Goal: Task Accomplishment & Management: Manage account settings

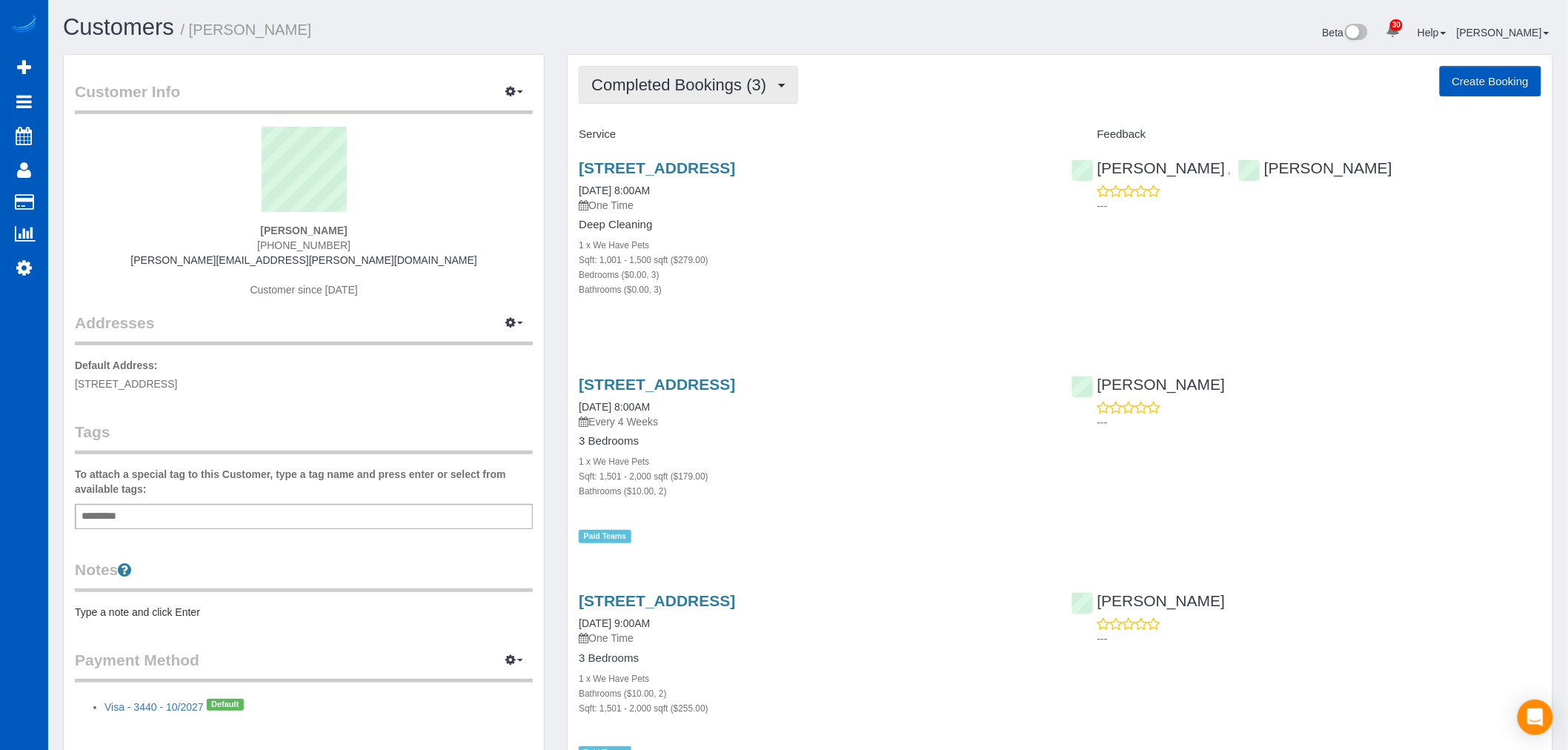
click at [658, 86] on span "Completed Bookings (3)" at bounding box center [682, 85] width 183 height 19
click at [885, 175] on h3 "2011 E Fir St, Seattle, WA 98122" at bounding box center [813, 167] width 470 height 17
click at [649, 165] on link "2011 E Fir St, Seattle, WA 98122" at bounding box center [656, 167] width 156 height 17
click at [691, 101] on button "Completed Bookings (3)" at bounding box center [688, 85] width 219 height 38
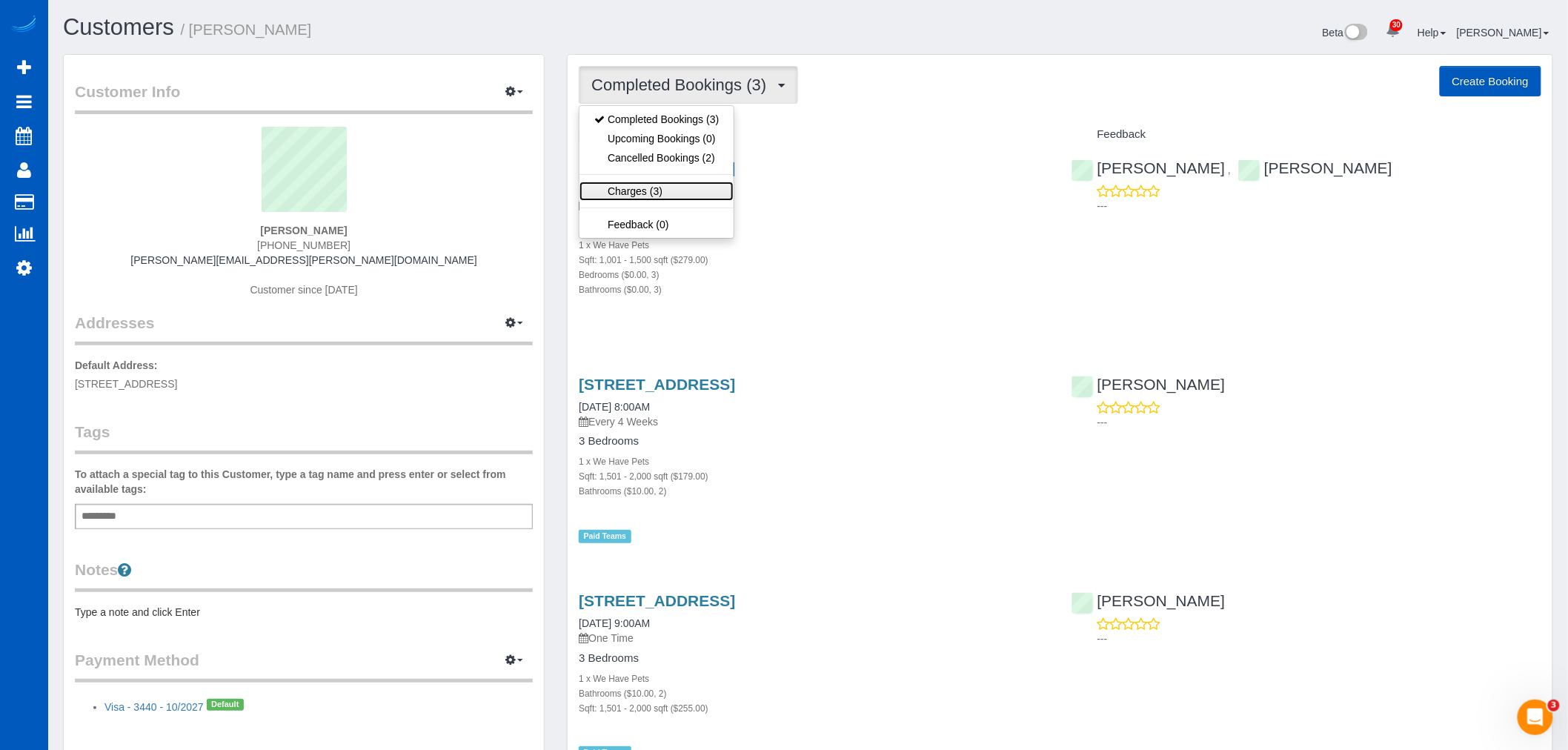
click at [685, 196] on link "Charges (3)" at bounding box center [656, 191] width 154 height 20
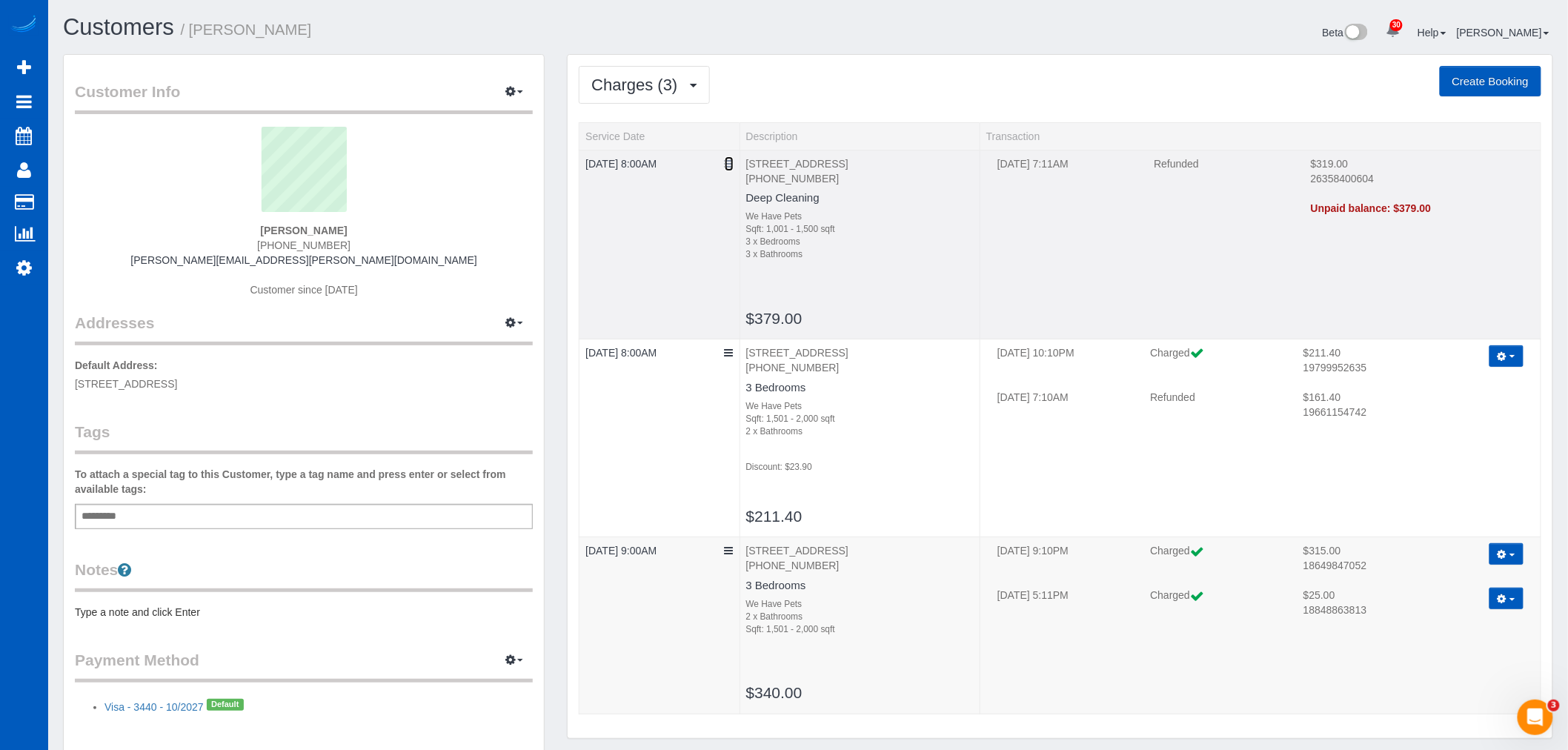
click at [731, 165] on icon at bounding box center [728, 164] width 9 height 11
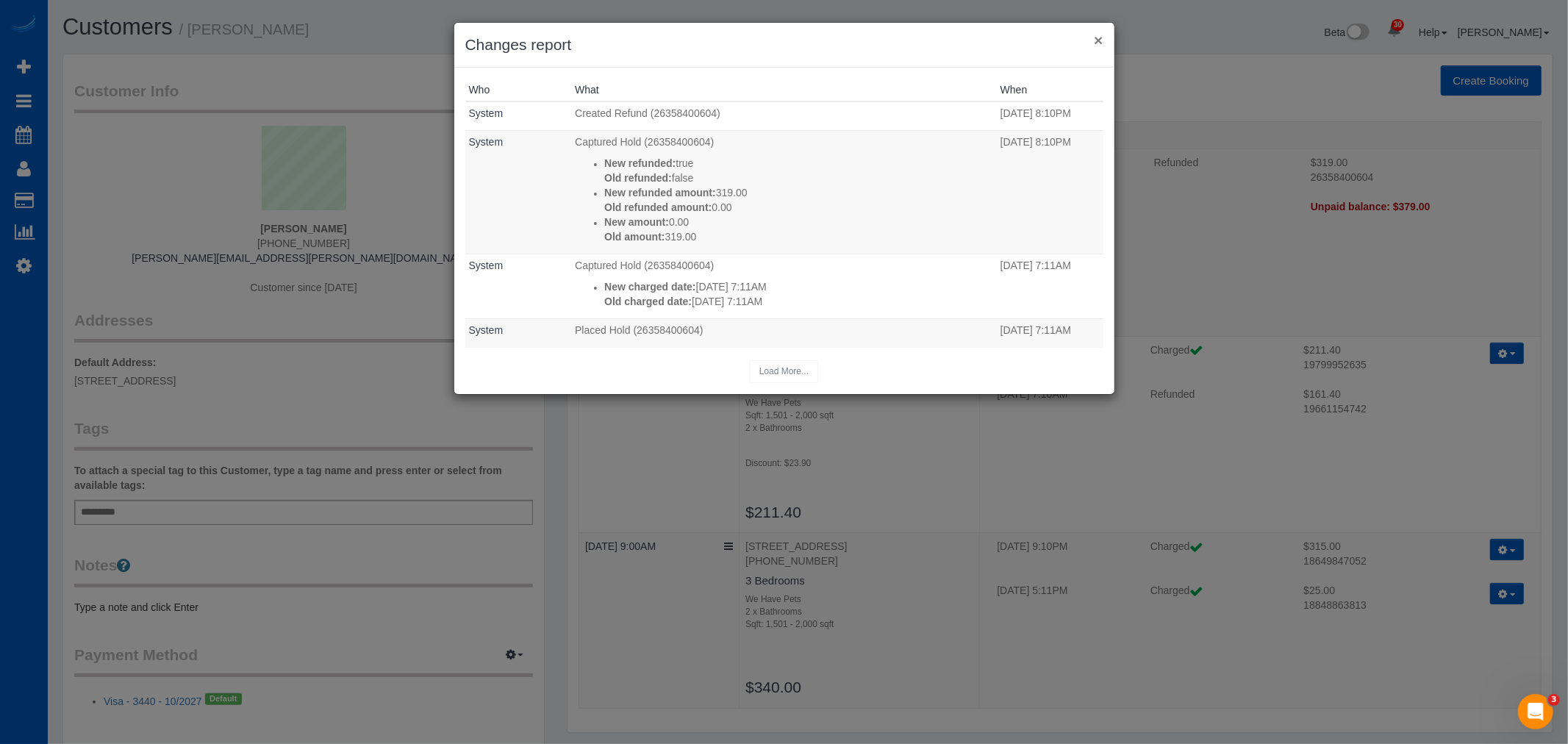
click at [1098, 37] on button "×" at bounding box center [1097, 40] width 9 height 16
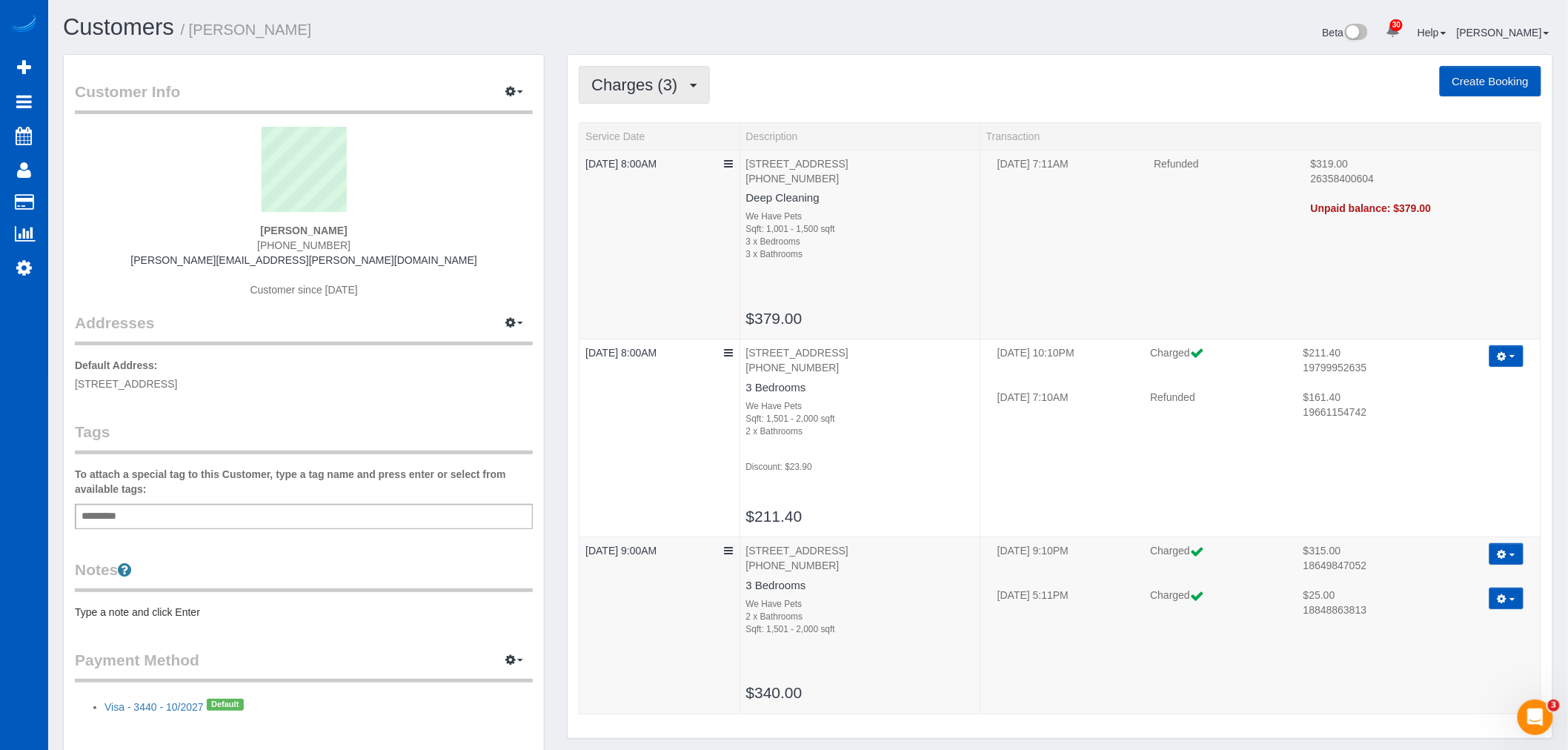
click at [649, 83] on span "Charges (3)" at bounding box center [637, 85] width 94 height 19
click at [646, 118] on link "Completed Bookings (3)" at bounding box center [656, 119] width 154 height 20
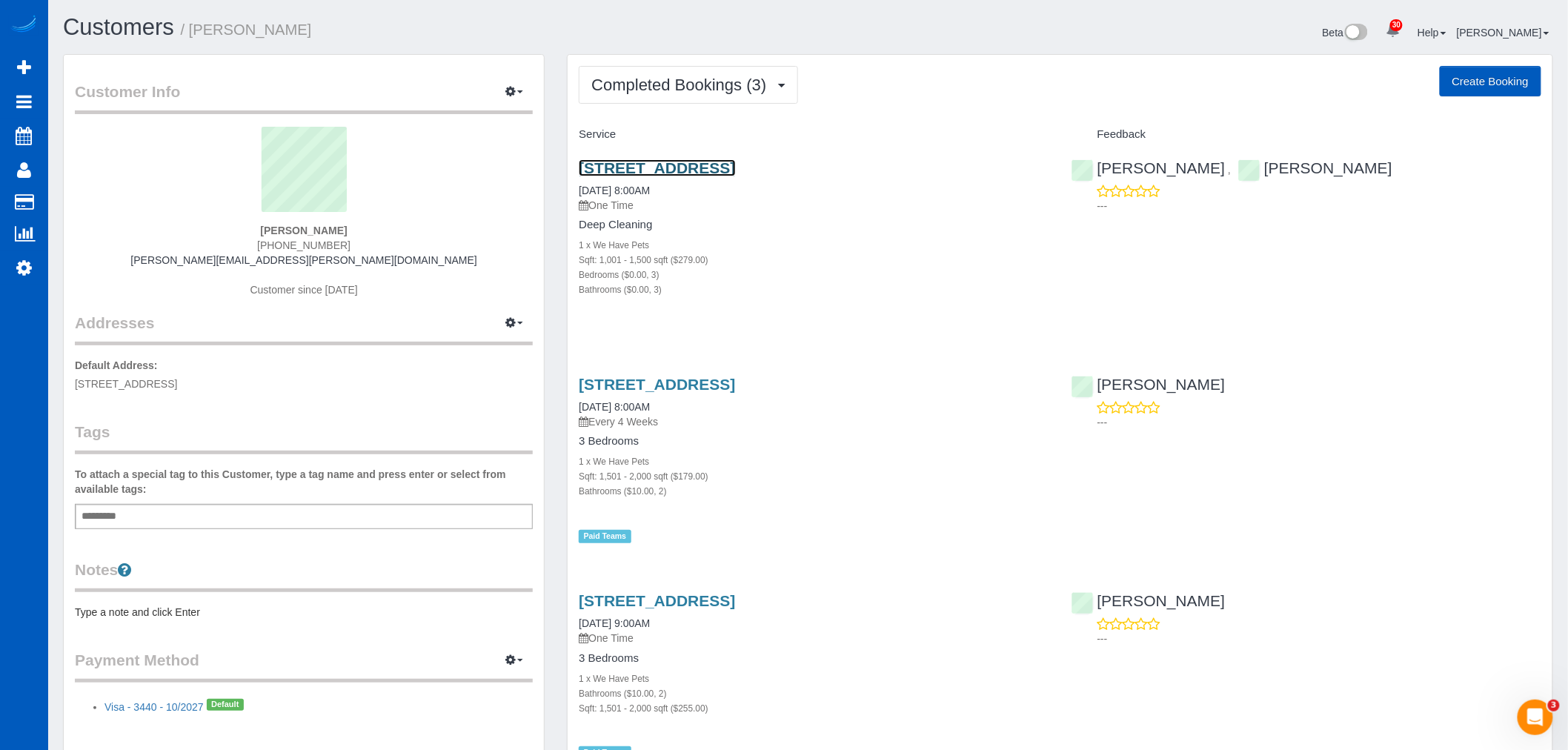
click at [653, 174] on link "2011 E Fir St, Seattle, WA 98122" at bounding box center [656, 167] width 156 height 17
click at [738, 70] on button "Completed Bookings (3)" at bounding box center [688, 85] width 219 height 38
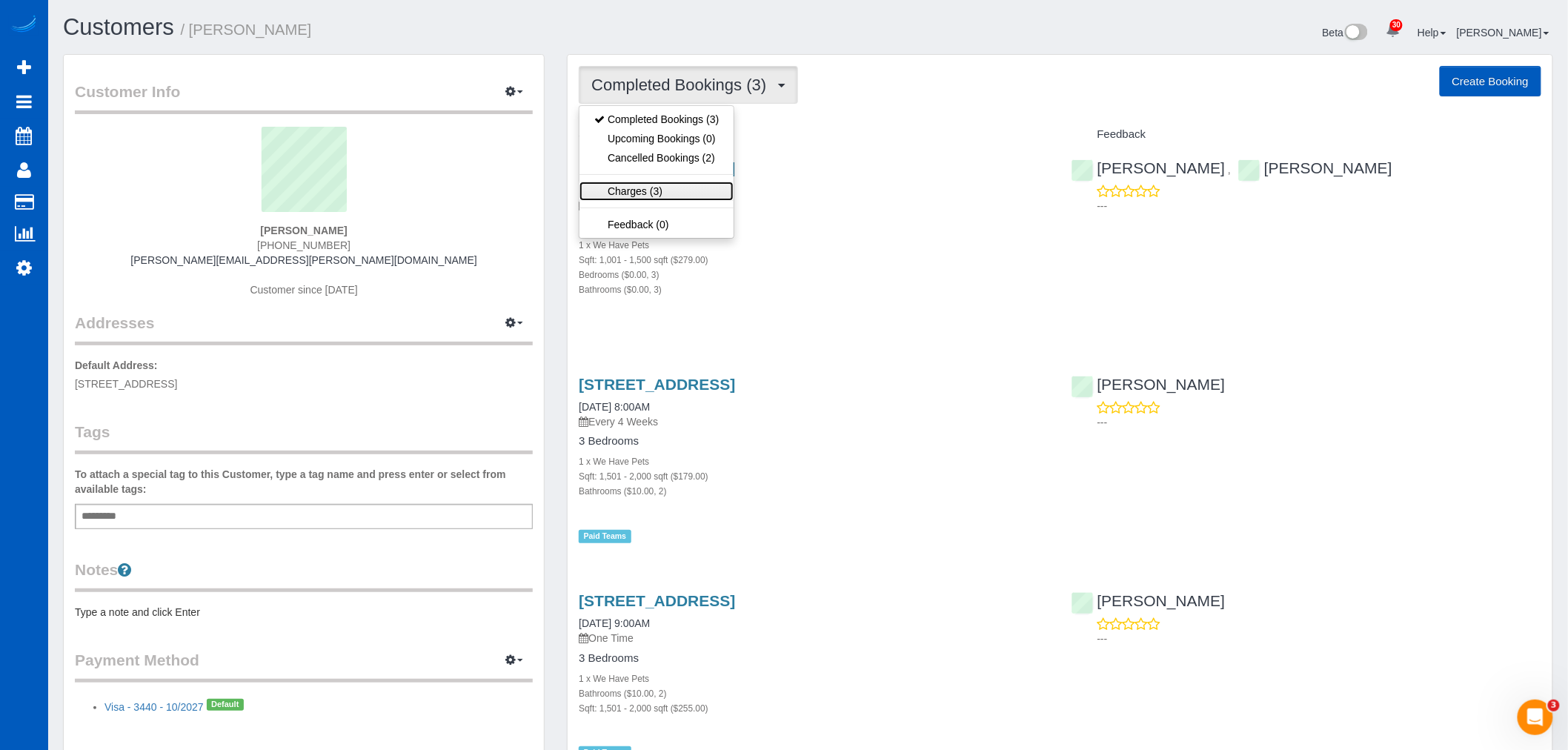
click at [662, 194] on link "Charges (3)" at bounding box center [656, 191] width 154 height 20
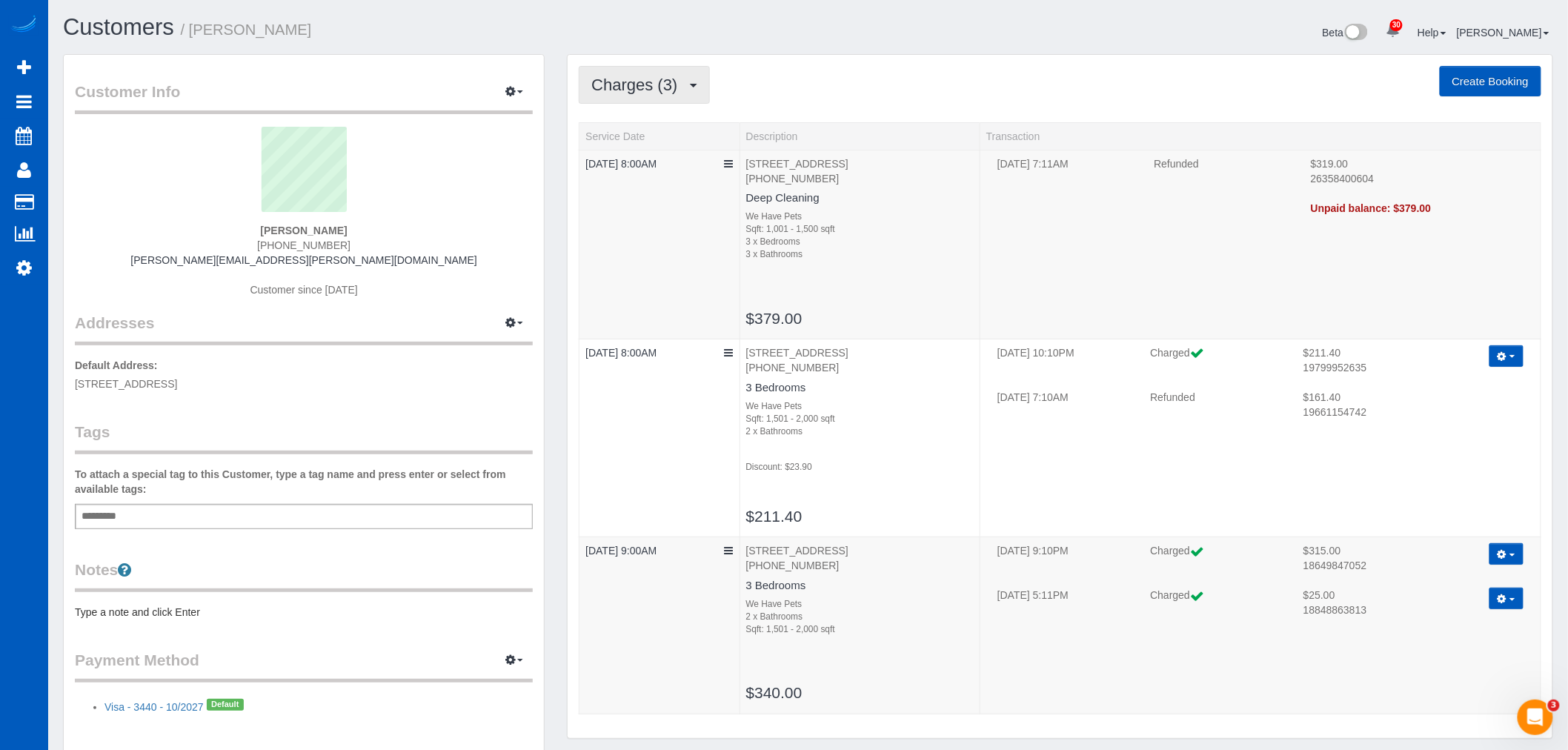
drag, startPoint x: 659, startPoint y: 93, endPoint x: 657, endPoint y: 121, distance: 28.1
click at [659, 93] on span "Charges (3)" at bounding box center [637, 85] width 94 height 19
click at [668, 121] on link "Completed Bookings (3)" at bounding box center [656, 119] width 154 height 20
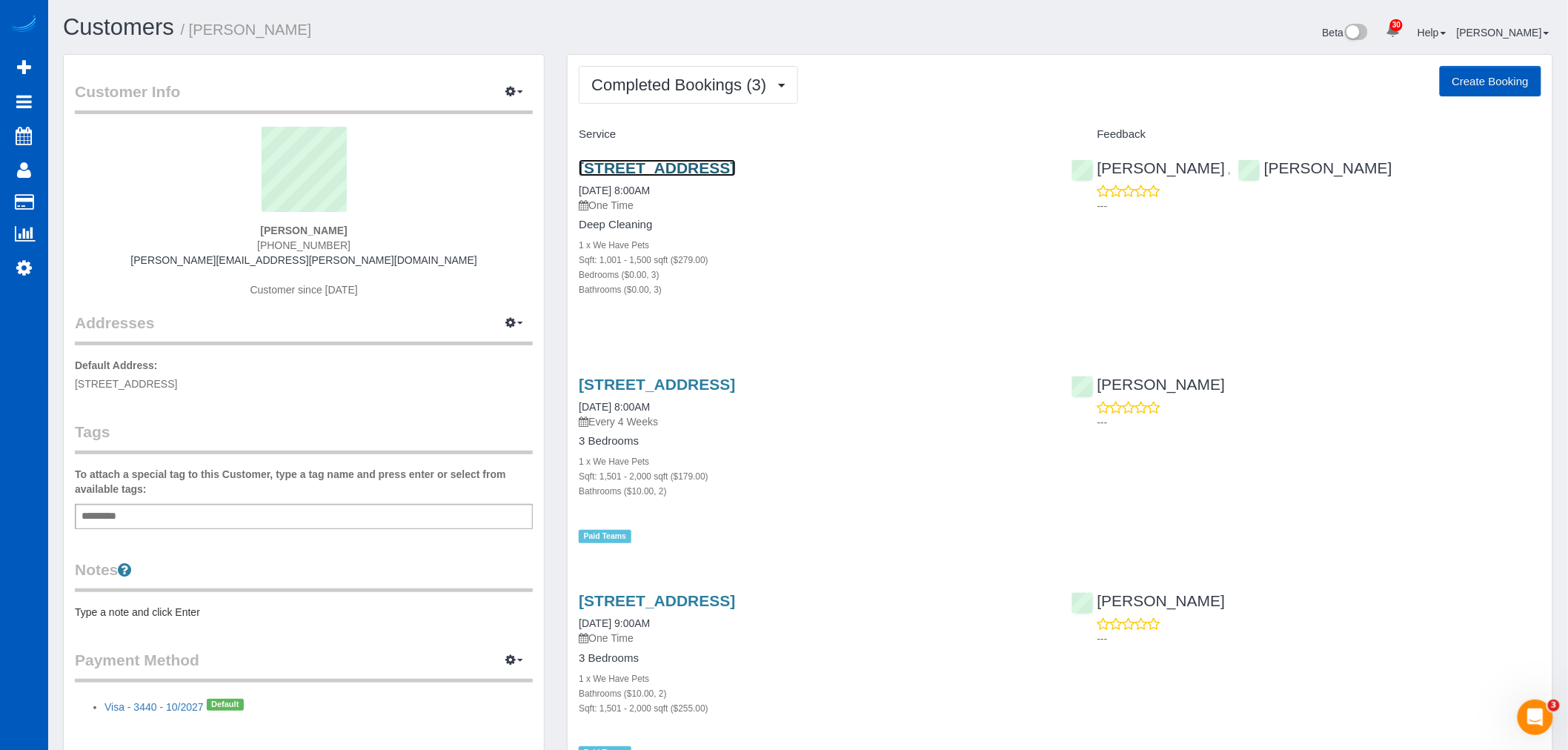
click at [640, 165] on link "2011 E Fir St, Seattle, WA 98122" at bounding box center [656, 167] width 156 height 17
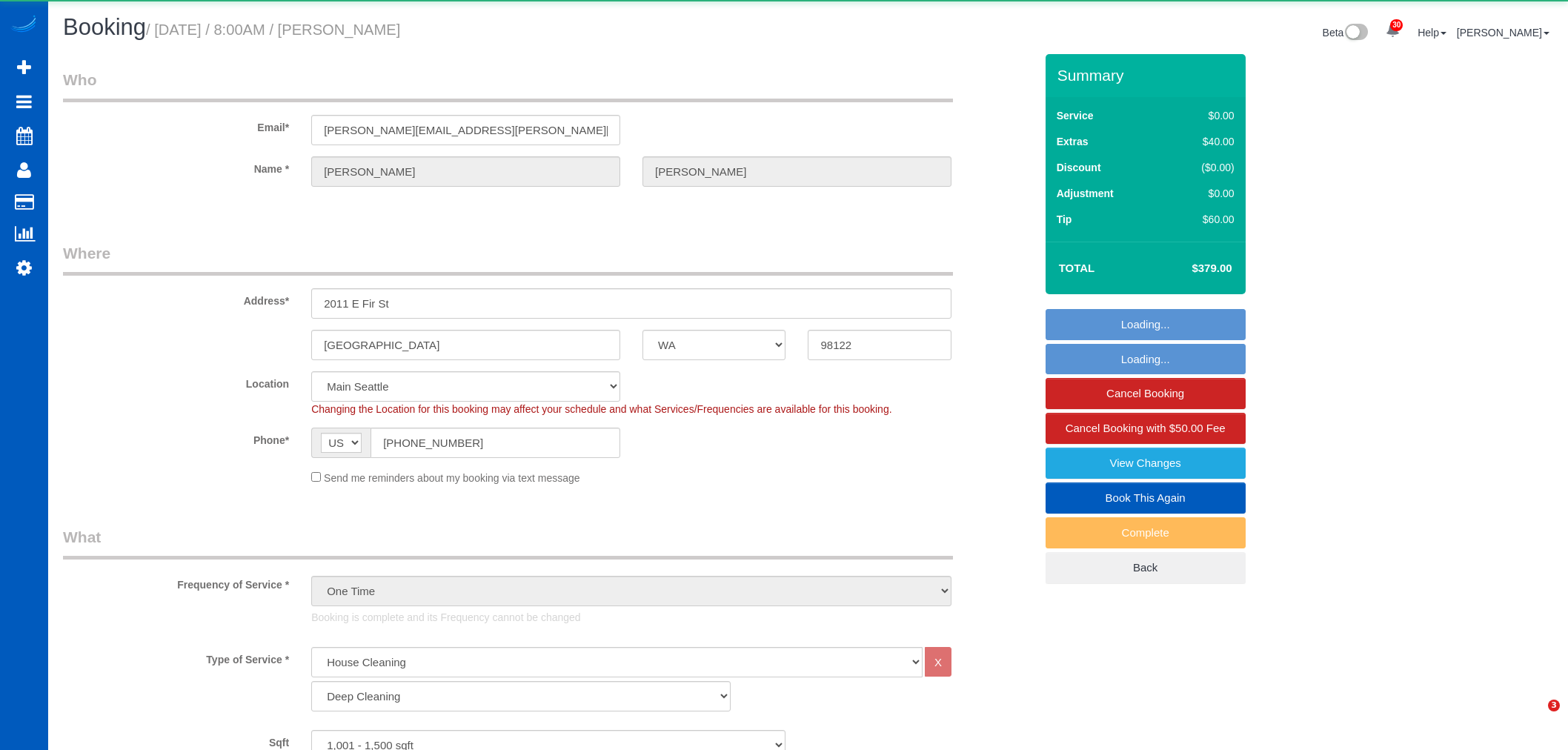
select select "WA"
select select "199"
select select "spot1"
select select "number:8"
select select "1001"
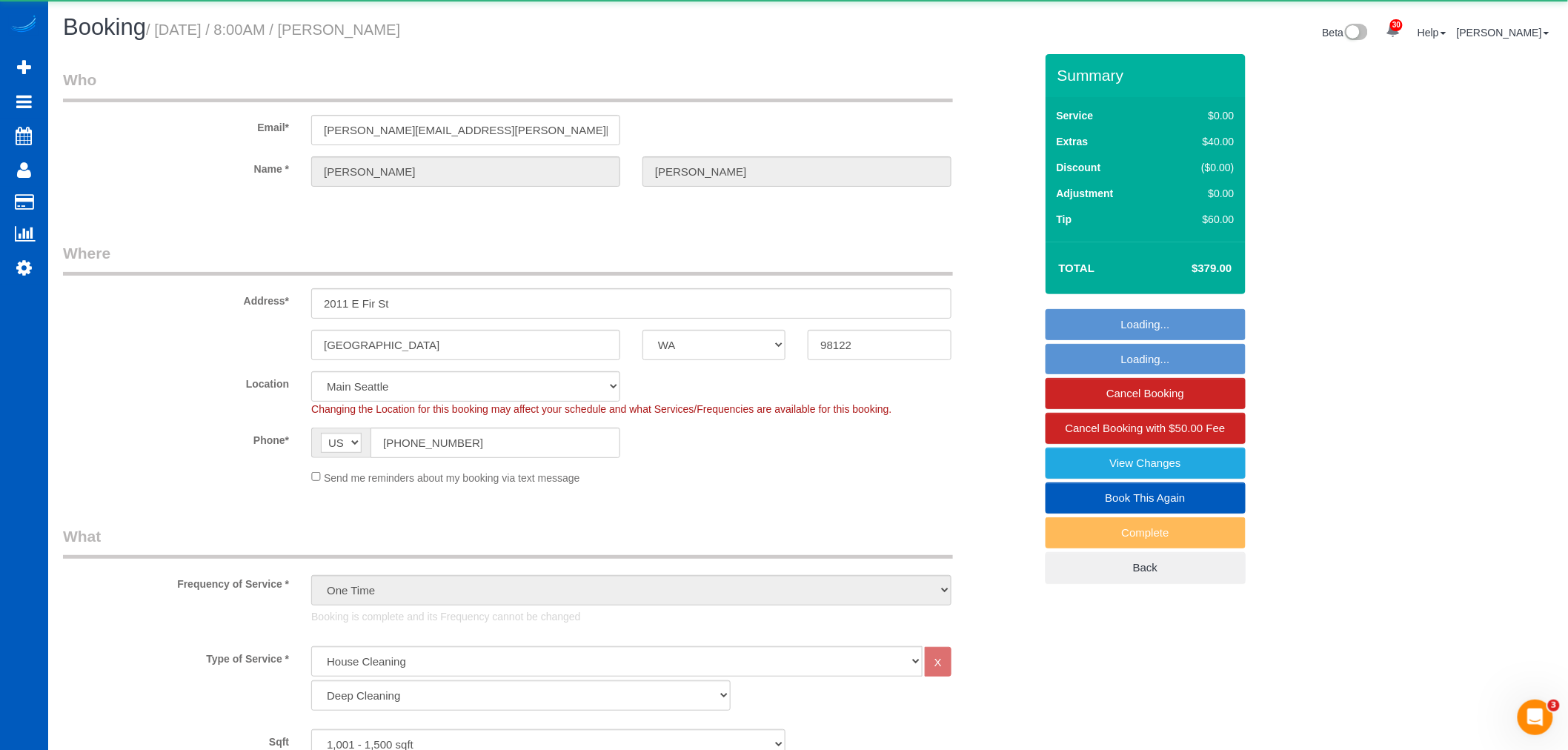
select select "3"
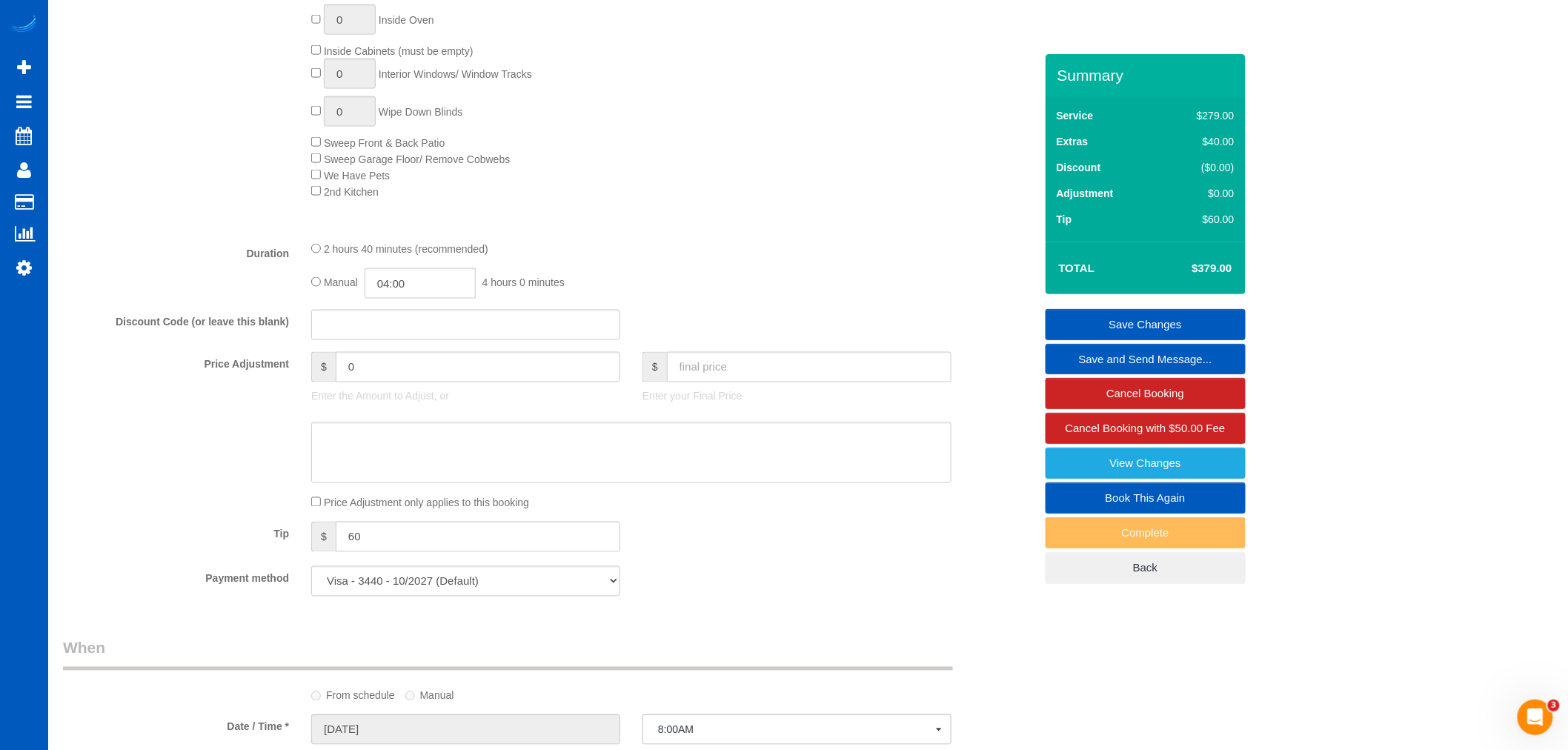
scroll to position [906, 0]
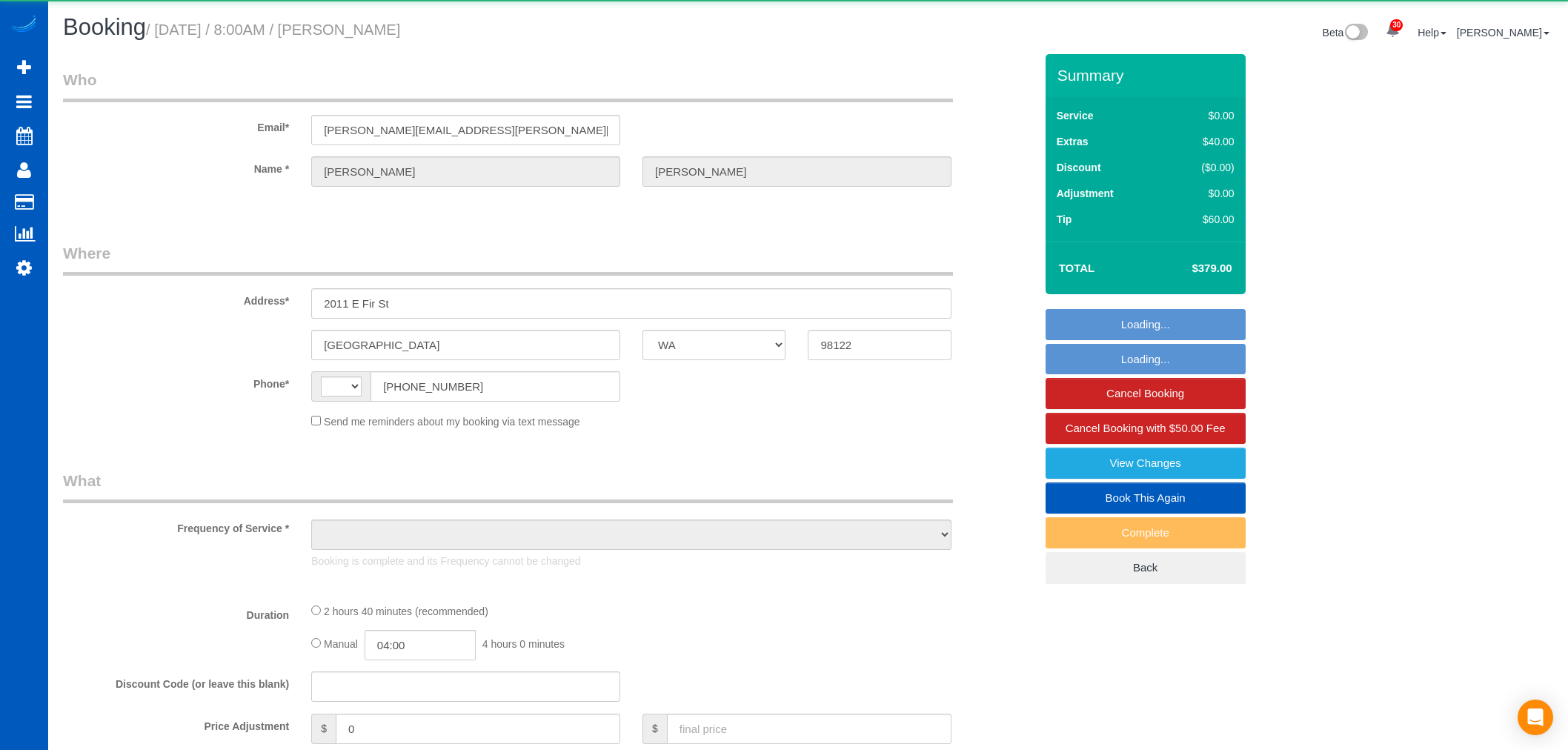
select select "WA"
select select "string:US"
select select "object:922"
select select "string:fspay-20c99882-d59b-4490-b90d-985ea7137173"
select select "199"
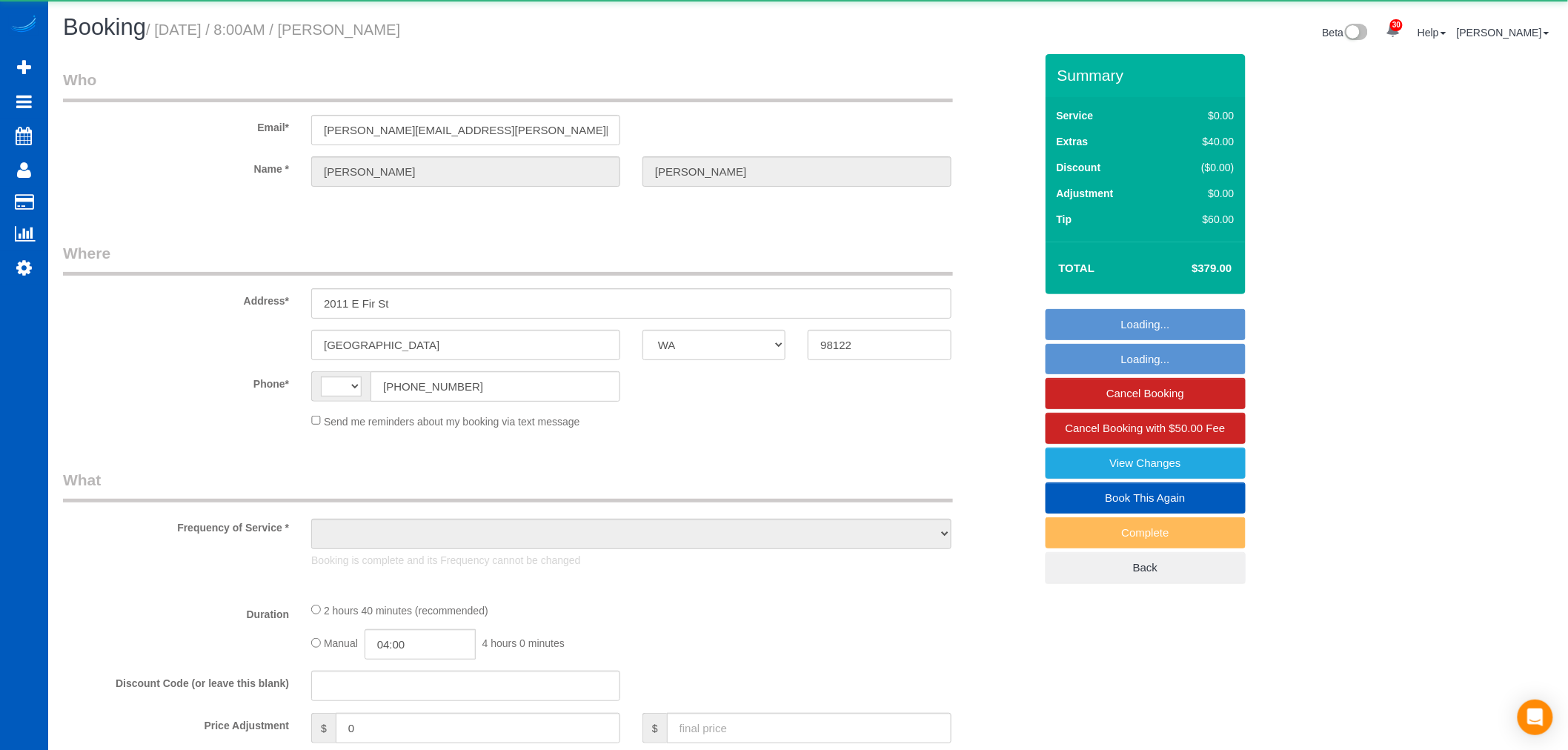
select select "1001"
select select "3"
select select "number:8"
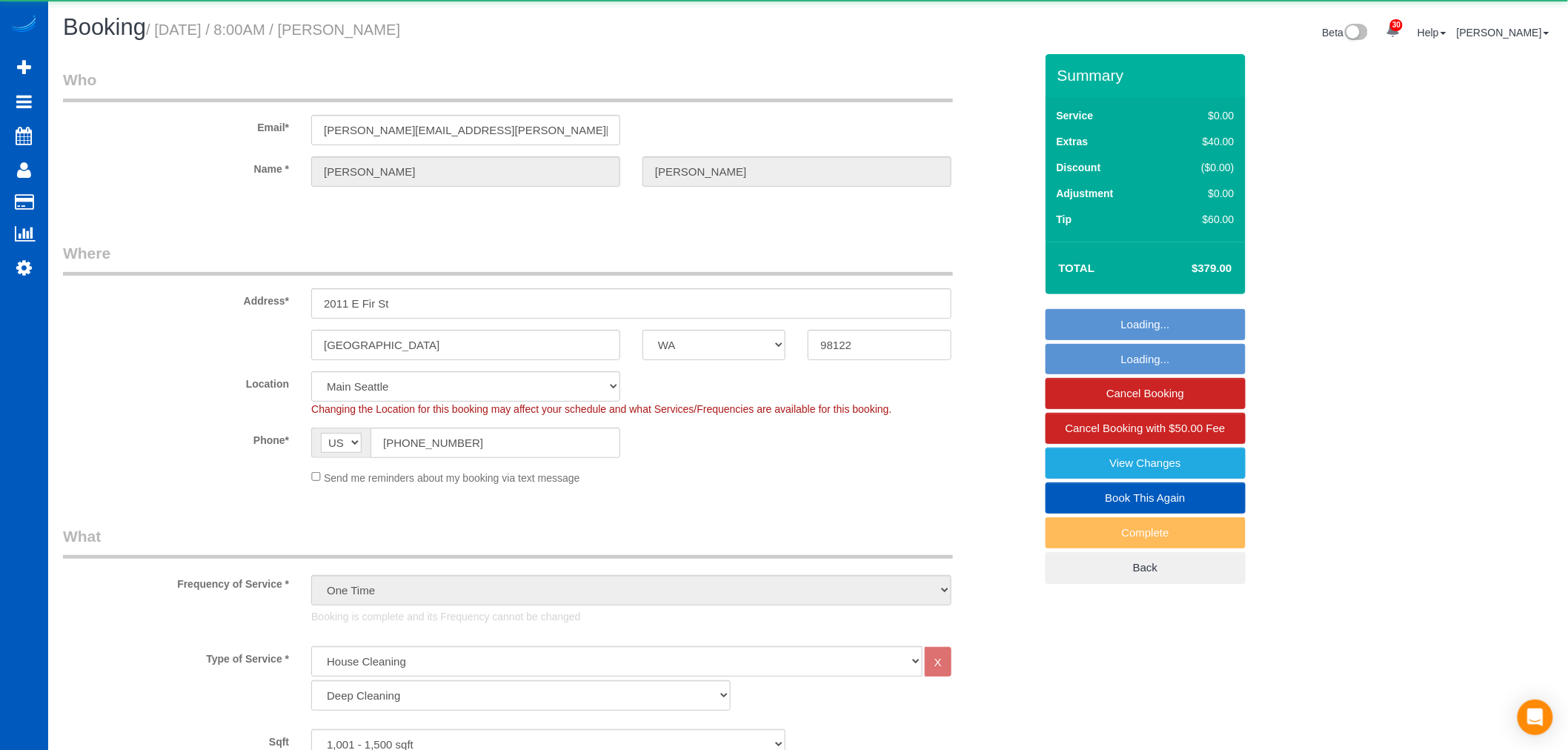
select select "object:1174"
select select "spot1"
select select "1001"
select select "3"
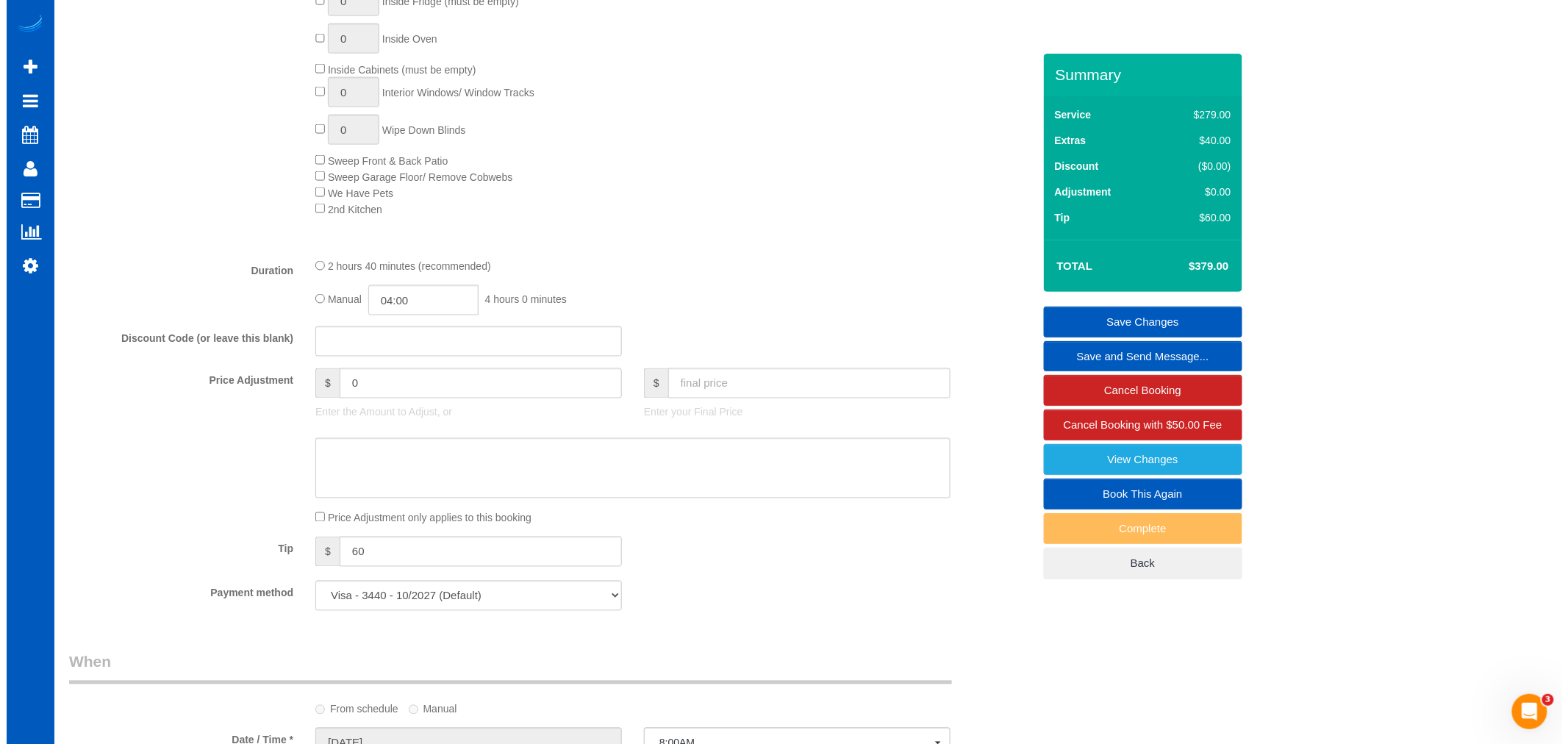
scroll to position [899, 0]
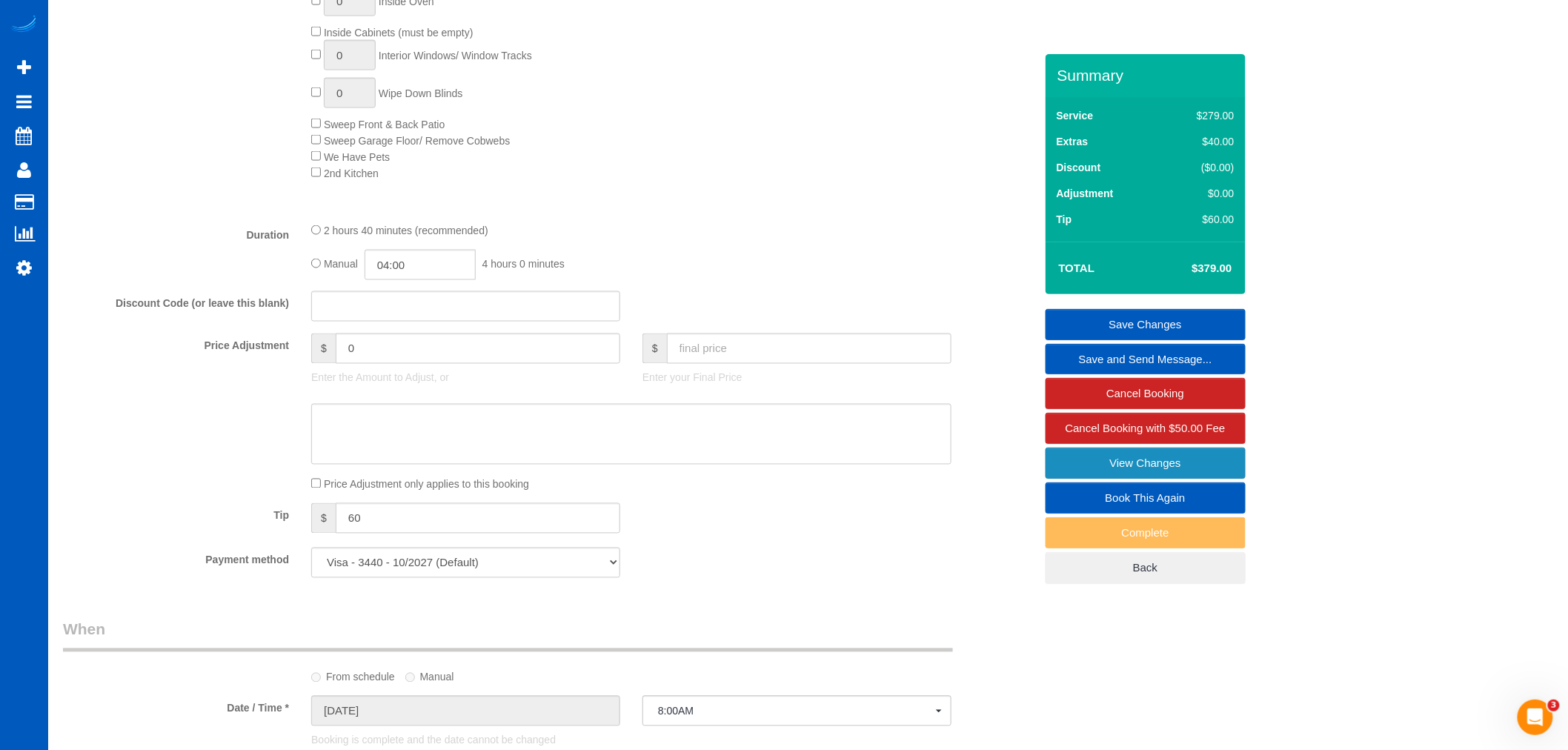
click at [1129, 455] on link "View Changes" at bounding box center [1145, 464] width 200 height 32
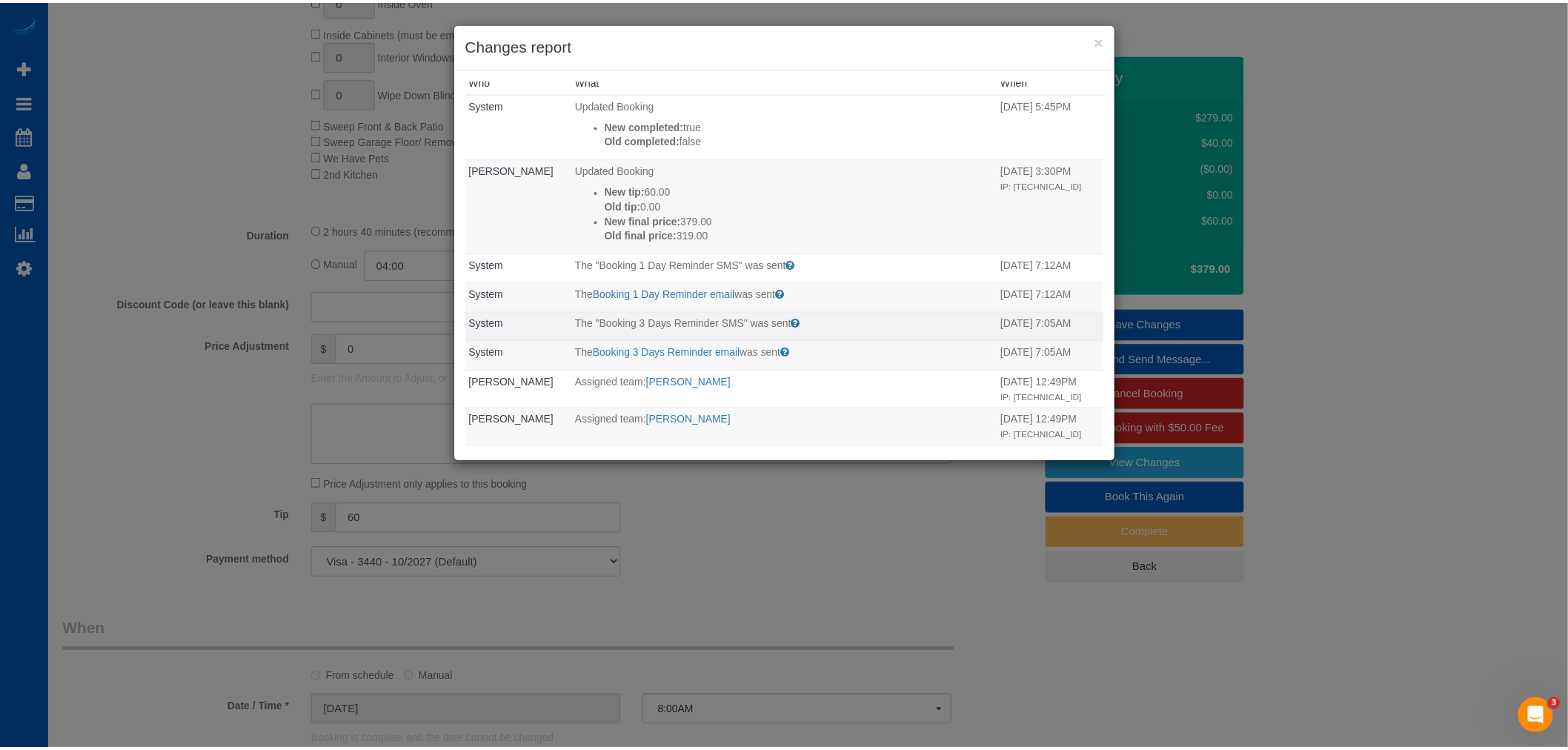
scroll to position [0, 0]
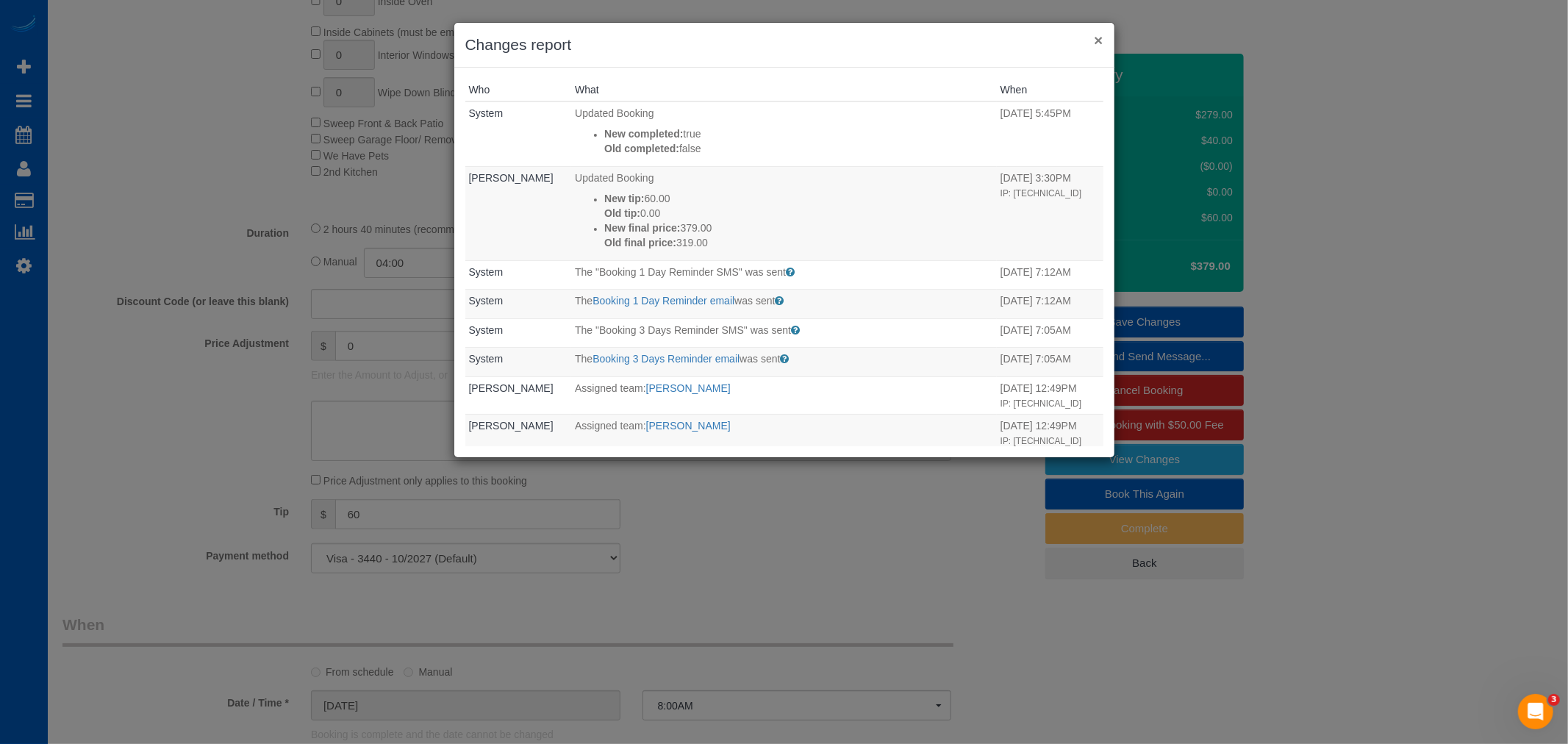
click at [1101, 46] on button "×" at bounding box center [1097, 40] width 9 height 16
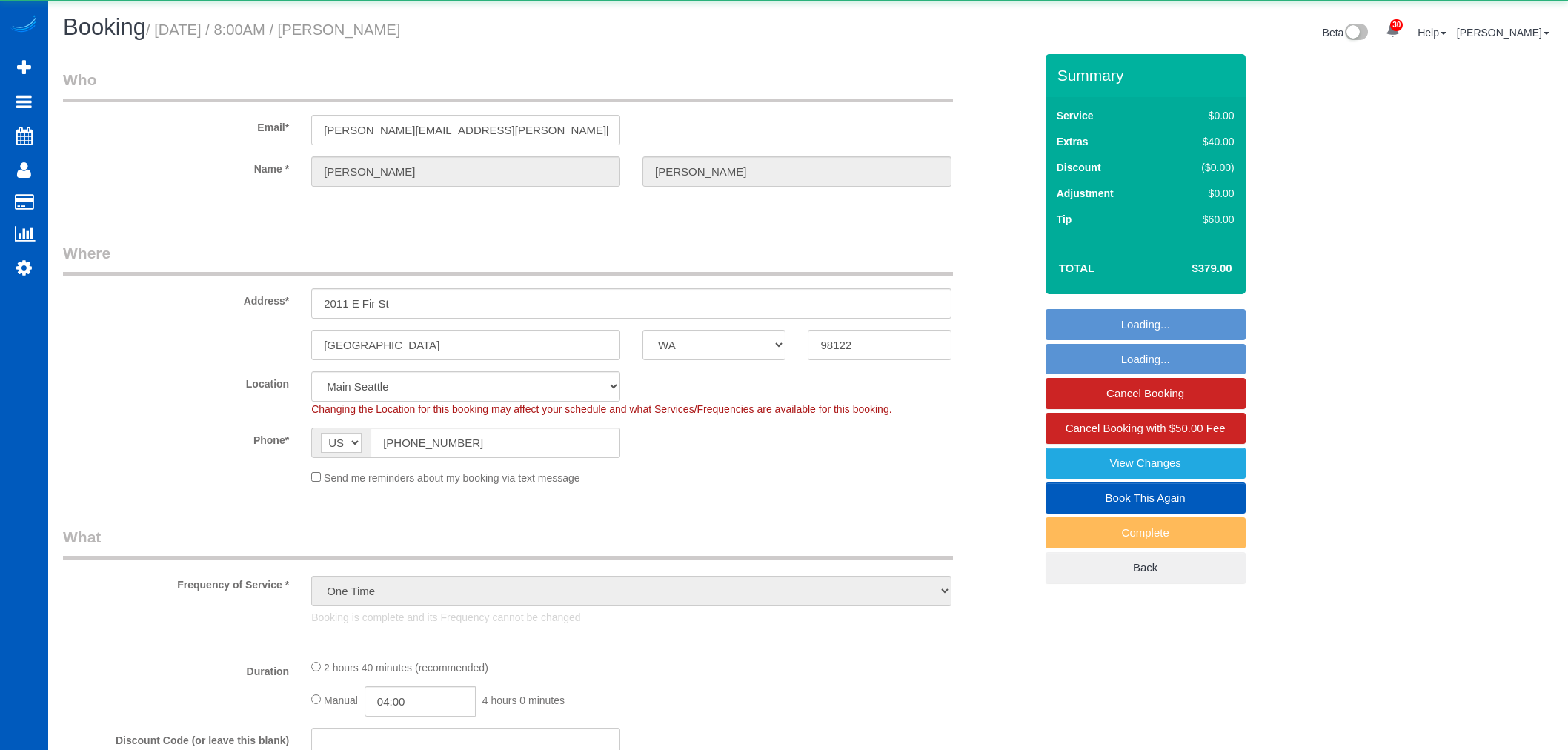
select select "WA"
select select "number:8"
select select "object:1174"
select select "199"
select select "1001"
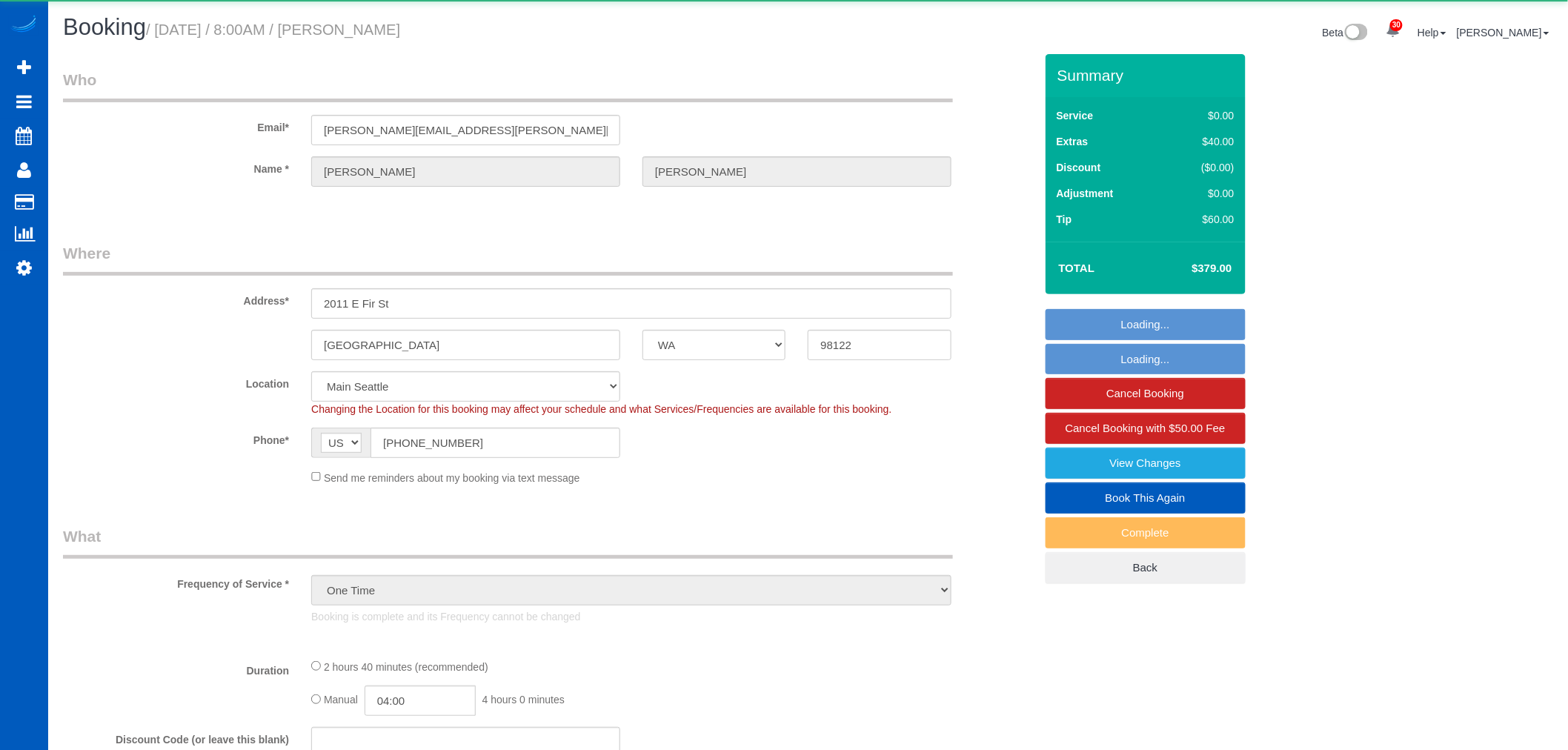
select select "3"
select select "spot1"
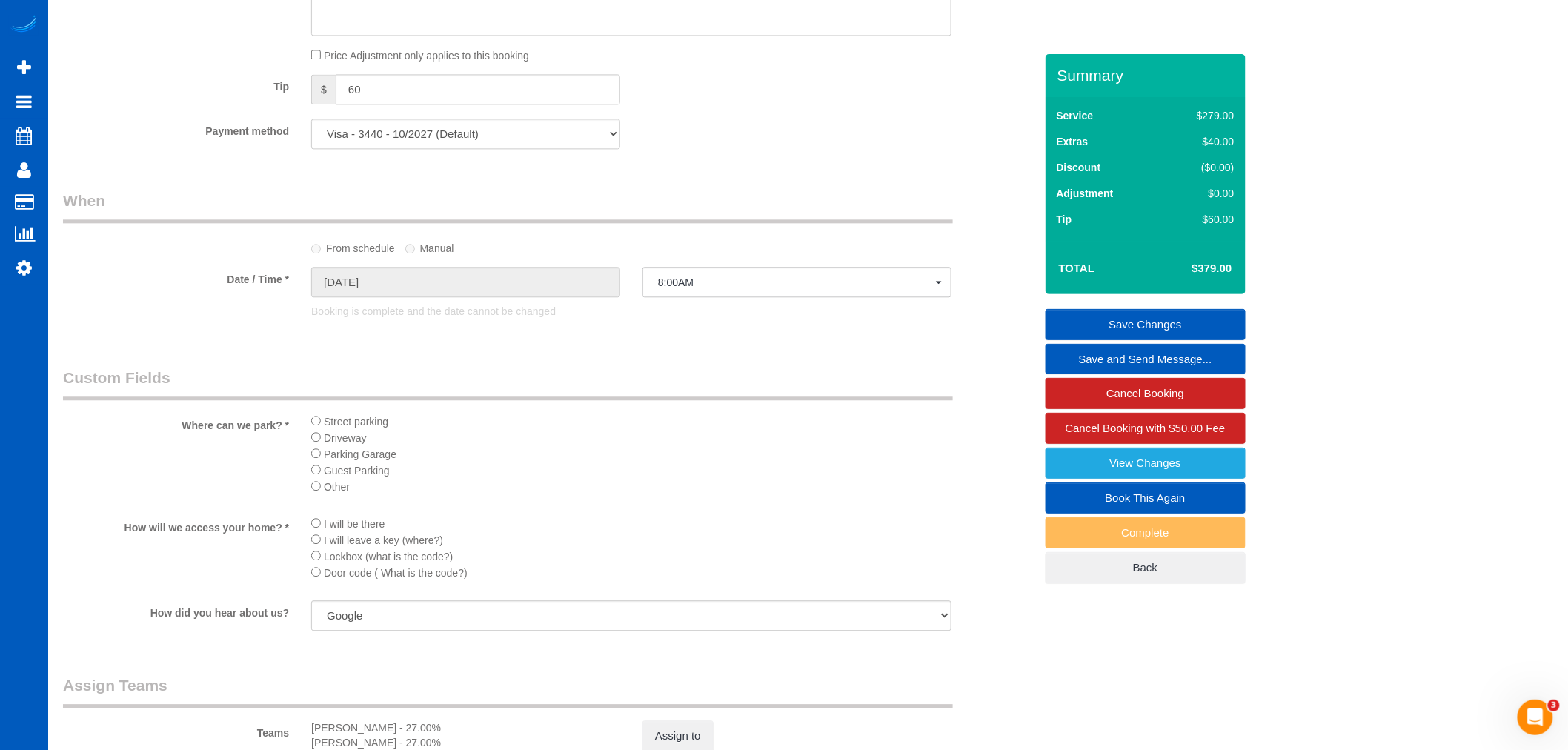
scroll to position [1482, 0]
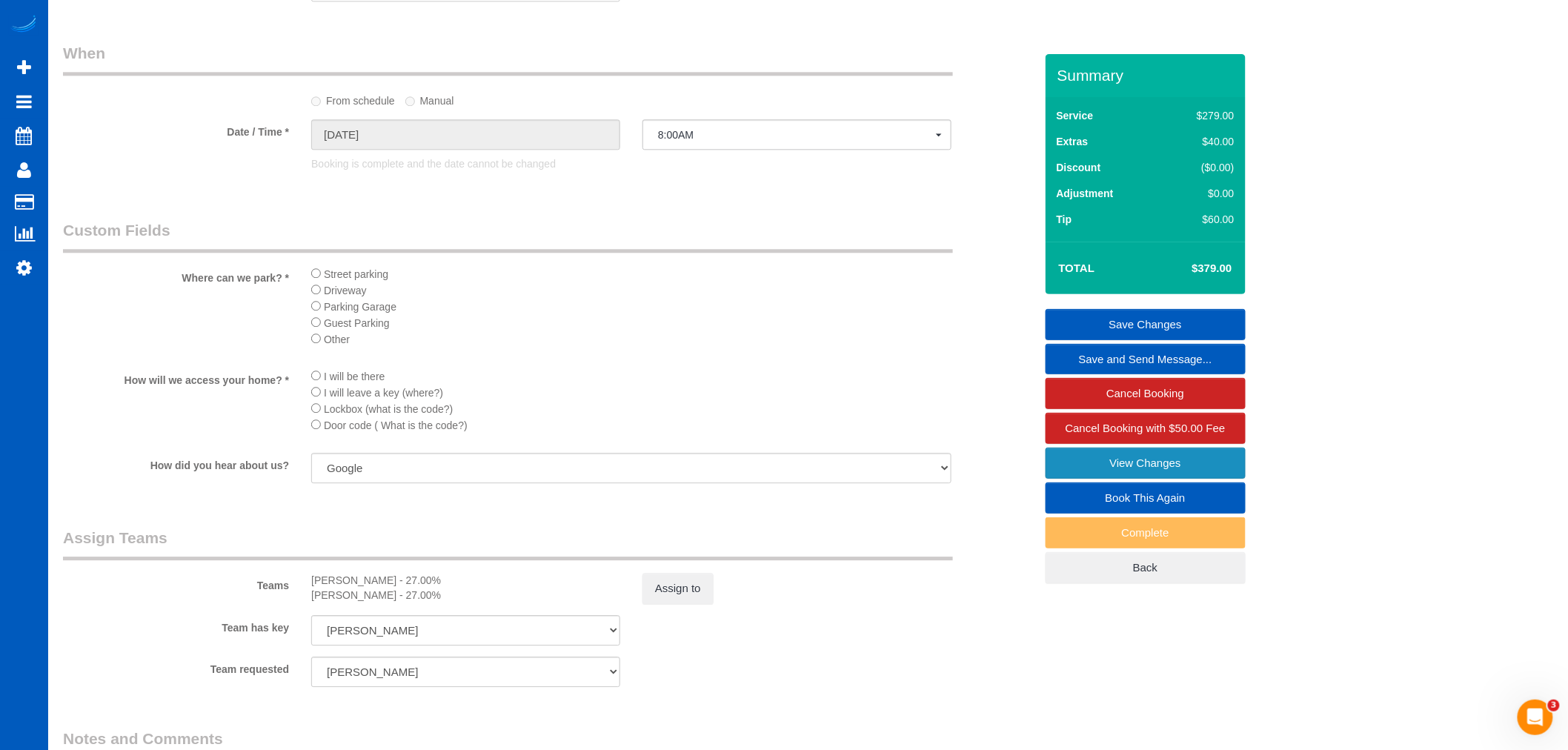
click at [1083, 454] on link "View Changes" at bounding box center [1145, 464] width 200 height 32
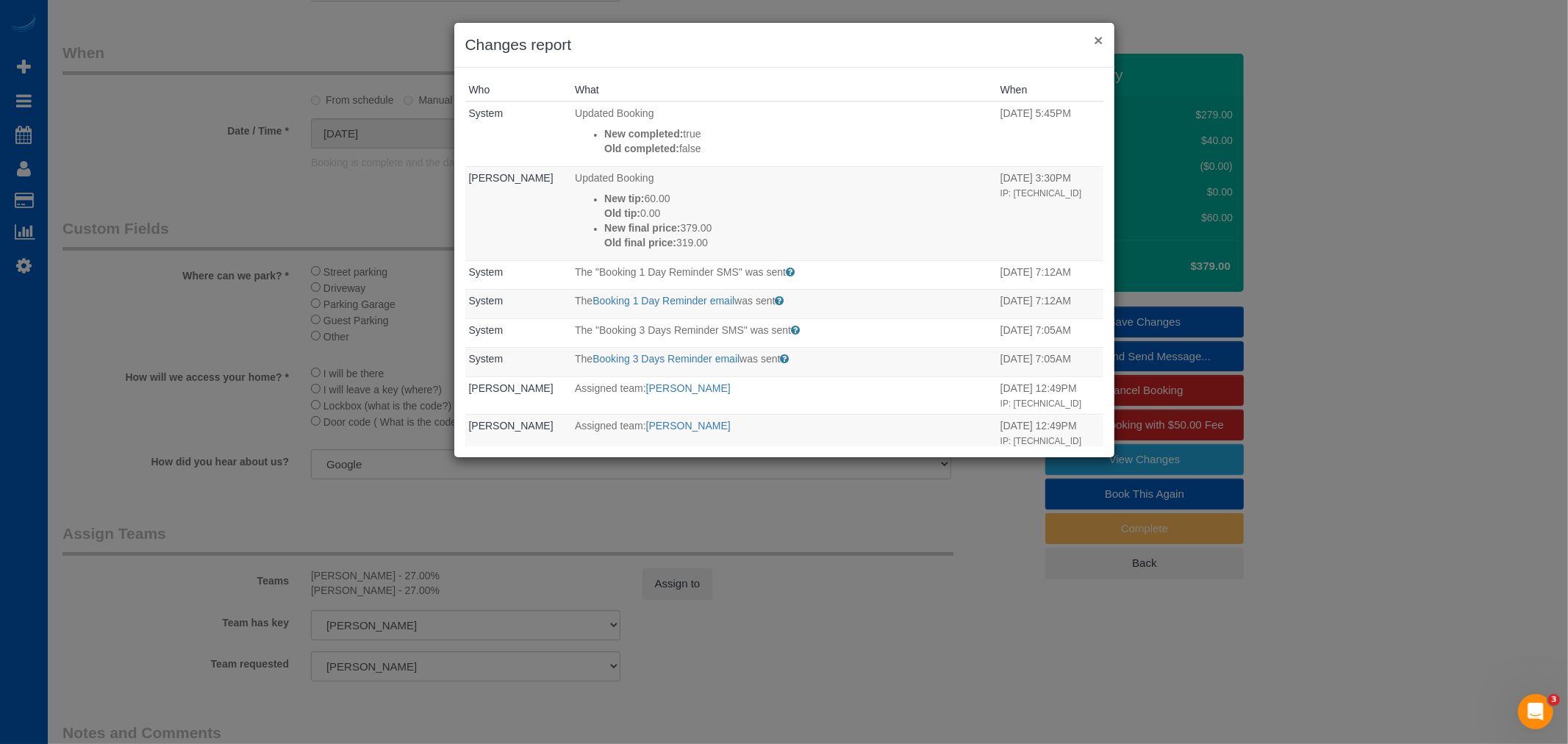
click at [1100, 43] on button "×" at bounding box center [1097, 40] width 9 height 16
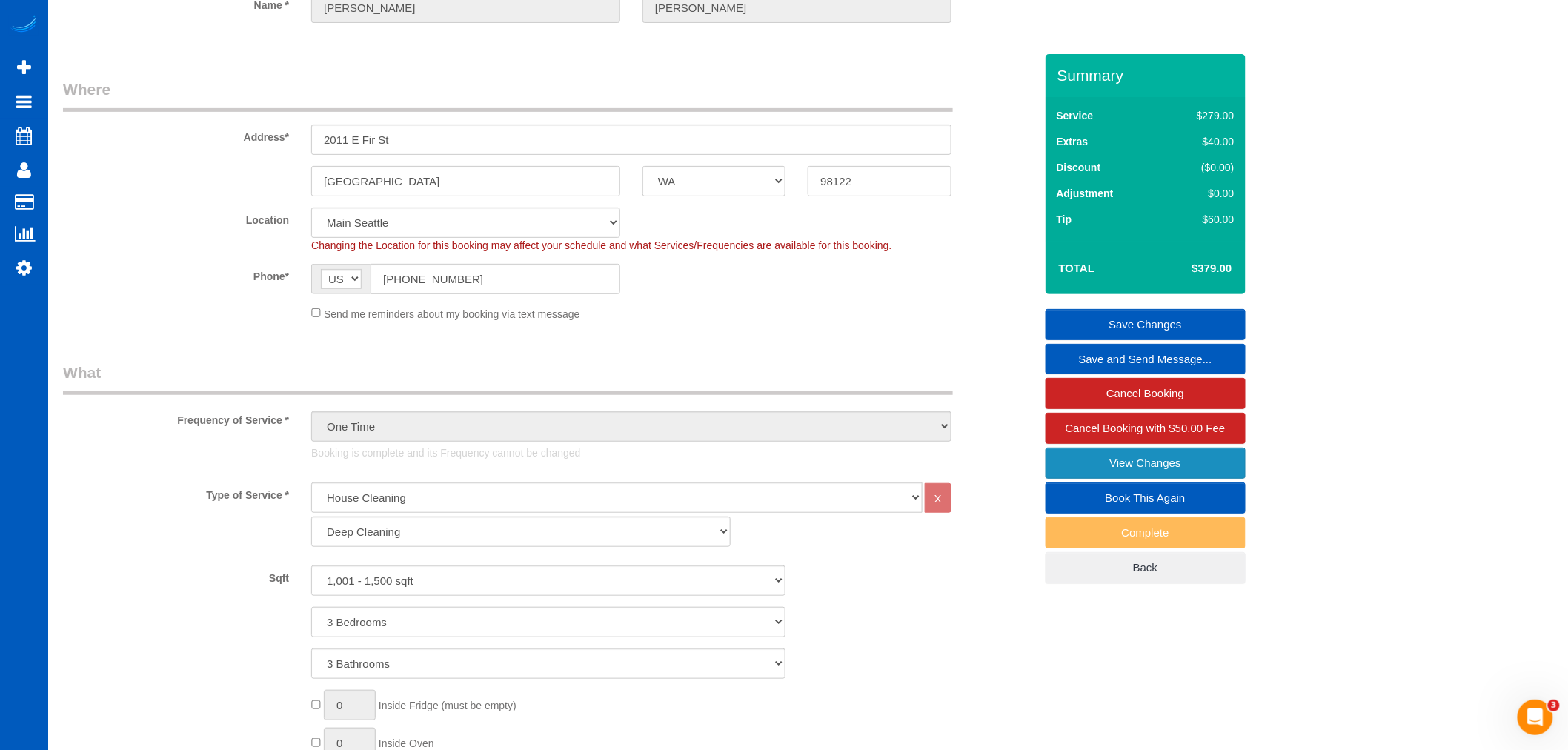
scroll to position [165, 0]
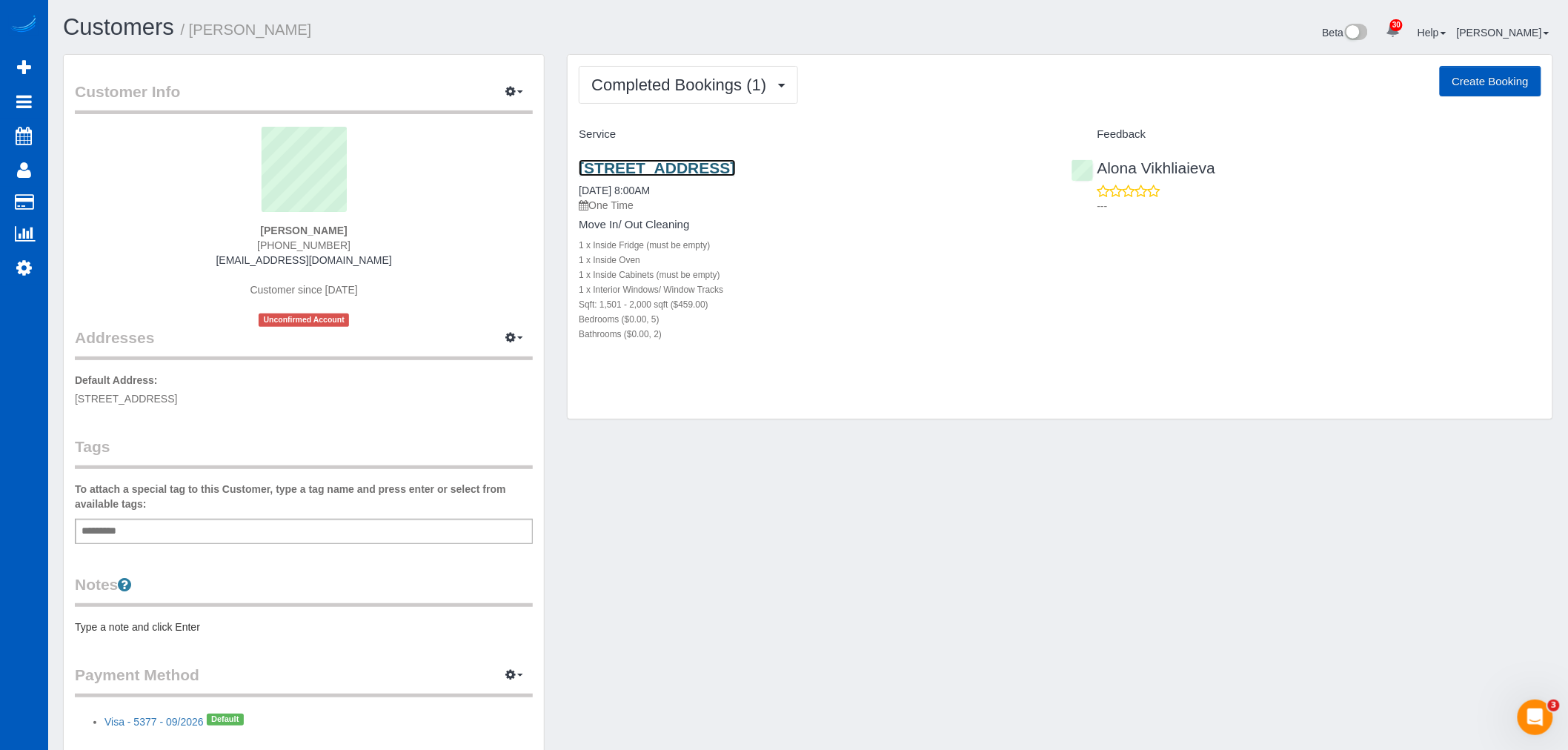
click at [675, 166] on link "19016 12th Ave Ne, Shoreline, WA 98155" at bounding box center [656, 167] width 156 height 17
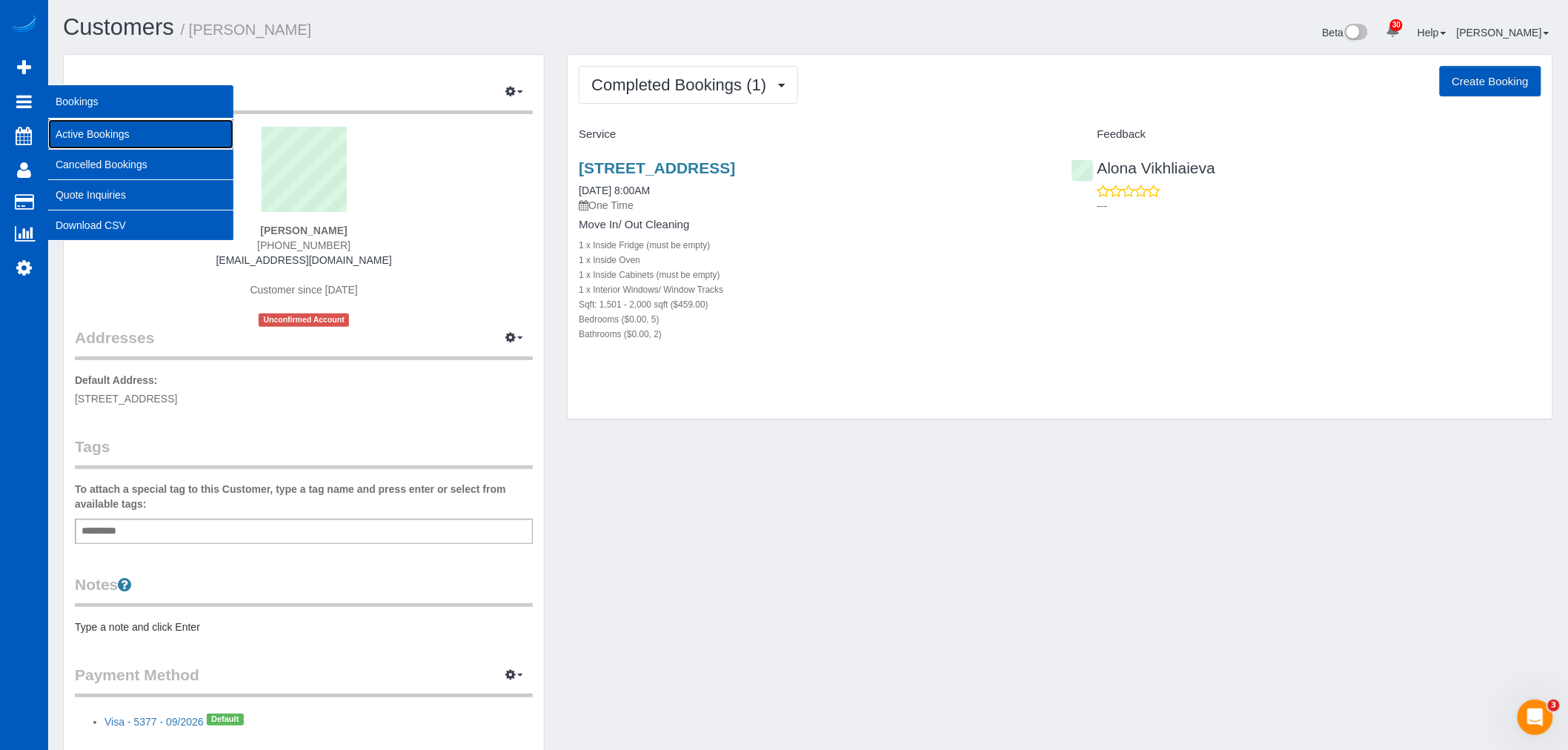
click at [94, 138] on link "Active Bookings" at bounding box center [141, 134] width 186 height 30
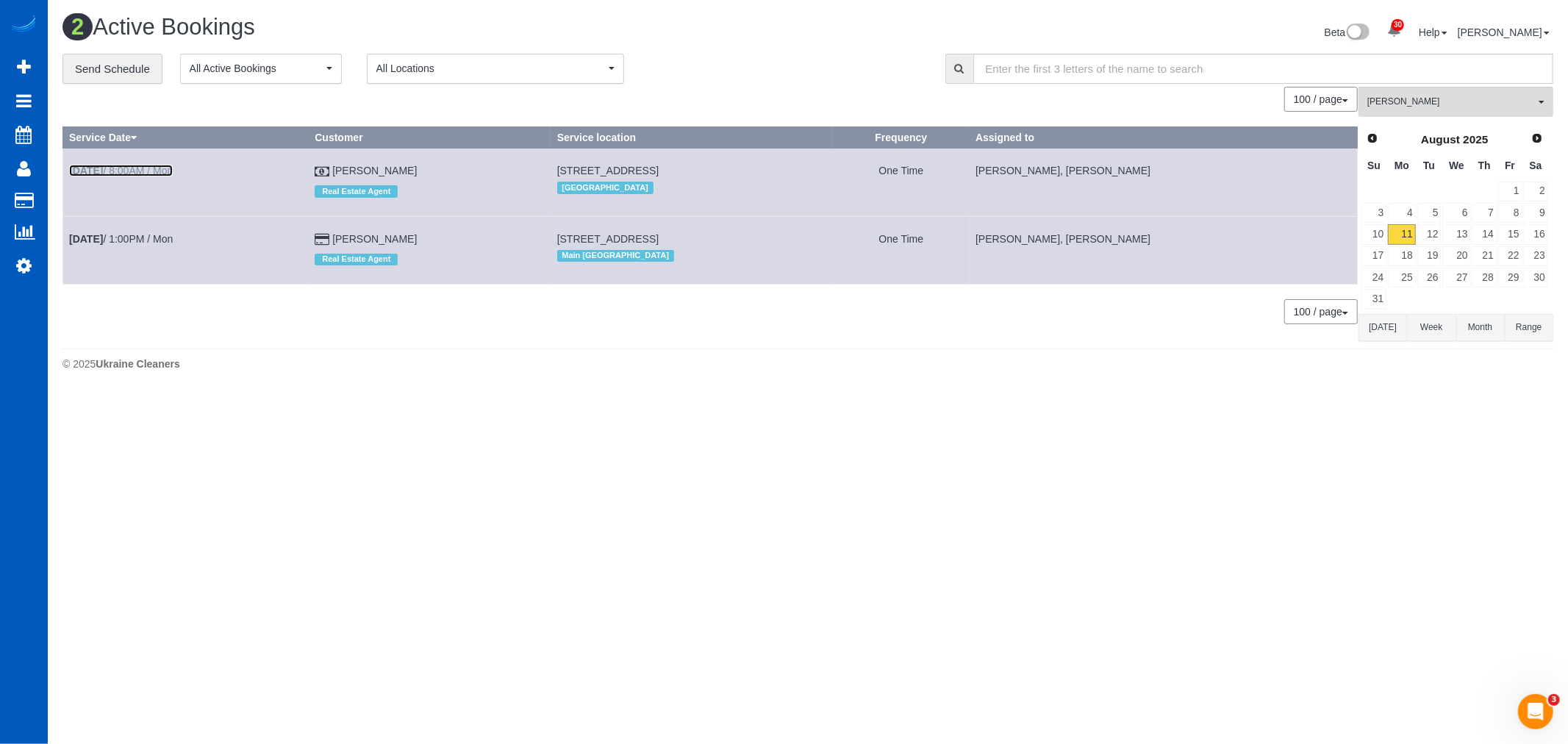
click at [130, 174] on link "Aug 11th / 8:00AM / Mon" at bounding box center [121, 170] width 104 height 12
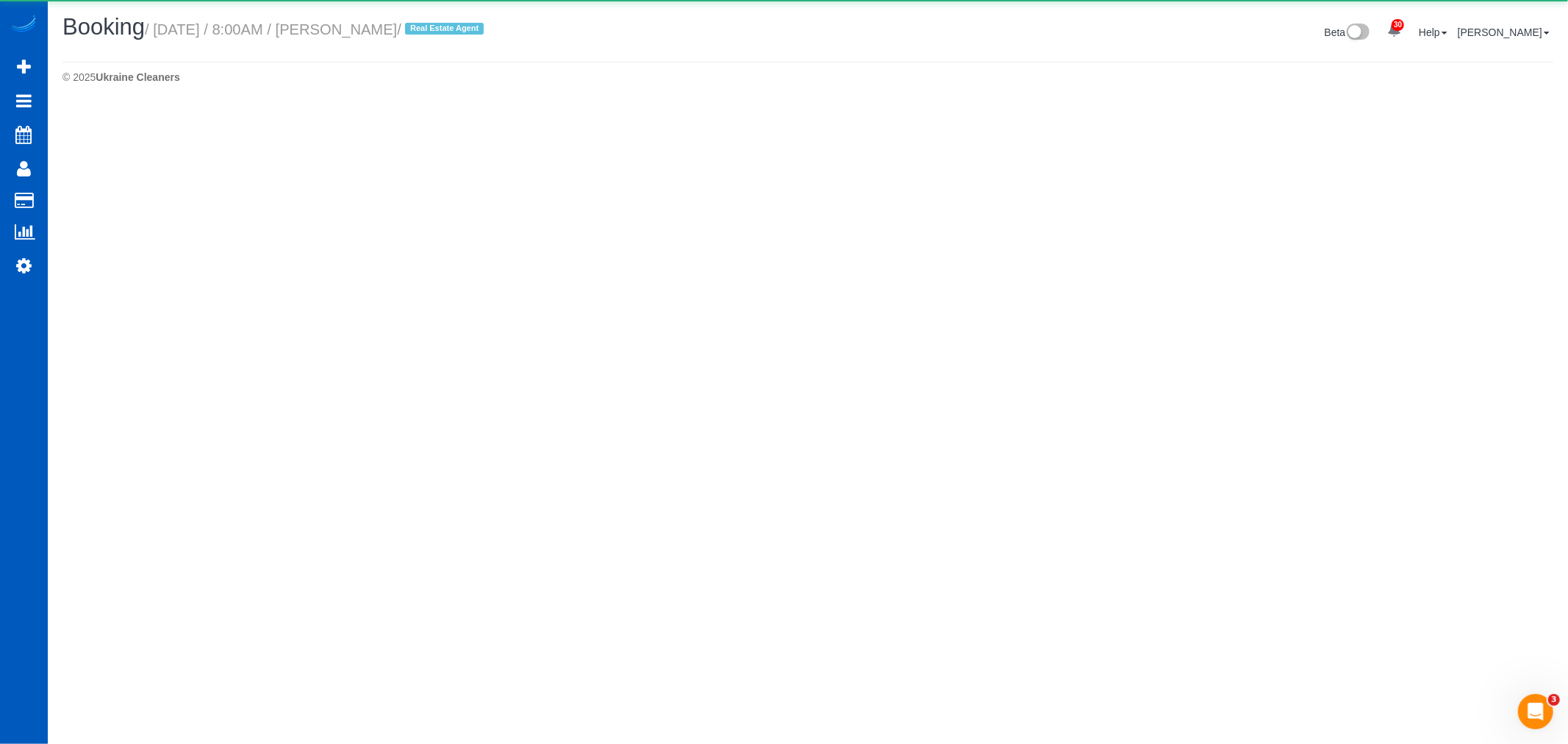
select select "WA"
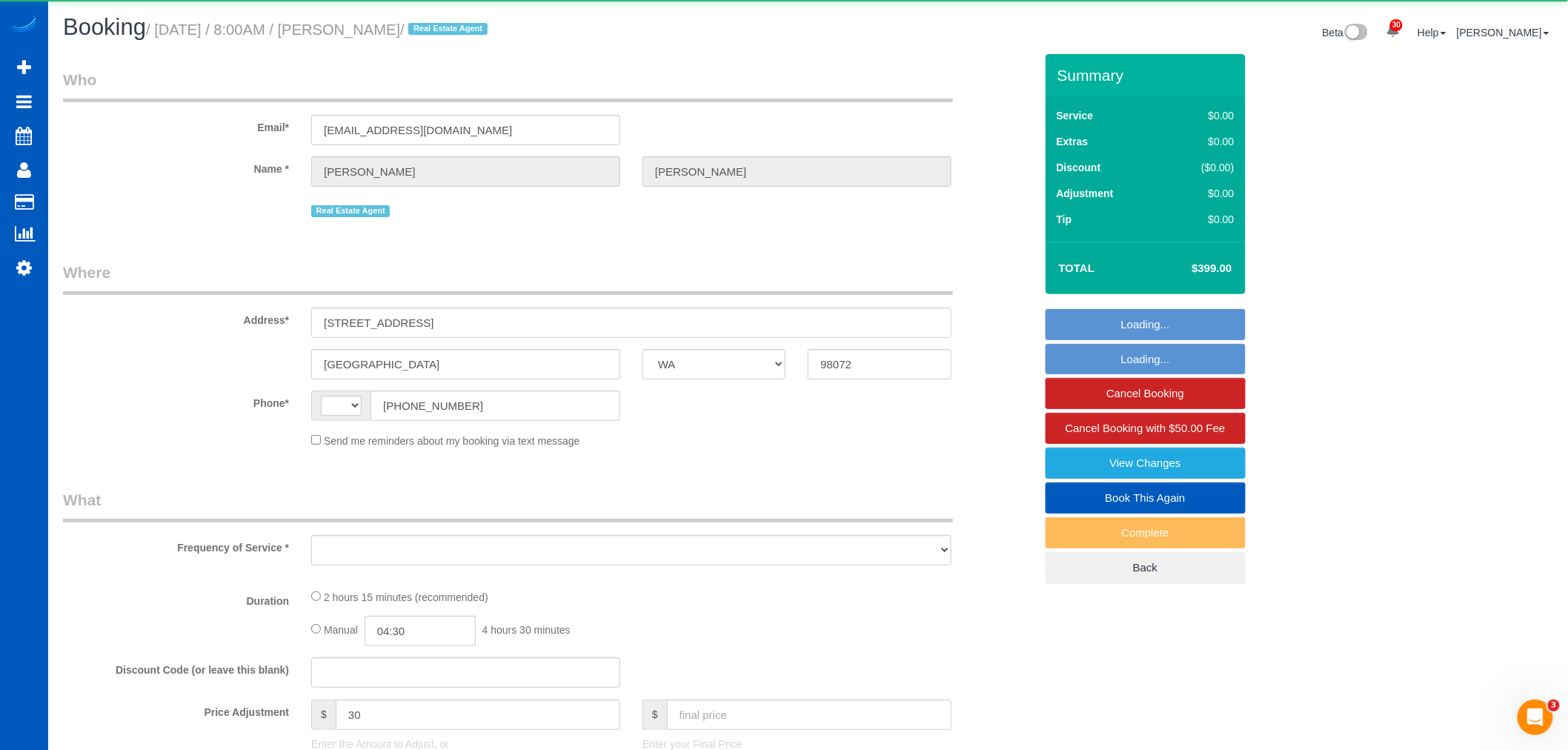
select select "string:US"
select select "object:1256"
select select "199"
select select "2001"
select select "3"
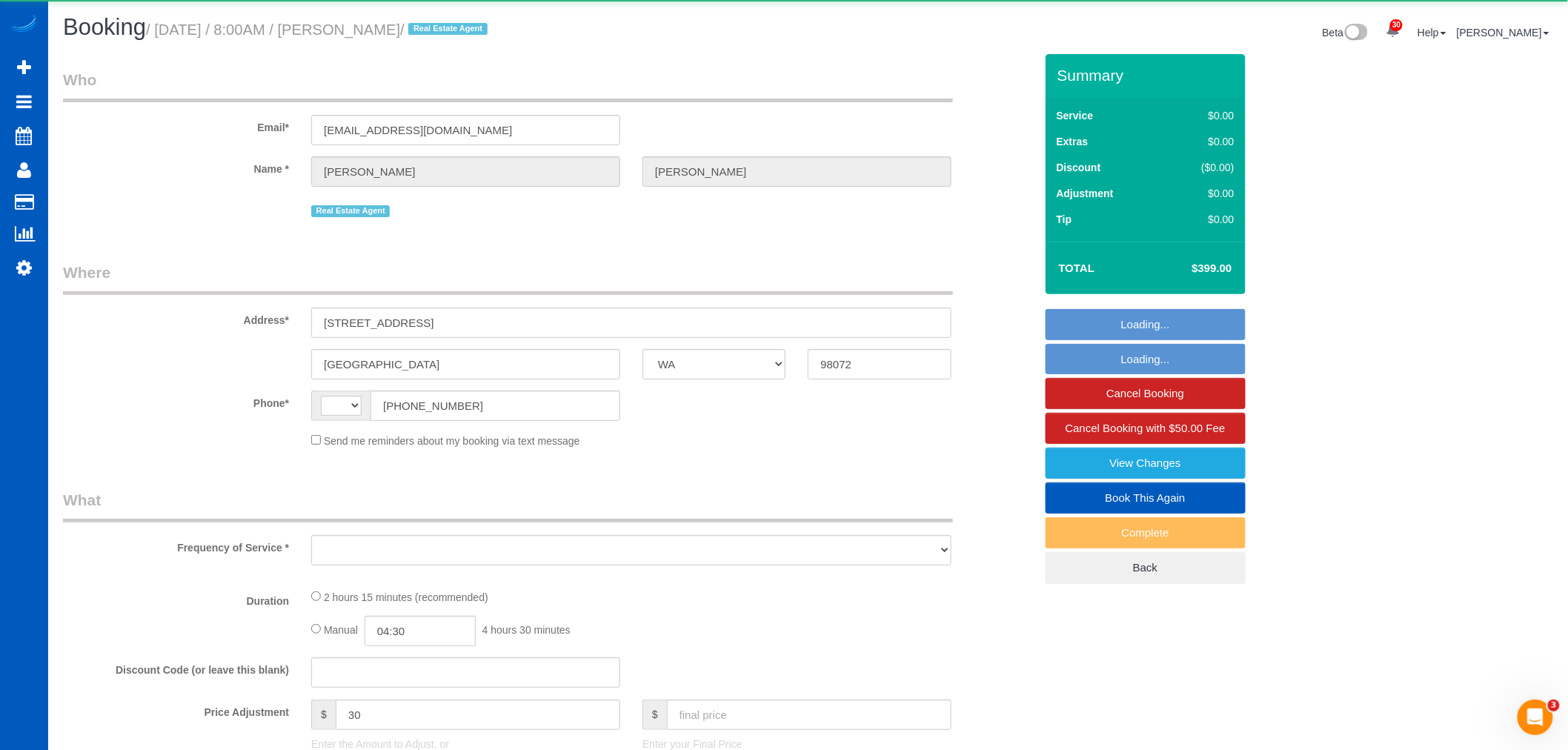
select select "3"
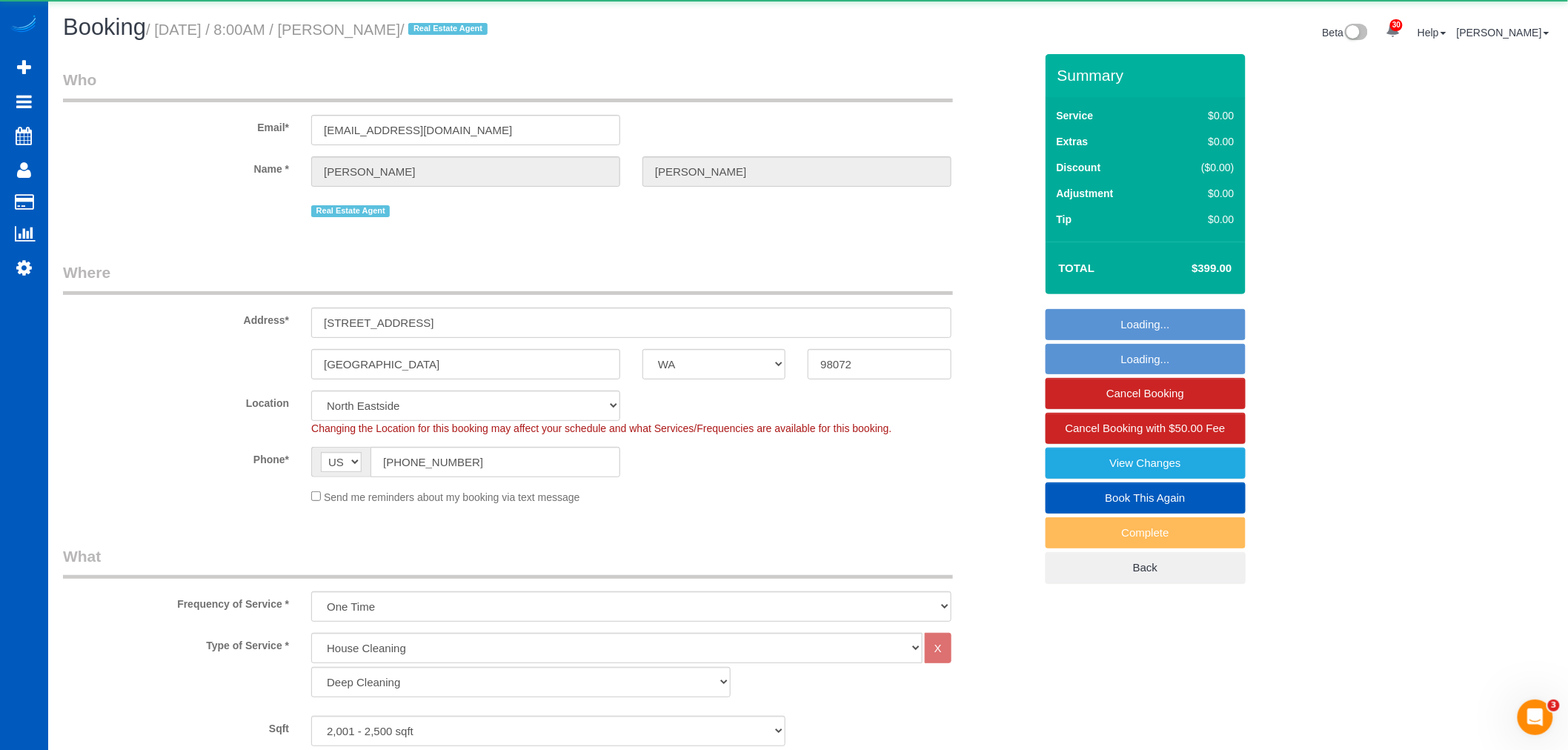
select select "object:1756"
select select "spot1"
select select "2001"
select select "3"
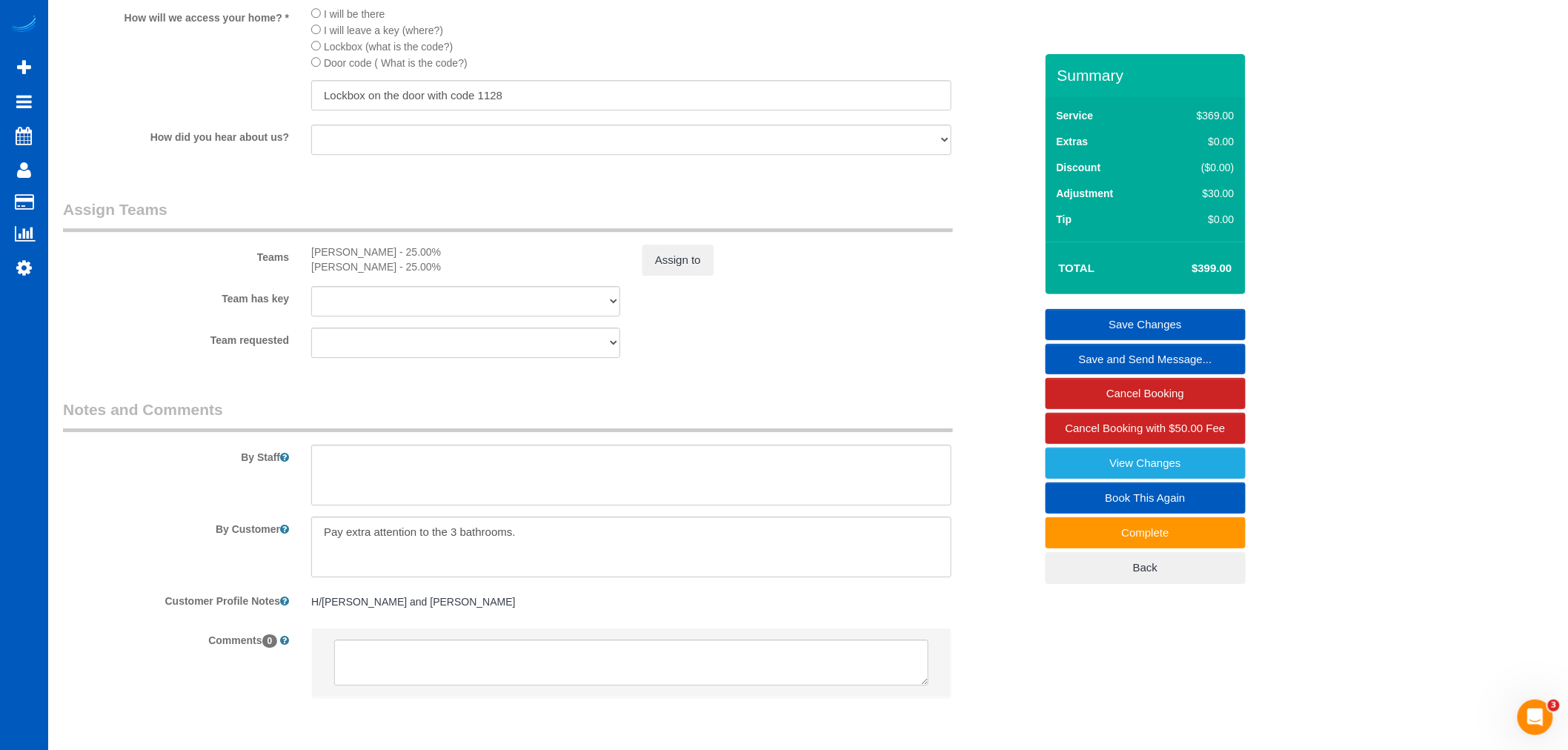
scroll to position [1811, 0]
click at [460, 478] on textarea at bounding box center [631, 469] width 640 height 61
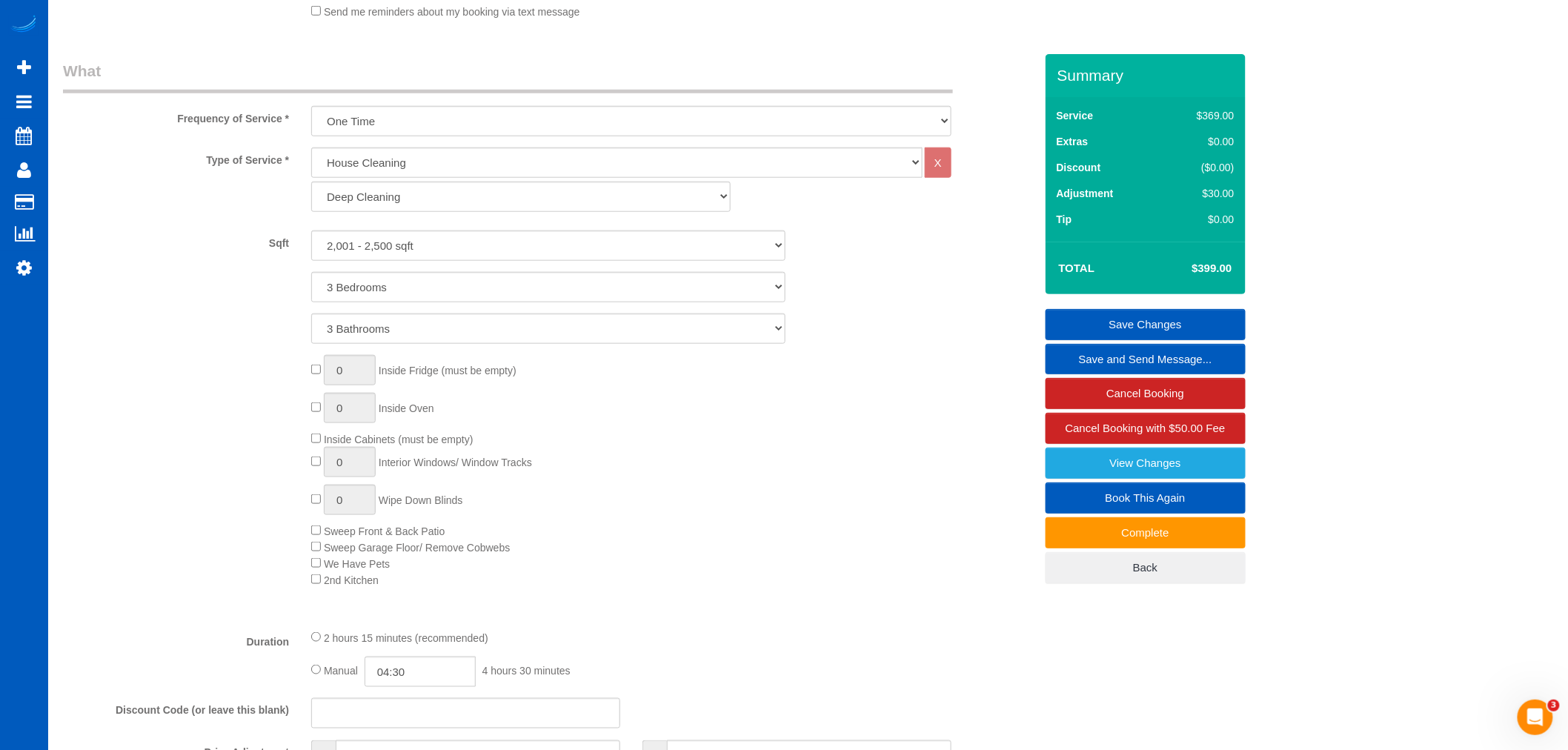
scroll to position [481, 0]
click at [310, 390] on div "0 Inside Fridge (must be empty) 0 Inside Oven Inside Cabinets (must be empty) 0…" at bounding box center [672, 477] width 745 height 233
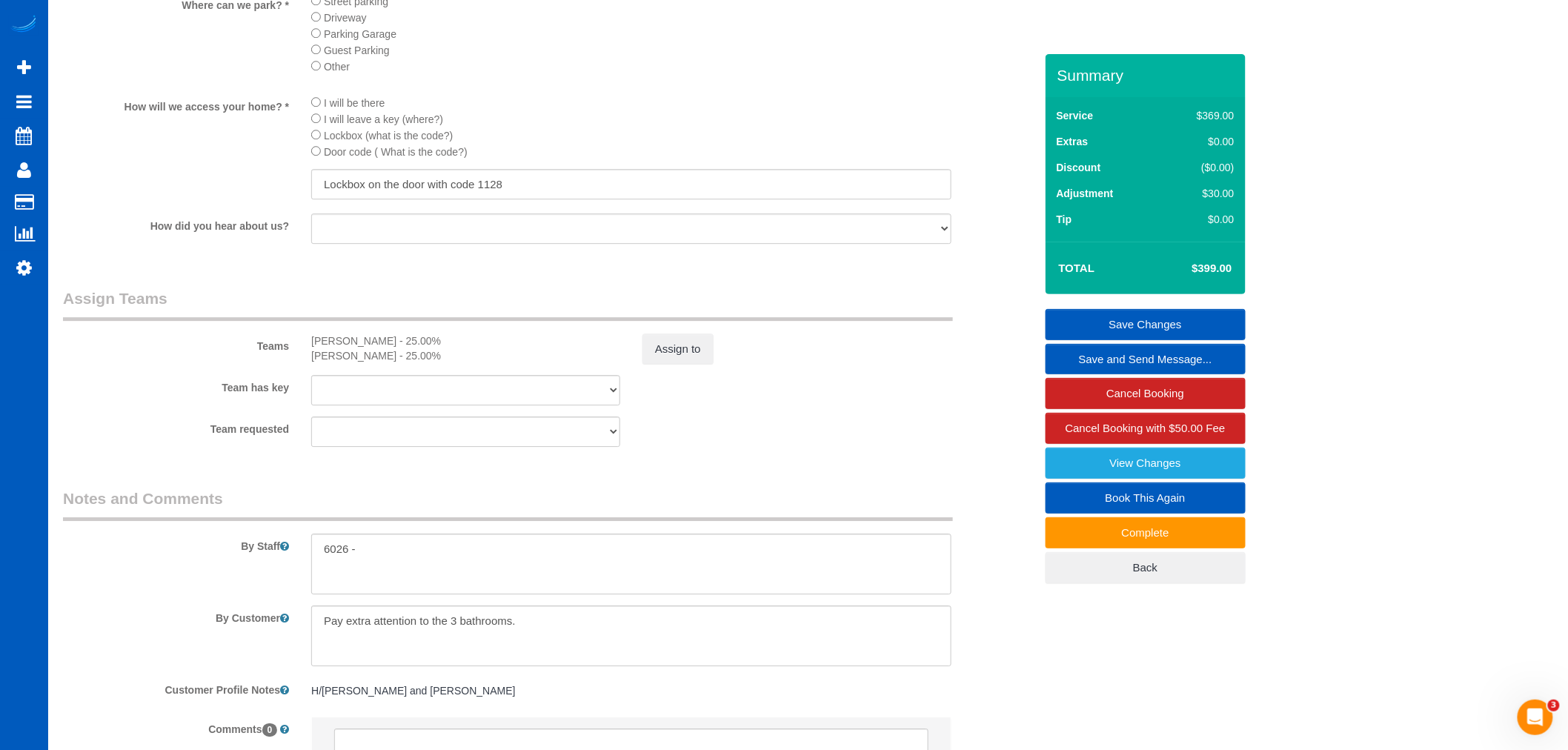
scroll to position [1798, 0]
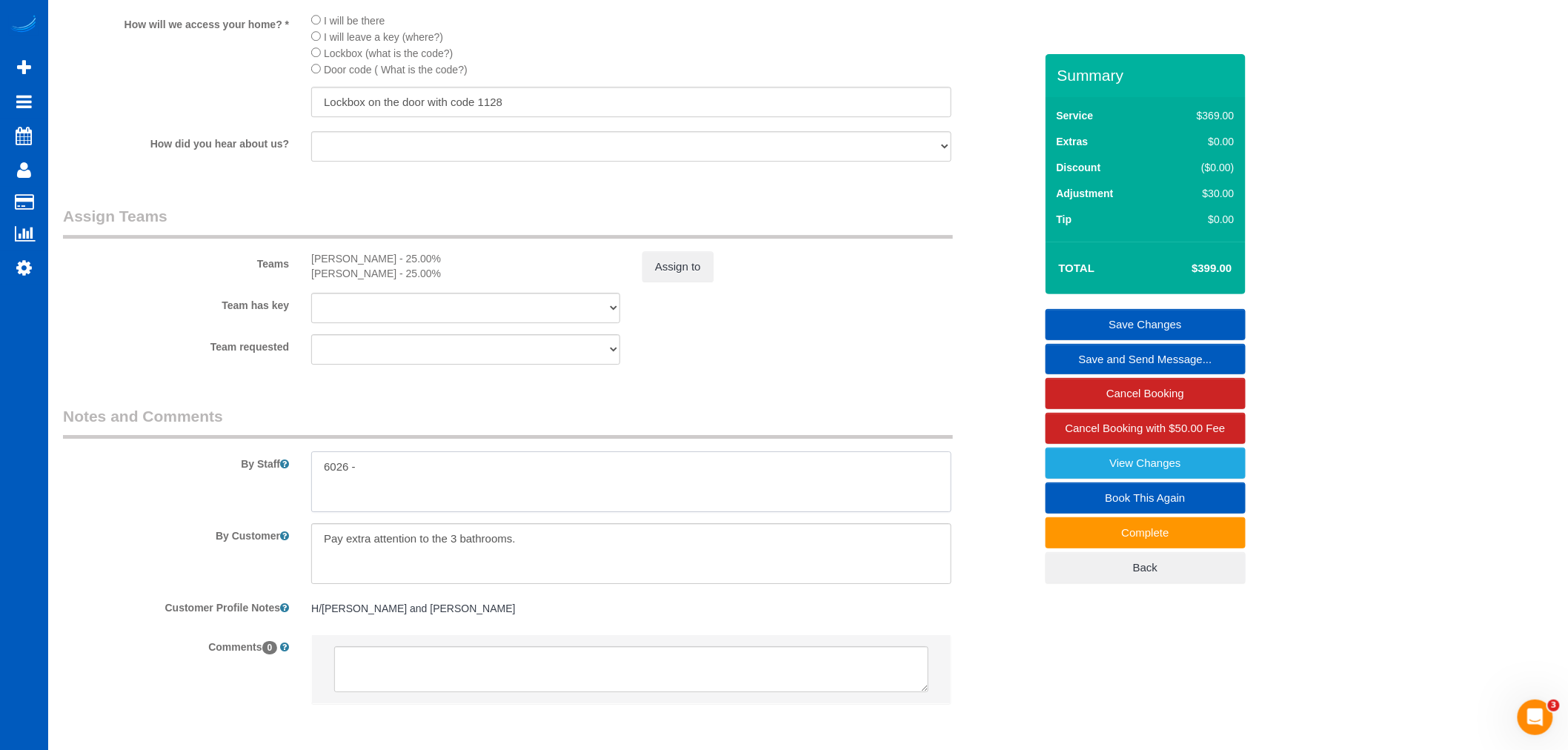
drag, startPoint x: 350, startPoint y: 487, endPoint x: 359, endPoint y: 489, distance: 9.2
click at [359, 489] on textarea at bounding box center [631, 482] width 640 height 61
type textarea "6026"
click at [1150, 323] on link "Save Changes" at bounding box center [1145, 325] width 200 height 32
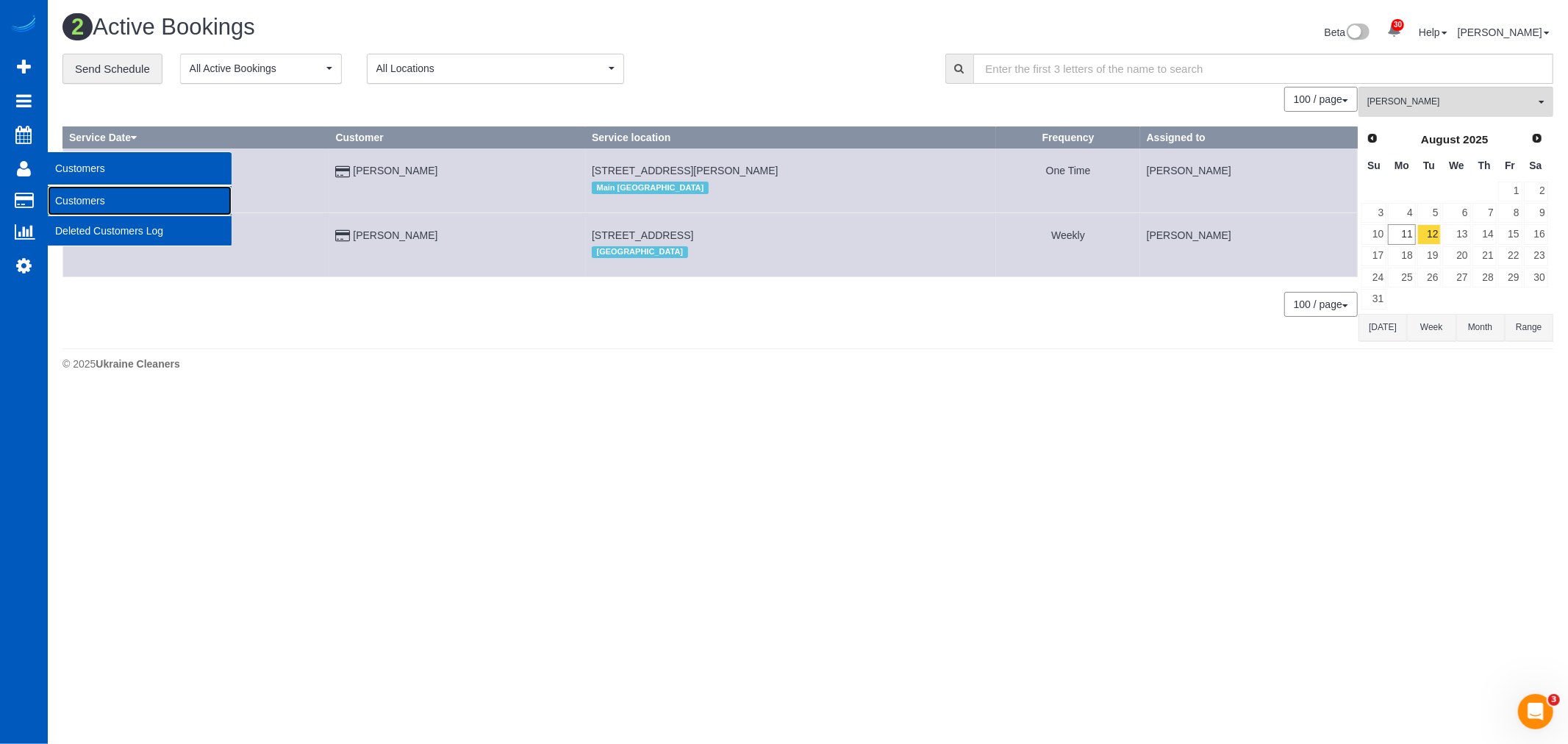
click at [125, 208] on link "Customers" at bounding box center [140, 201] width 184 height 29
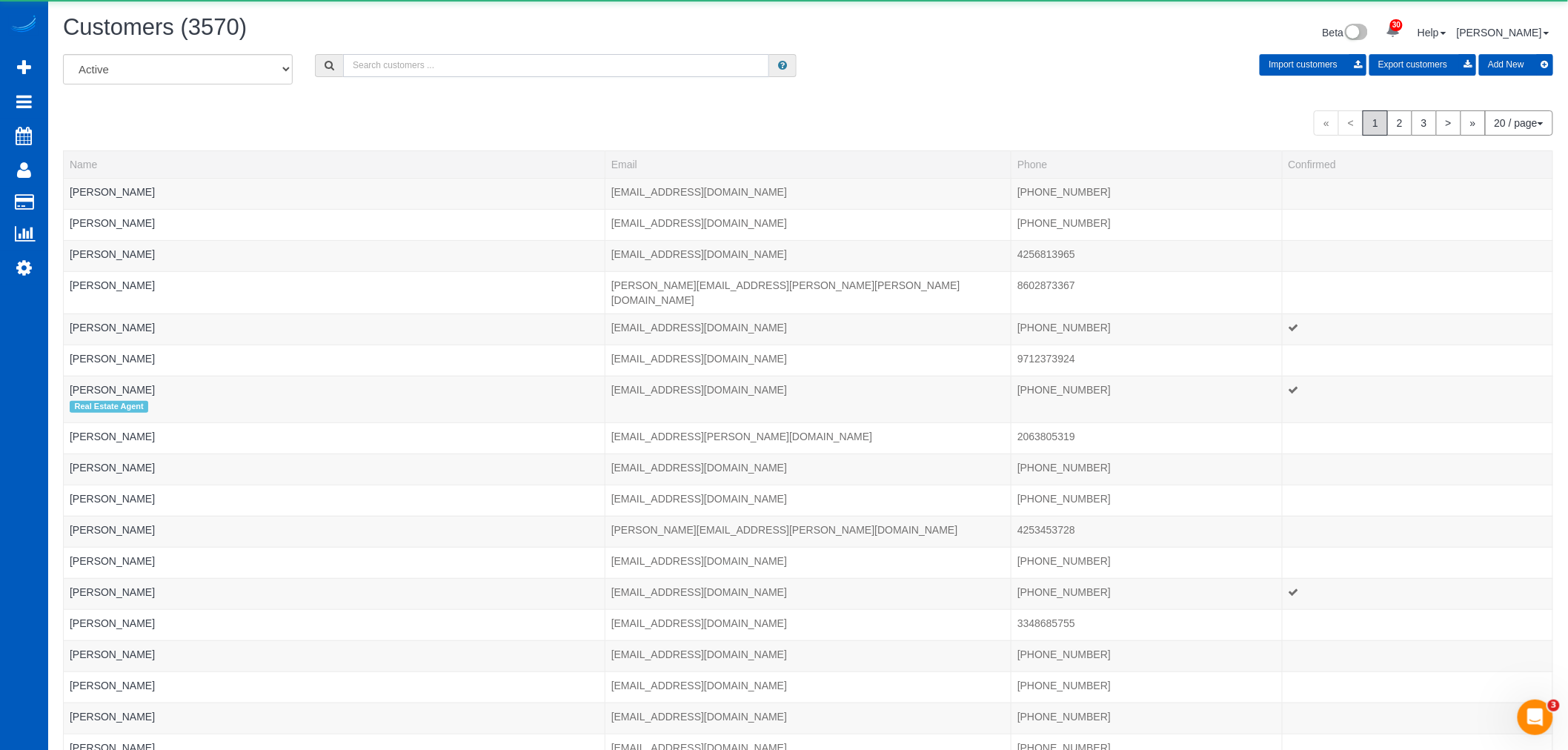
click at [493, 76] on input "text" at bounding box center [557, 65] width 426 height 23
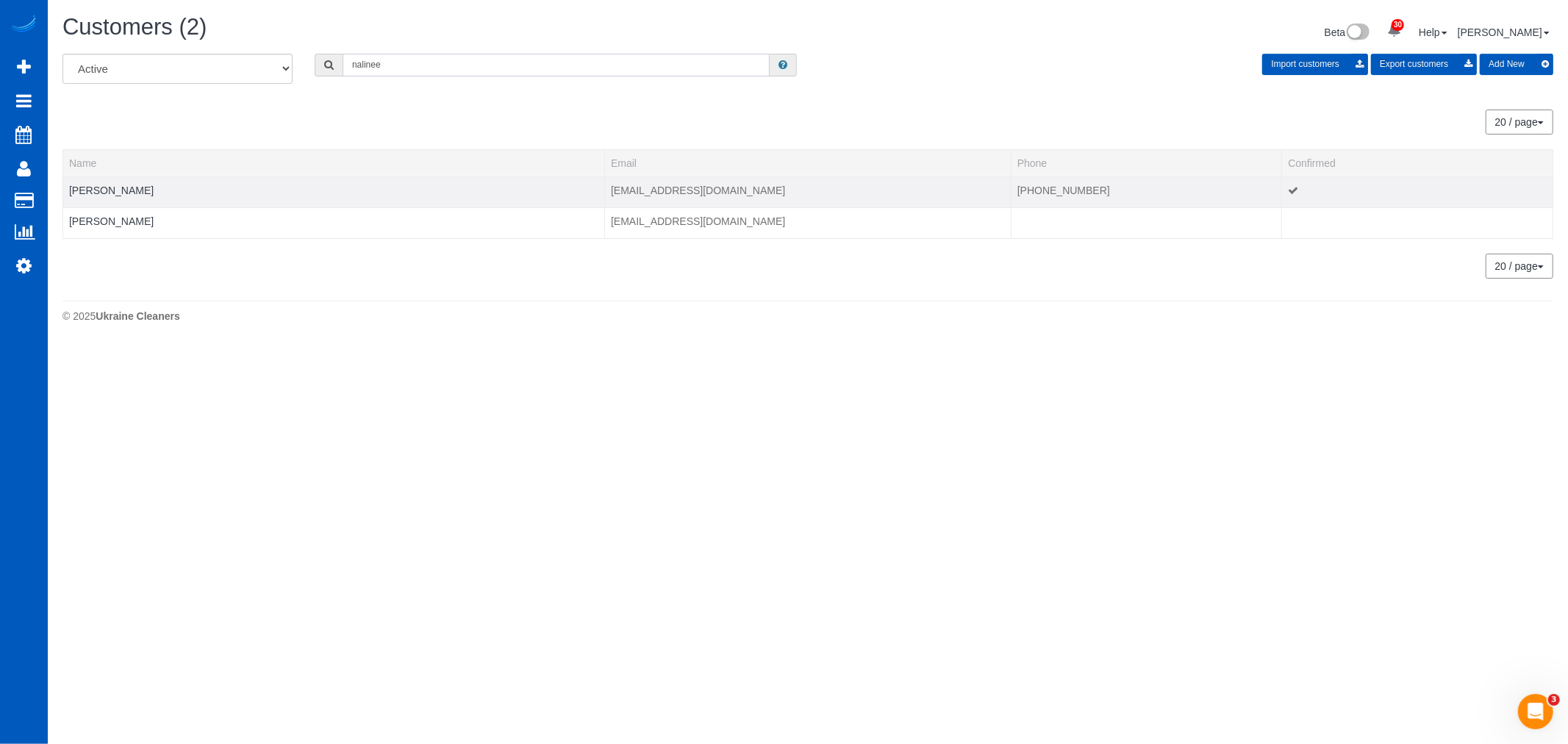
type input "nalinee"
click at [100, 201] on div at bounding box center [334, 200] width 530 height 4
click at [109, 195] on link "Nalinee Treerat" at bounding box center [112, 190] width 84 height 12
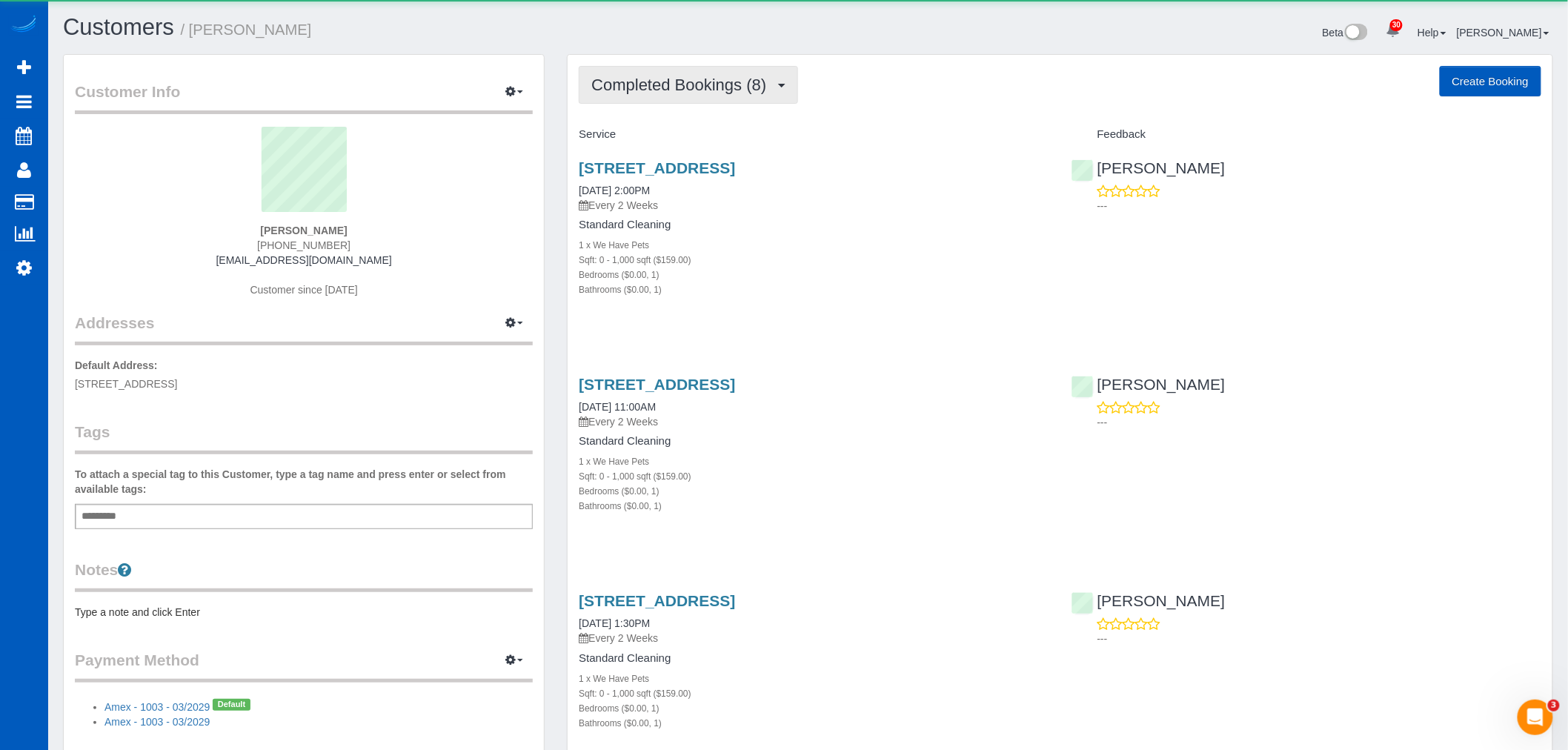
drag, startPoint x: 747, startPoint y: 76, endPoint x: 695, endPoint y: 104, distance: 59.1
click at [747, 76] on button "Completed Bookings (8)" at bounding box center [688, 85] width 219 height 38
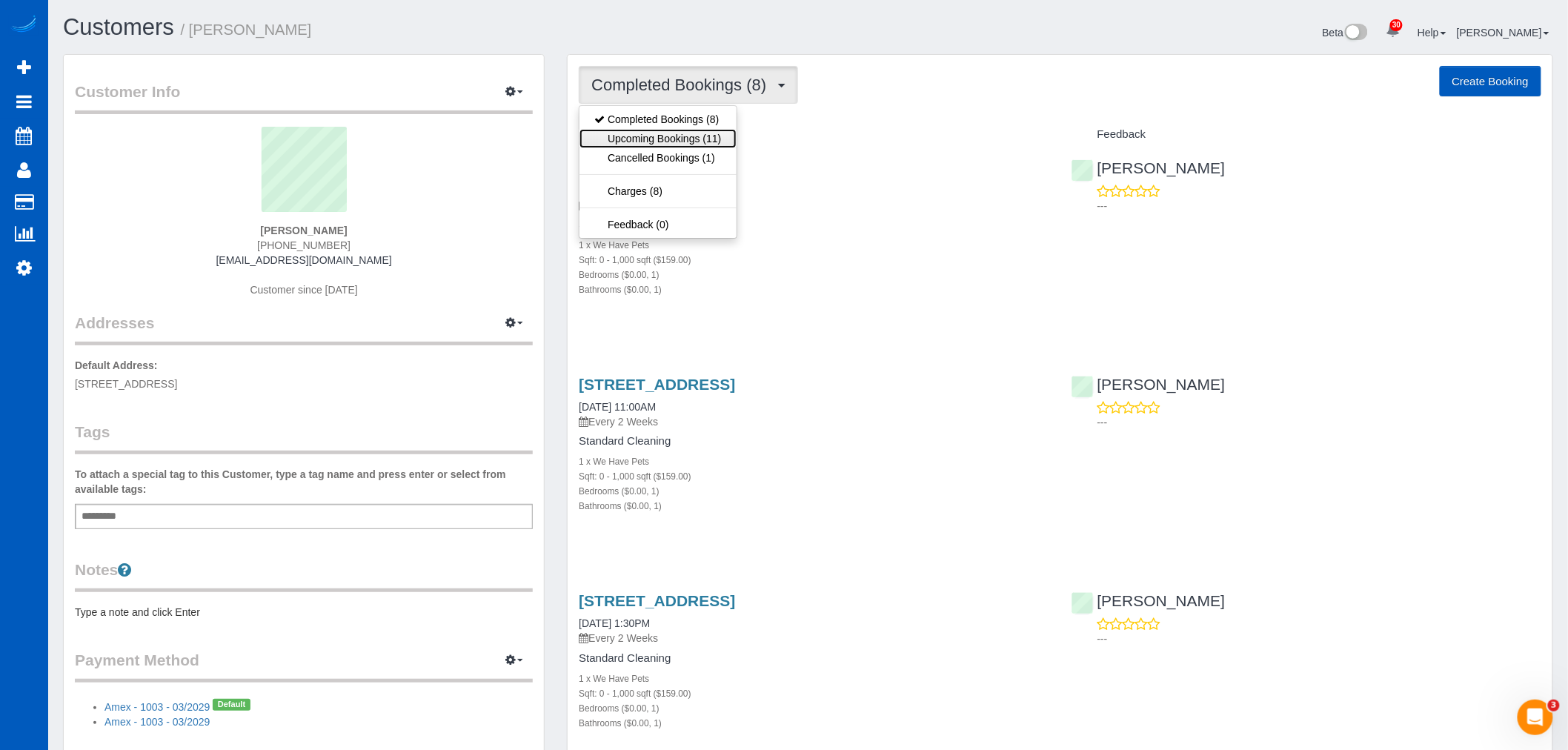
click at [640, 138] on link "Upcoming Bookings (11)" at bounding box center [657, 139] width 156 height 20
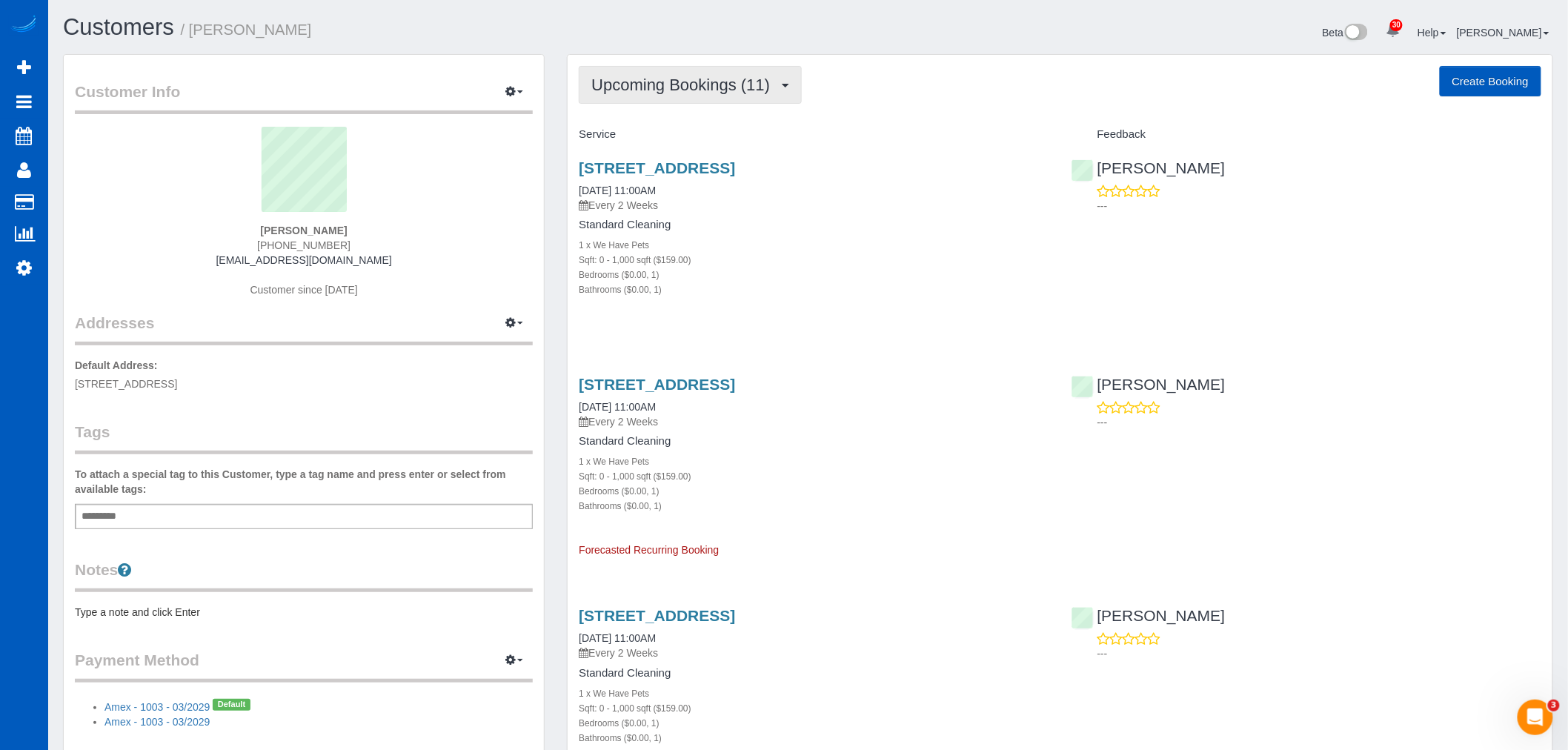
click at [688, 77] on span "Upcoming Bookings (11)" at bounding box center [684, 85] width 186 height 19
click at [668, 164] on link "Cancelled Bookings (1)" at bounding box center [657, 158] width 156 height 20
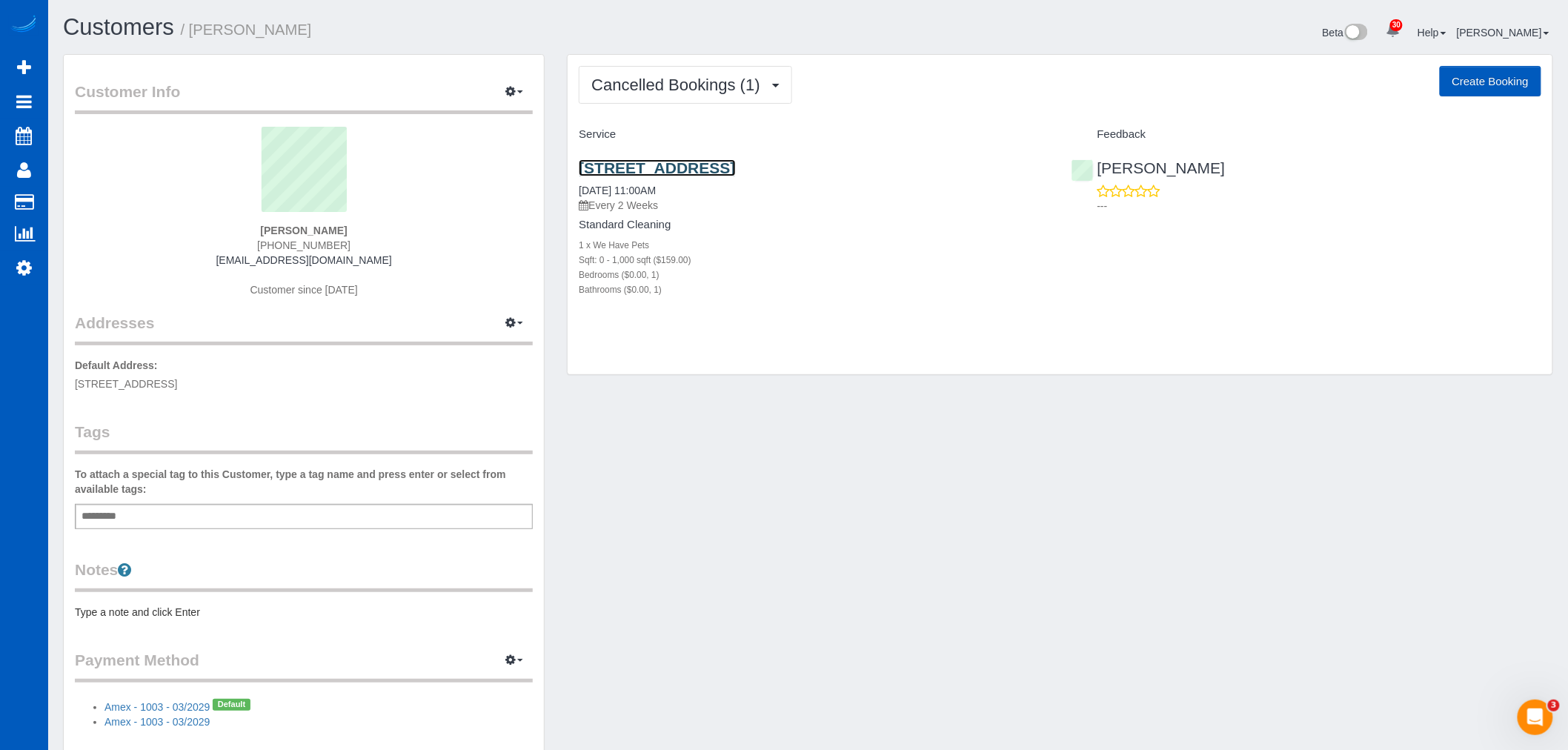
click at [668, 164] on link "10711 8th Ave Ne, 305, Seattle, WA 98125" at bounding box center [656, 167] width 156 height 17
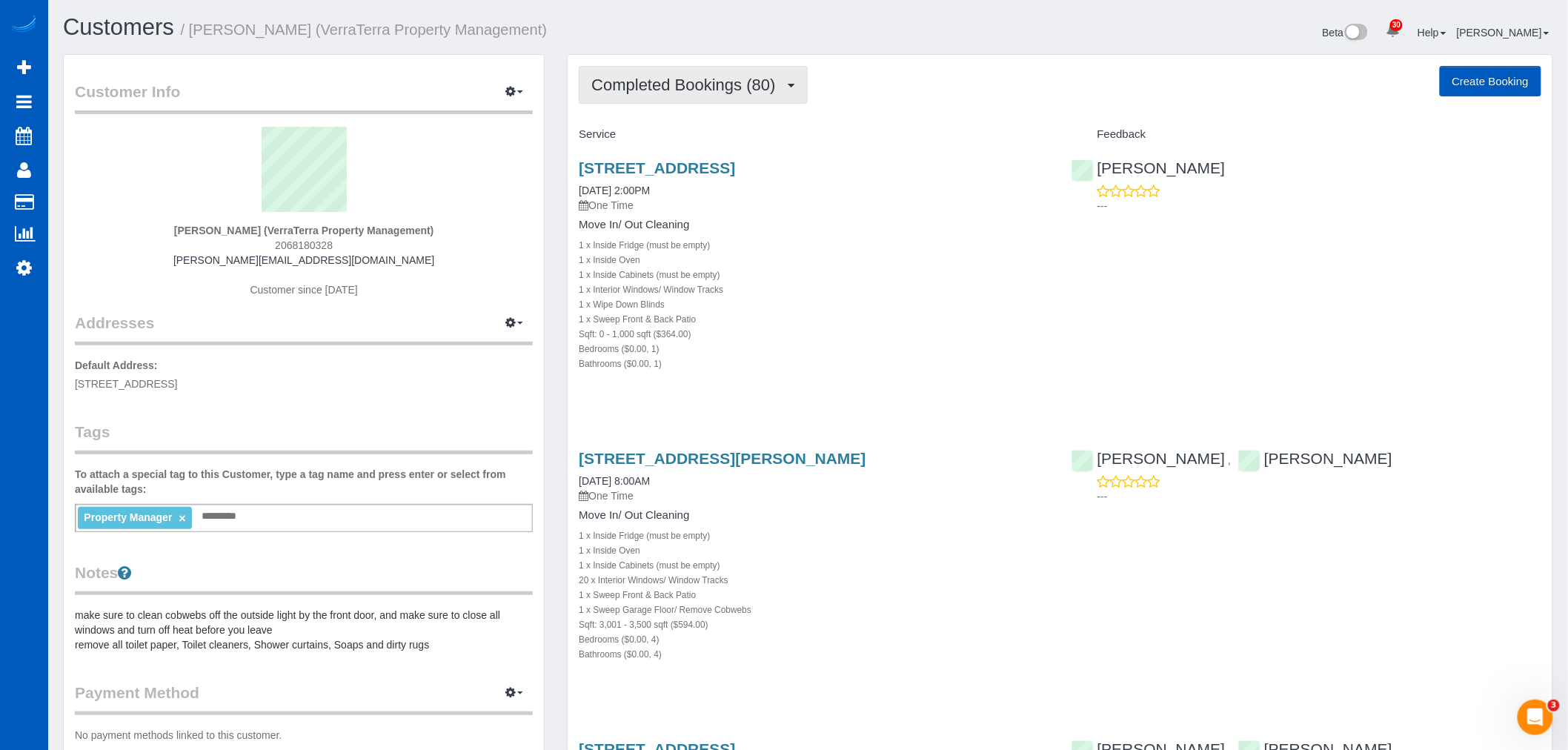
click at [677, 76] on span "Completed Bookings (80)" at bounding box center [687, 85] width 191 height 19
click at [665, 131] on link "Upcoming Bookings (0)" at bounding box center [659, 139] width 160 height 20
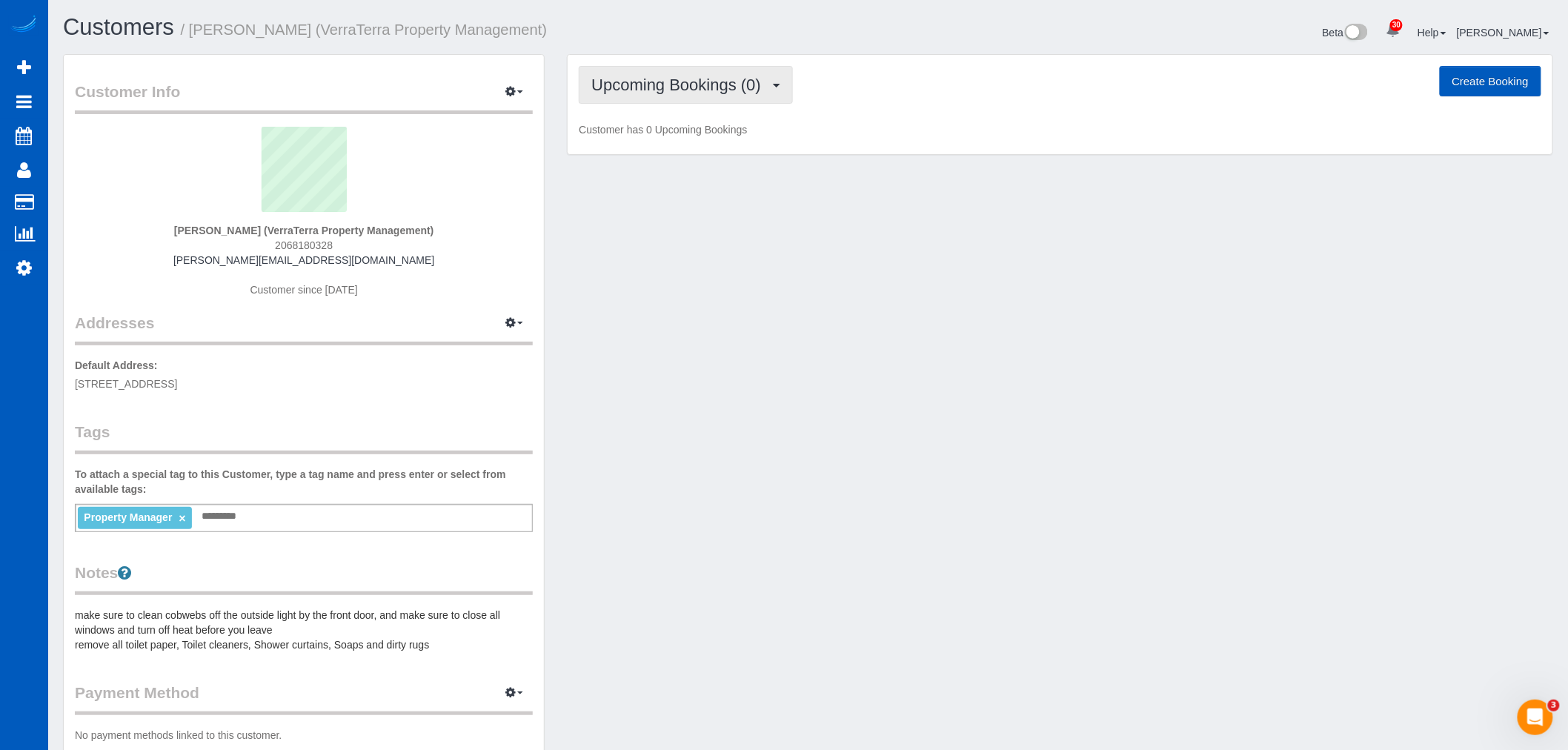
click at [657, 85] on span "Upcoming Bookings (0)" at bounding box center [679, 85] width 177 height 19
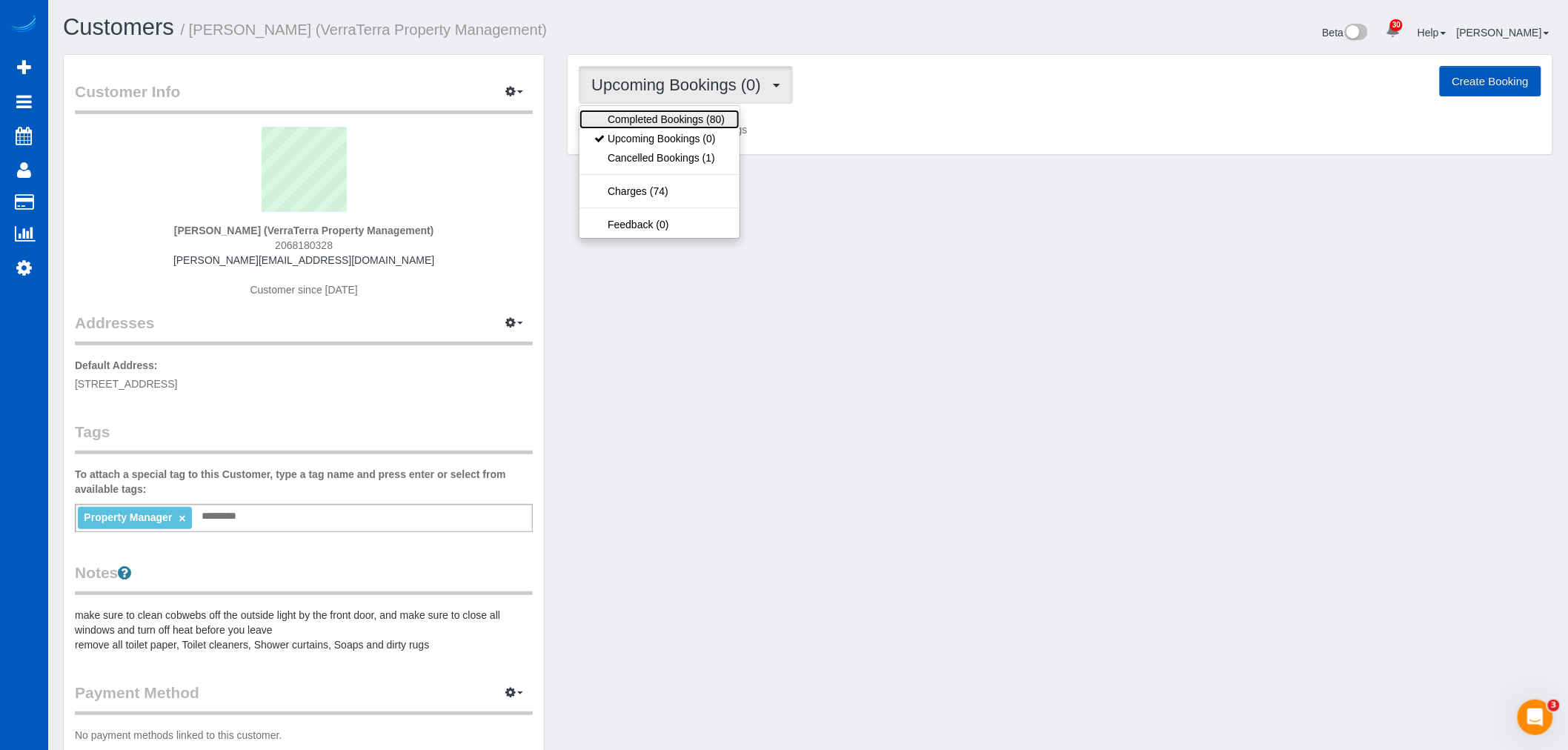
click at [654, 116] on link "Completed Bookings (80)" at bounding box center [659, 119] width 160 height 20
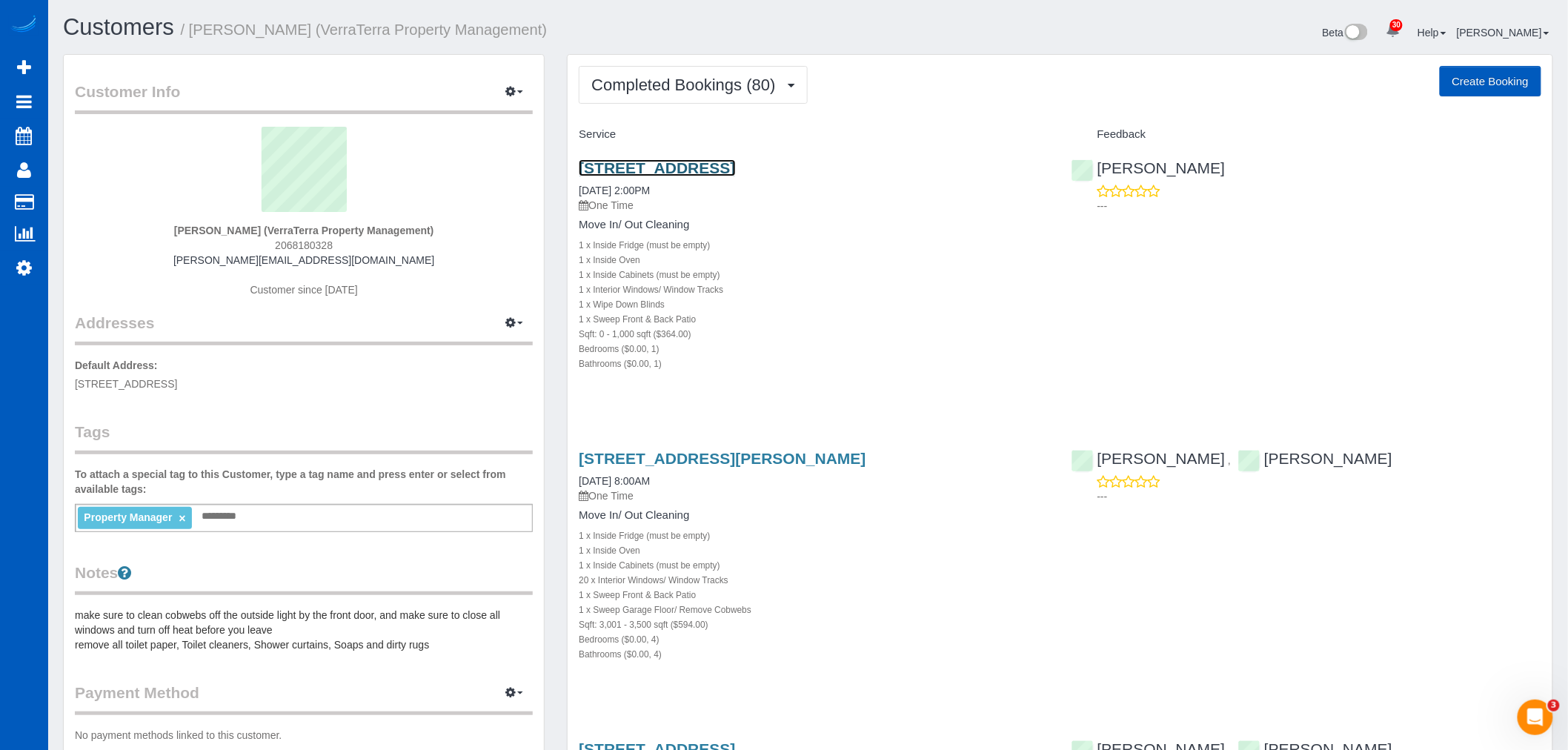
click at [630, 166] on link "12522 Ne 117th Pl Unit D7, Kirkland, WA 98034" at bounding box center [656, 167] width 156 height 17
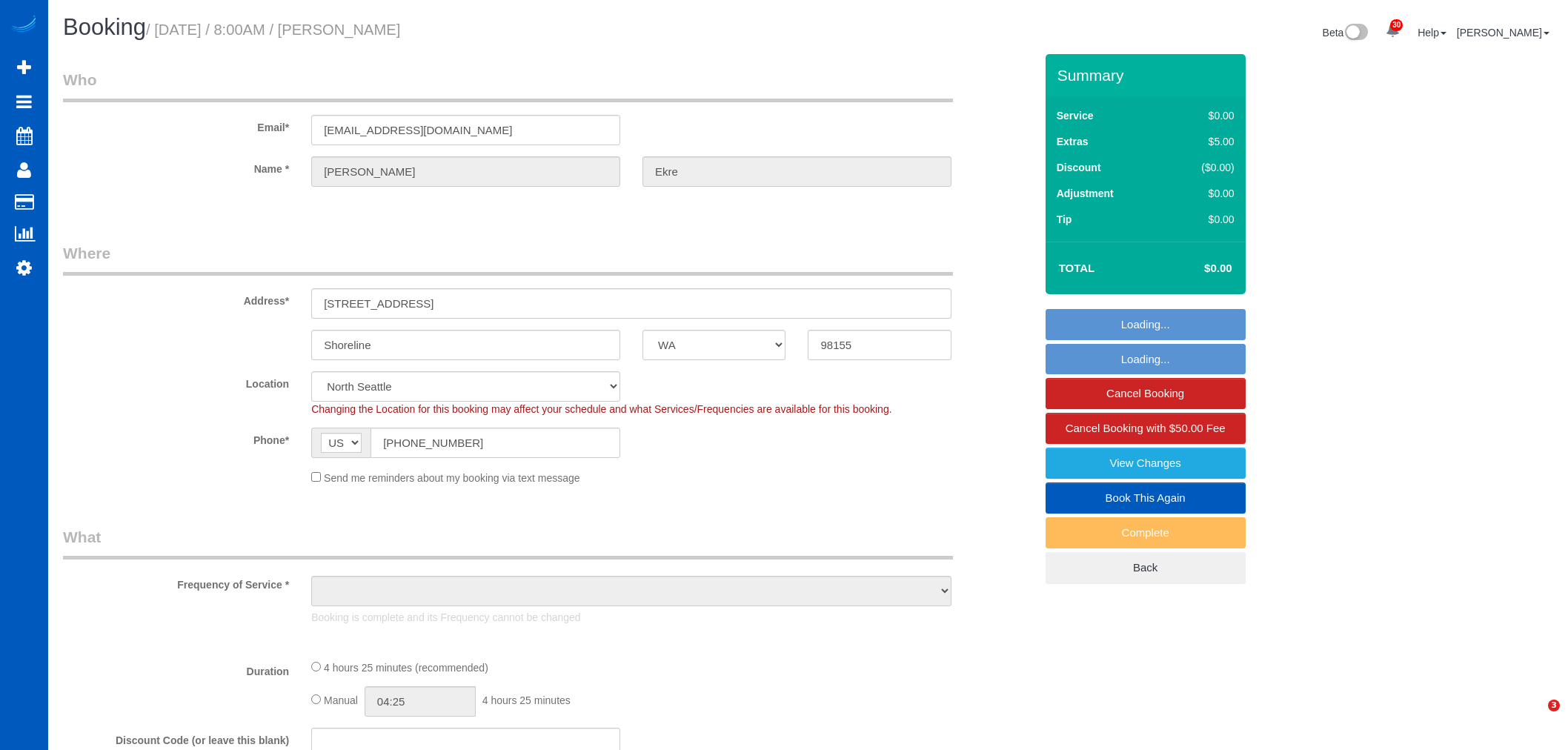
select select "WA"
select select "object:1191"
select select "199"
select select "1501"
select select "5"
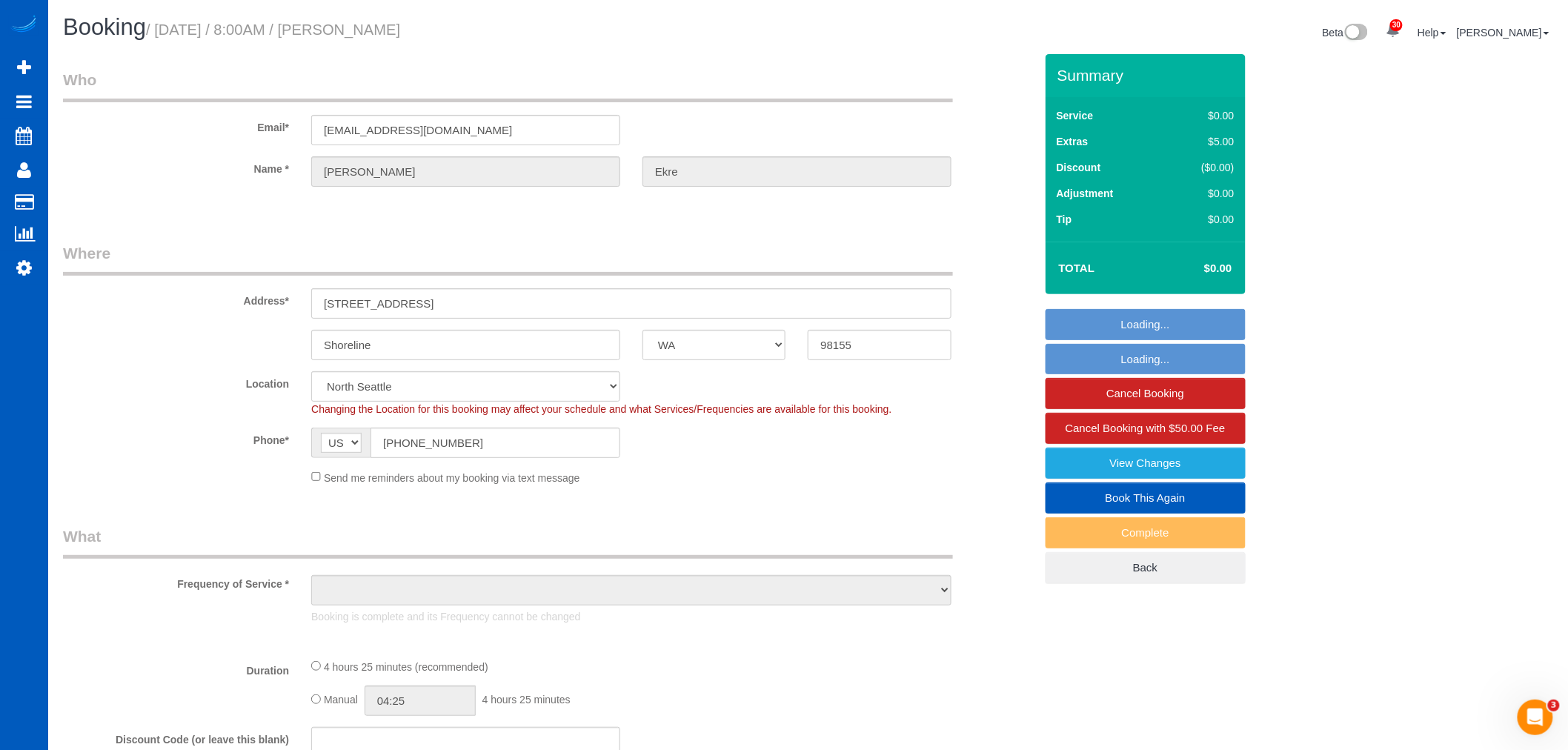
select select "2"
select select "spot1"
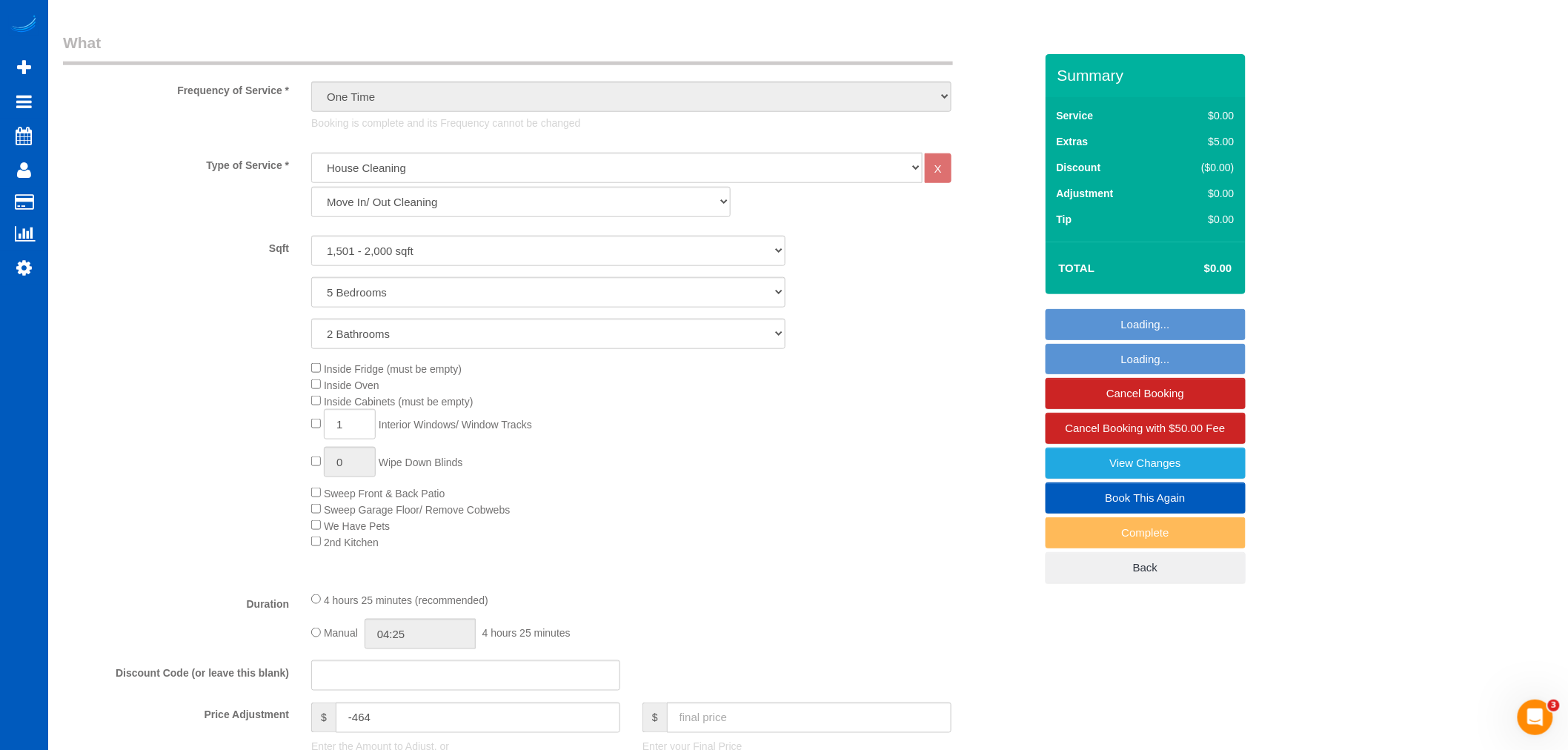
select select "1501"
select select "5"
select select "2"
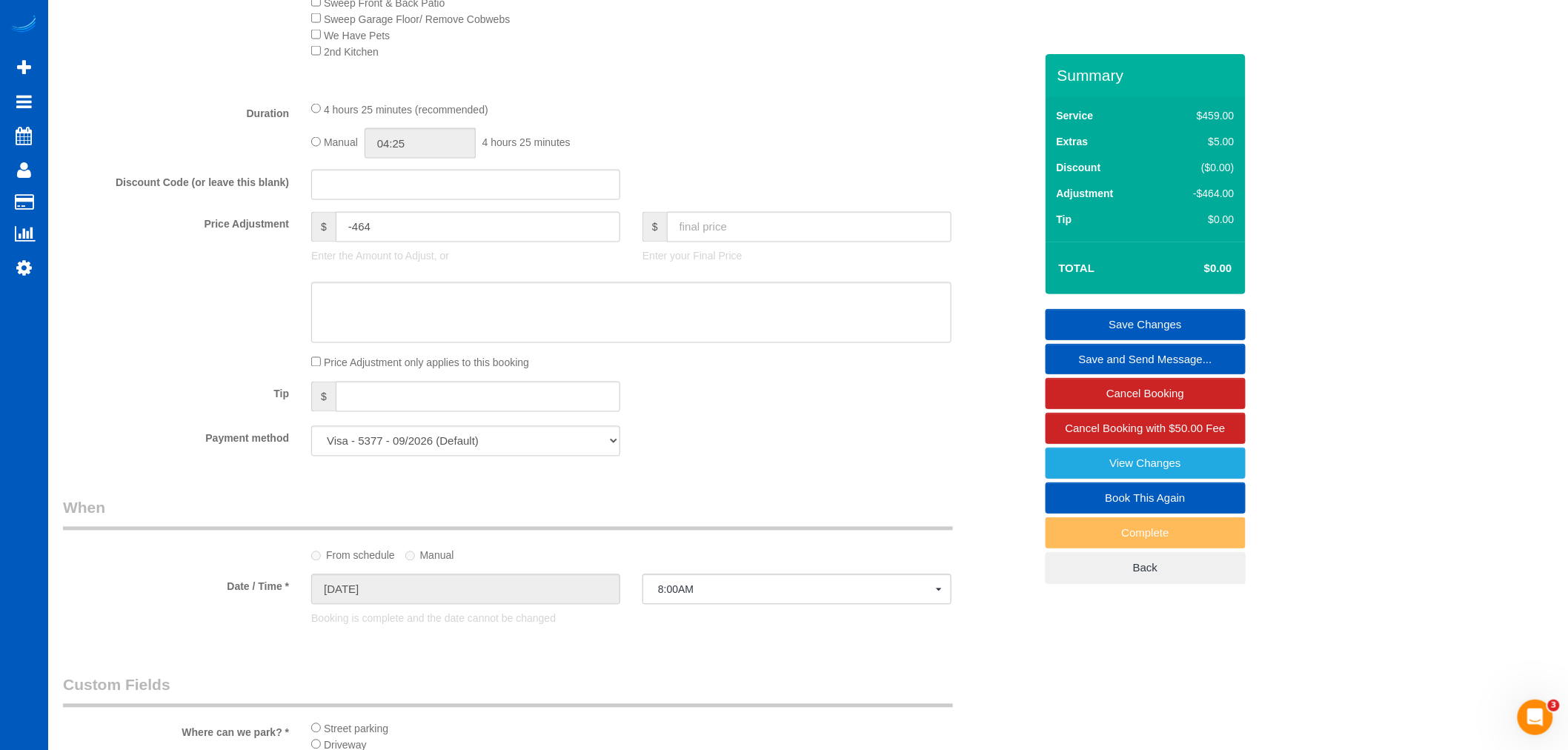
scroll to position [988, 0]
click at [734, 239] on input "text" at bounding box center [809, 223] width 284 height 31
type input "300"
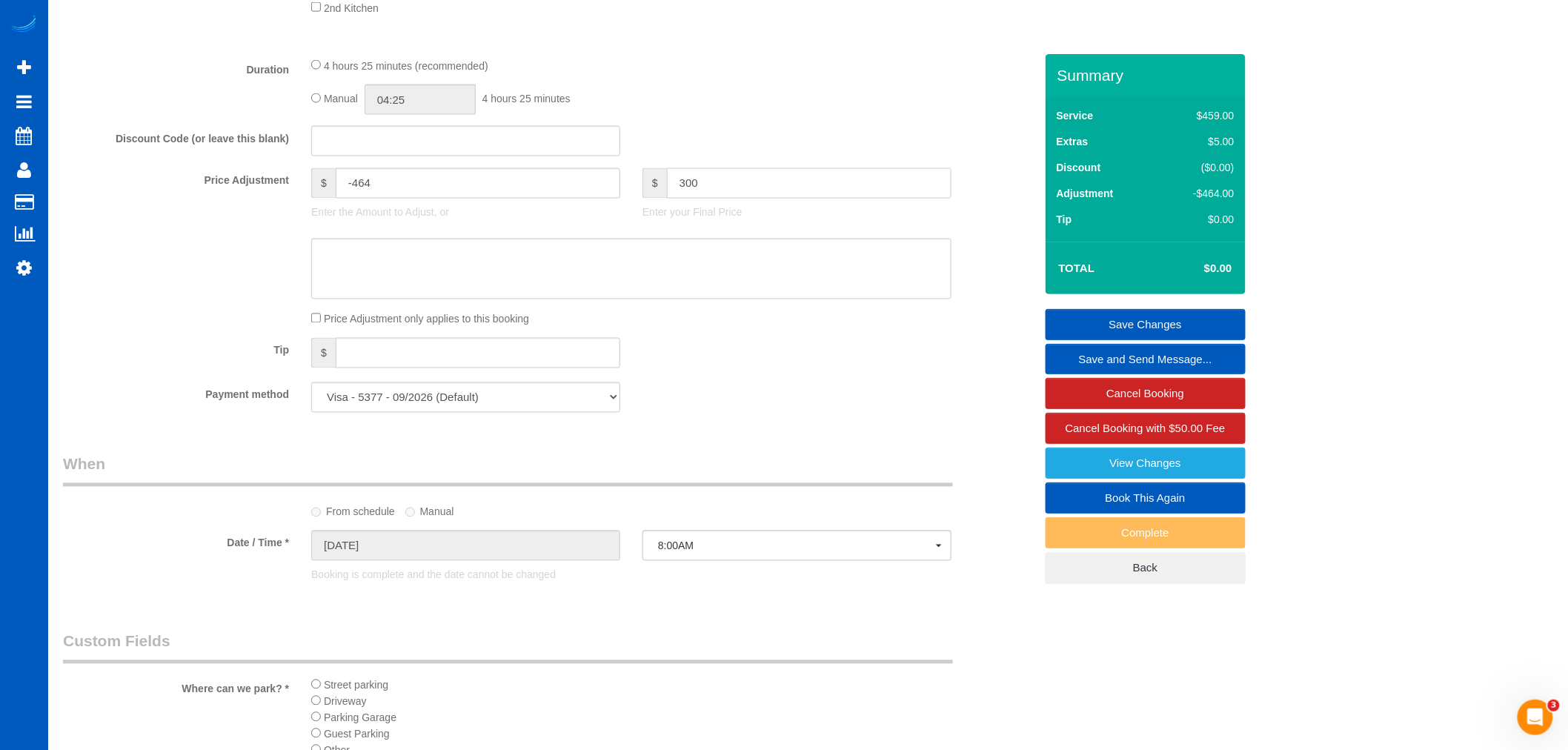
type input "-164"
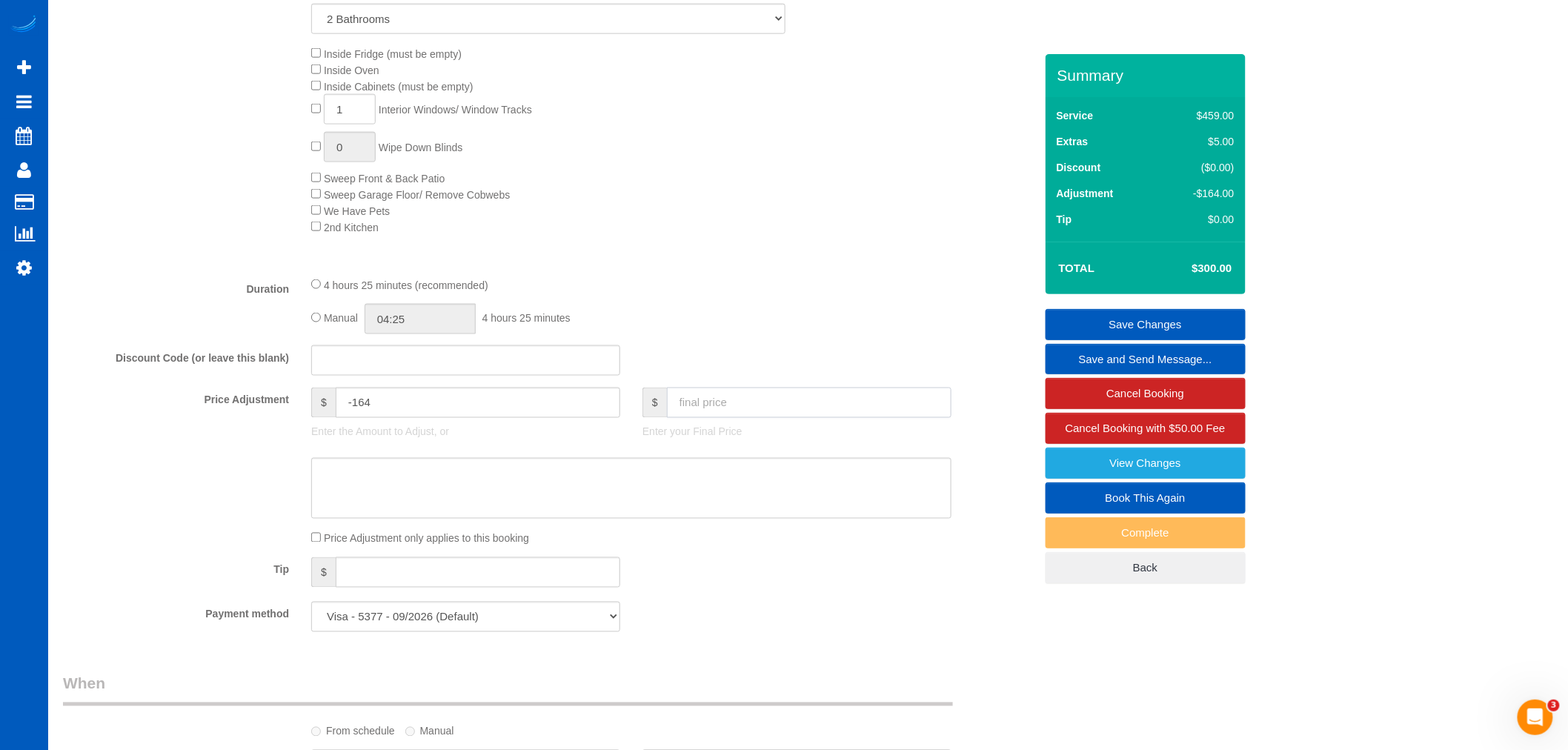
scroll to position [741, 0]
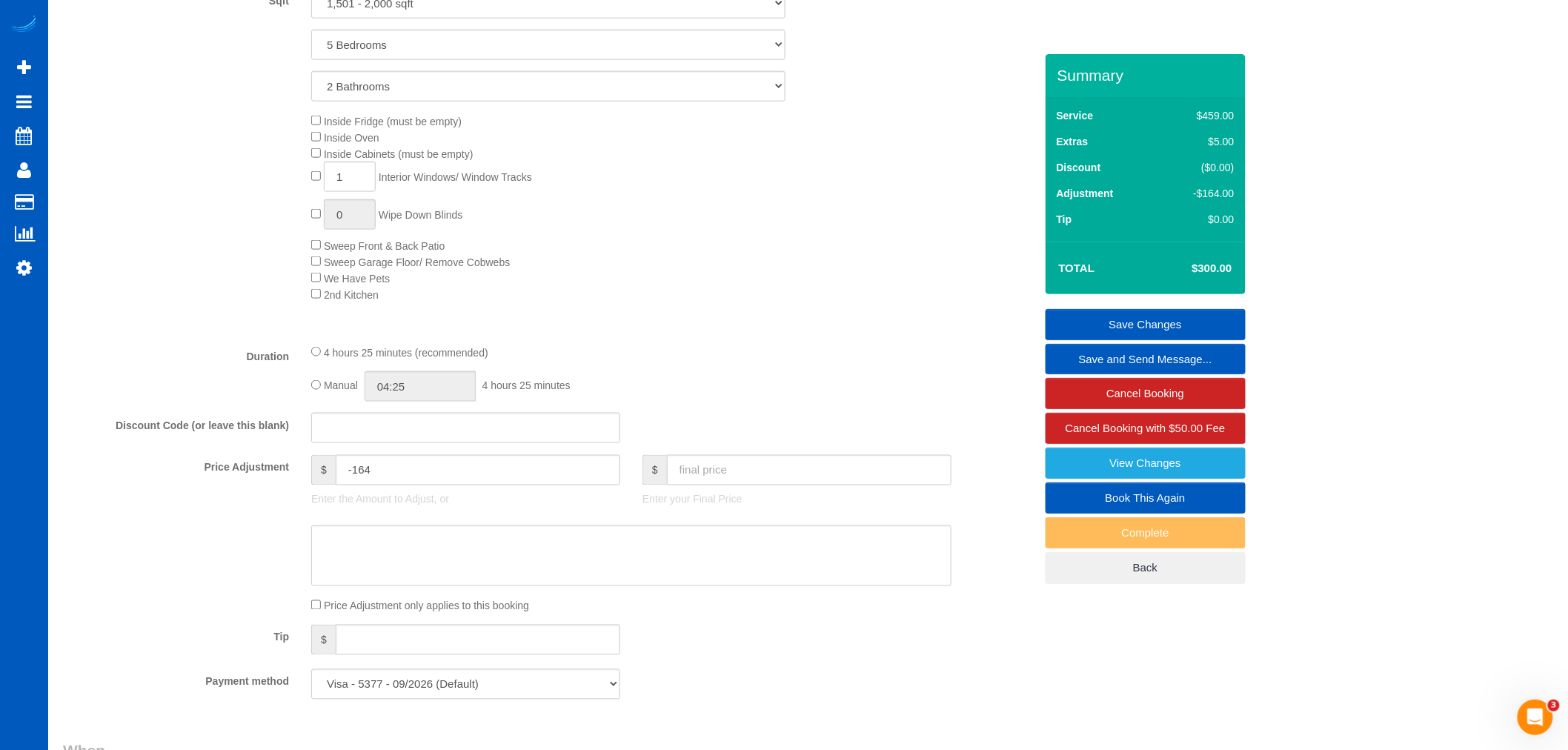
click at [1194, 319] on link "Save Changes" at bounding box center [1145, 325] width 200 height 32
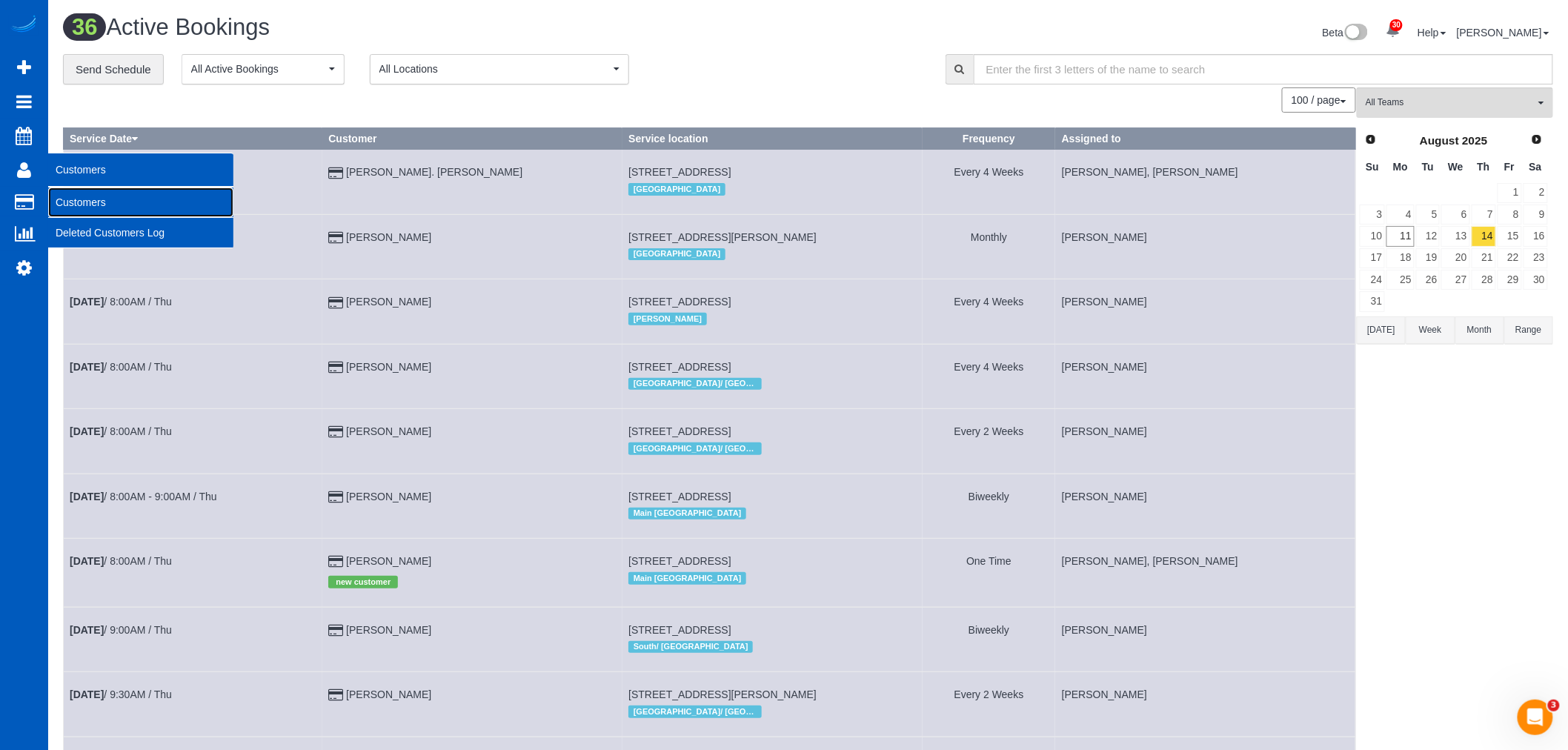
click at [86, 197] on link "Customers" at bounding box center [141, 202] width 186 height 30
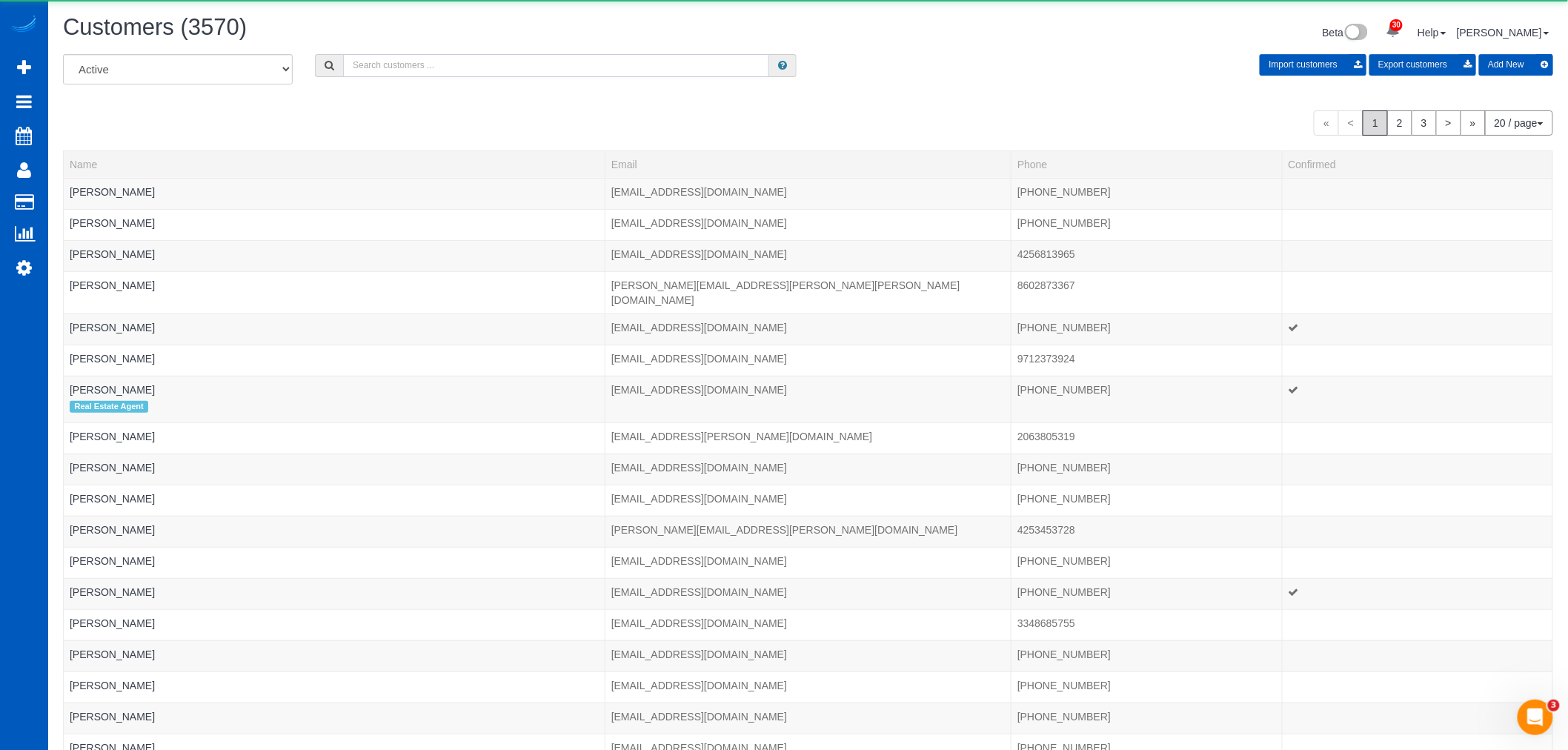
click at [442, 70] on input "text" at bounding box center [557, 65] width 426 height 23
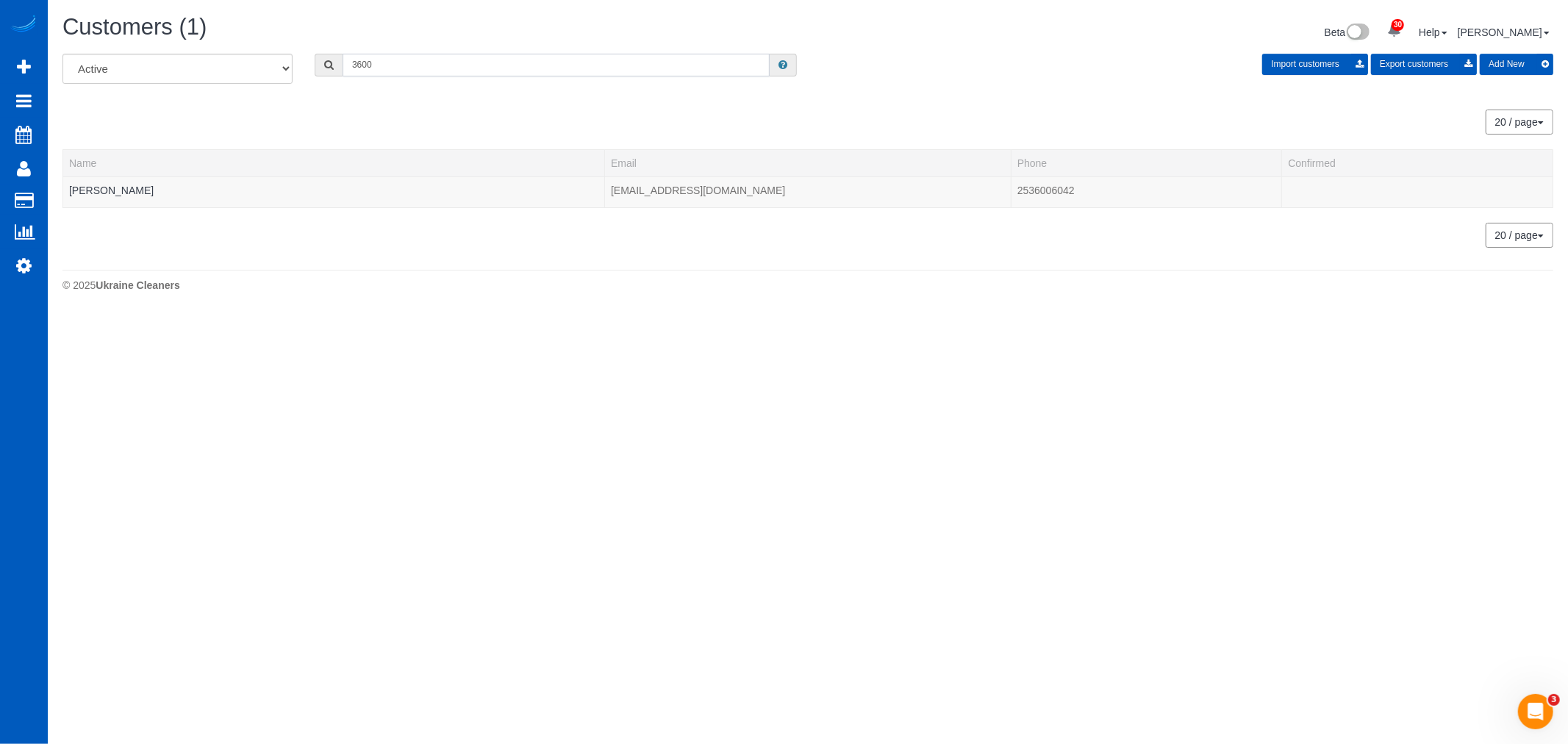
drag, startPoint x: 380, startPoint y: 69, endPoint x: 118, endPoint y: 67, distance: 262.0
click at [118, 67] on div "All Active Archived 3600 Import customers Export customers Add New" at bounding box center [807, 74] width 1512 height 41
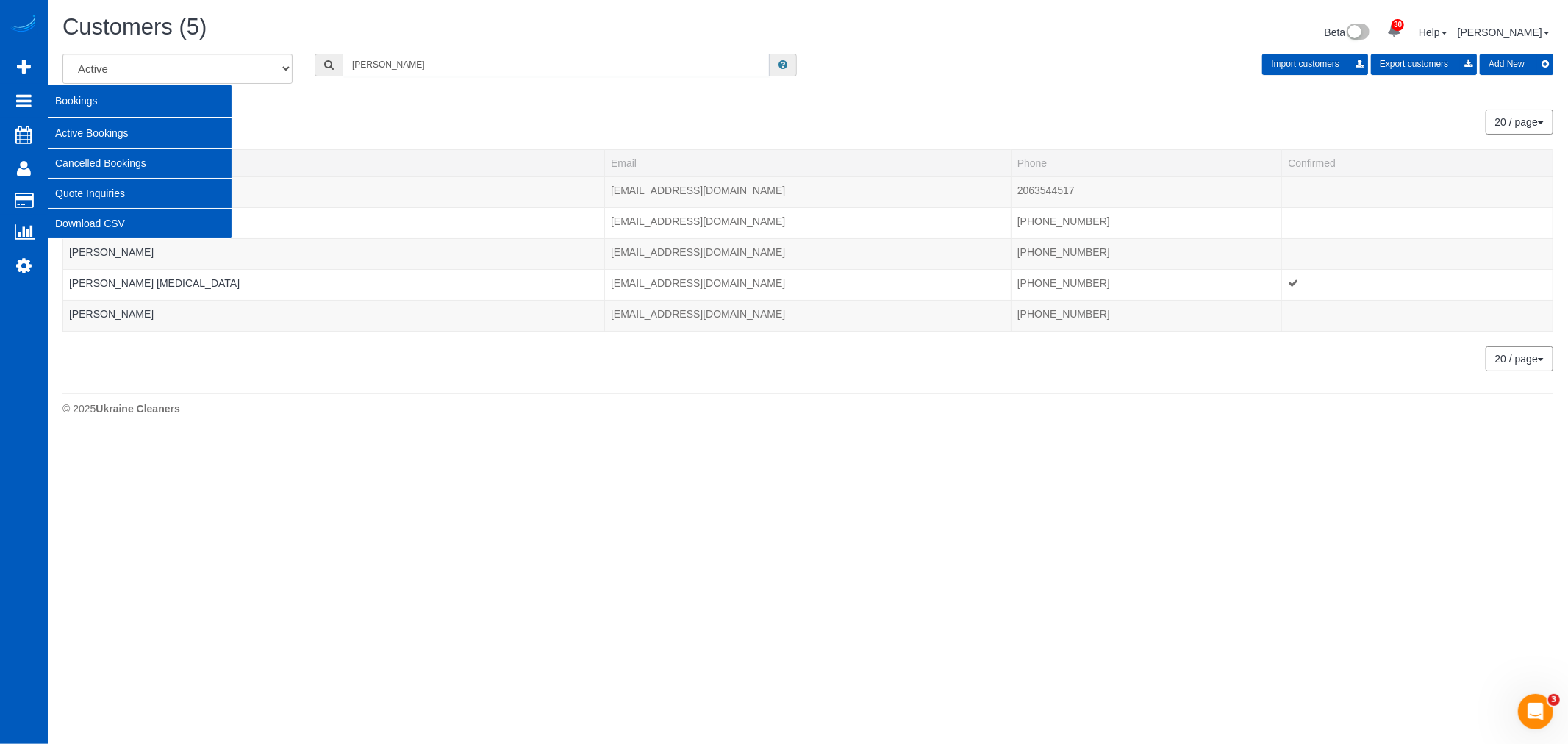
type input "isaac"
click at [101, 137] on link "Active Bookings" at bounding box center [140, 133] width 184 height 29
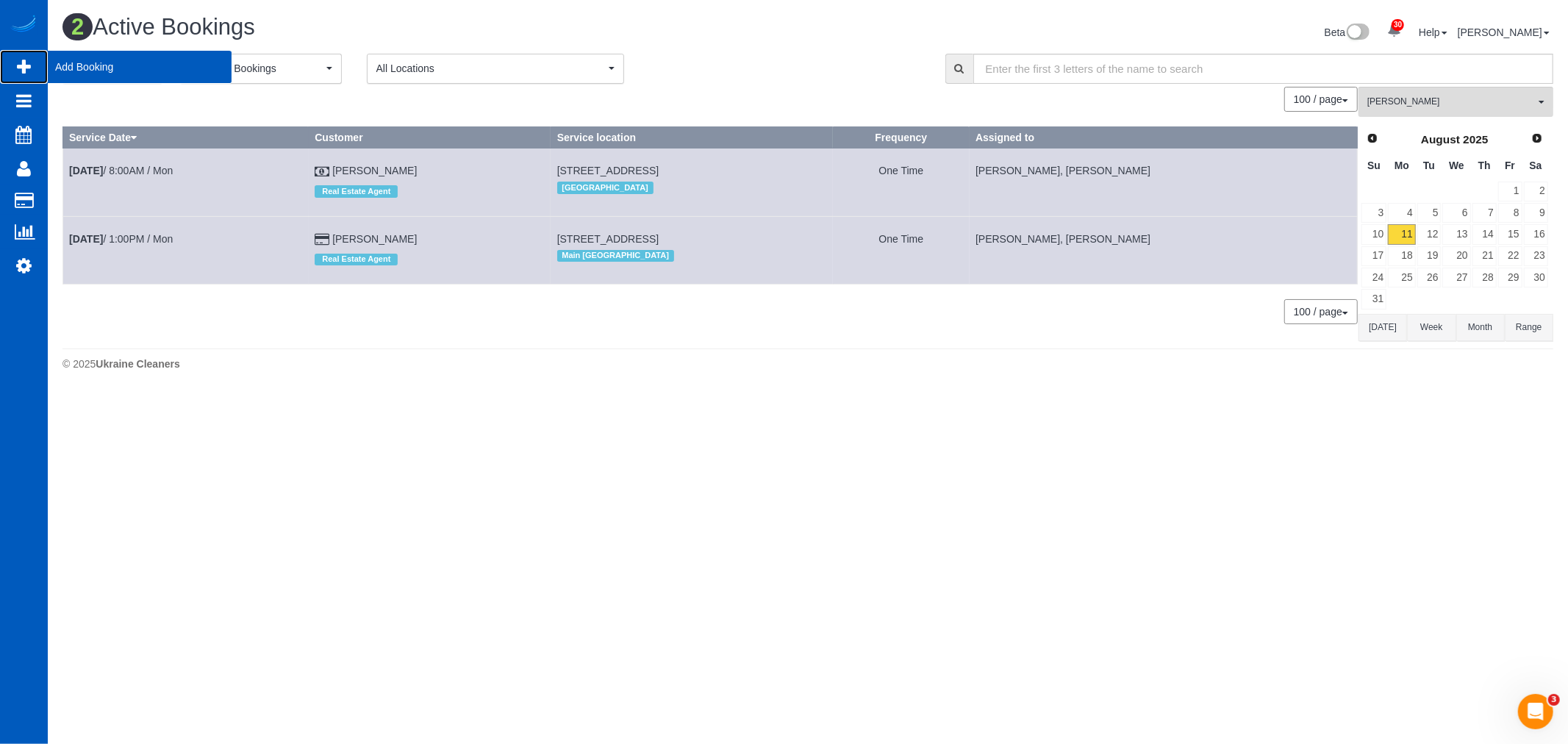
click at [97, 70] on span "Add Booking" at bounding box center [140, 67] width 184 height 34
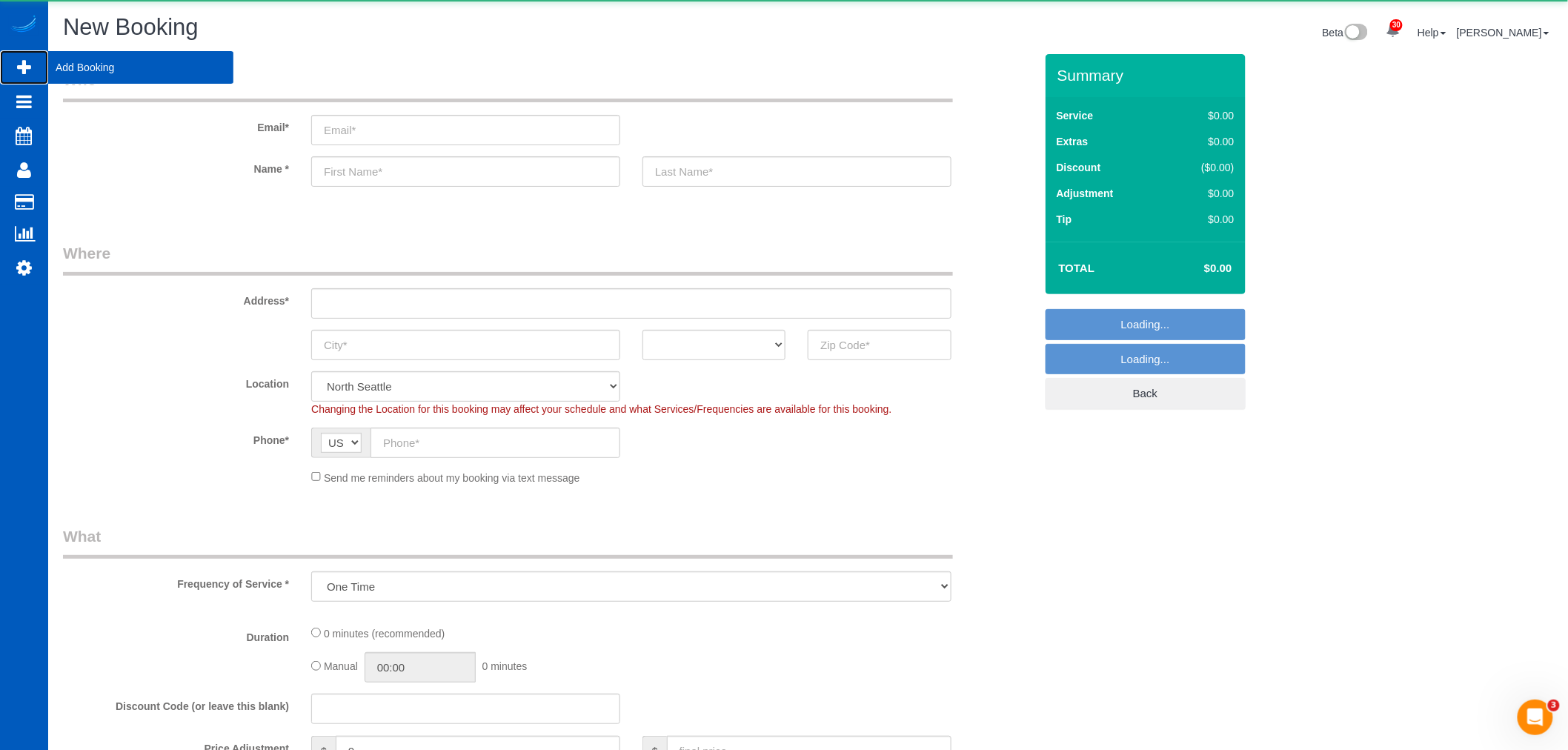
select select "object:3428"
select select "199"
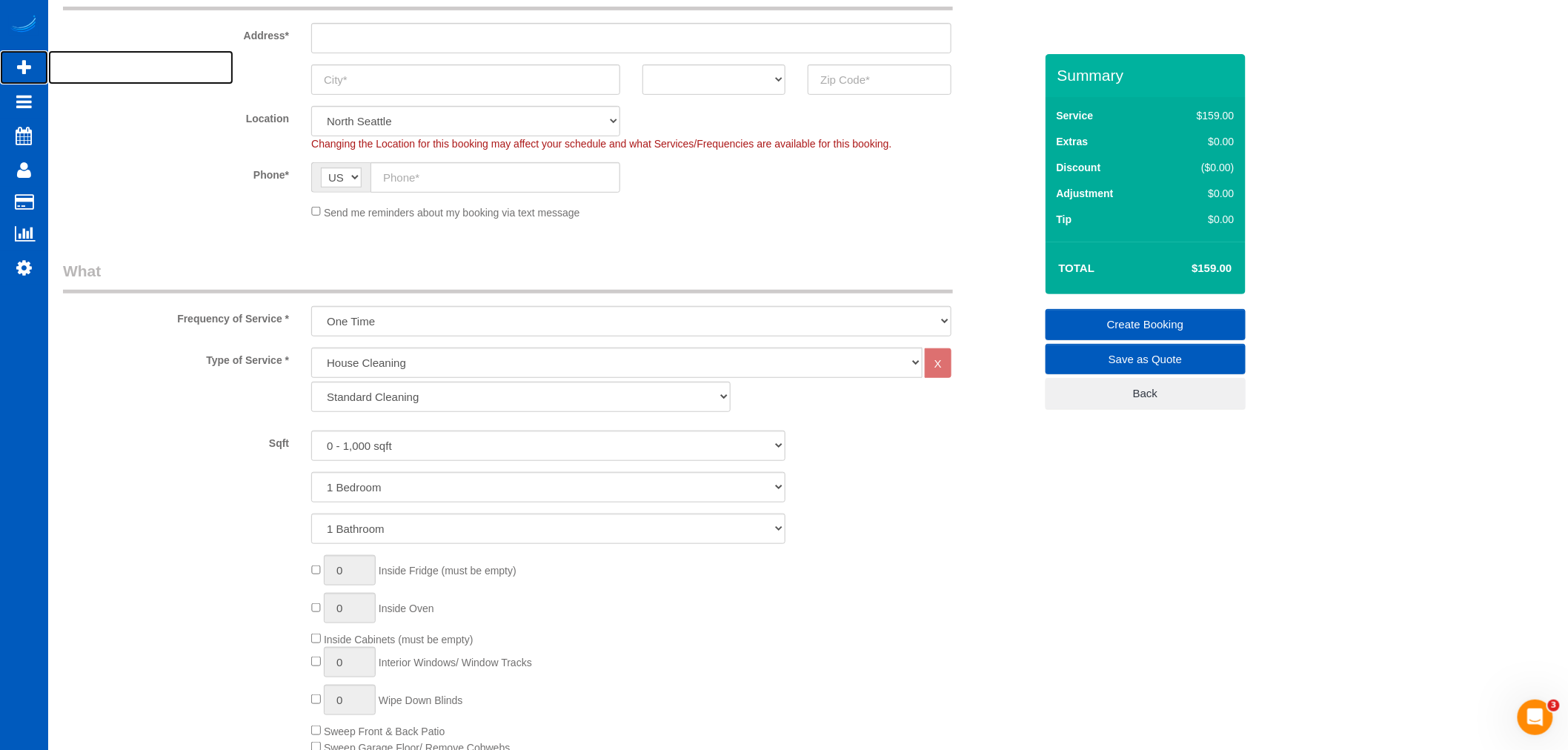
scroll to position [329, 0]
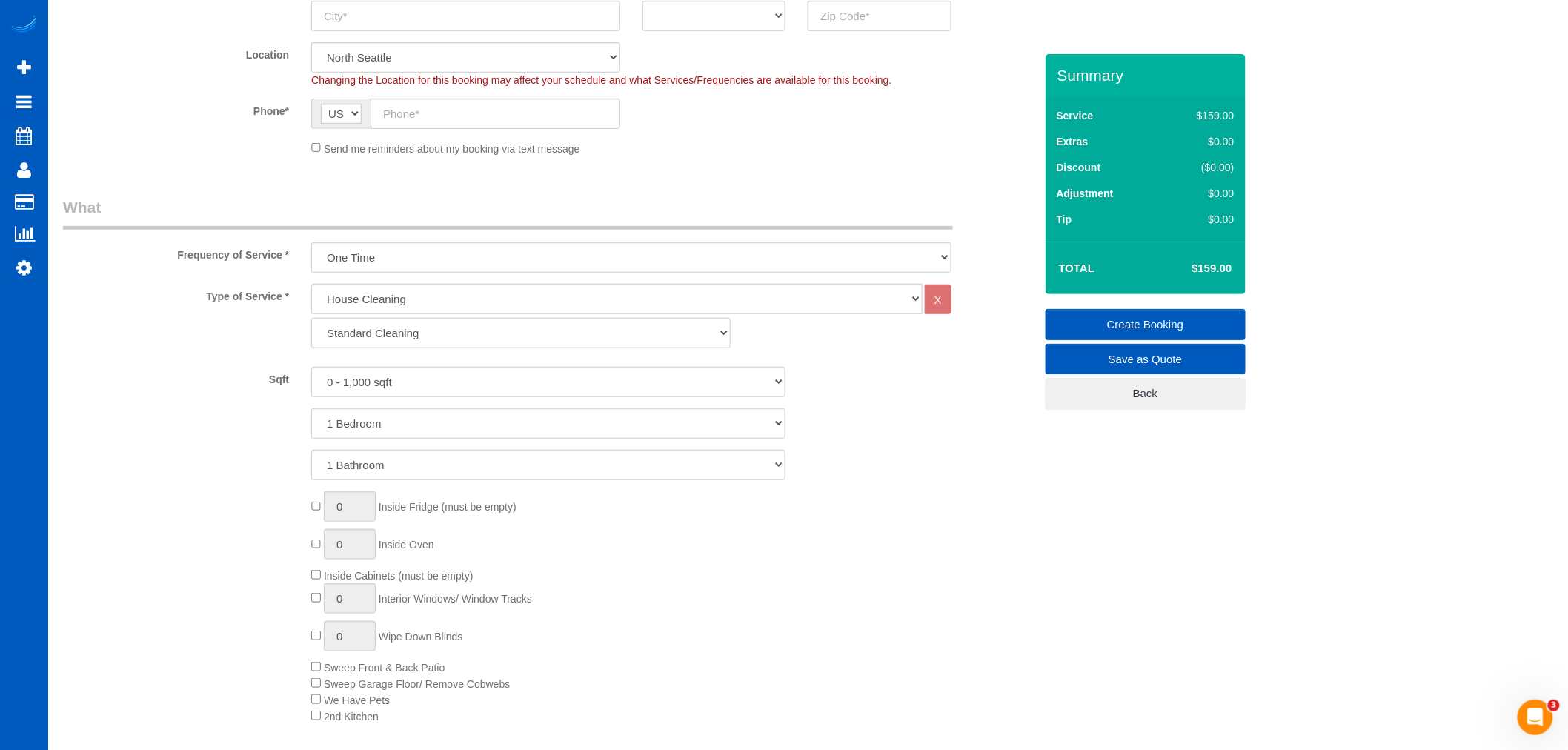
click at [403, 332] on select "Standard Cleaning Deep Cleaning Move In/ Out Cleaning" at bounding box center [520, 333] width 419 height 31
click at [410, 323] on select "Standard Cleaning Deep Cleaning Move In/ Out Cleaning" at bounding box center [520, 333] width 419 height 31
select select "368"
click at [311, 319] on select "Standard Cleaning Deep Cleaning Move In/ Out Cleaning" at bounding box center [520, 333] width 419 height 31
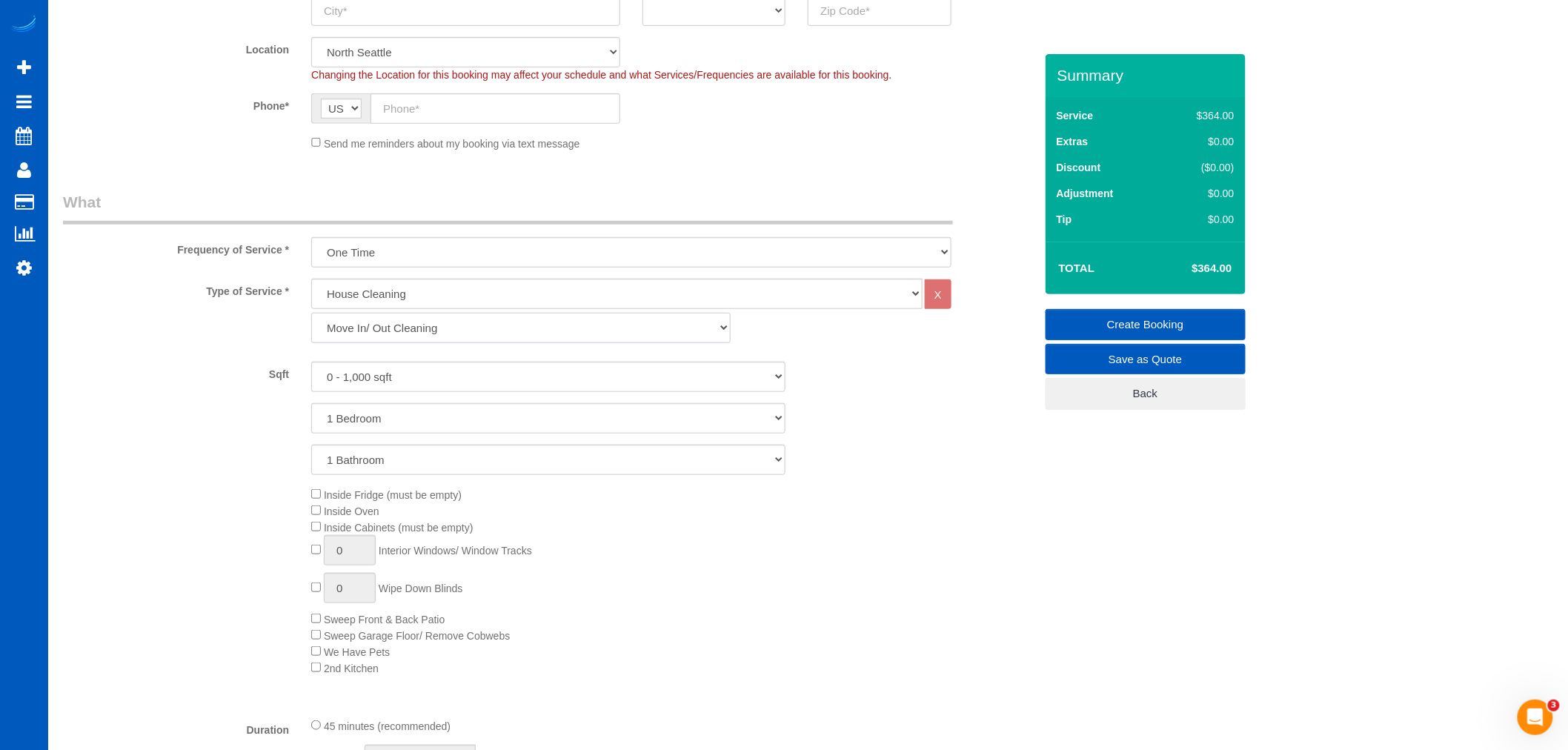
scroll to position [658, 0]
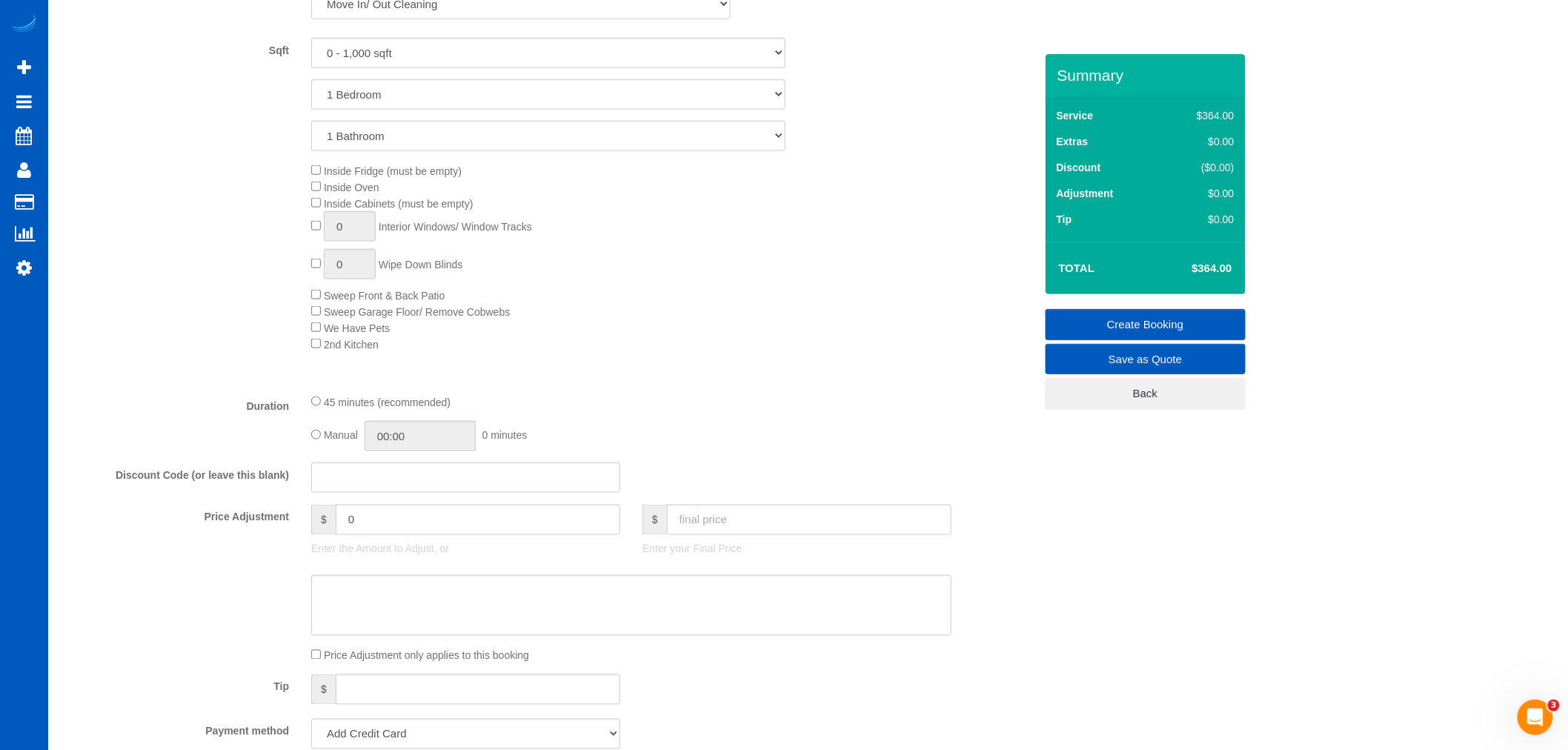
click at [319, 176] on span "Inside Fridge (must be empty)" at bounding box center [386, 171] width 150 height 12
click at [317, 180] on div "Inside Fridge (must be empty) Inside Oven Inside Cabinets (must be empty) 0 Int…" at bounding box center [672, 257] width 745 height 189
click at [317, 193] on span "Inside Oven" at bounding box center [344, 188] width 68 height 12
click at [308, 215] on div "Inside Fridge (must be empty) Inside Oven Inside Cabinets (must be empty) 0 Int…" at bounding box center [672, 257] width 745 height 189
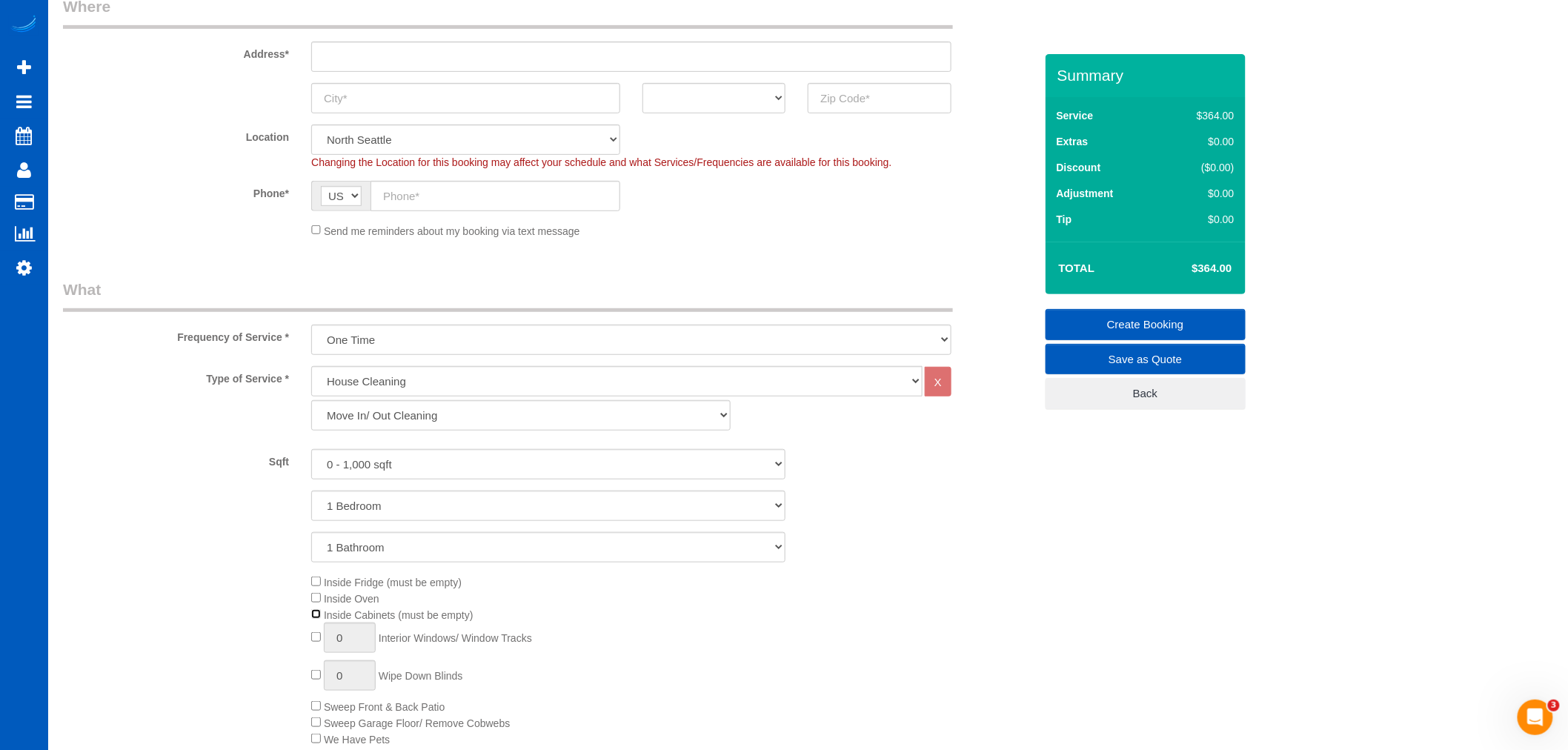
scroll to position [82, 0]
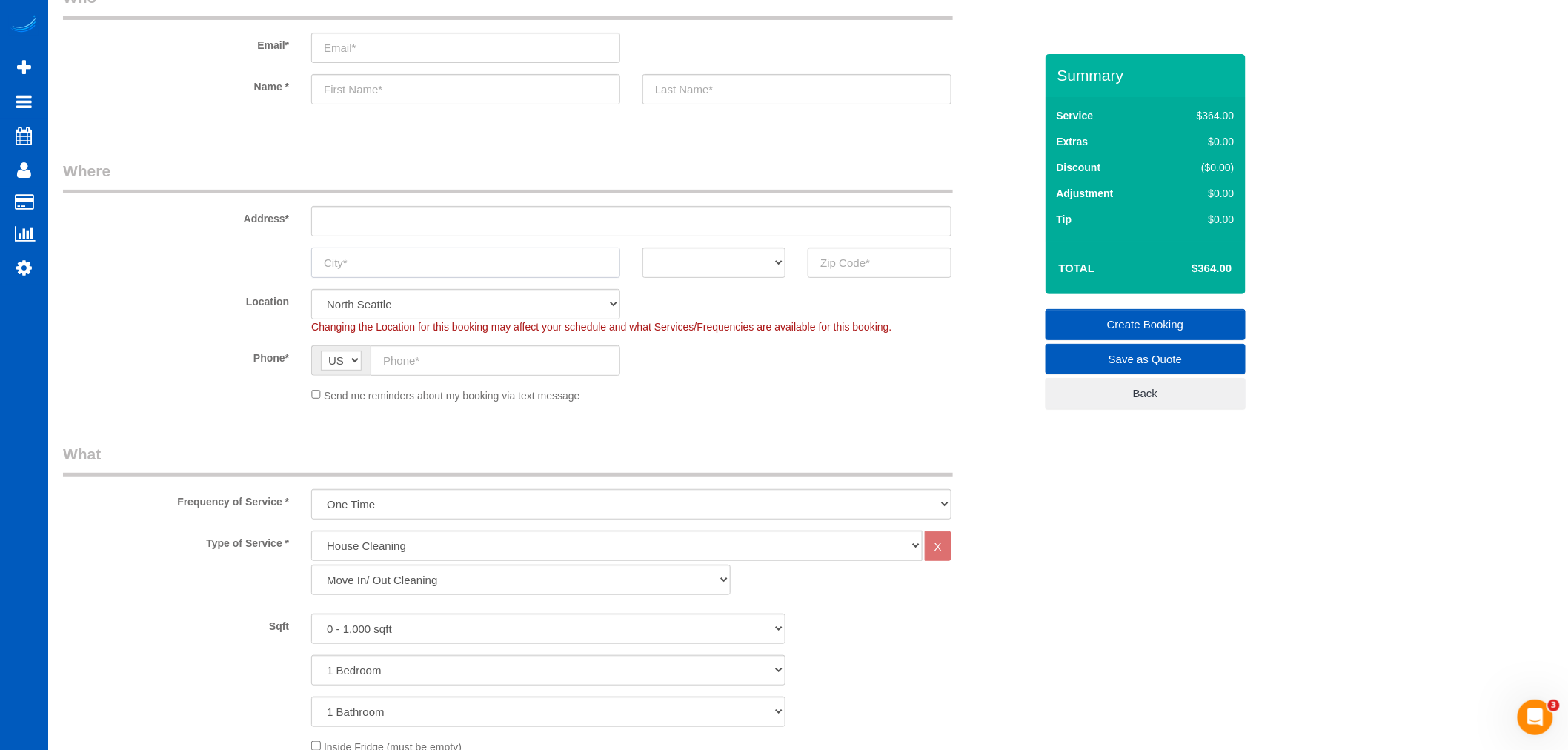
click at [352, 266] on input "text" at bounding box center [465, 262] width 309 height 31
click at [363, 267] on input "text" at bounding box center [465, 262] width 309 height 31
type input "e"
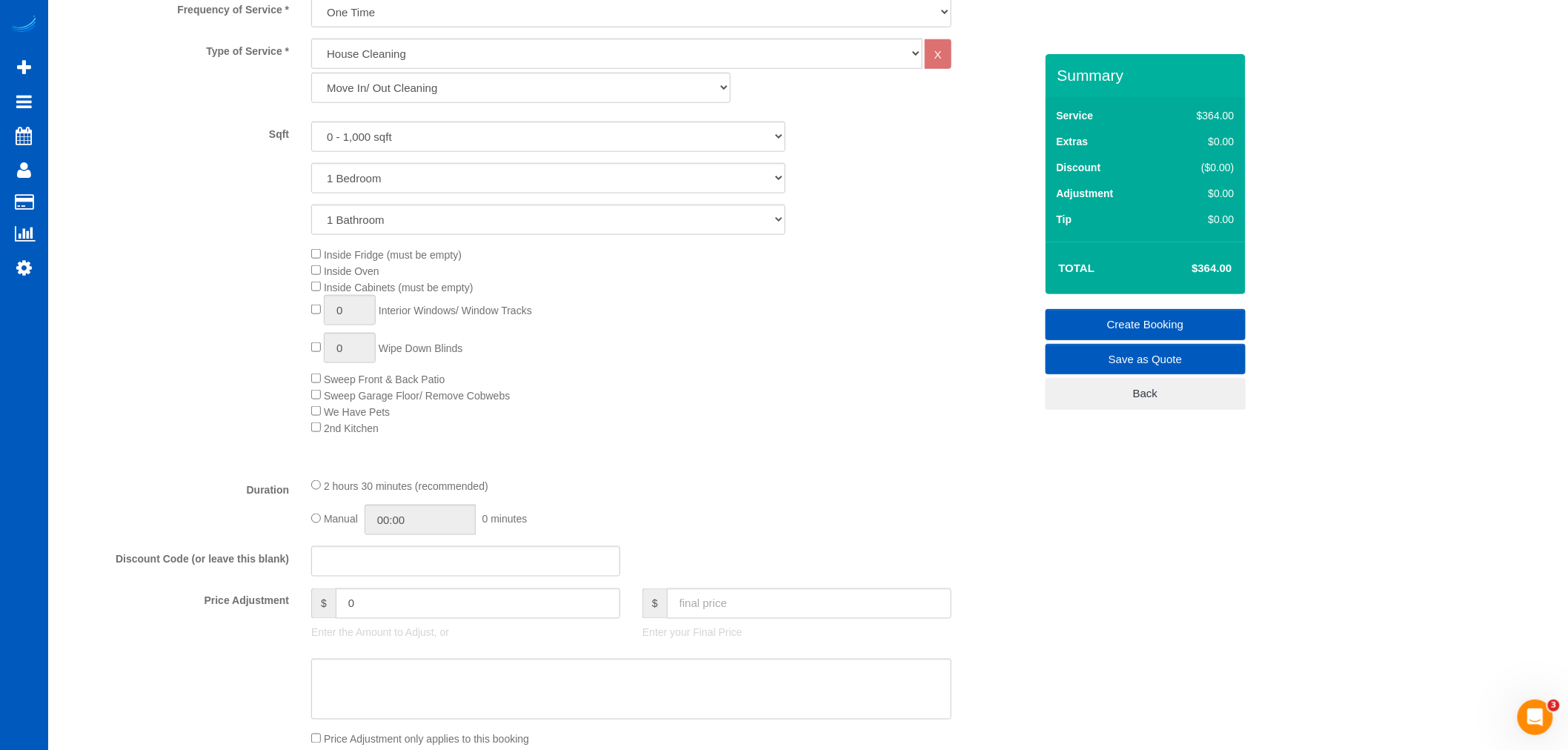
scroll to position [575, 0]
type input "redmond"
click at [665, 391] on div "Inside Fridge (must be empty) Inside Oven Inside Cabinets (must be empty) 0 Int…" at bounding box center [672, 339] width 745 height 189
click at [638, 464] on div "Type of Service * House Cleaning X Standard Cleaning Deep Cleaning Move In/ Out…" at bounding box center [549, 251] width 971 height 426
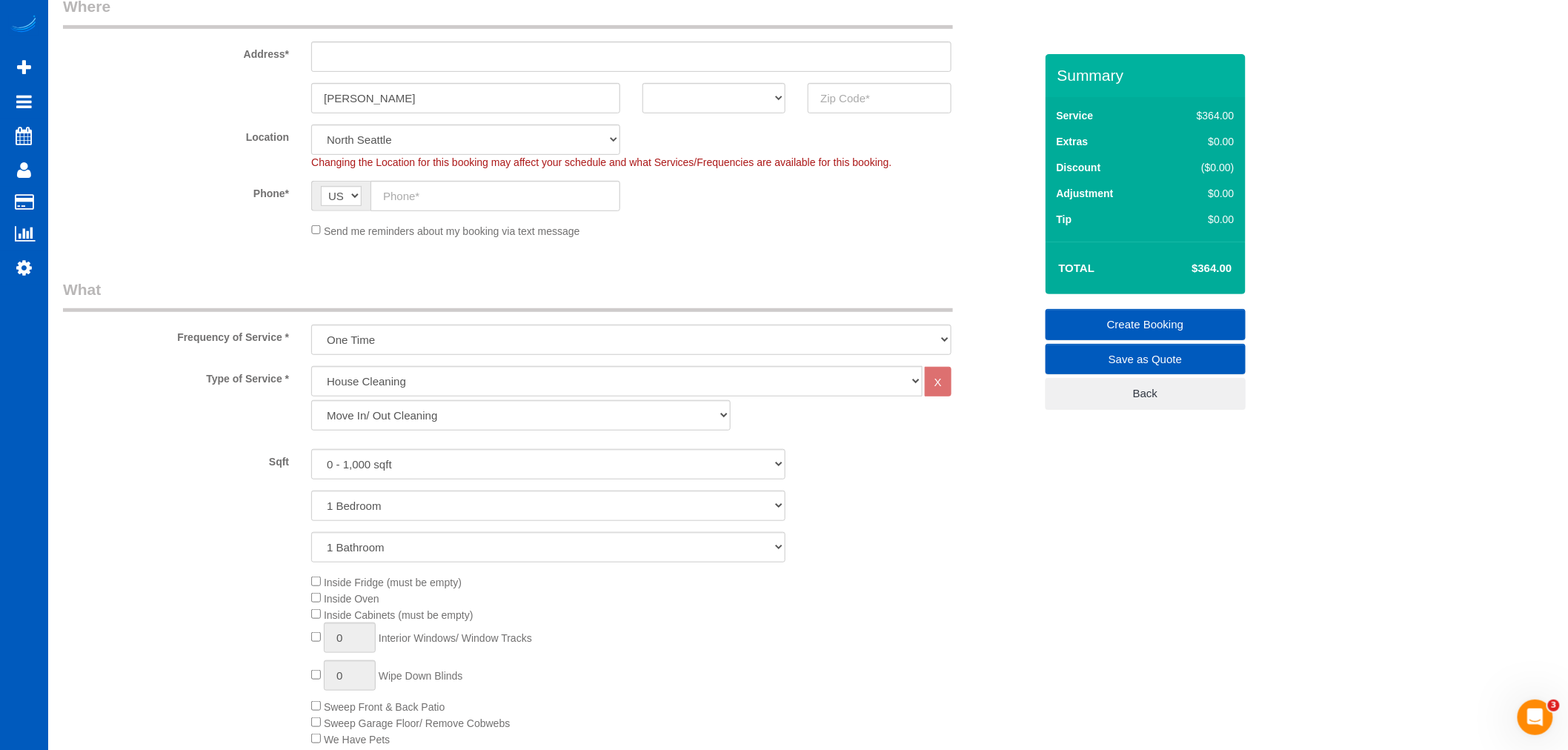
click at [852, 550] on div "1 Bathroom 2 Bathrooms 3 Bathrooms 4 Bathrooms 5 Bathrooms 6 Bathrooms 7 Bathro…" at bounding box center [549, 547] width 994 height 31
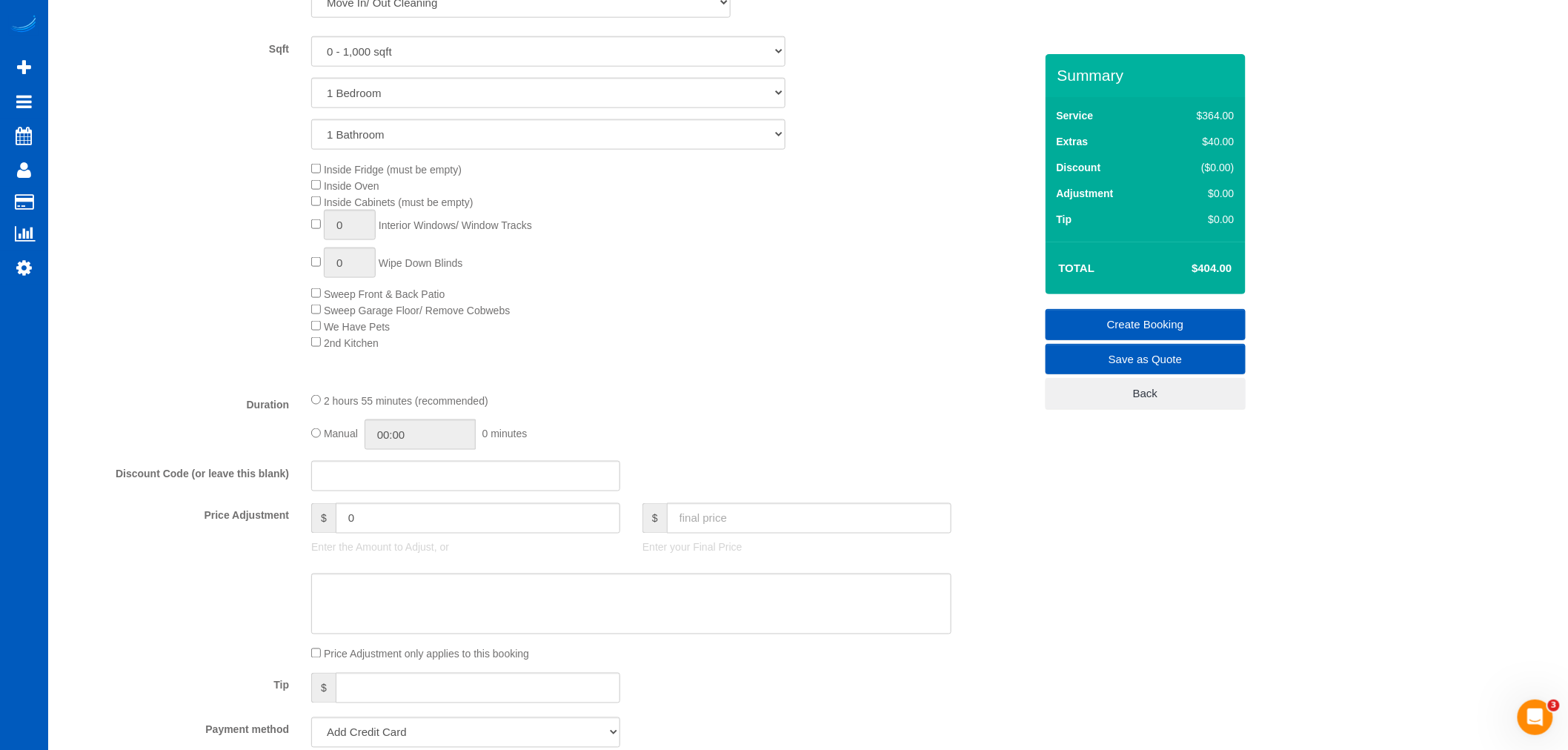
scroll to position [658, 0]
click at [724, 530] on input "text" at bounding box center [809, 519] width 284 height 31
type input "399"
type input "-5"
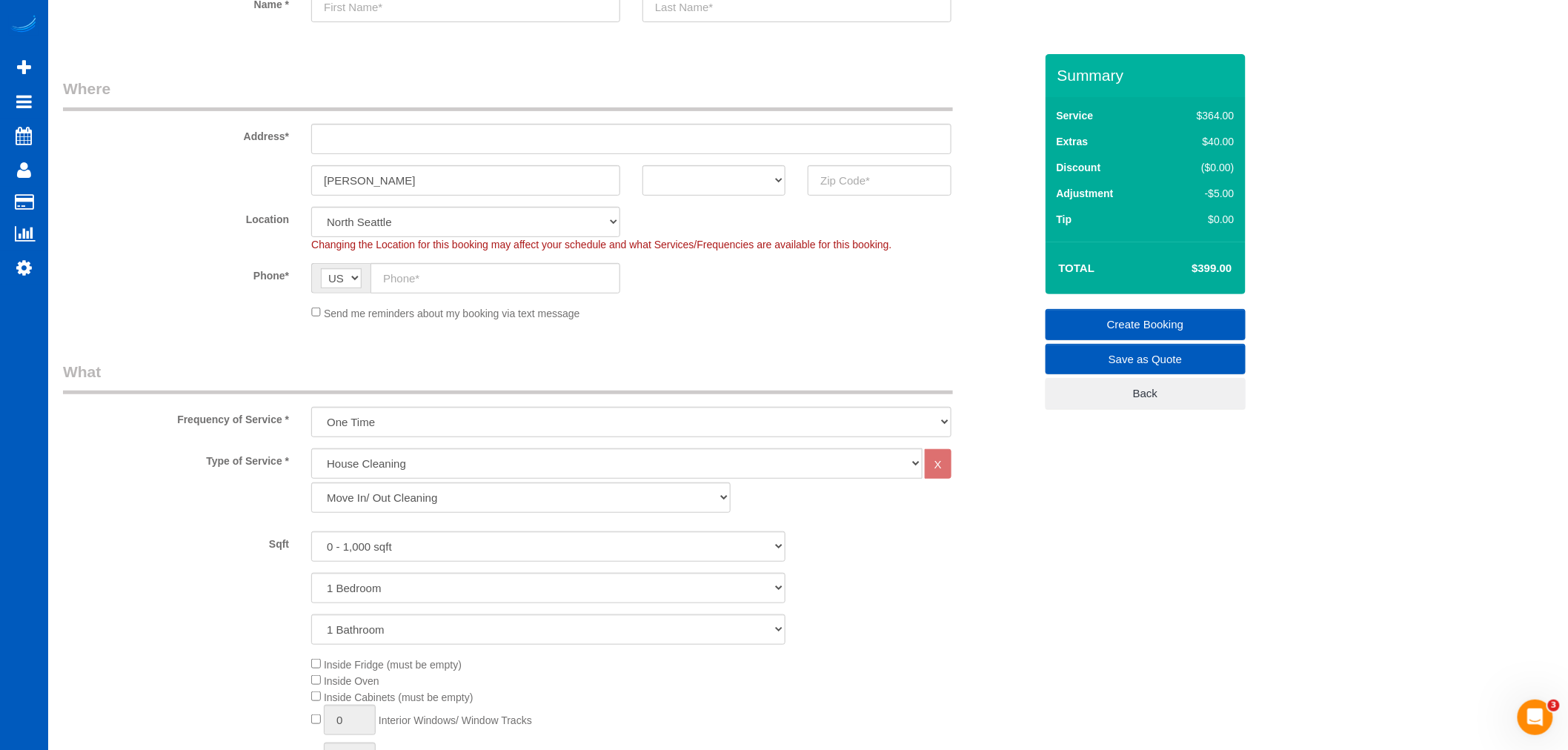
scroll to position [0, 0]
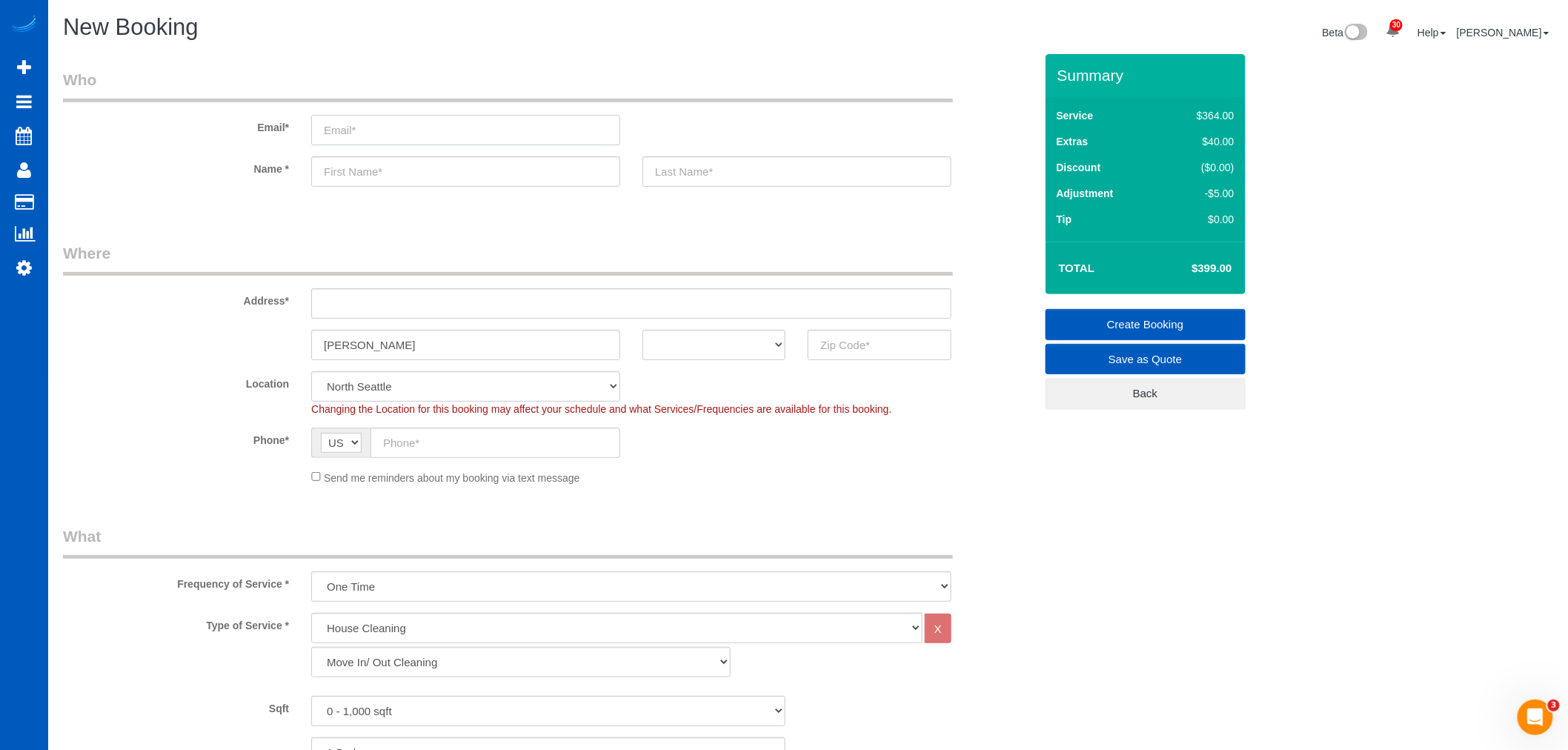
click at [348, 133] on input "email" at bounding box center [465, 129] width 309 height 31
type input "Iclin012@gmail.com"
click at [352, 183] on input "text" at bounding box center [465, 171] width 309 height 31
click at [741, 178] on input "text" at bounding box center [796, 171] width 309 height 31
drag, startPoint x: 344, startPoint y: 174, endPoint x: 265, endPoint y: 169, distance: 79.2
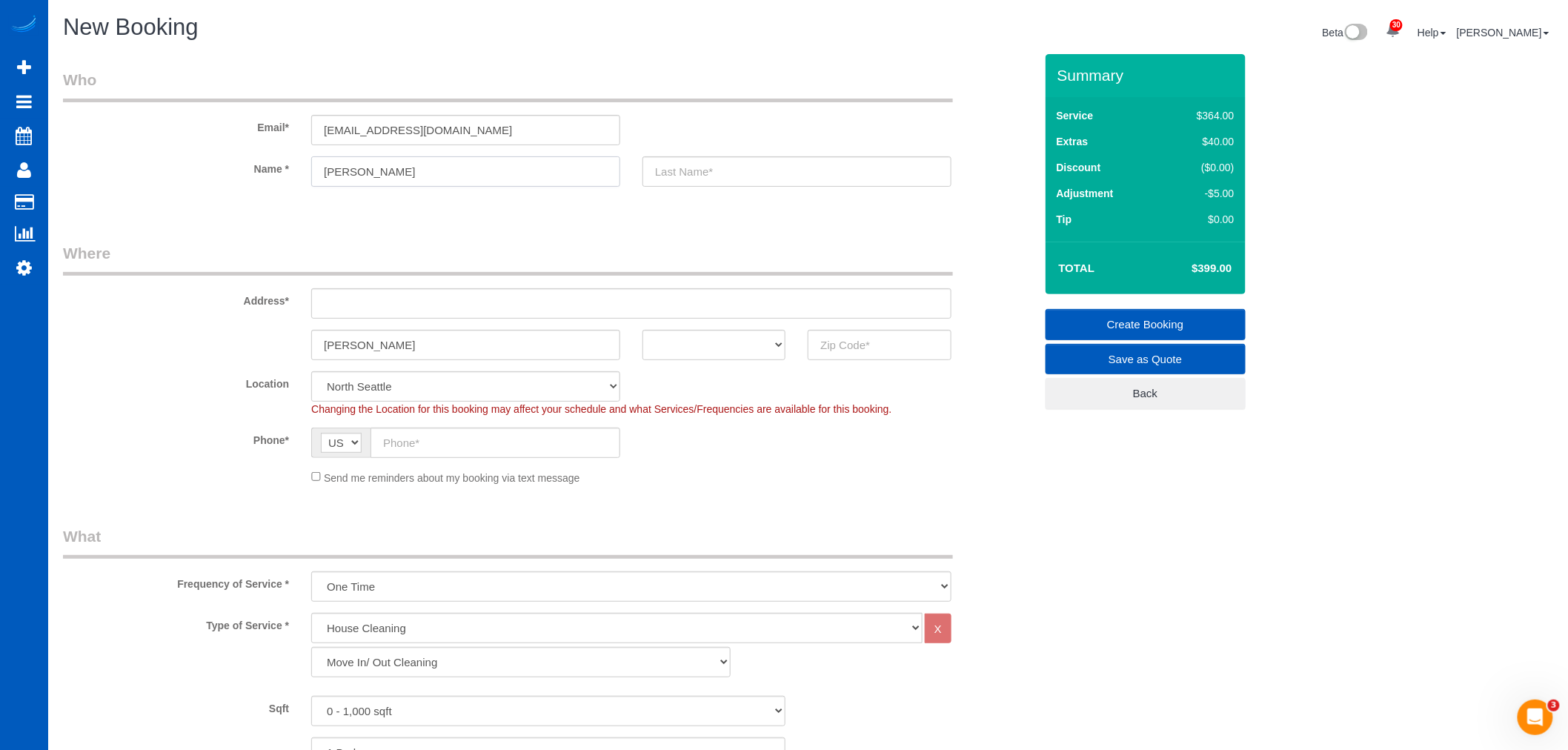
click at [265, 169] on div "Name * Ian" at bounding box center [549, 171] width 994 height 31
type input "Isaac"
click at [738, 178] on input "text" at bounding box center [796, 171] width 309 height 31
type input "Lin"
click at [372, 308] on input "text" at bounding box center [631, 303] width 640 height 31
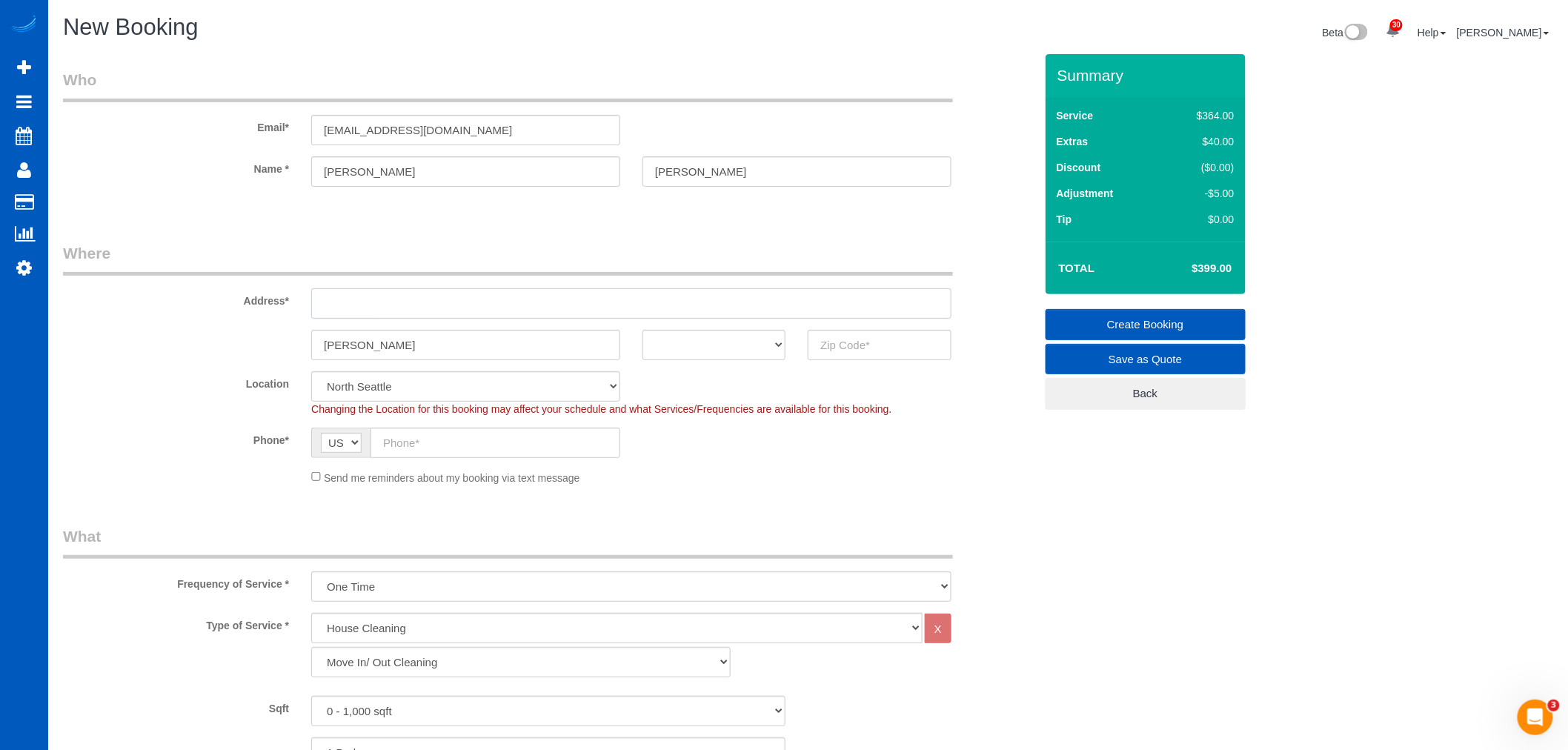
click at [356, 291] on input "text" at bounding box center [631, 303] width 640 height 31
paste input "2808 Calder Ave NERedmond, WA 98052"
drag, startPoint x: 555, startPoint y: 309, endPoint x: 498, endPoint y: 309, distance: 57.0
click at [498, 309] on input "2808 Calder Ave NERedmond, WA 98052" at bounding box center [631, 303] width 640 height 31
type input "2808 Calder Ave NERedmond, WA x"
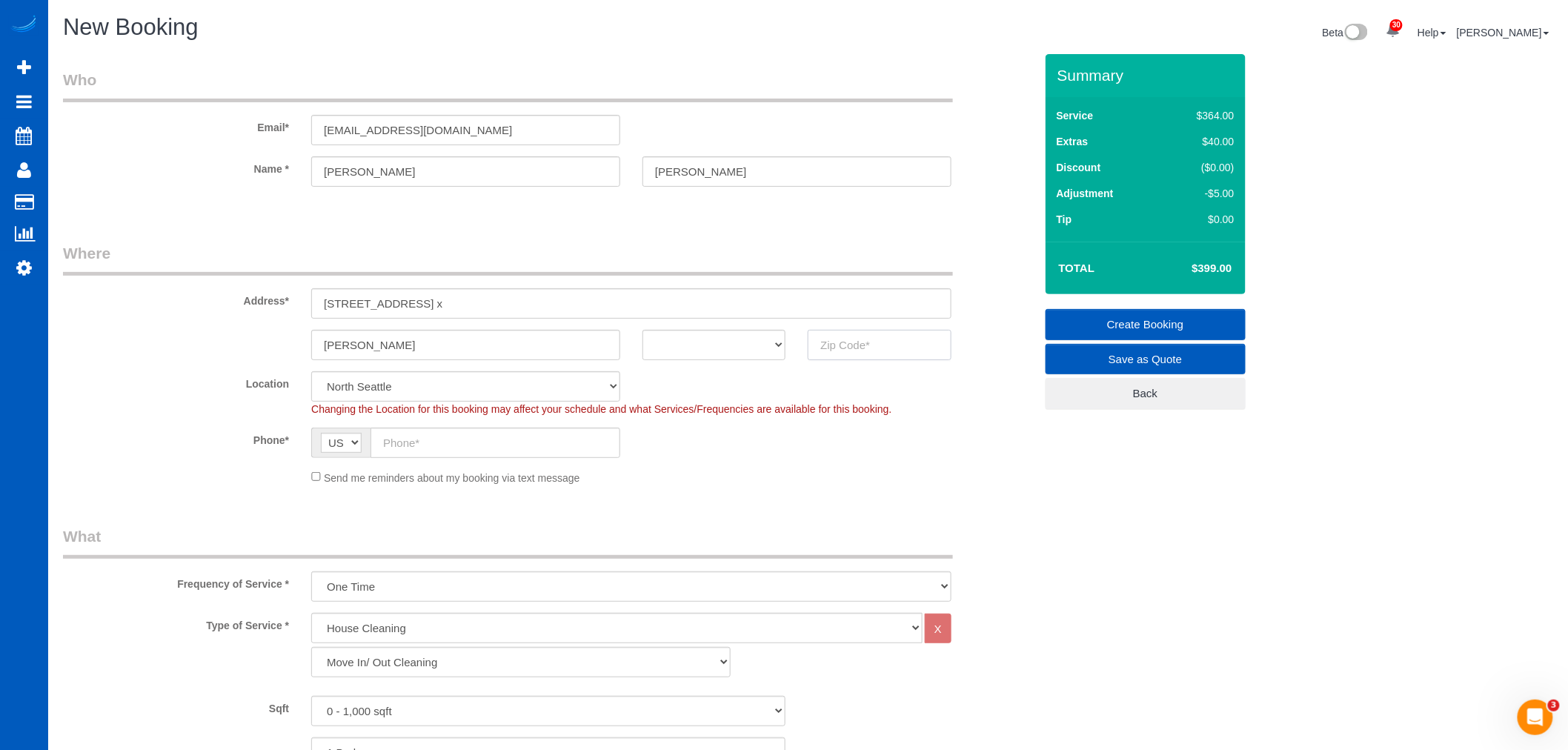
click at [899, 352] on input "text" at bounding box center [878, 344] width 143 height 31
paste input "98052"
type input "98052"
click at [691, 338] on select "AK AL AR AZ CA CO CT DC DE FL GA HI IA ID IL IN KS KY LA MA MD ME MI MN MO MS M…" at bounding box center [713, 344] width 143 height 31
select select "6"
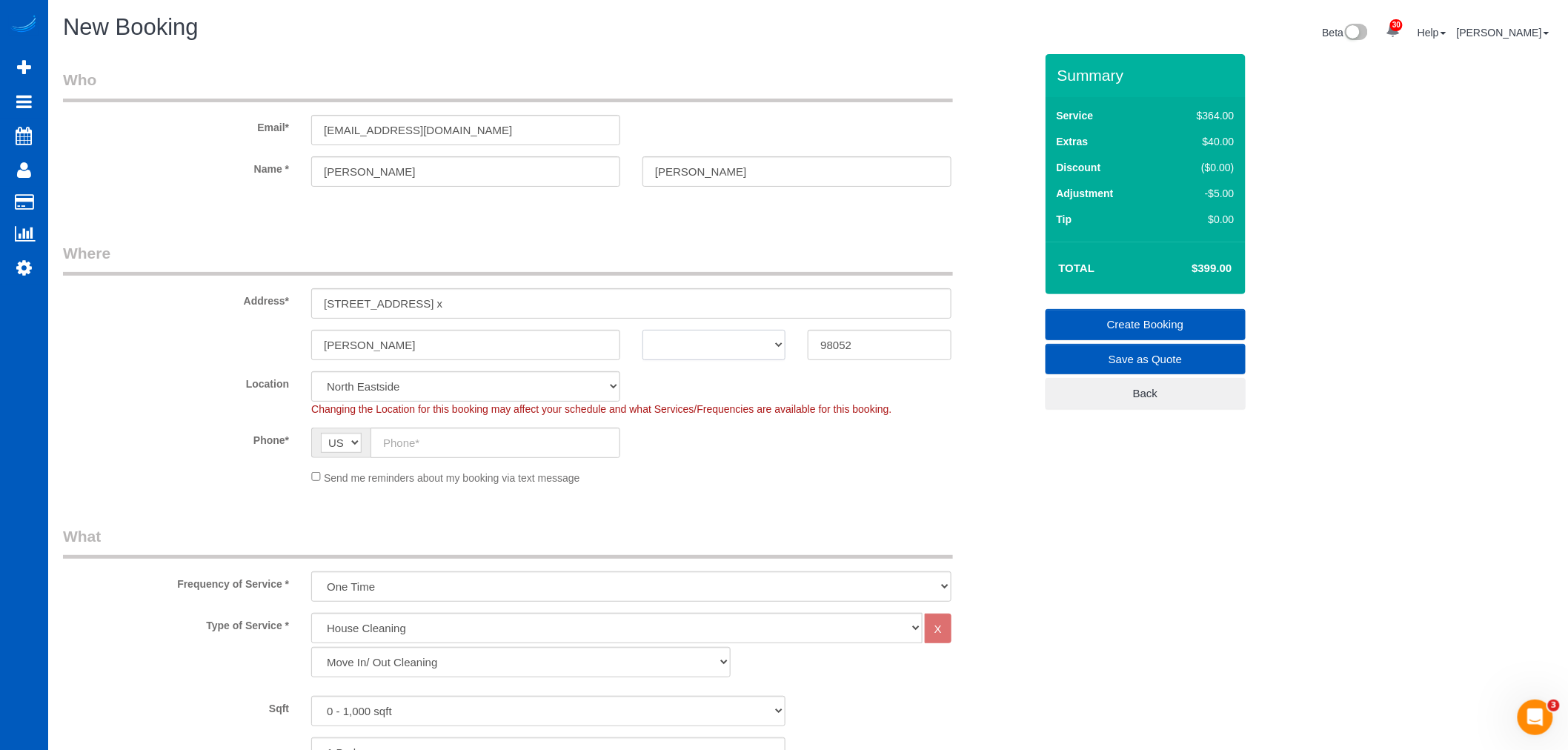
select select "object:3823"
select select "WA"
click at [642, 330] on select "AK AL AR AZ CA CO CT DC DE FL GA HI IA ID IL IN KS KY LA MA MD ME MI MN MO MS M…" at bounding box center [713, 344] width 143 height 31
drag, startPoint x: 472, startPoint y: 302, endPoint x: 425, endPoint y: 304, distance: 47.0
click at [425, 304] on input "2808 Calder Ave NERedmond, WA x" at bounding box center [631, 303] width 640 height 31
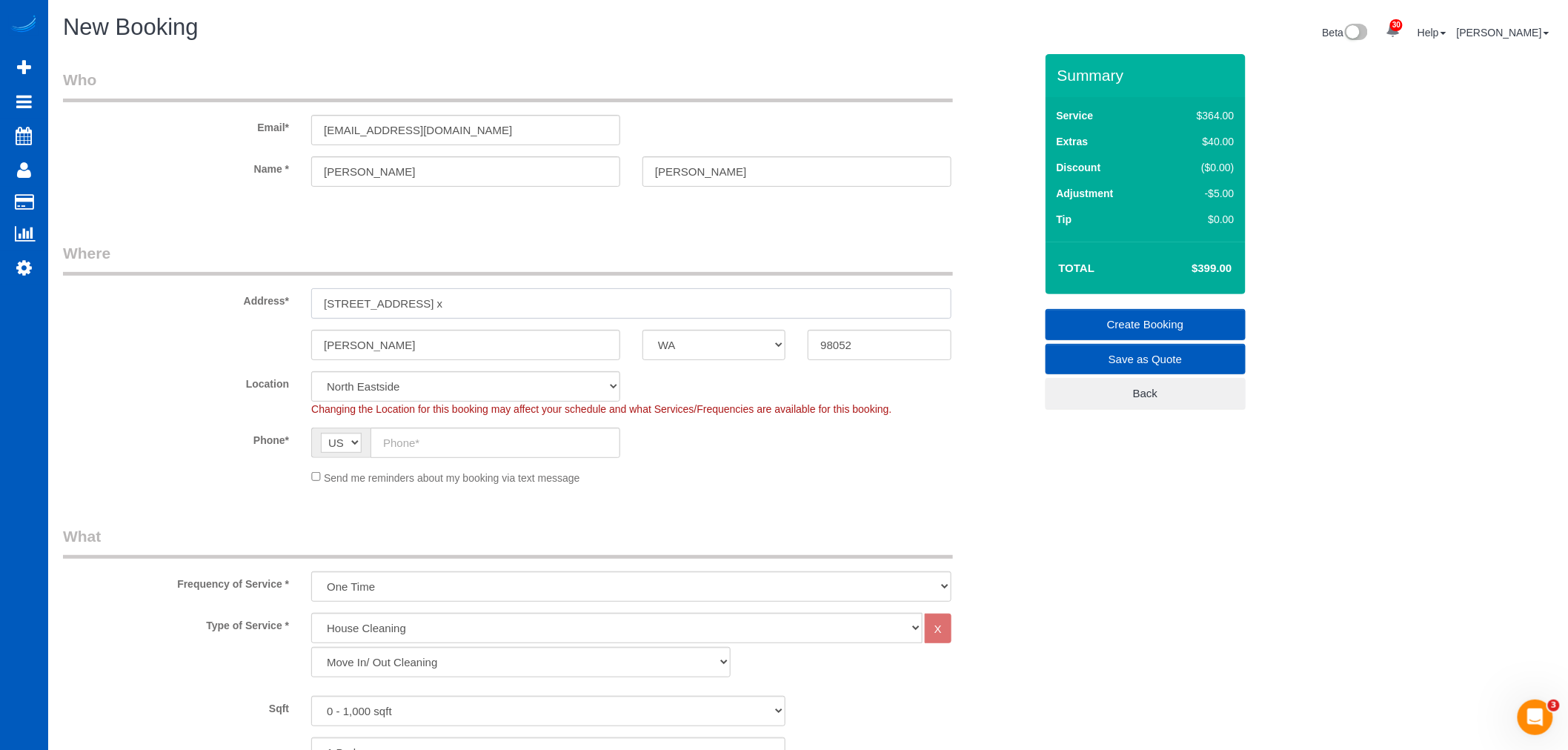
type input "2808 Calder Ave NE, WA x"
drag, startPoint x: 423, startPoint y: 342, endPoint x: 42, endPoint y: 320, distance: 381.6
paste input "R"
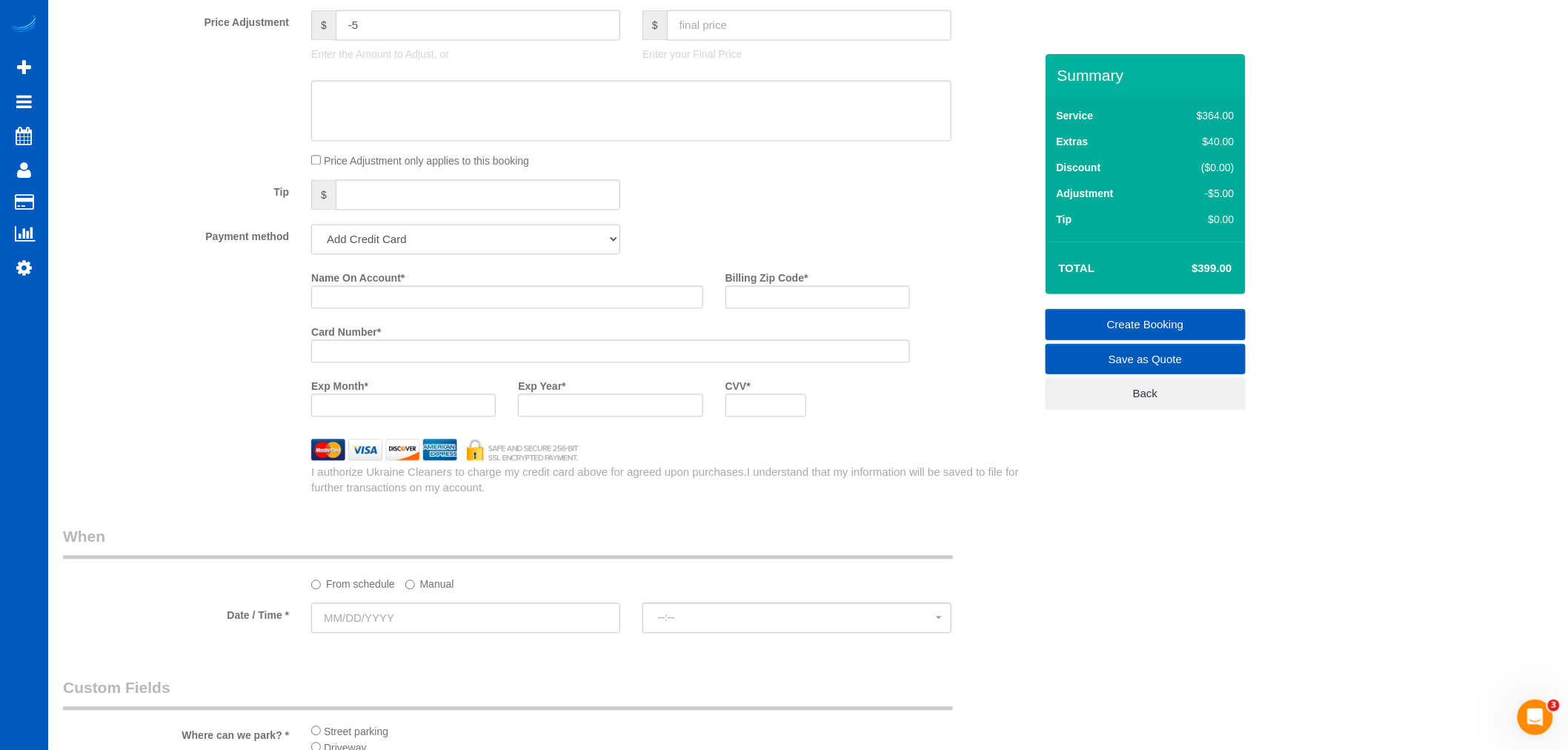
type input "Redmond"
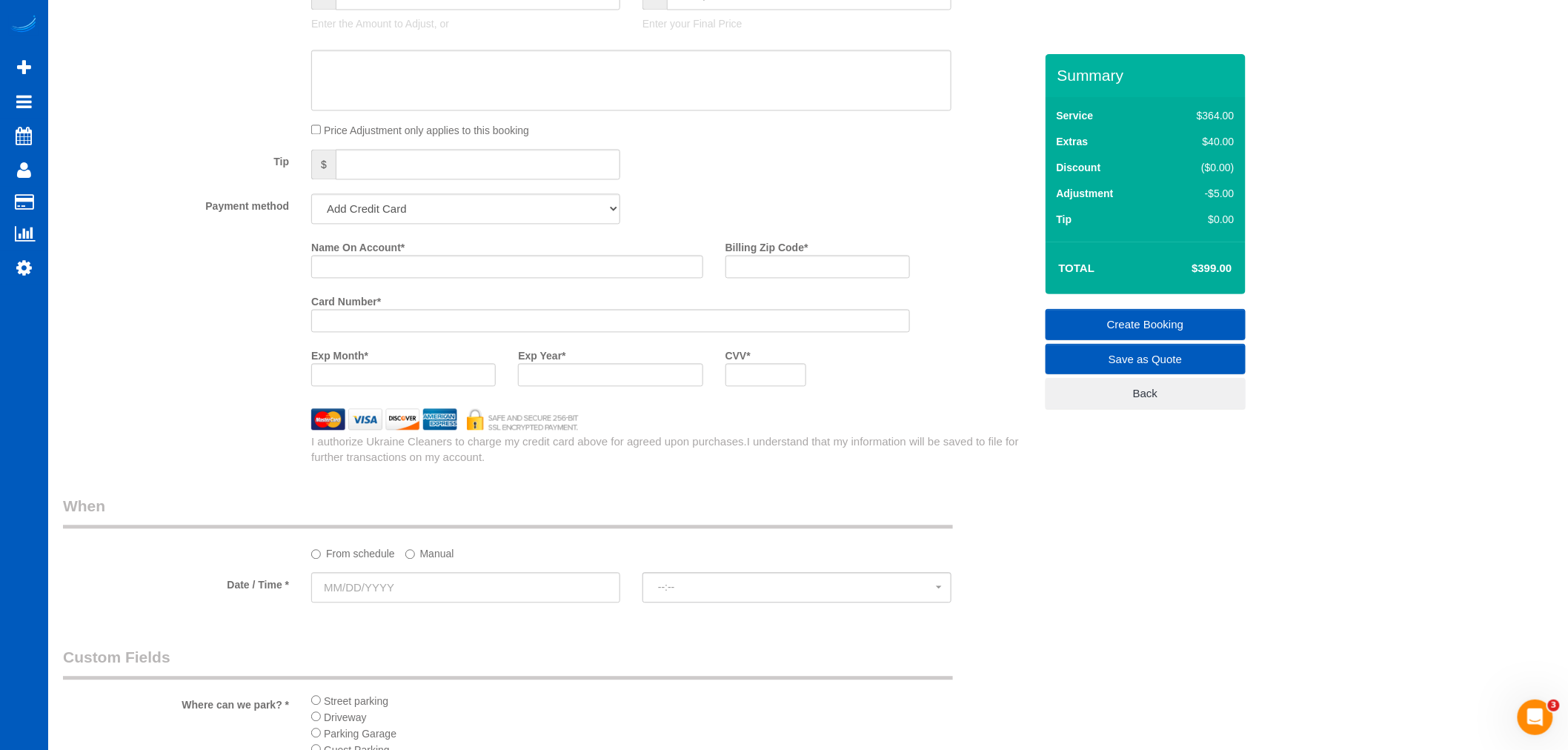
scroll to position [1235, 0]
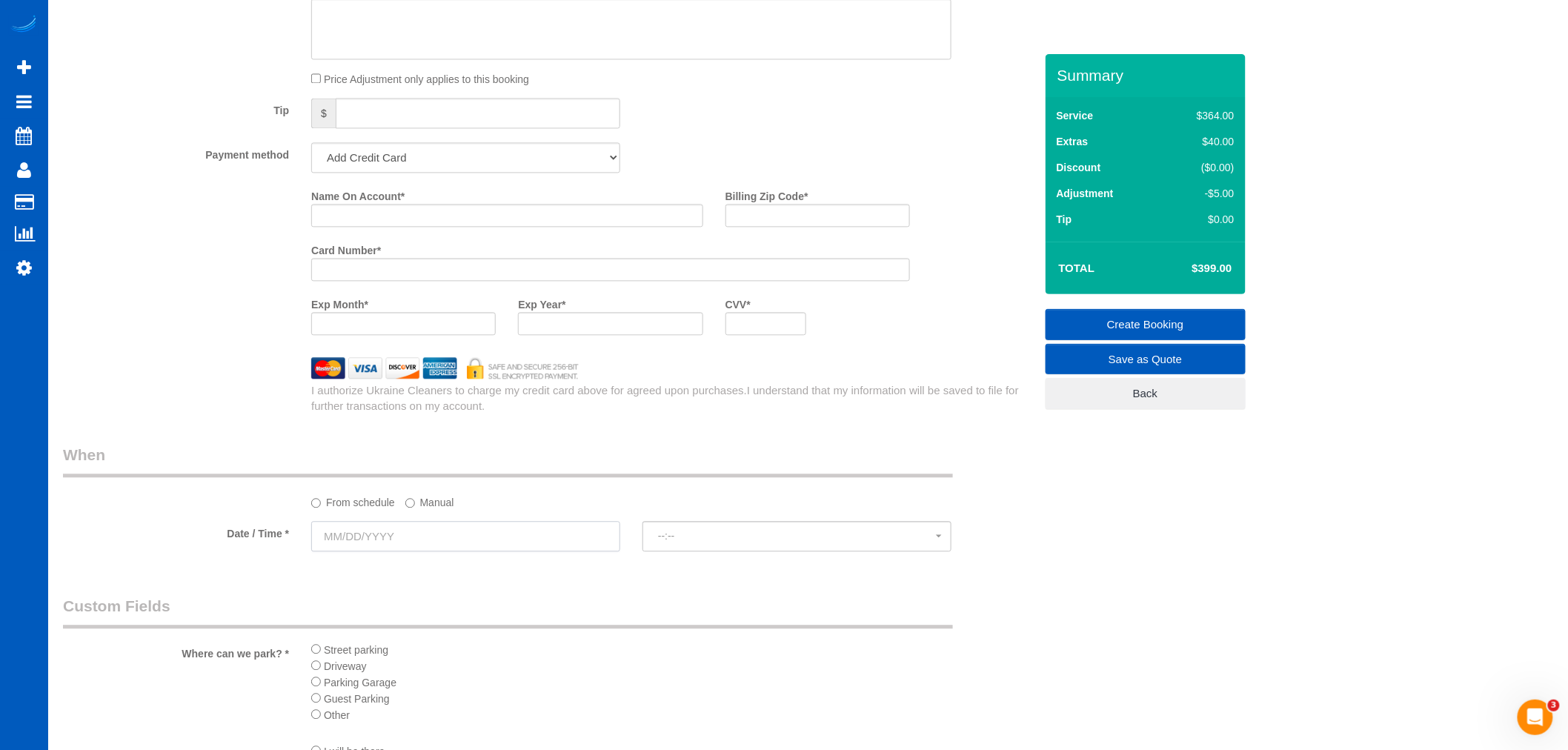
click at [352, 551] on input "text" at bounding box center [465, 536] width 309 height 31
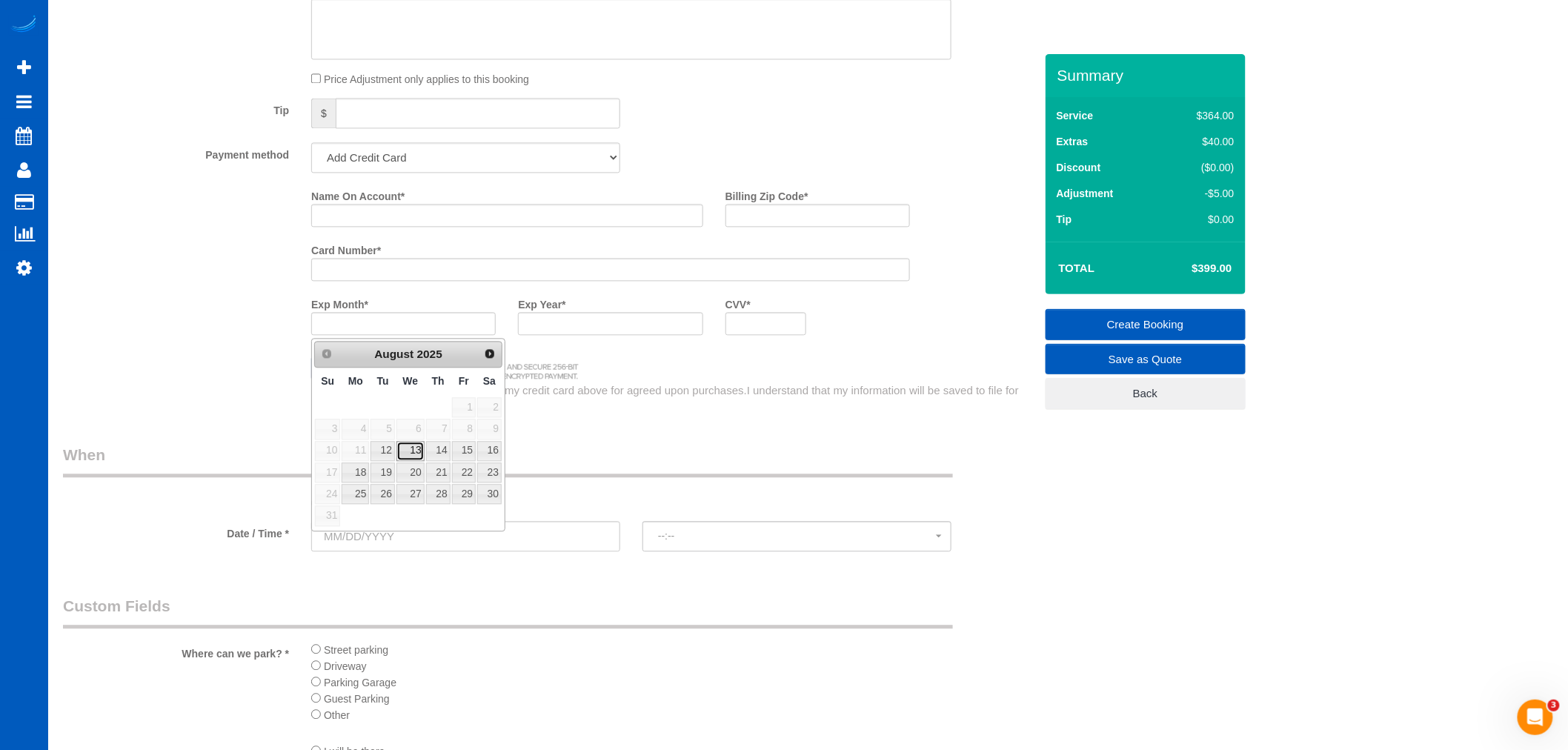
click at [410, 448] on link "13" at bounding box center [411, 451] width 29 height 20
type input "08/13/2025"
select select "spot7"
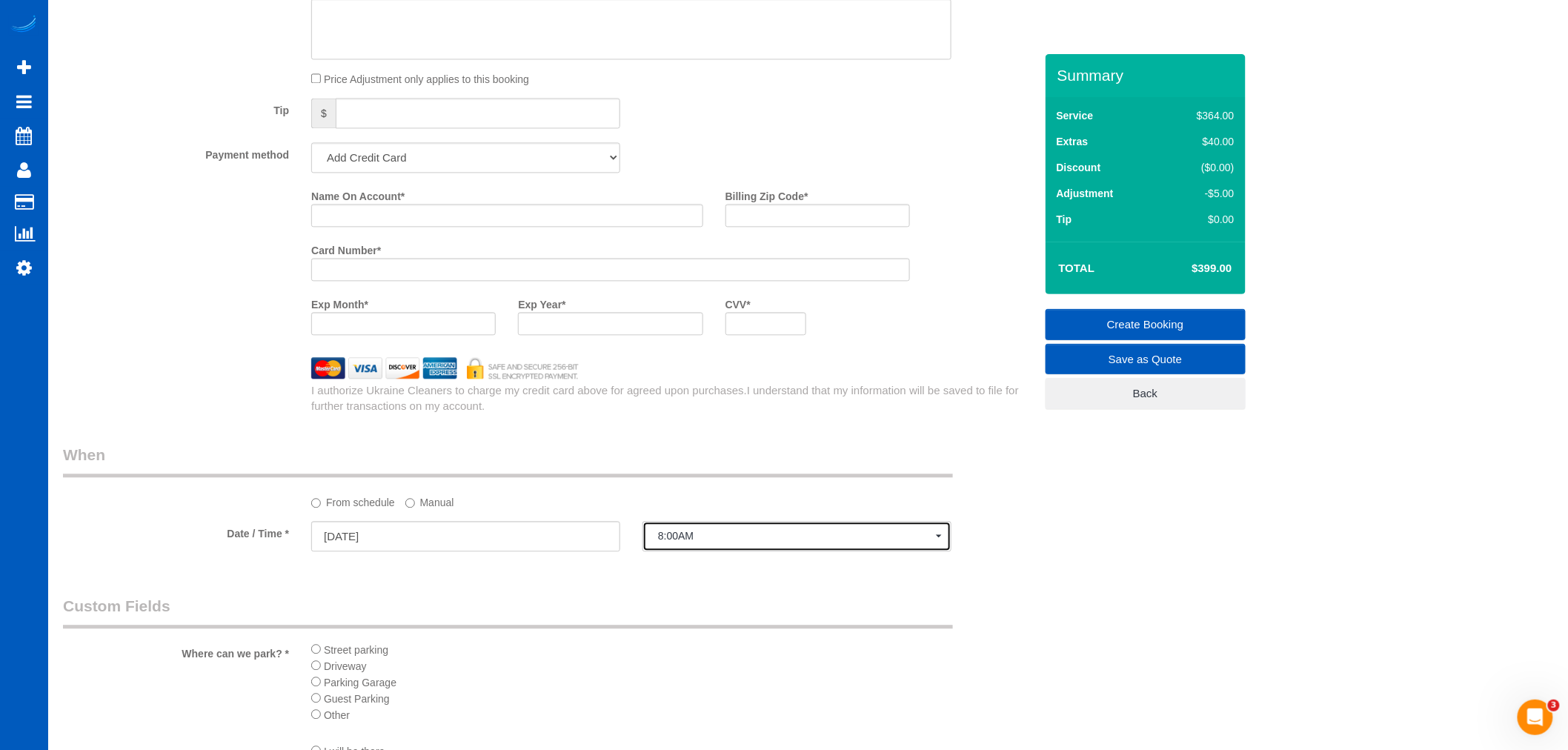
click at [712, 552] on button "8:00AM" at bounding box center [796, 536] width 309 height 31
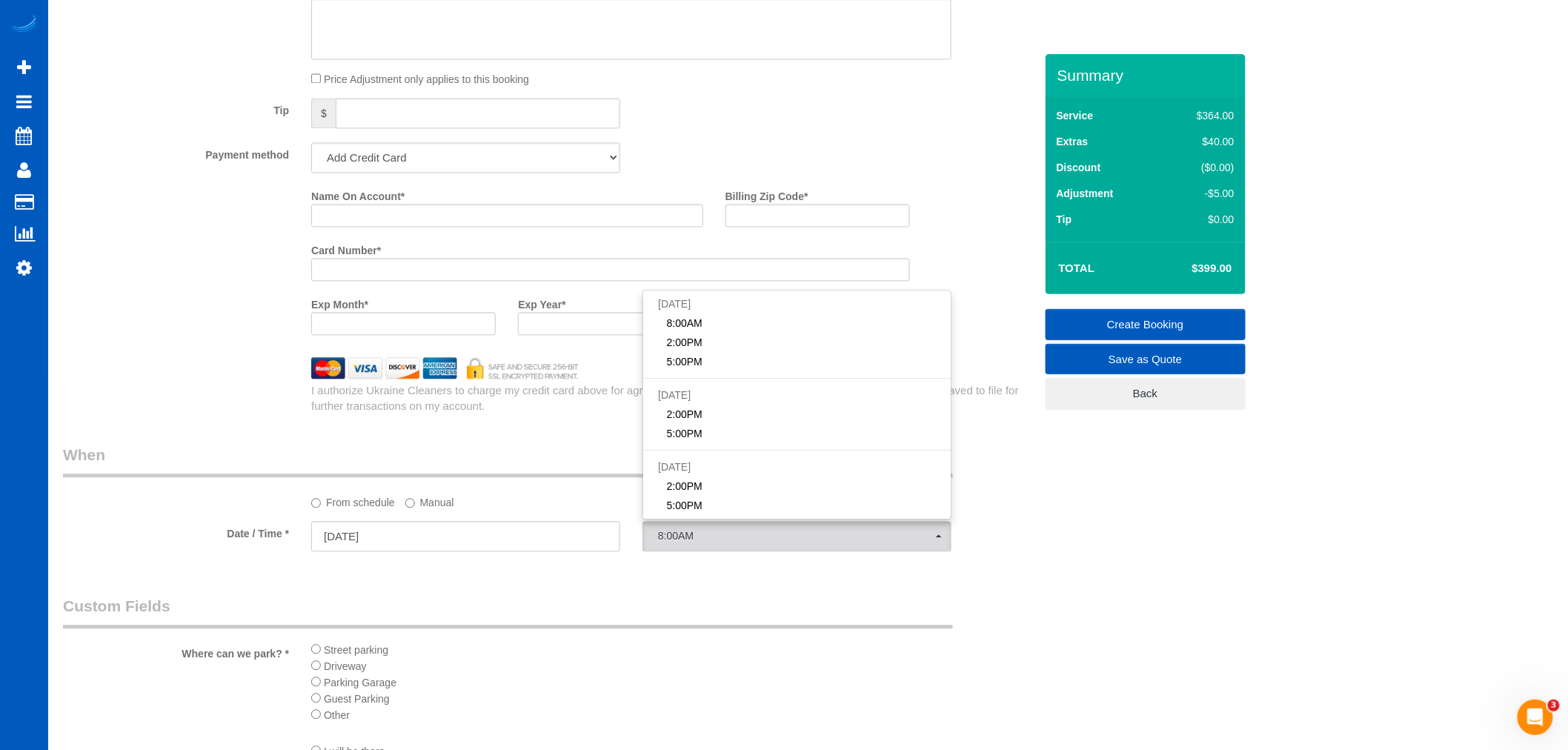
click at [521, 600] on div "Who Email* Iclin012@gmail.com Name * Isaac Lin Where Address* 2808 Calder Ave N…" at bounding box center [549, 71] width 994 height 2503
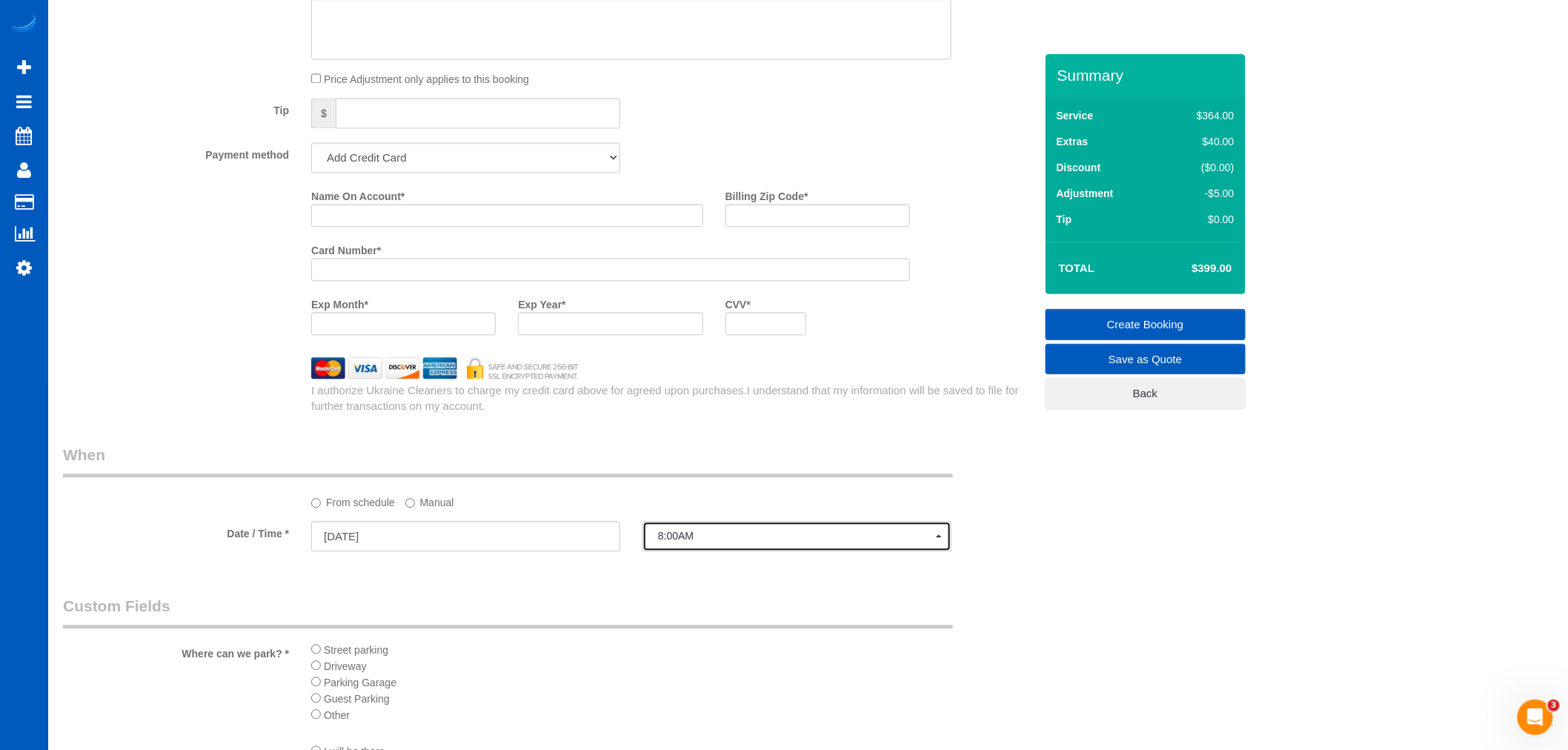
click at [849, 542] on span "8:00AM" at bounding box center [797, 536] width 278 height 12
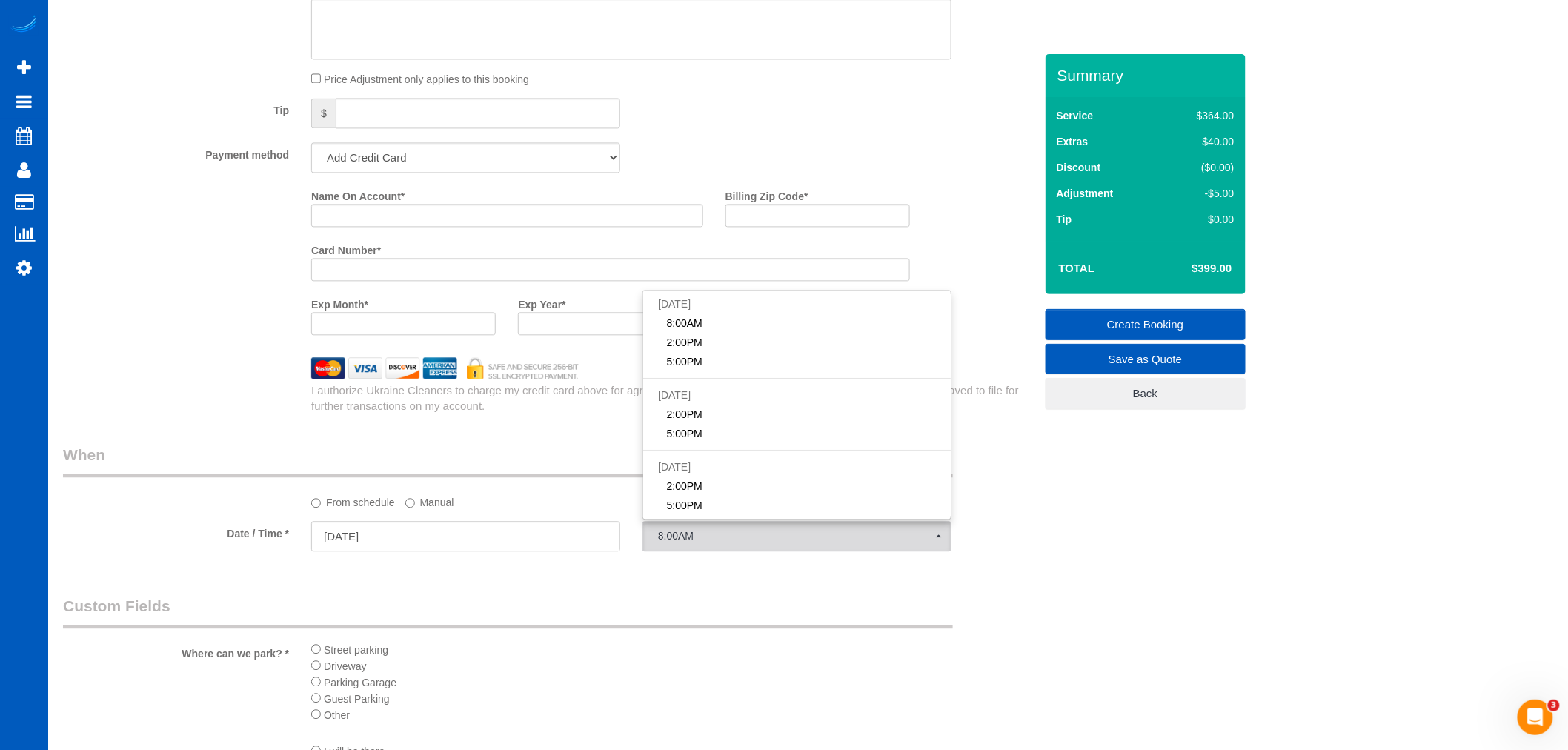
drag, startPoint x: 505, startPoint y: 598, endPoint x: 492, endPoint y: 590, distance: 15.3
click at [504, 598] on div "Who Email* Iclin012@gmail.com Name * Isaac Lin Where Address* 2808 Calder Ave N…" at bounding box center [549, 71] width 994 height 2503
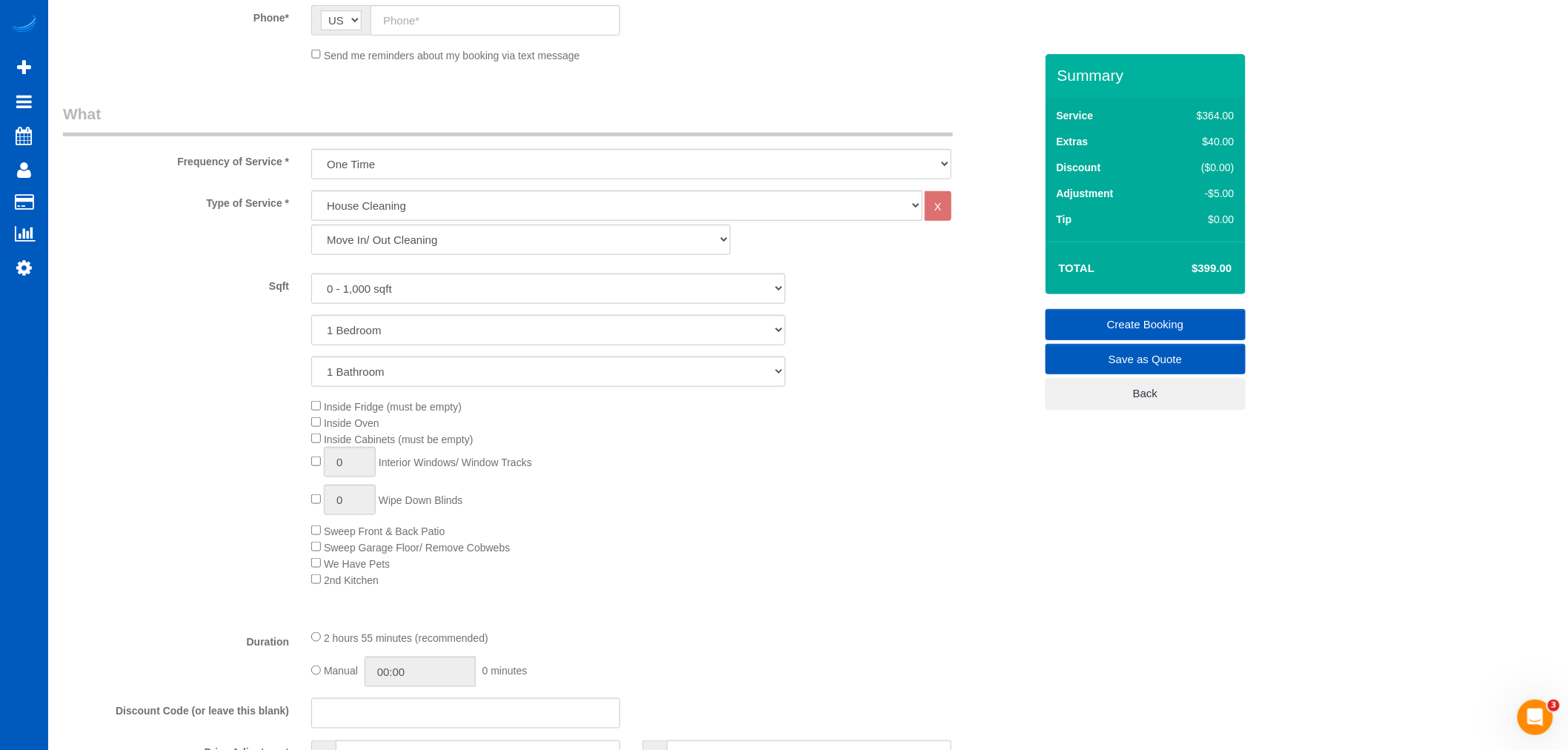
scroll to position [412, 0]
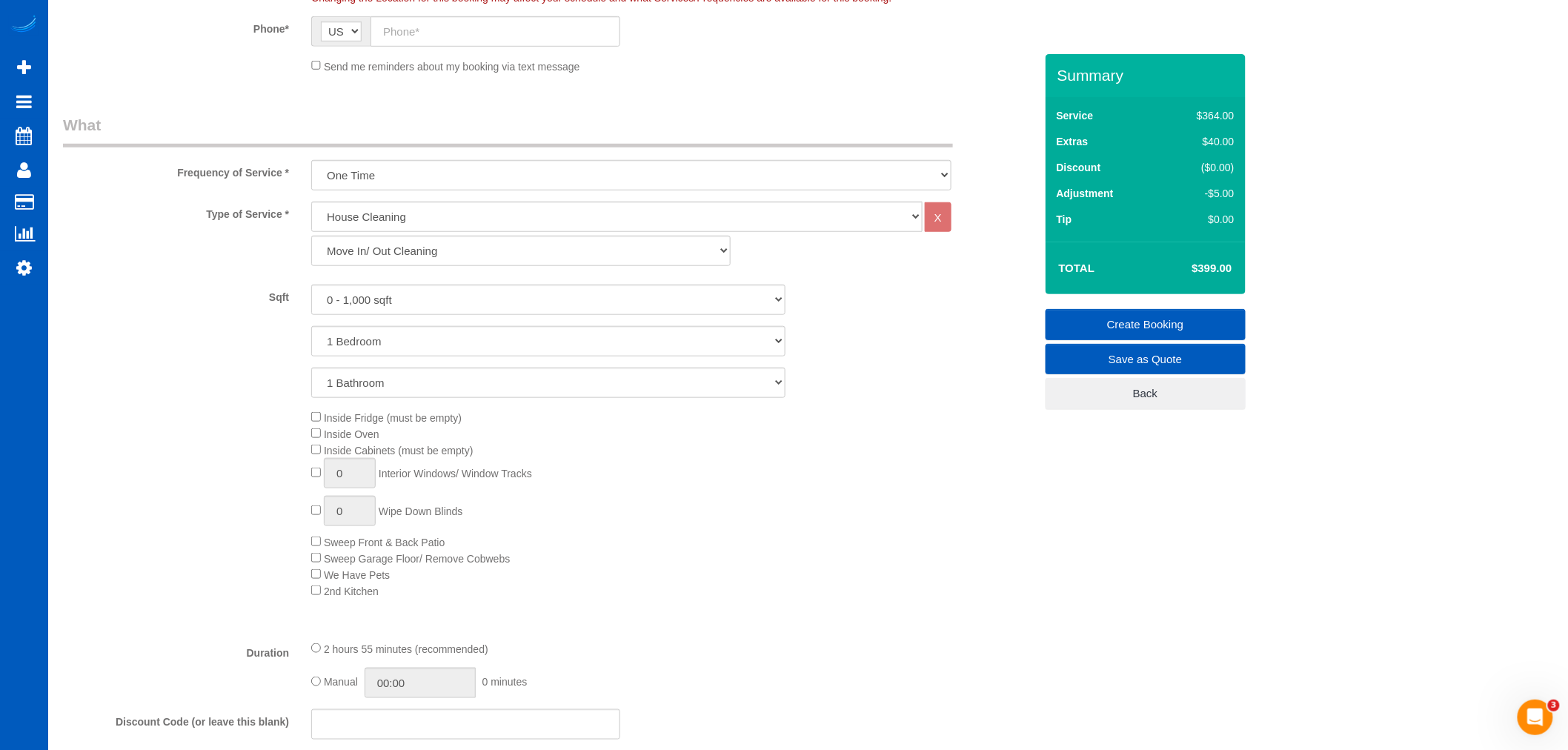
click at [623, 509] on div "Inside Fridge (must be empty) Inside Oven Inside Cabinets (must be empty) 0 Int…" at bounding box center [672, 503] width 745 height 189
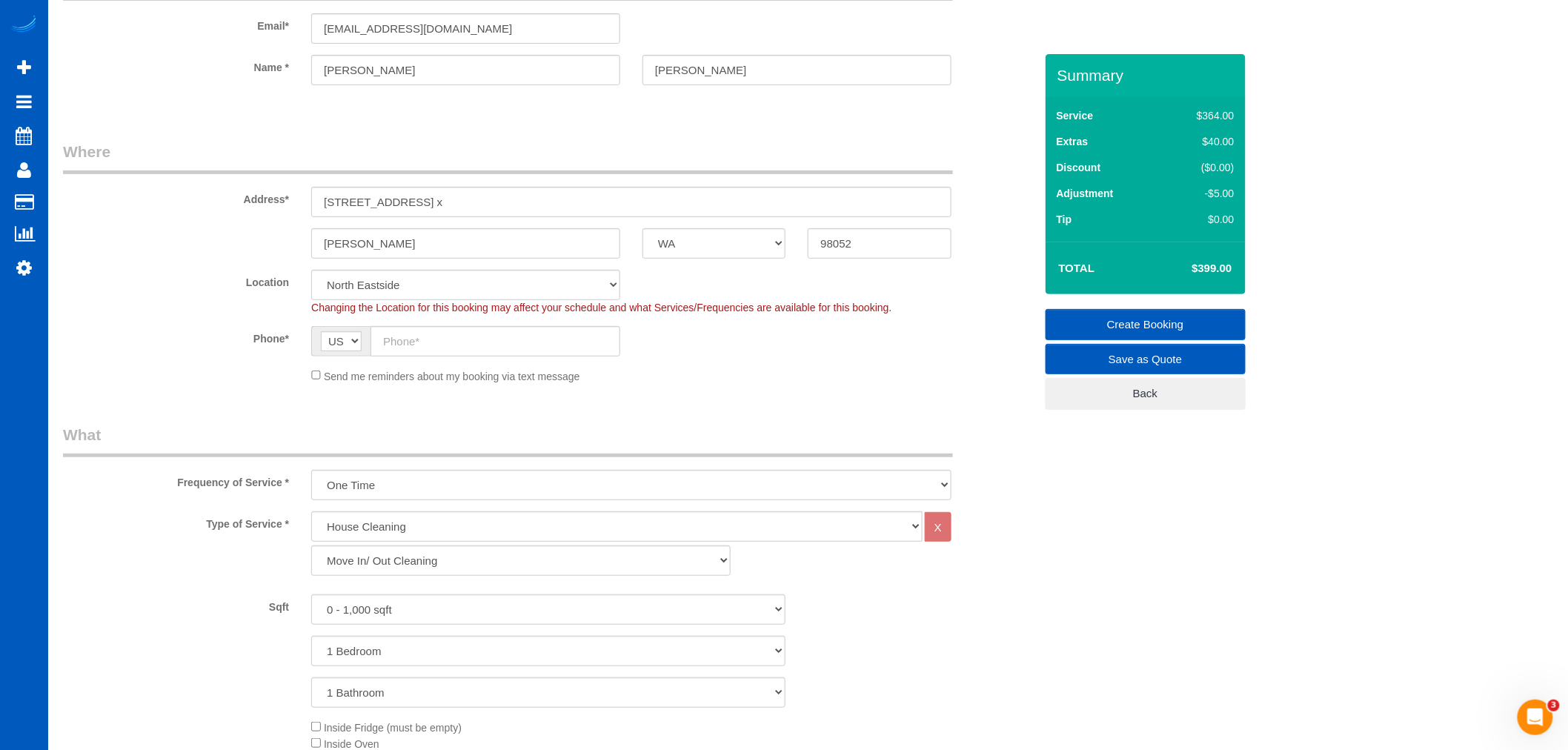
scroll to position [82, 0]
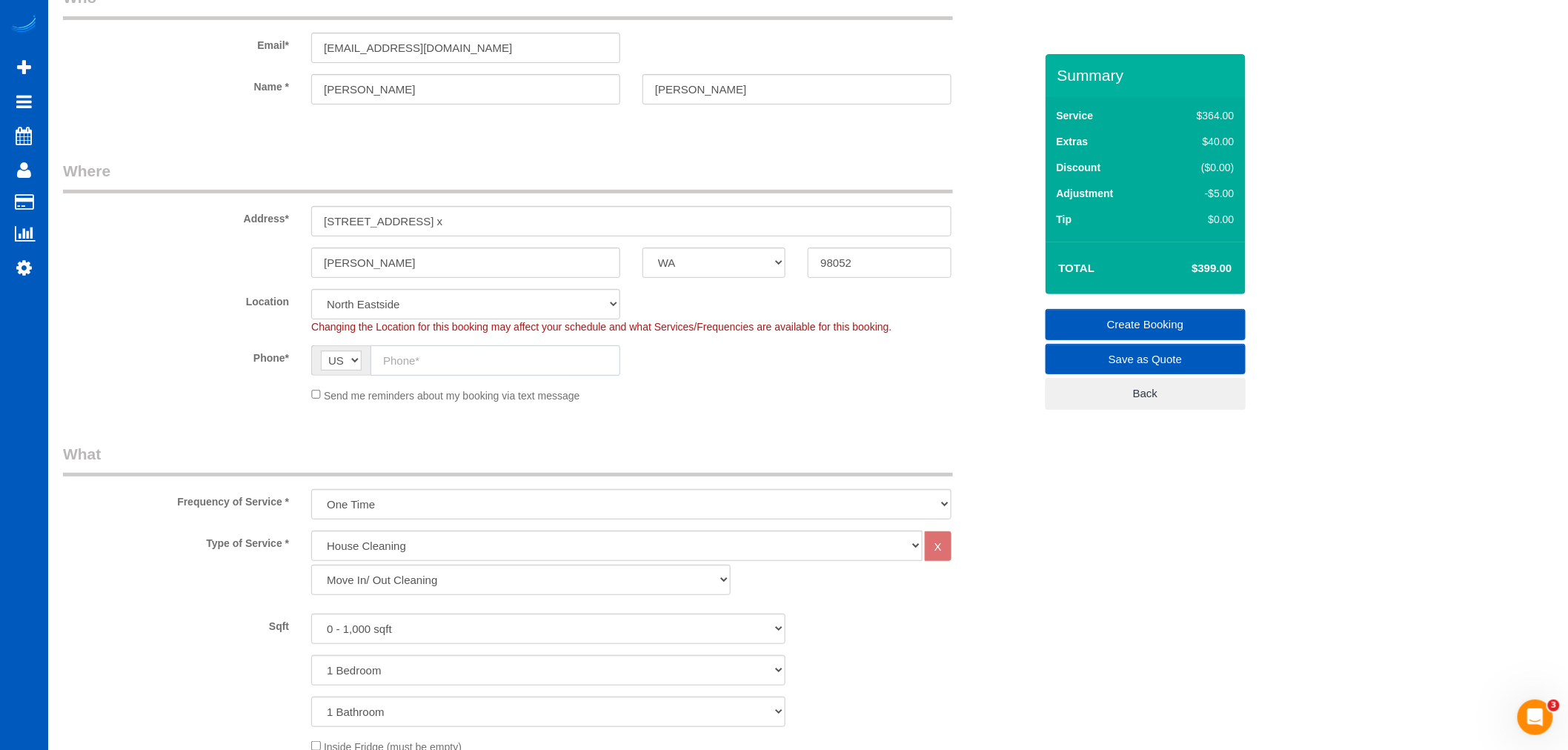
click at [448, 365] on input "text" at bounding box center [494, 360] width 250 height 31
type input "(786) 810-3600"
drag, startPoint x: 420, startPoint y: 225, endPoint x: 538, endPoint y: 240, distance: 118.9
click at [538, 240] on sui-booking-address "Address* 2808 Calder Ave NE, WA x Redmond AK AL AR AZ CA CO CT DC DE FL GA HI I…" at bounding box center [549, 218] width 971 height 117
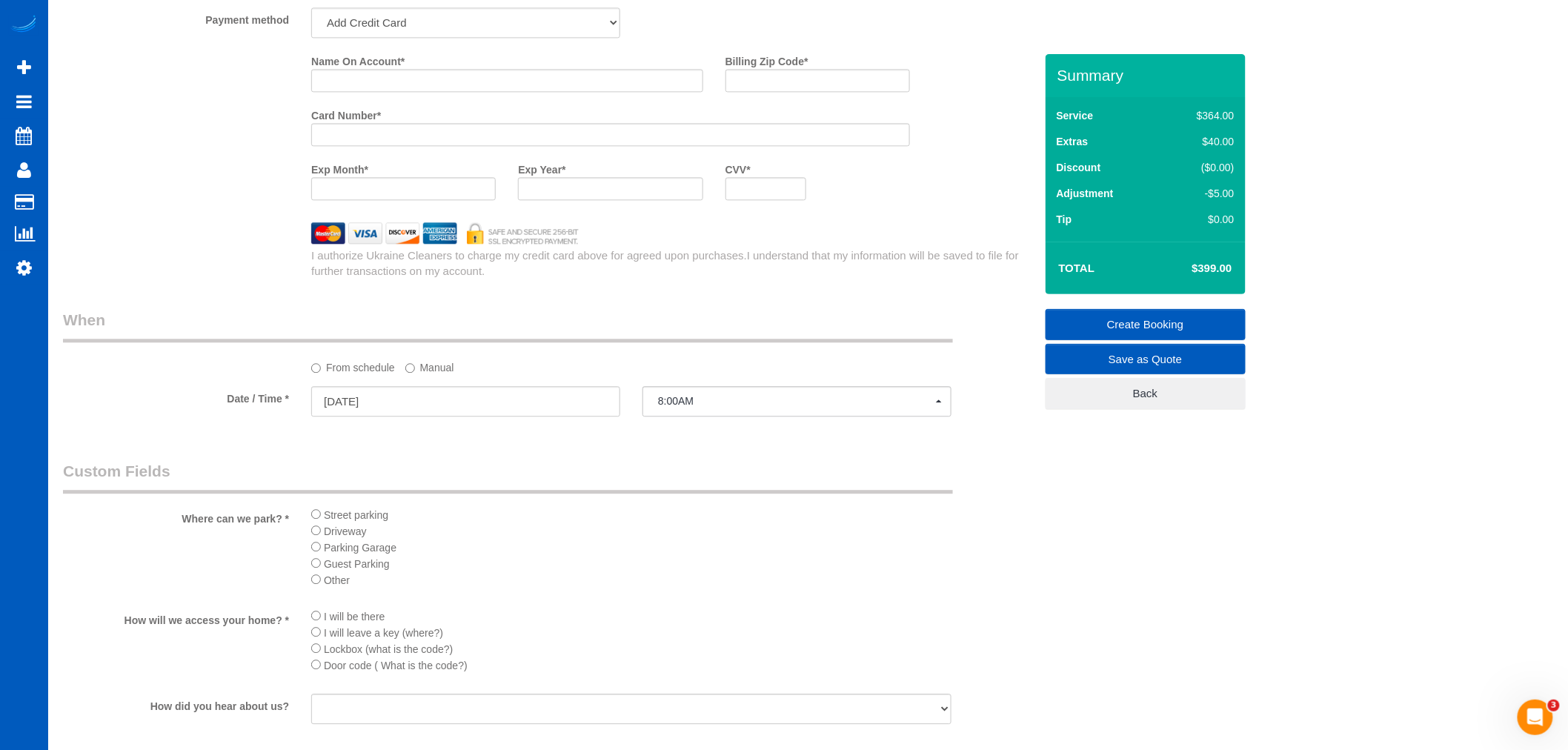
scroll to position [1399, 0]
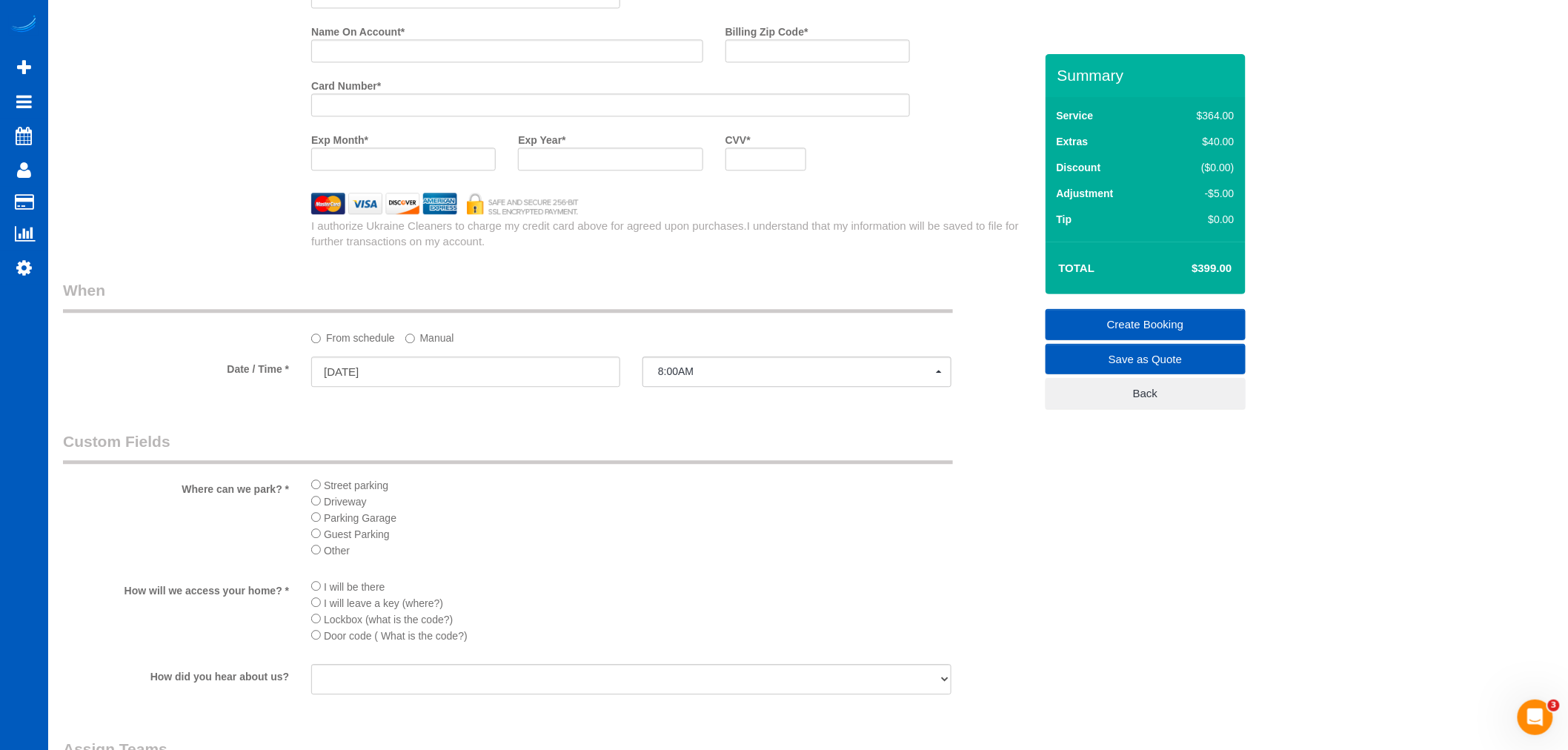
type input "2808 Calder Ave NE"
click at [435, 387] on input "08/13/2025" at bounding box center [465, 371] width 309 height 31
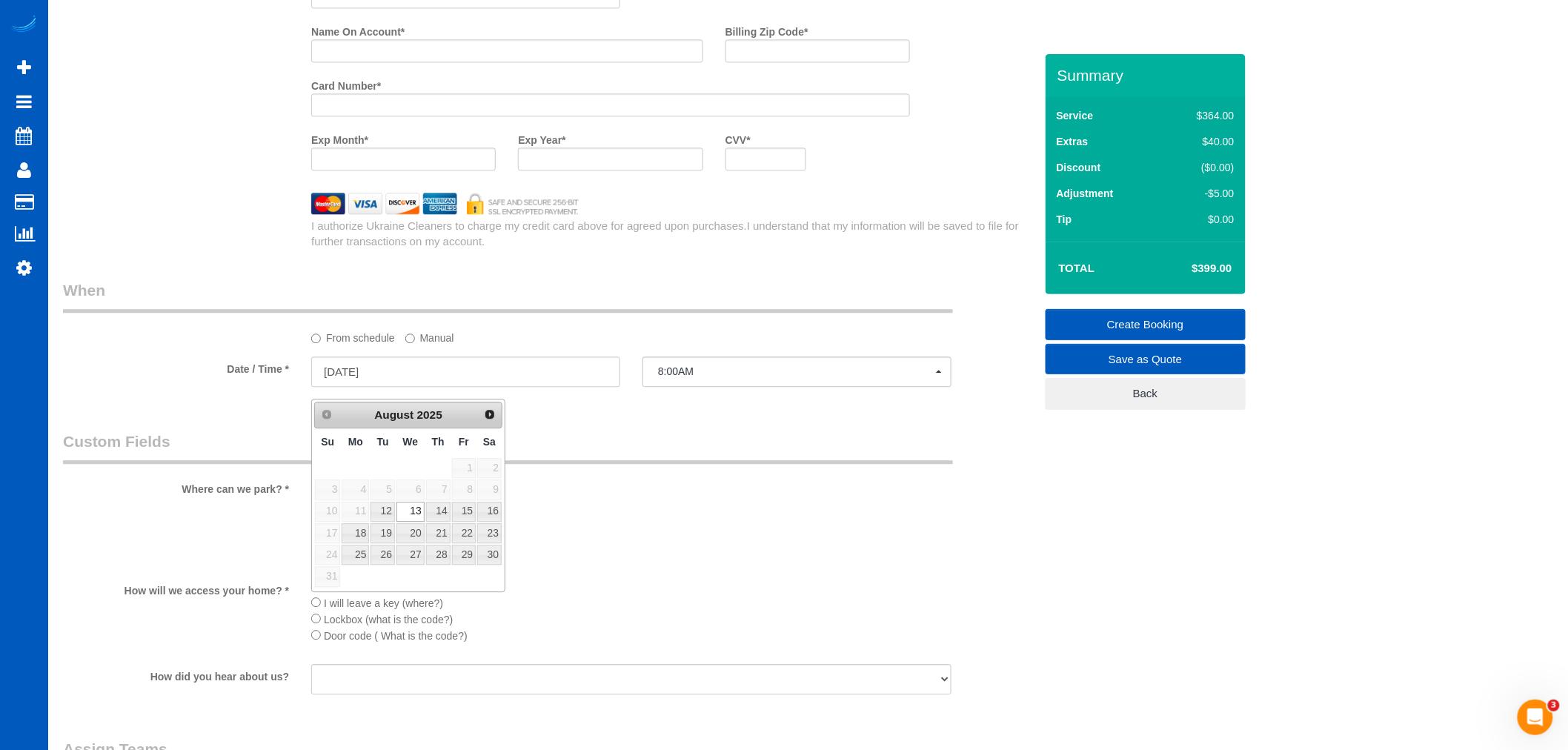
click at [751, 478] on div "Where can we park? * Street parking Driveway Parking Garage Guest Parking Other" at bounding box center [549, 498] width 994 height 136
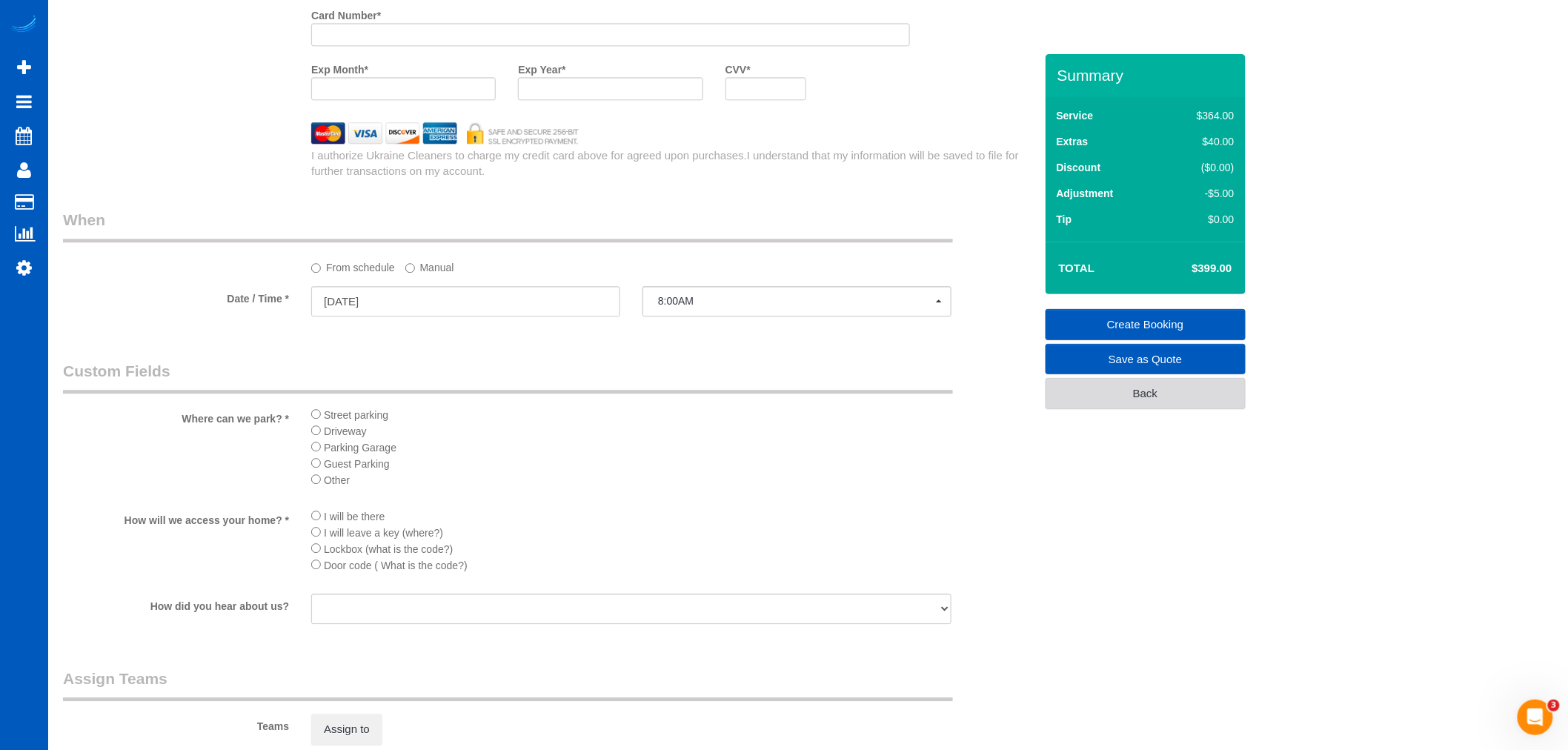
scroll to position [1468, 0]
click at [1225, 359] on link "Save as Quote" at bounding box center [1145, 359] width 200 height 32
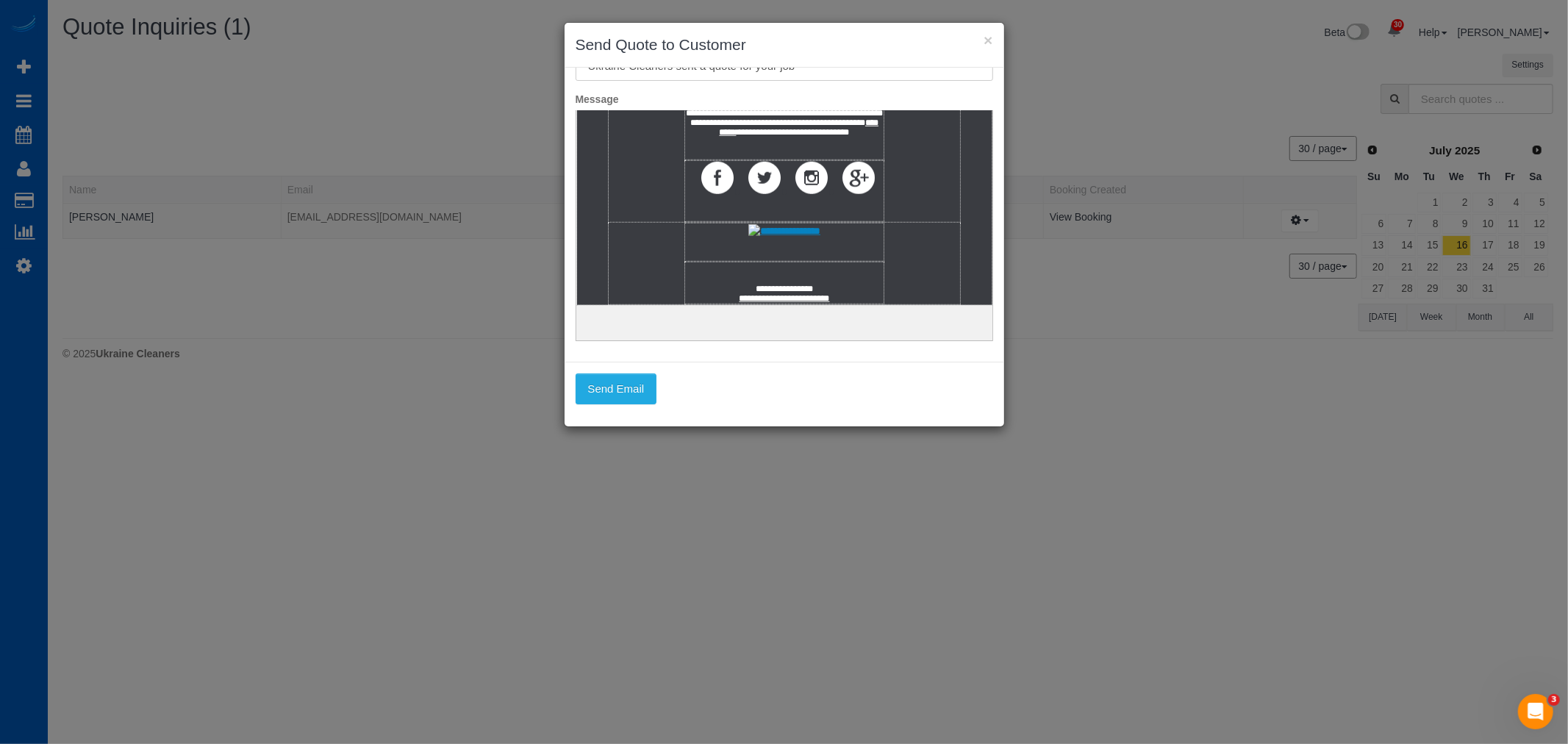
scroll to position [111, 0]
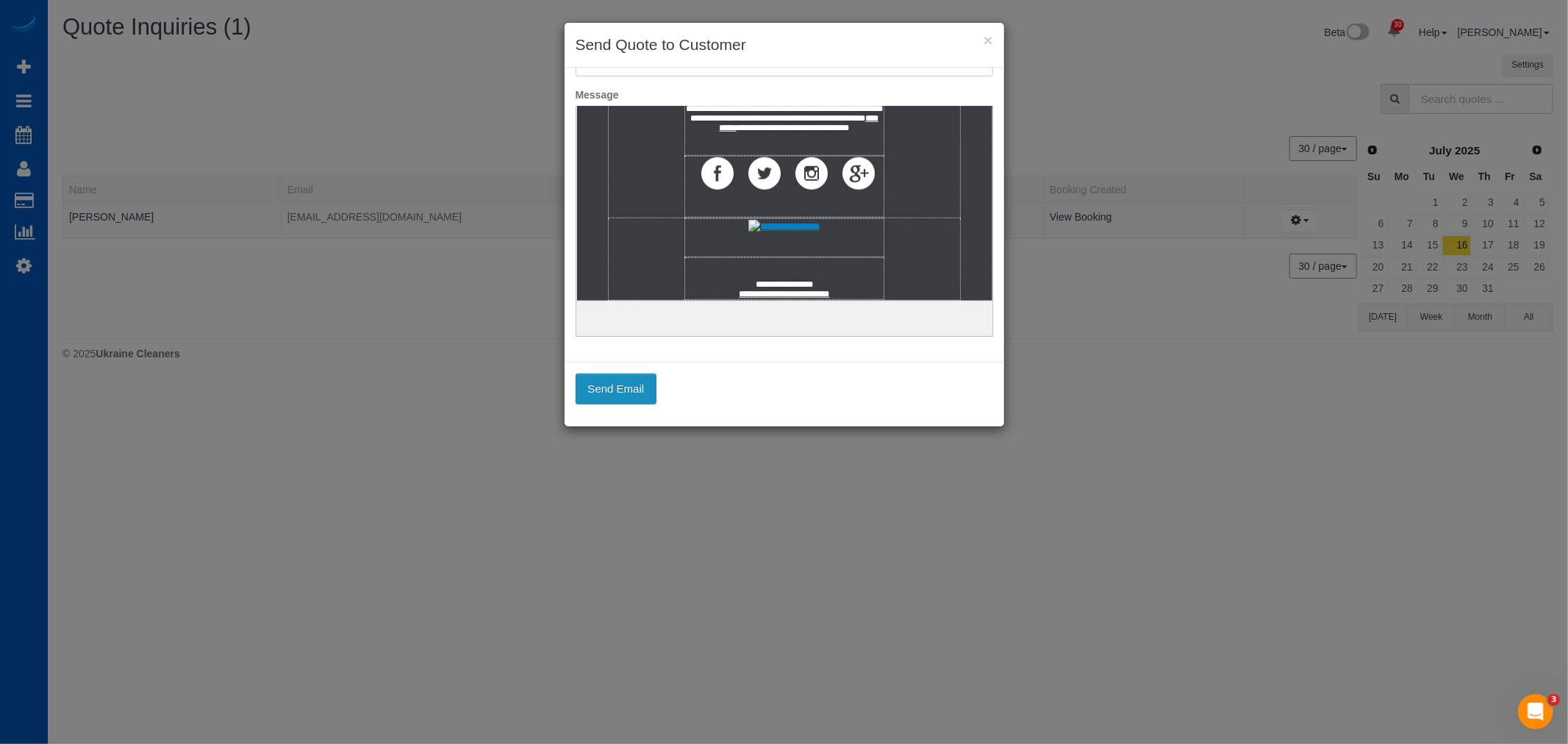
click at [618, 395] on button "Send Email" at bounding box center [616, 389] width 81 height 31
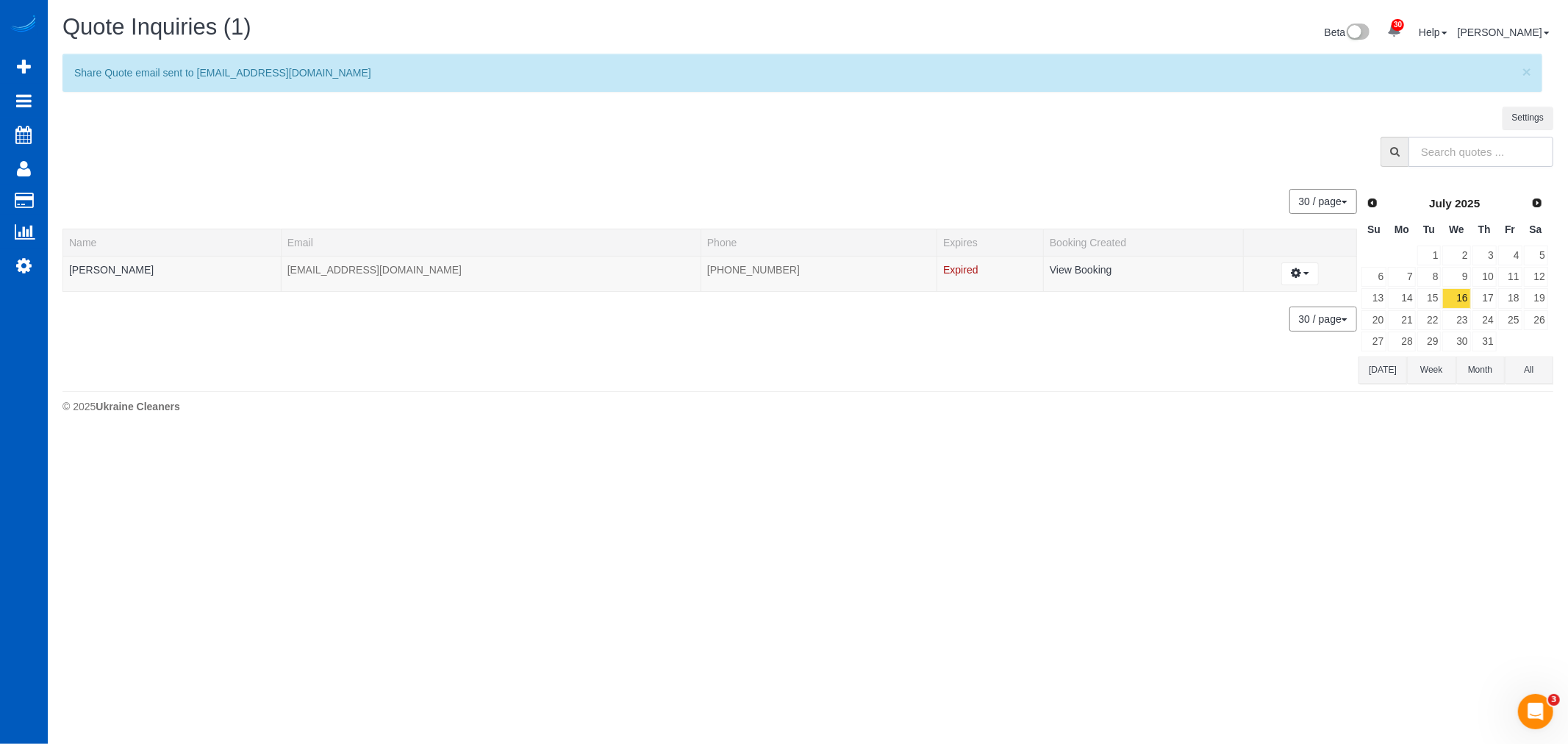
click at [1420, 153] on input "text" at bounding box center [1481, 152] width 145 height 30
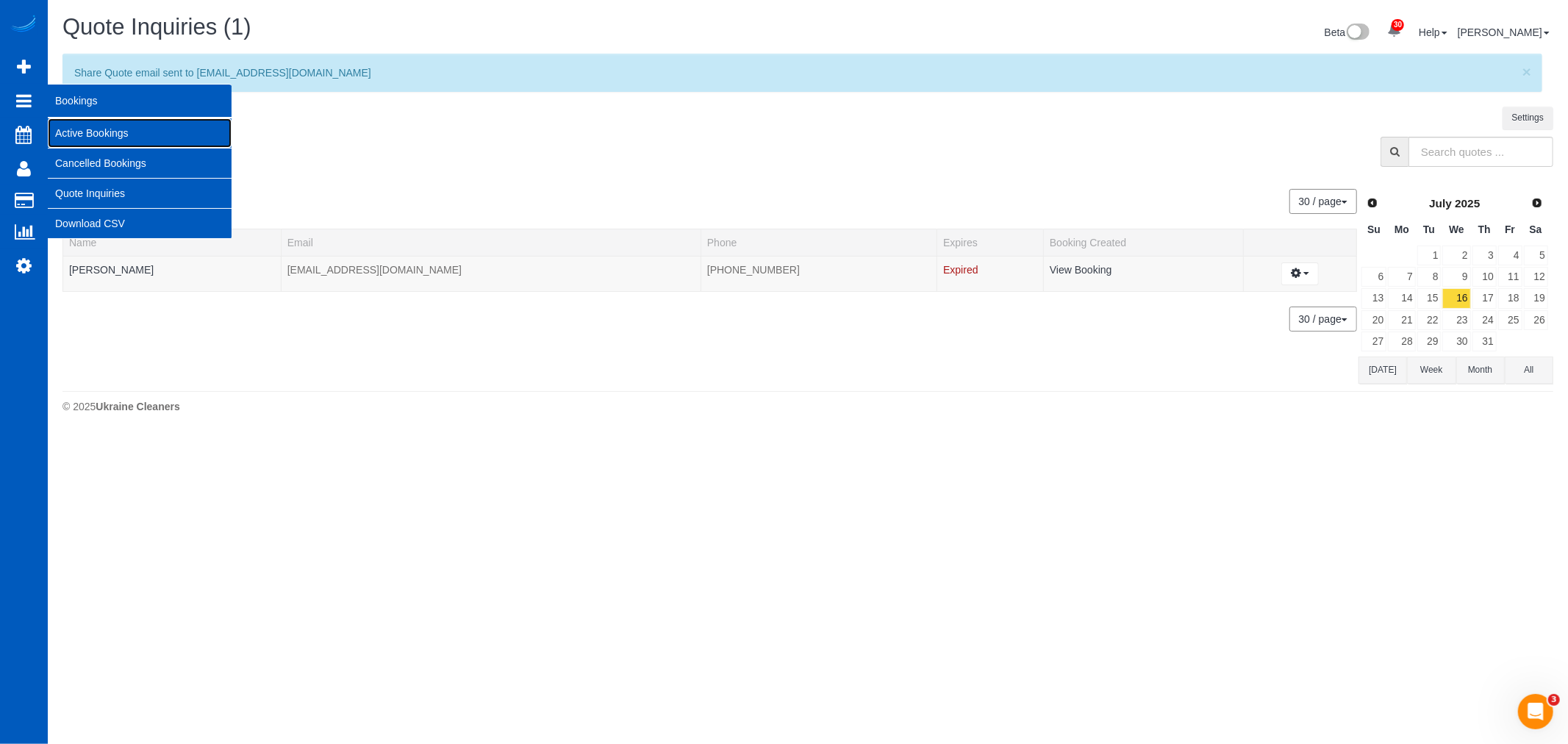
click at [94, 129] on link "Active Bookings" at bounding box center [140, 133] width 184 height 29
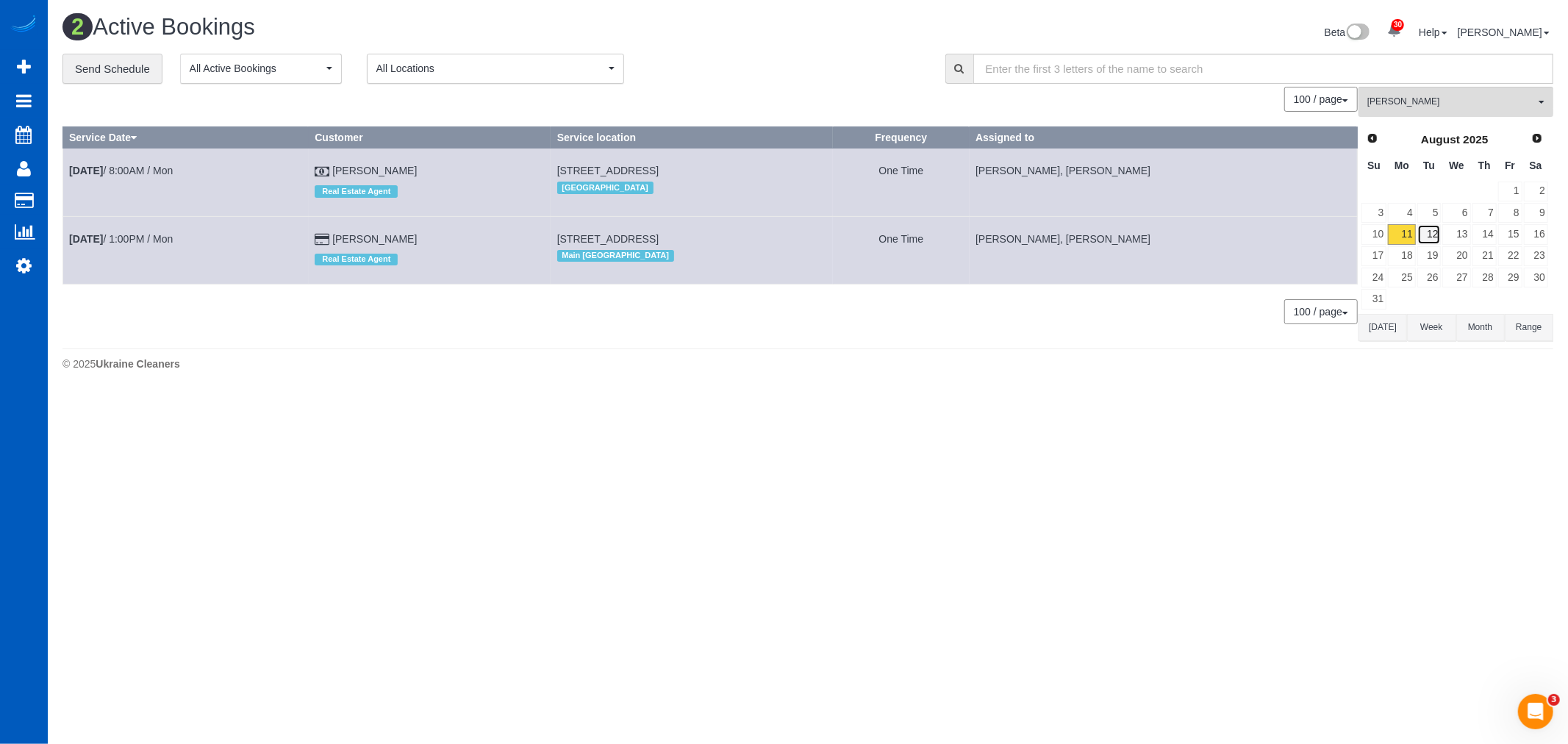
click at [1431, 235] on link "12" at bounding box center [1429, 234] width 24 height 20
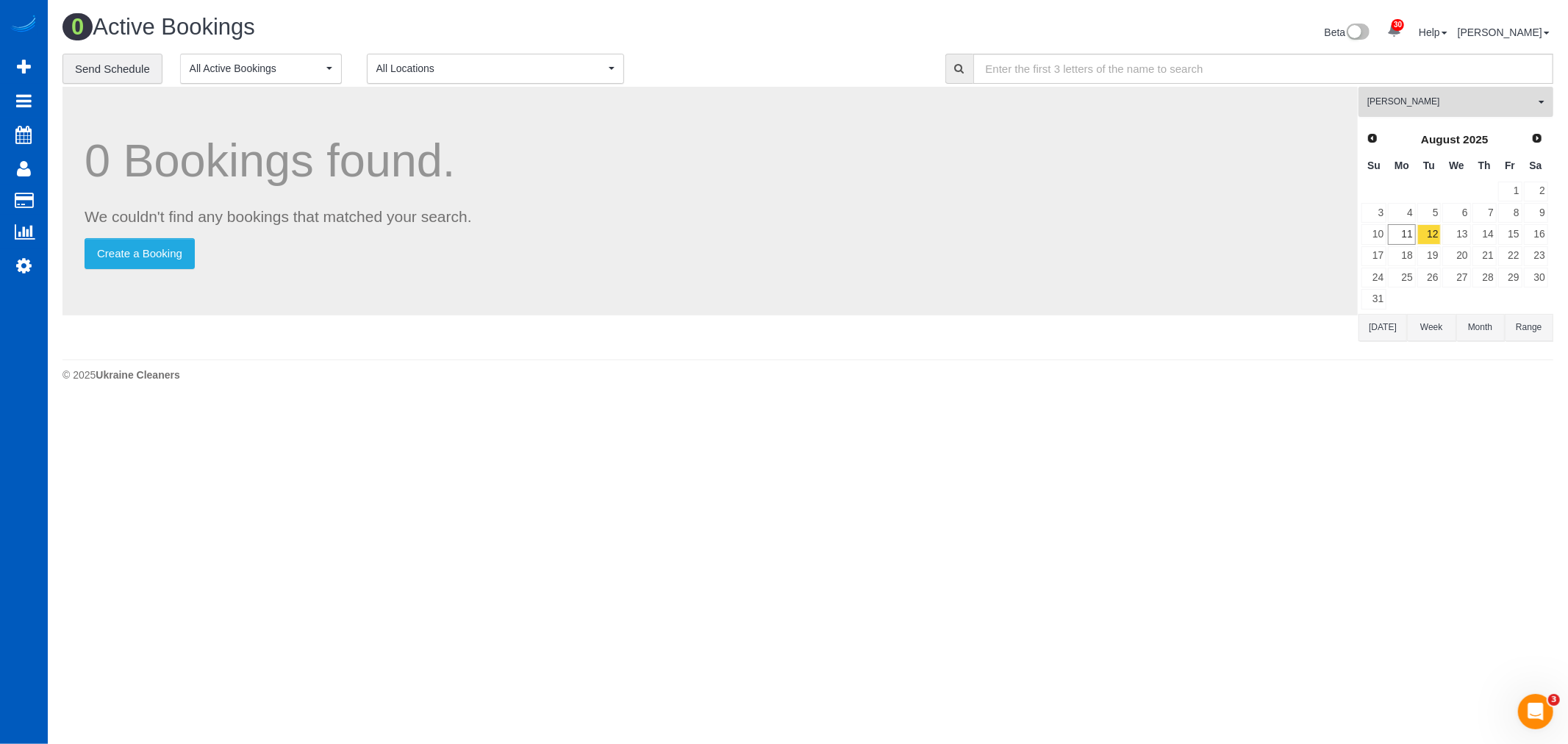
click at [1402, 104] on span "[PERSON_NAME]" at bounding box center [1451, 102] width 167 height 13
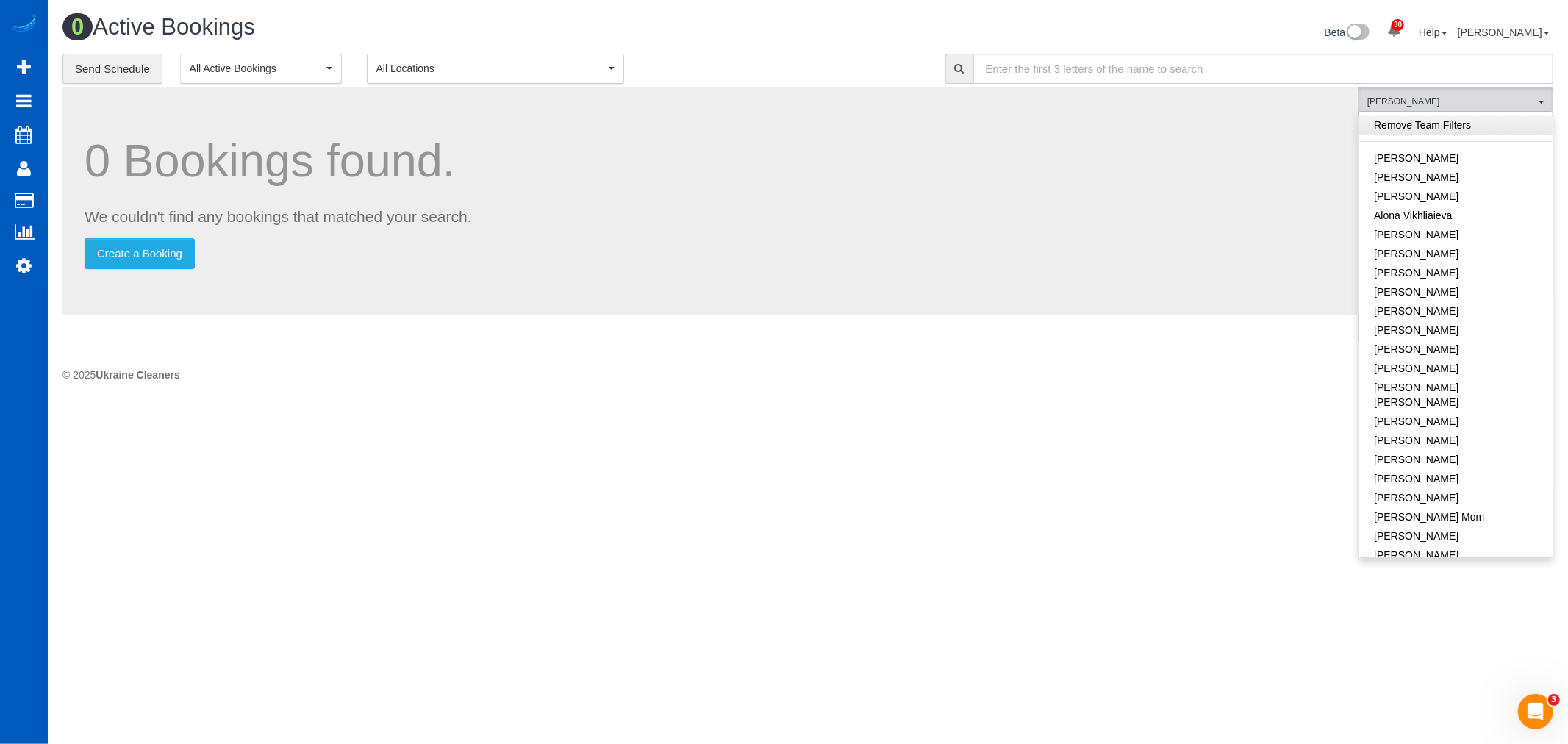
click at [1411, 122] on link "Remove Team Filters" at bounding box center [1454, 125] width 193 height 20
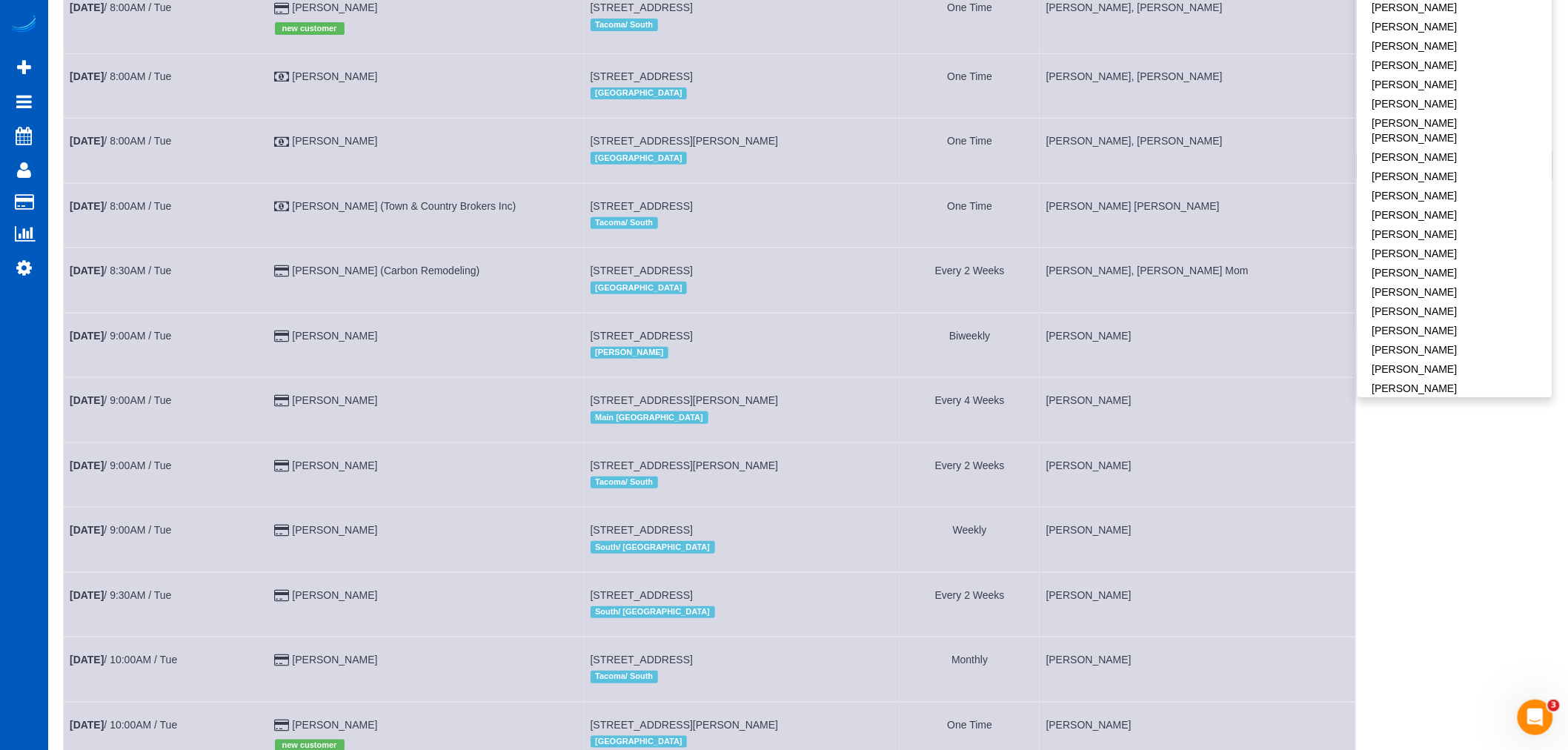
scroll to position [546, 0]
click at [1450, 90] on link "[PERSON_NAME]" at bounding box center [1455, 100] width 194 height 20
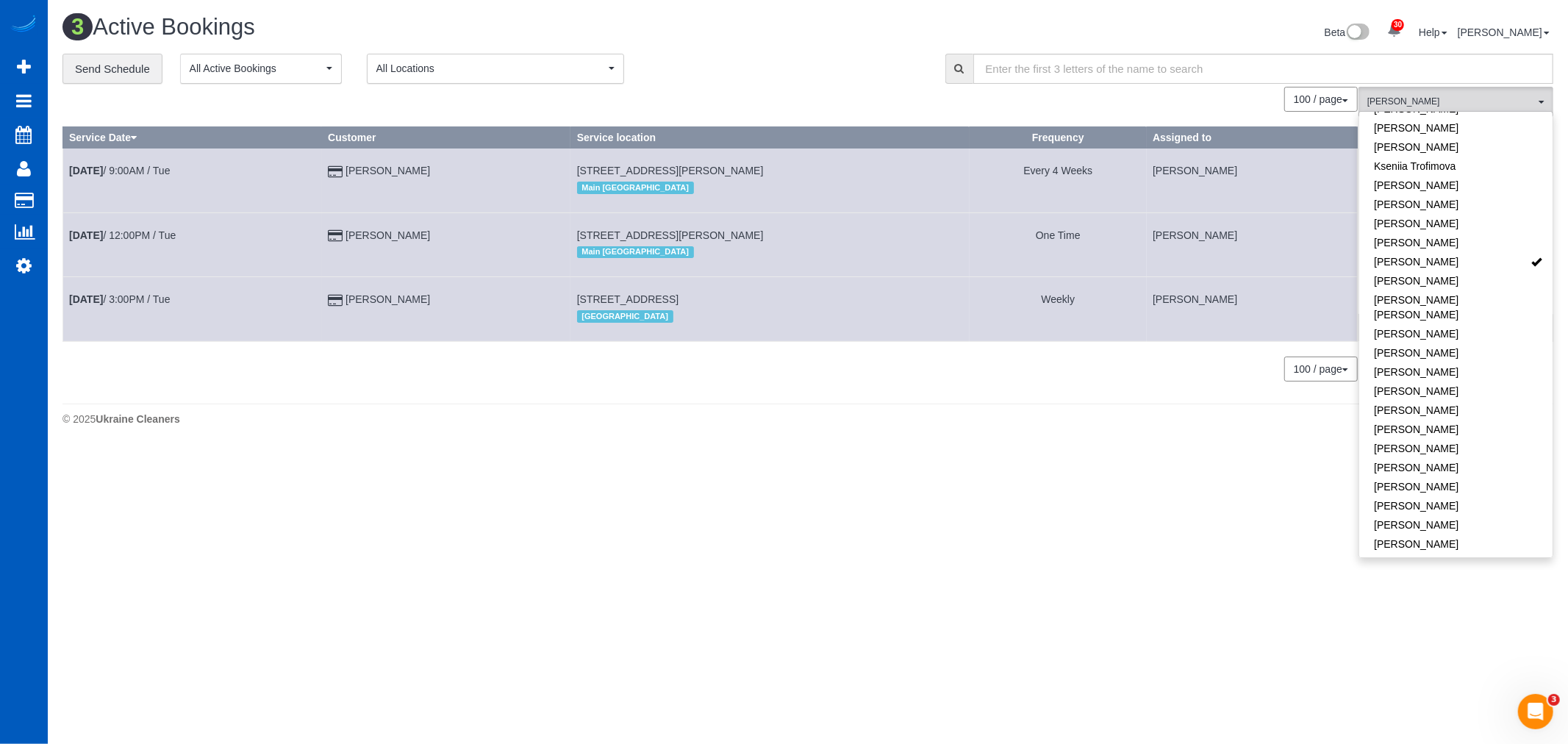
click at [1188, 446] on div "3 Active Bookings Beta 30 Your Notifications You have 0 alerts × You have 4 to …" at bounding box center [807, 223] width 1520 height 447
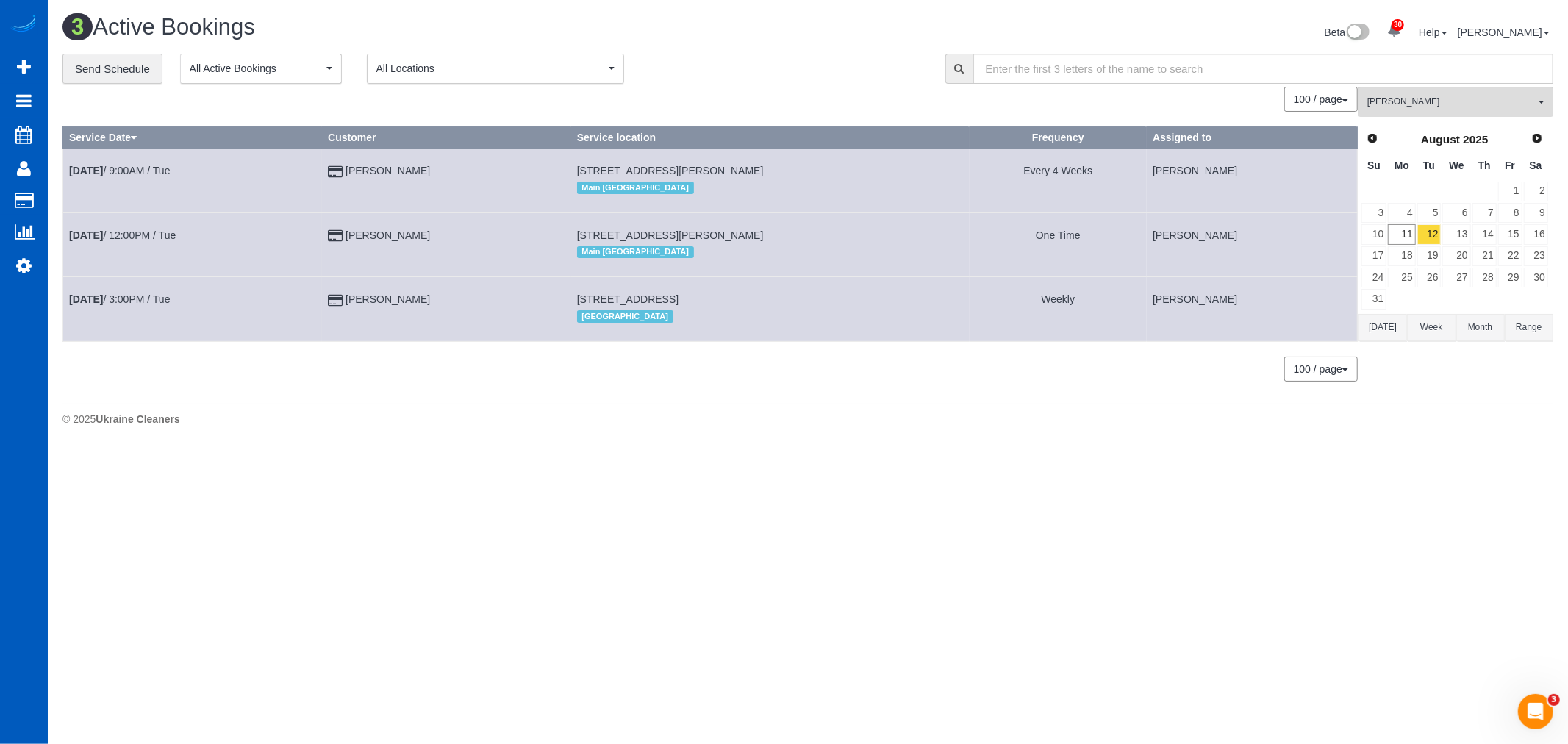
click at [1441, 258] on td "20" at bounding box center [1455, 256] width 29 height 22
click at [1439, 256] on link "19" at bounding box center [1429, 256] width 24 height 20
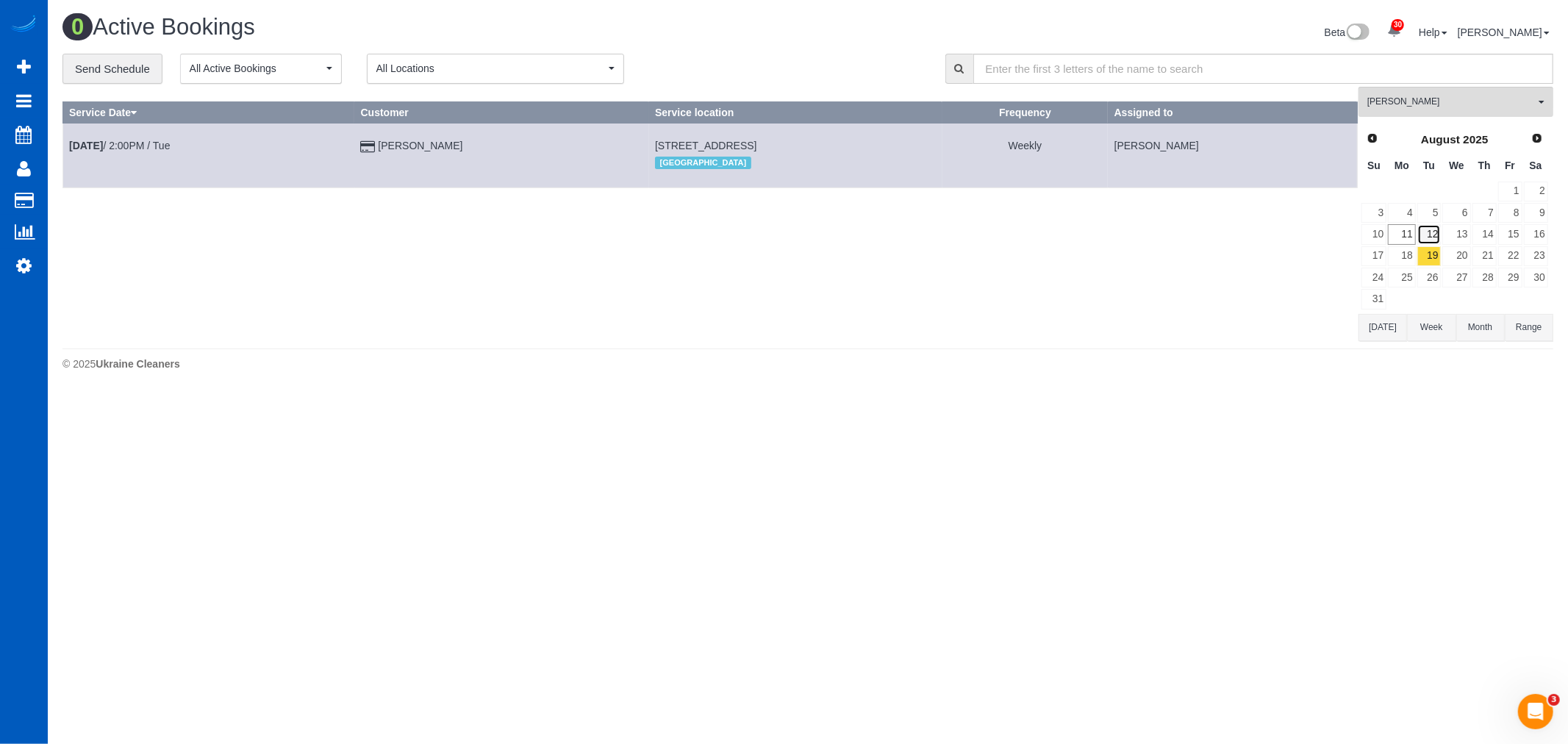
click at [1435, 232] on link "12" at bounding box center [1429, 234] width 24 height 20
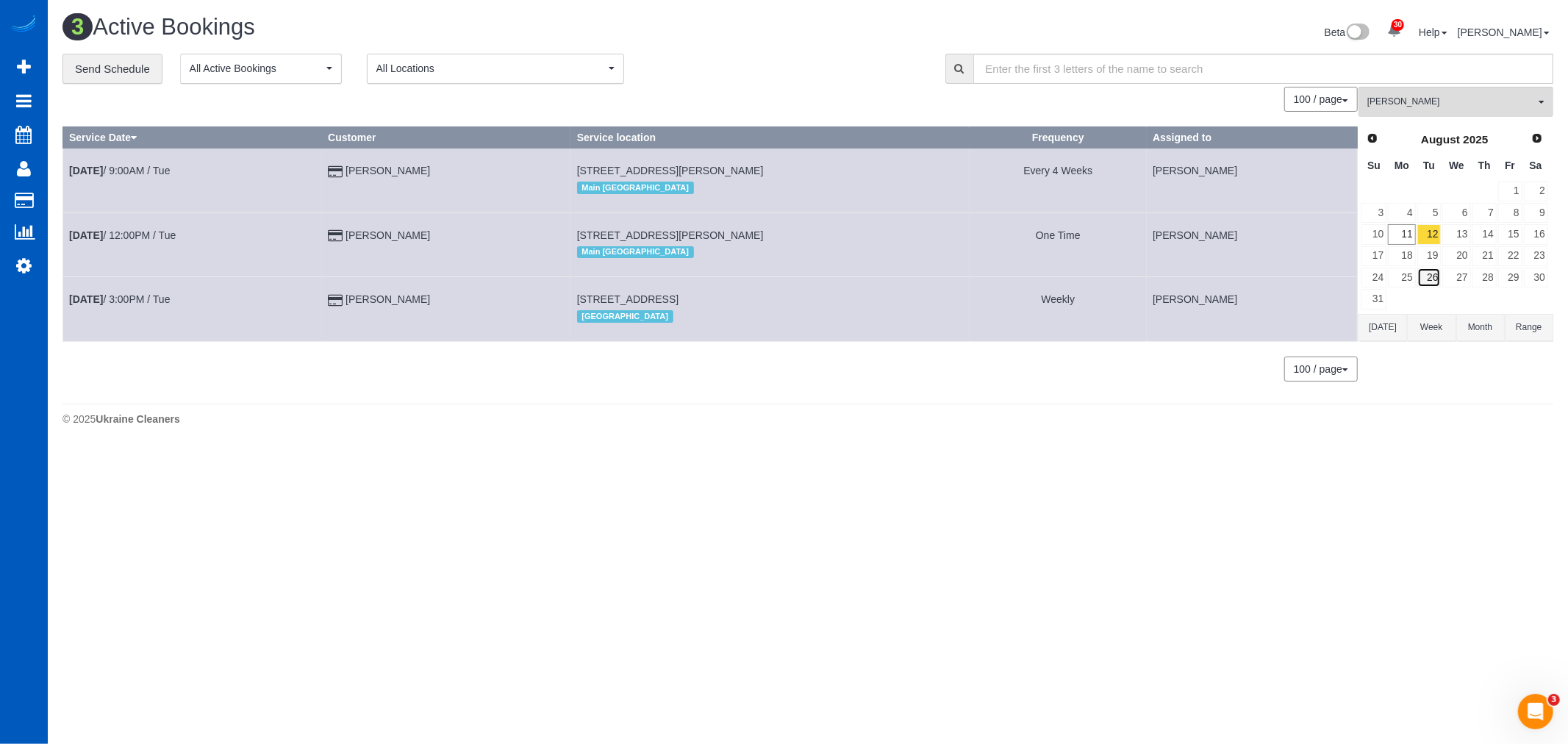
click at [1438, 278] on link "26" at bounding box center [1429, 277] width 24 height 20
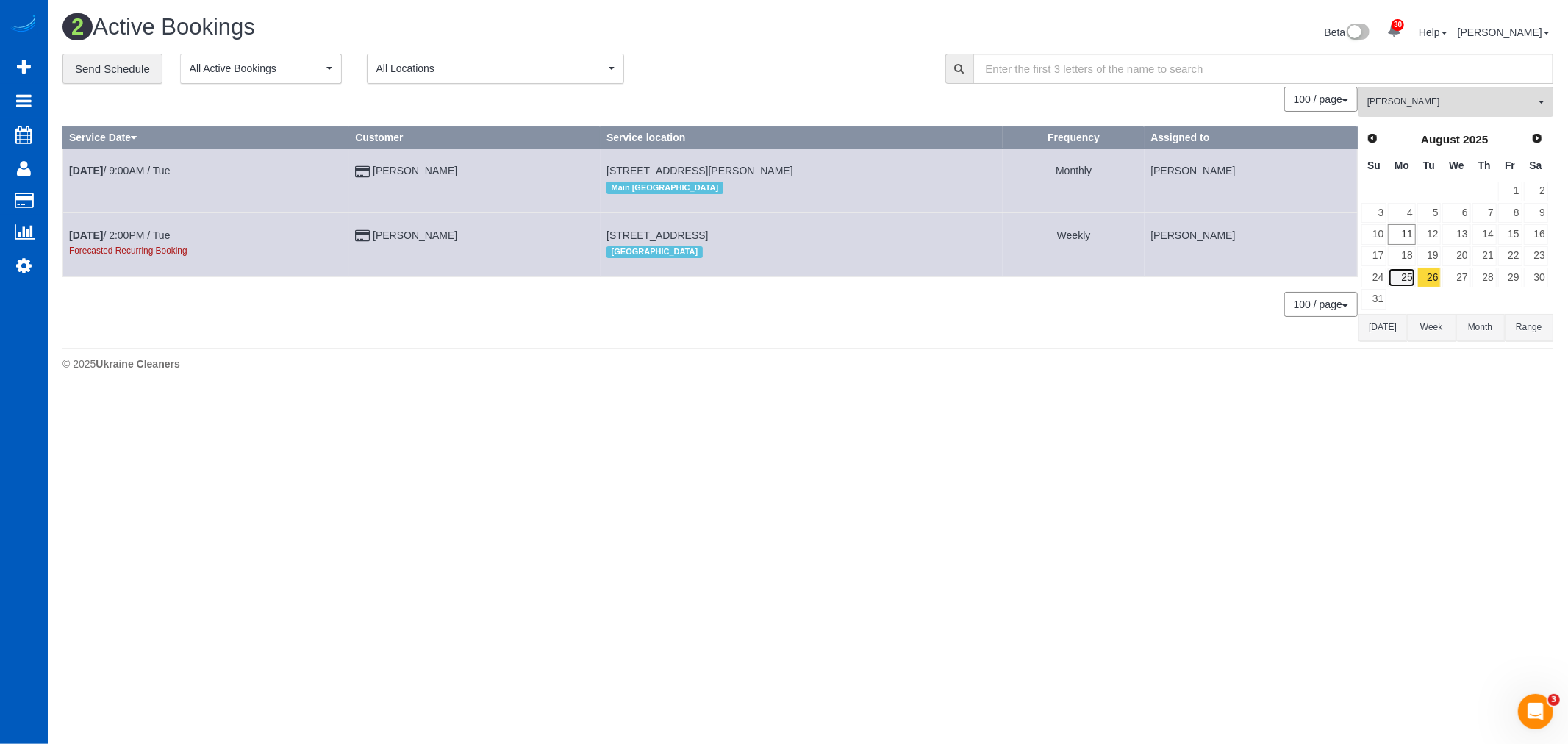
click at [1408, 273] on link "25" at bounding box center [1402, 277] width 27 height 20
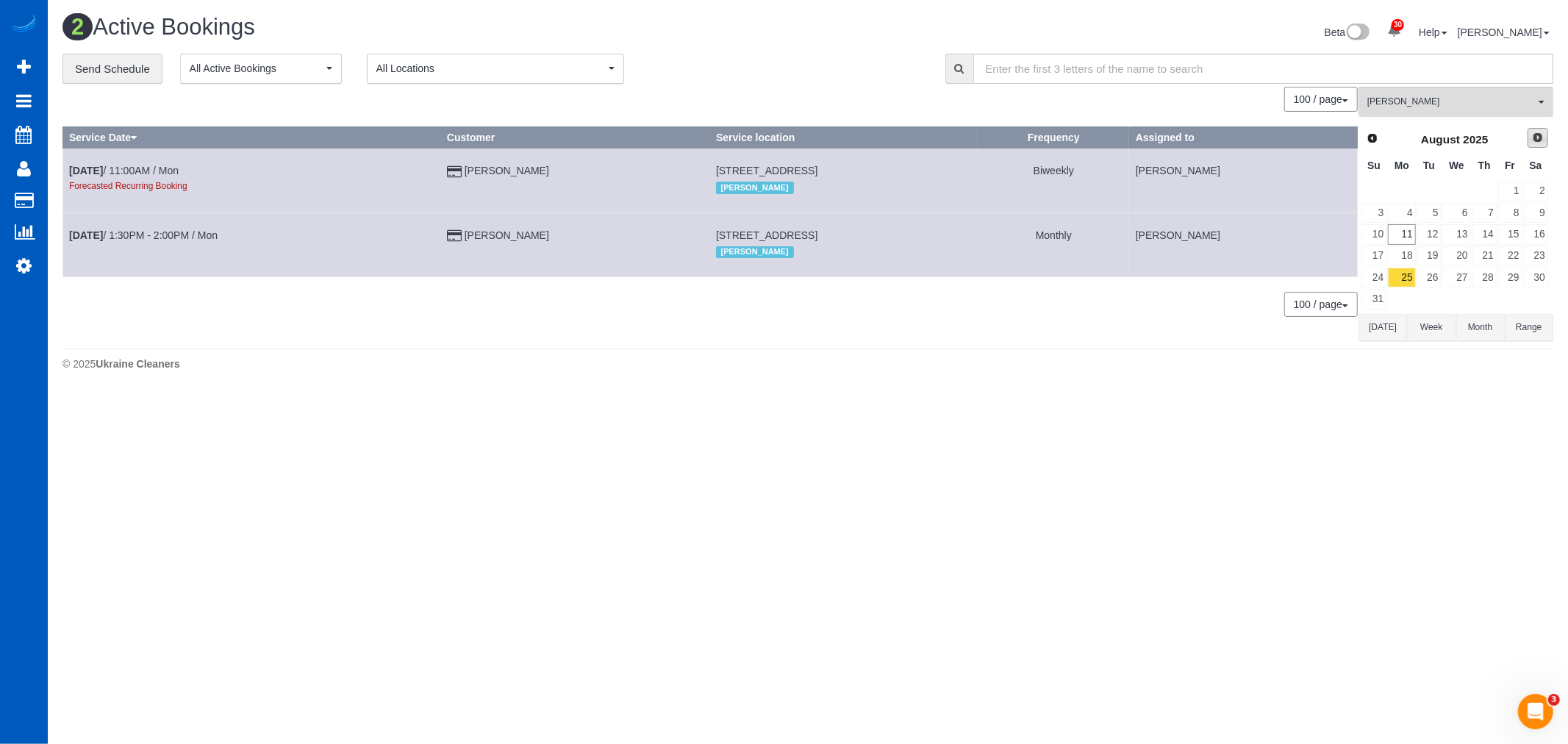
click at [1539, 143] on span "Next" at bounding box center [1538, 137] width 12 height 12
click at [1429, 191] on link "2" at bounding box center [1429, 191] width 24 height 20
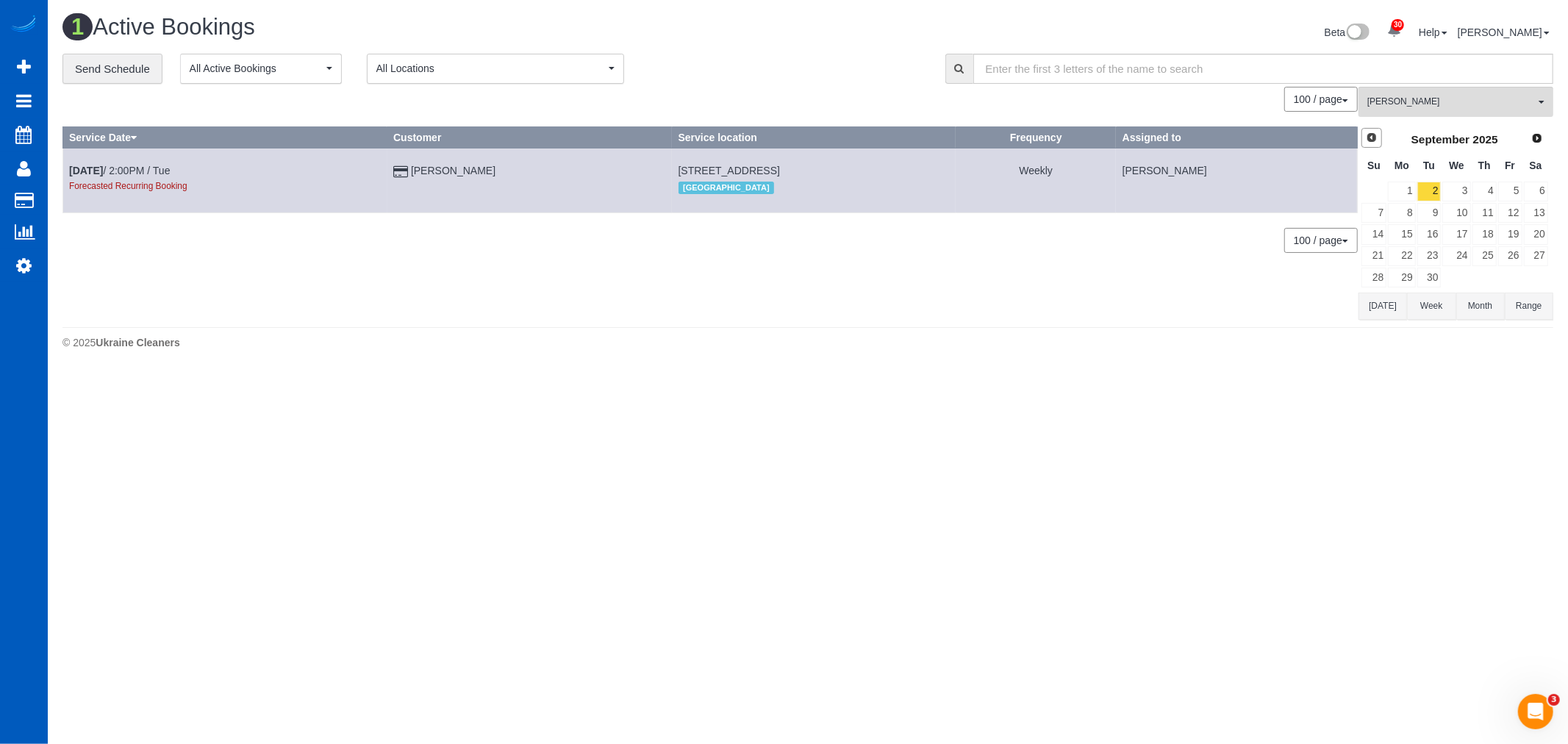
click at [1372, 141] on span "Prev" at bounding box center [1371, 137] width 12 height 12
click at [1434, 275] on link "26" at bounding box center [1429, 277] width 24 height 20
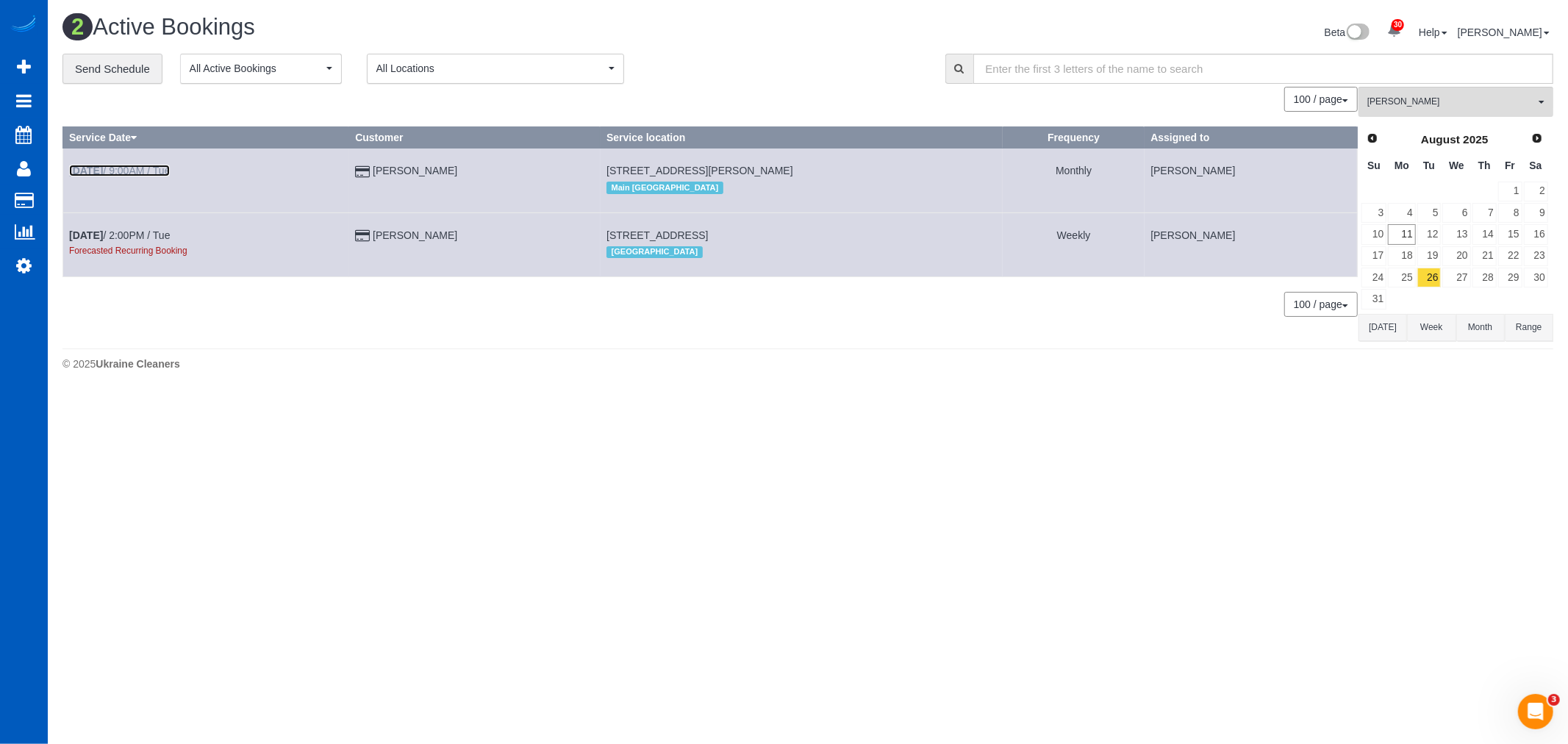
click at [137, 172] on link "Aug 26th / 9:00AM / Tue" at bounding box center [119, 170] width 101 height 12
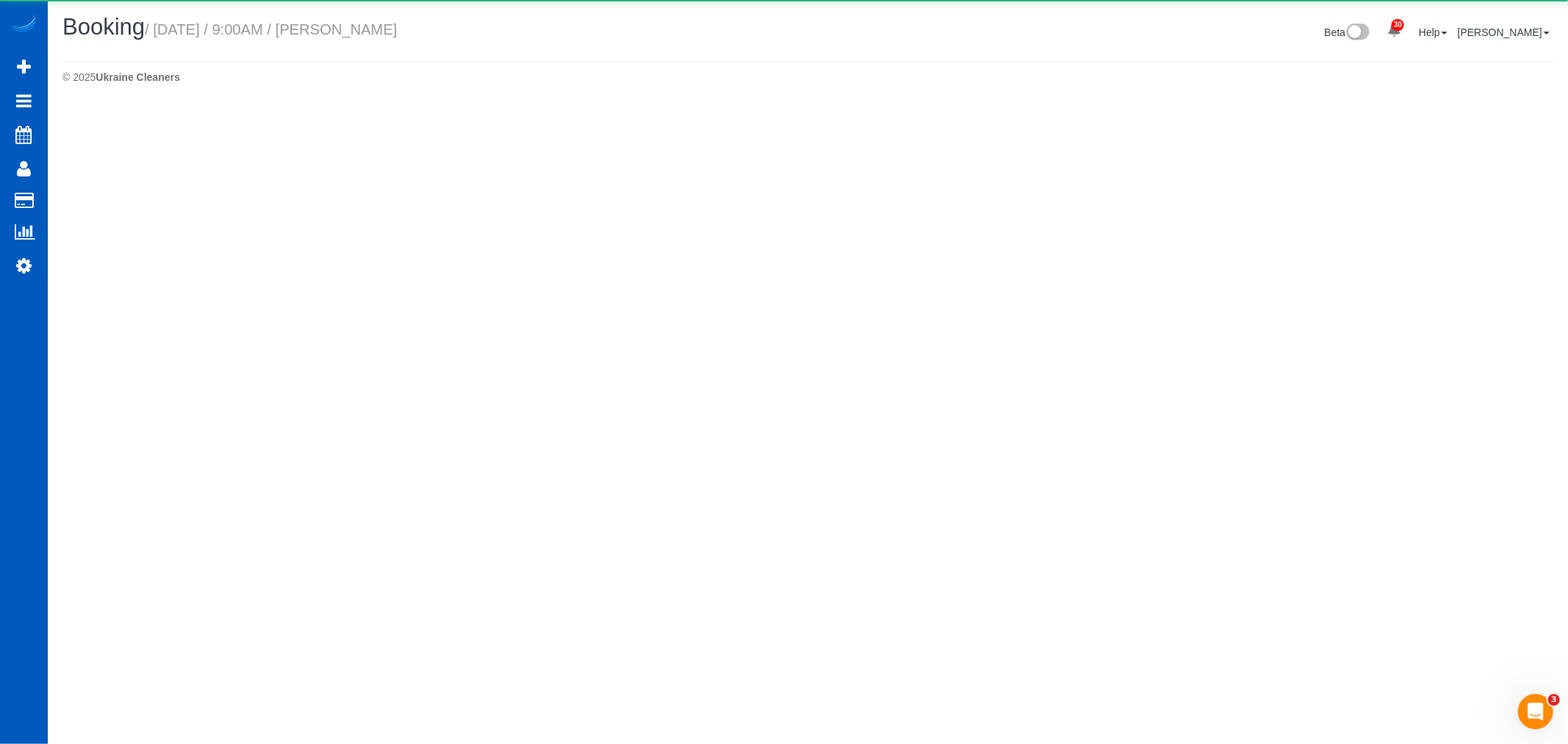
select select "WA"
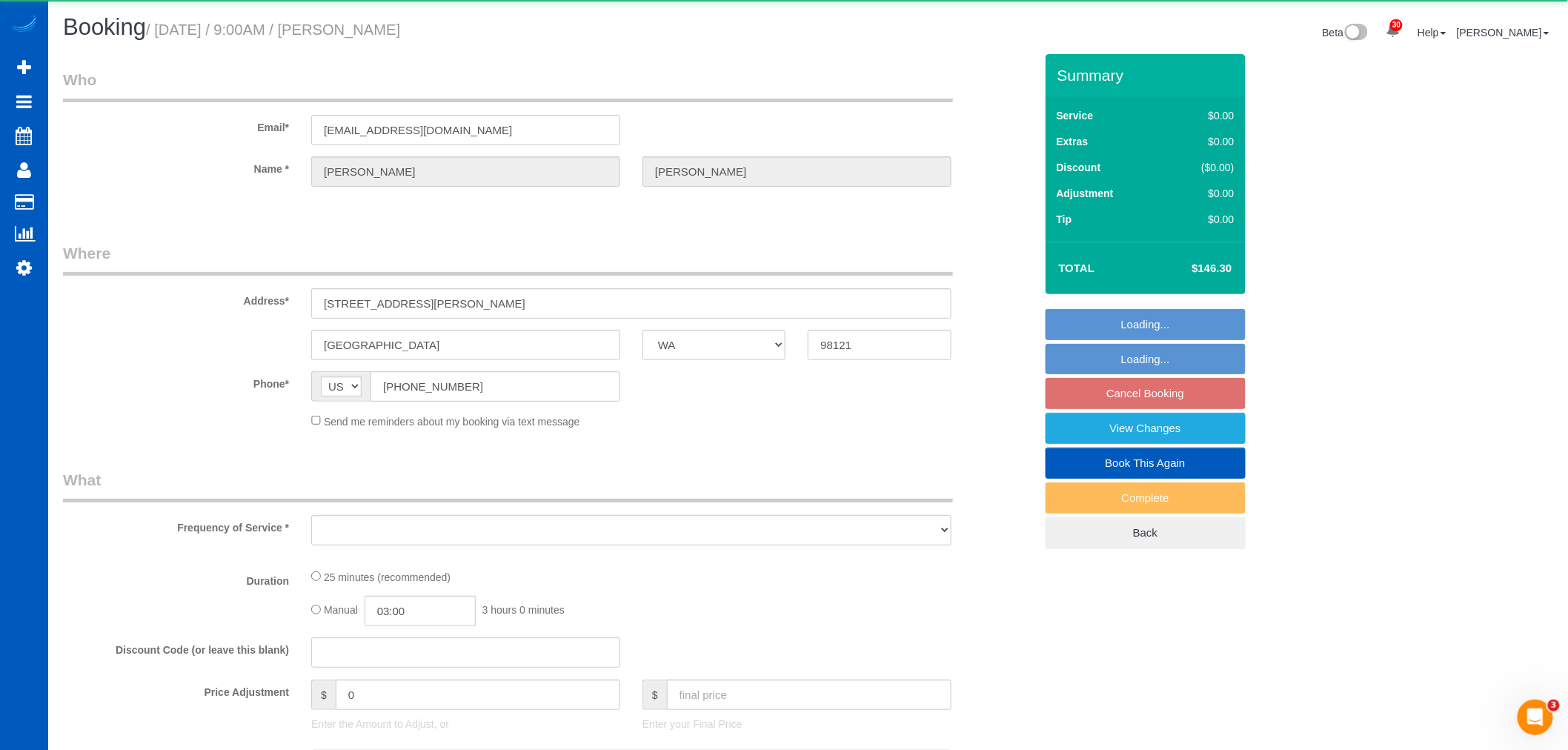
select select "object:5595"
select select "string:fspay-1d91cb7e-1113-4957-8a32-26a8af4a250f"
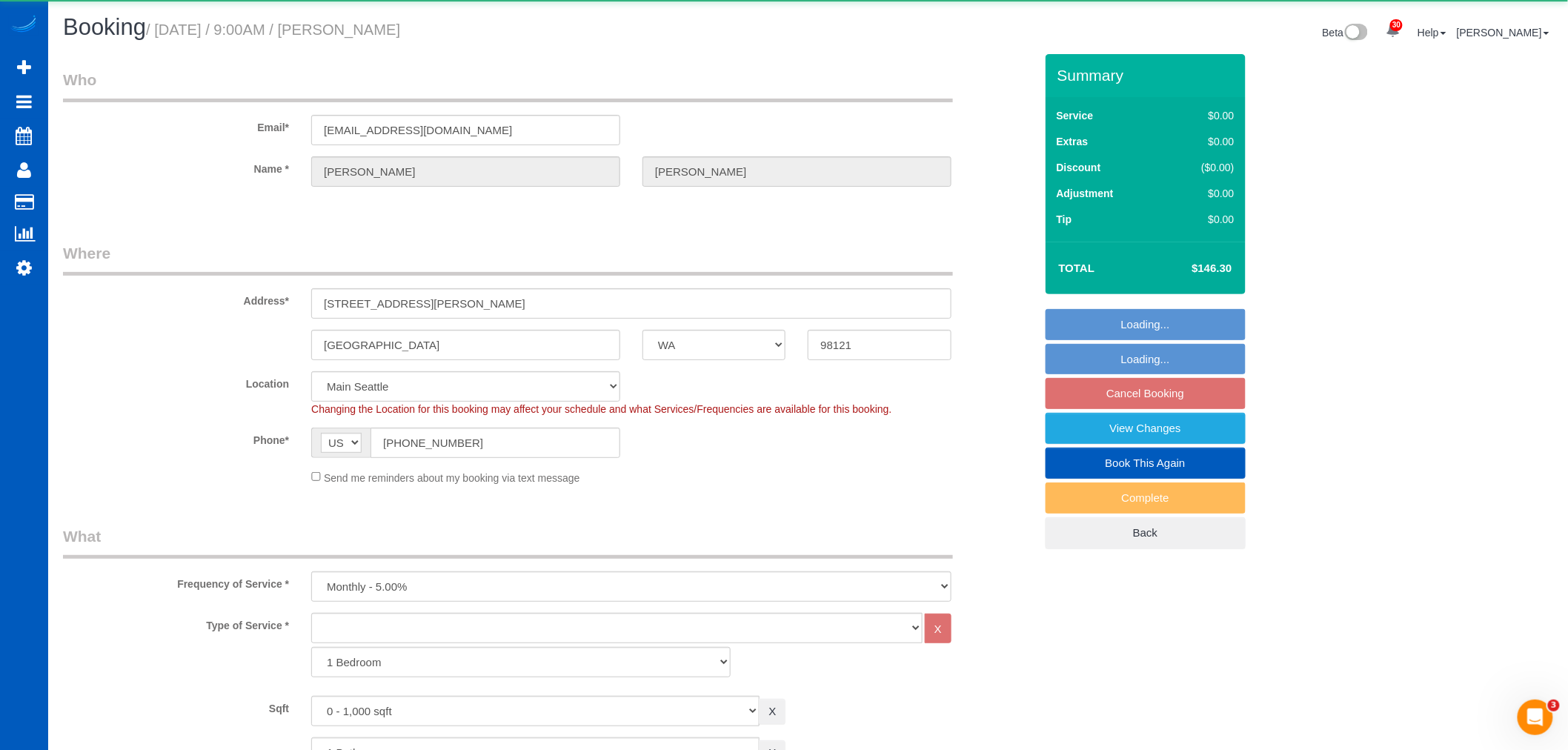
select select "object:5785"
select select "number:8"
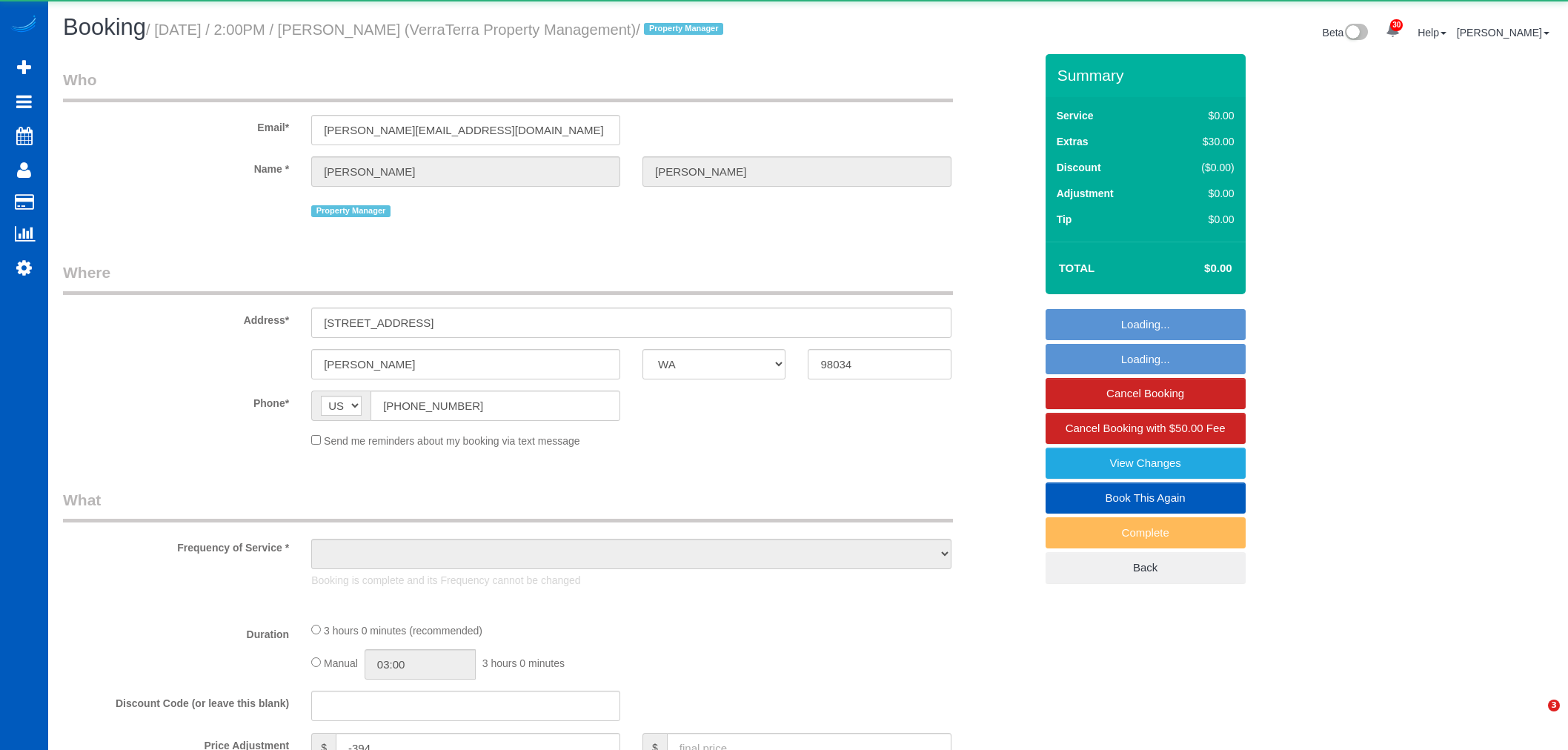
select select "WA"
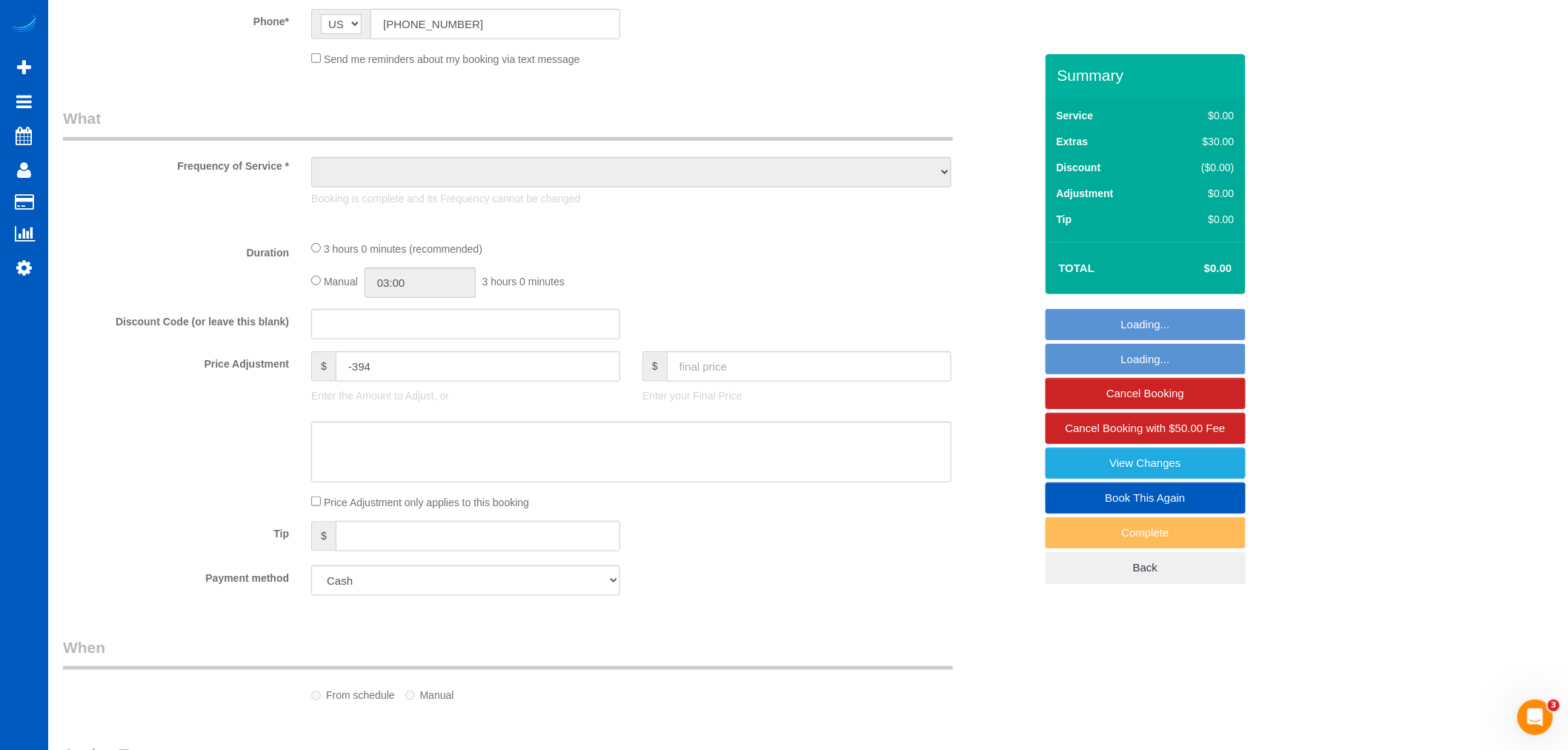
select select "object:921"
select select "199"
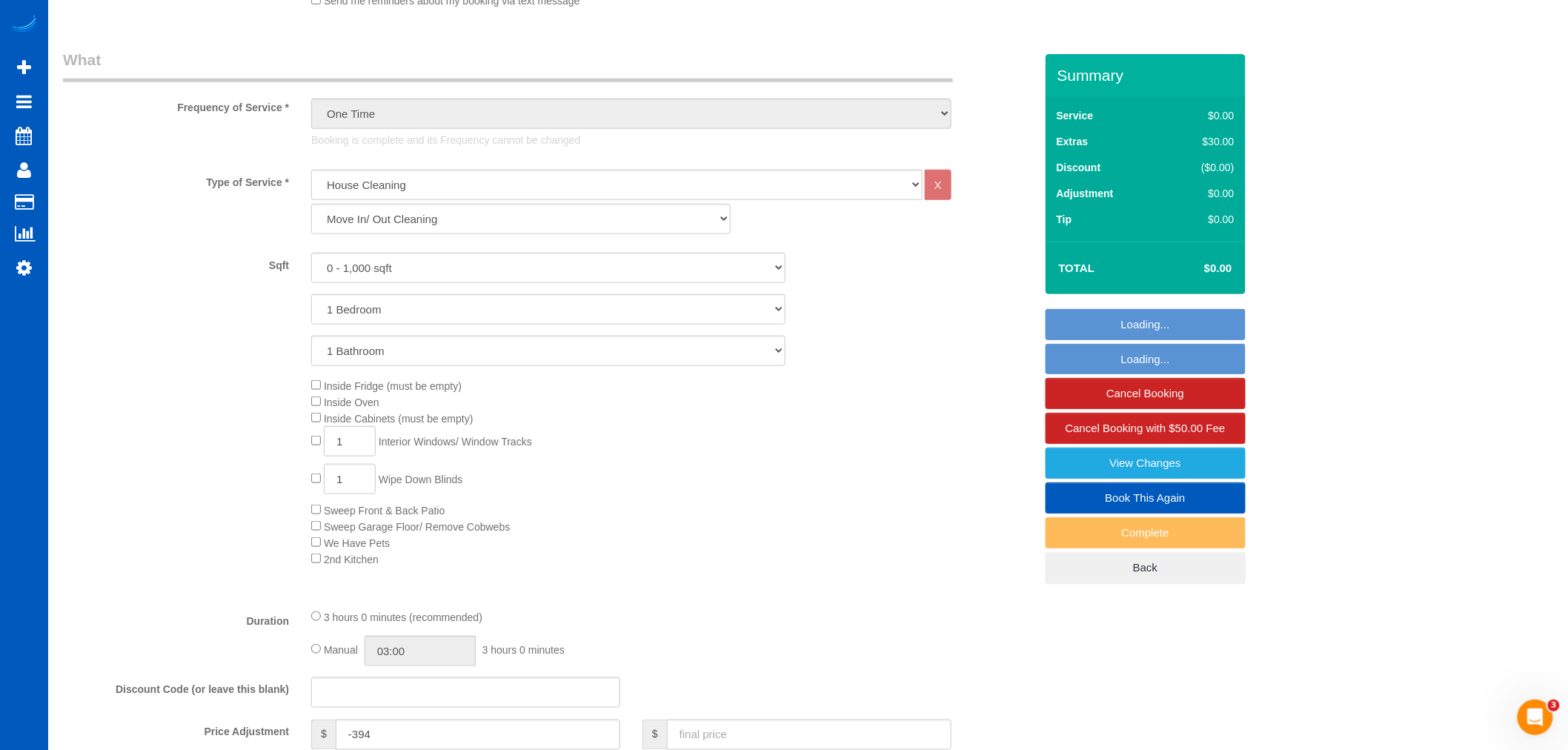
select select "spot1"
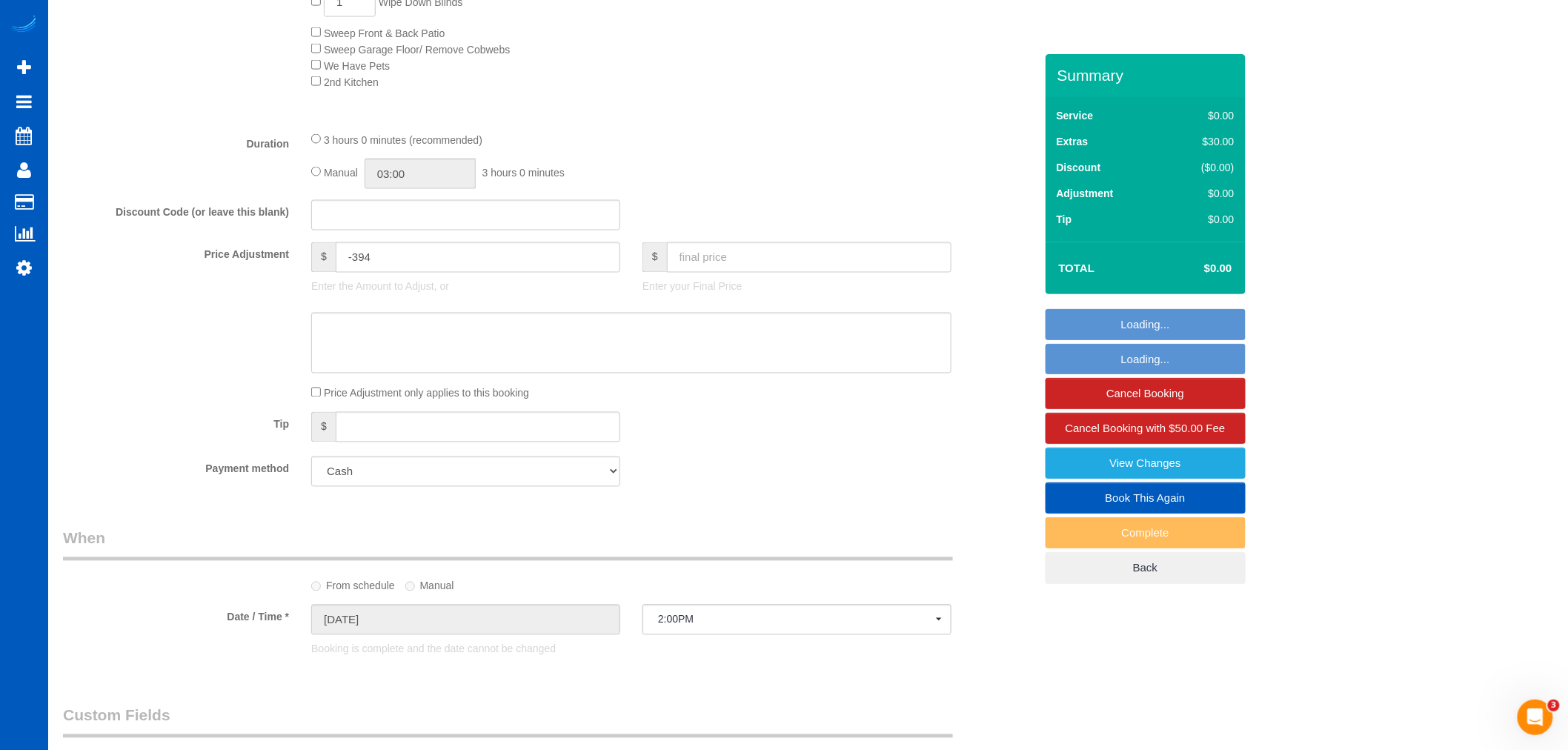
scroll to position [988, 0]
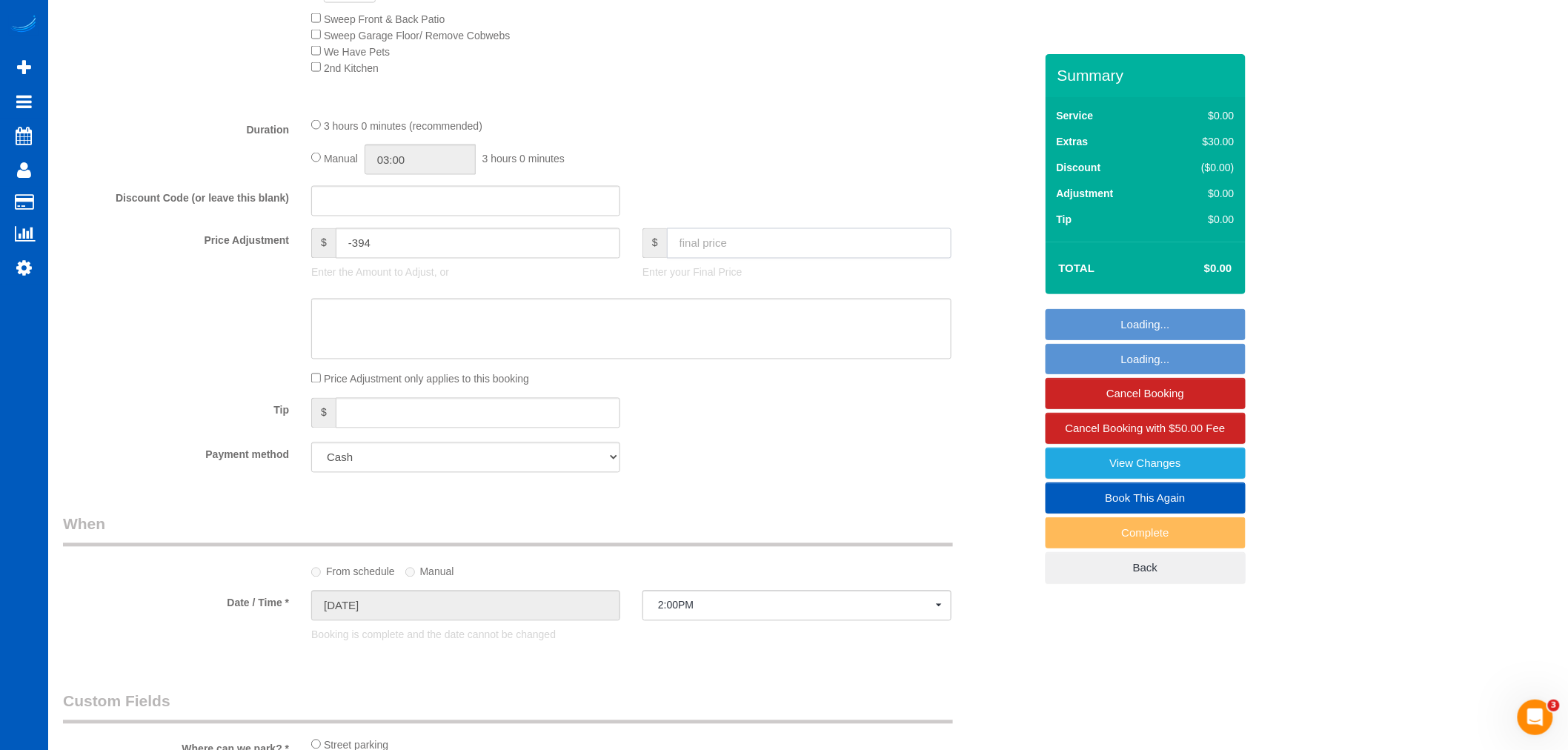
click at [712, 258] on input "text" at bounding box center [809, 243] width 284 height 31
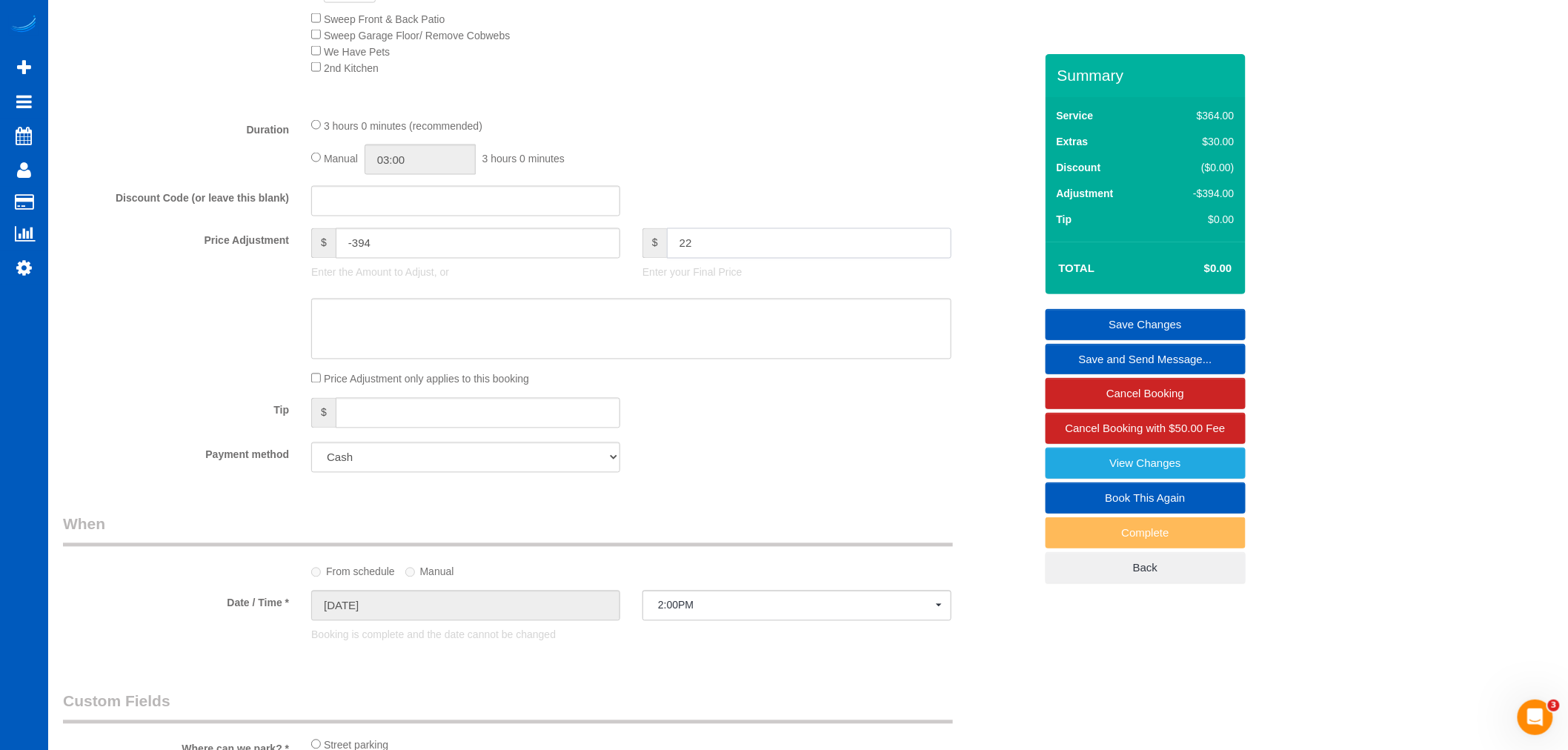
type input "225"
type input "-169"
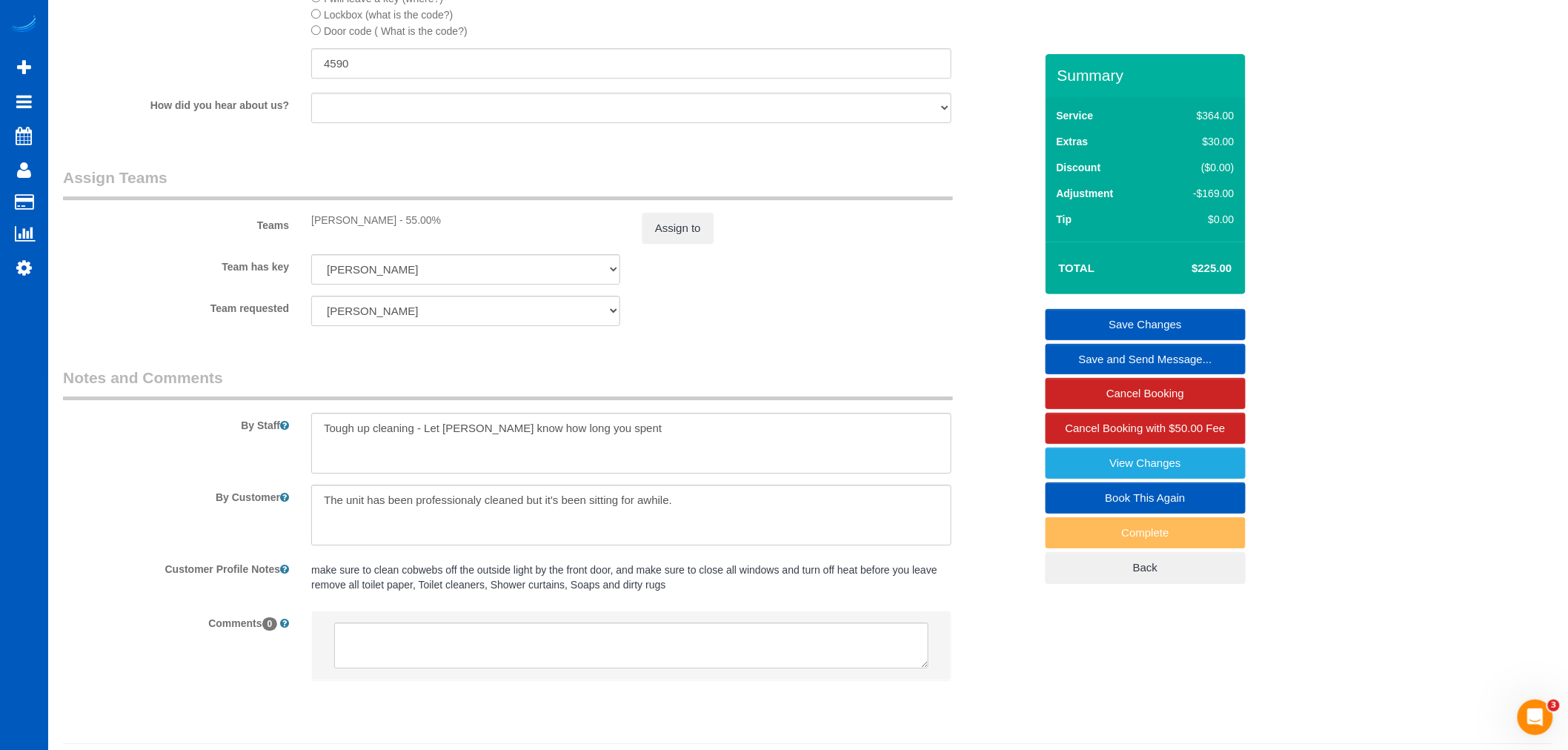
scroll to position [1893, 0]
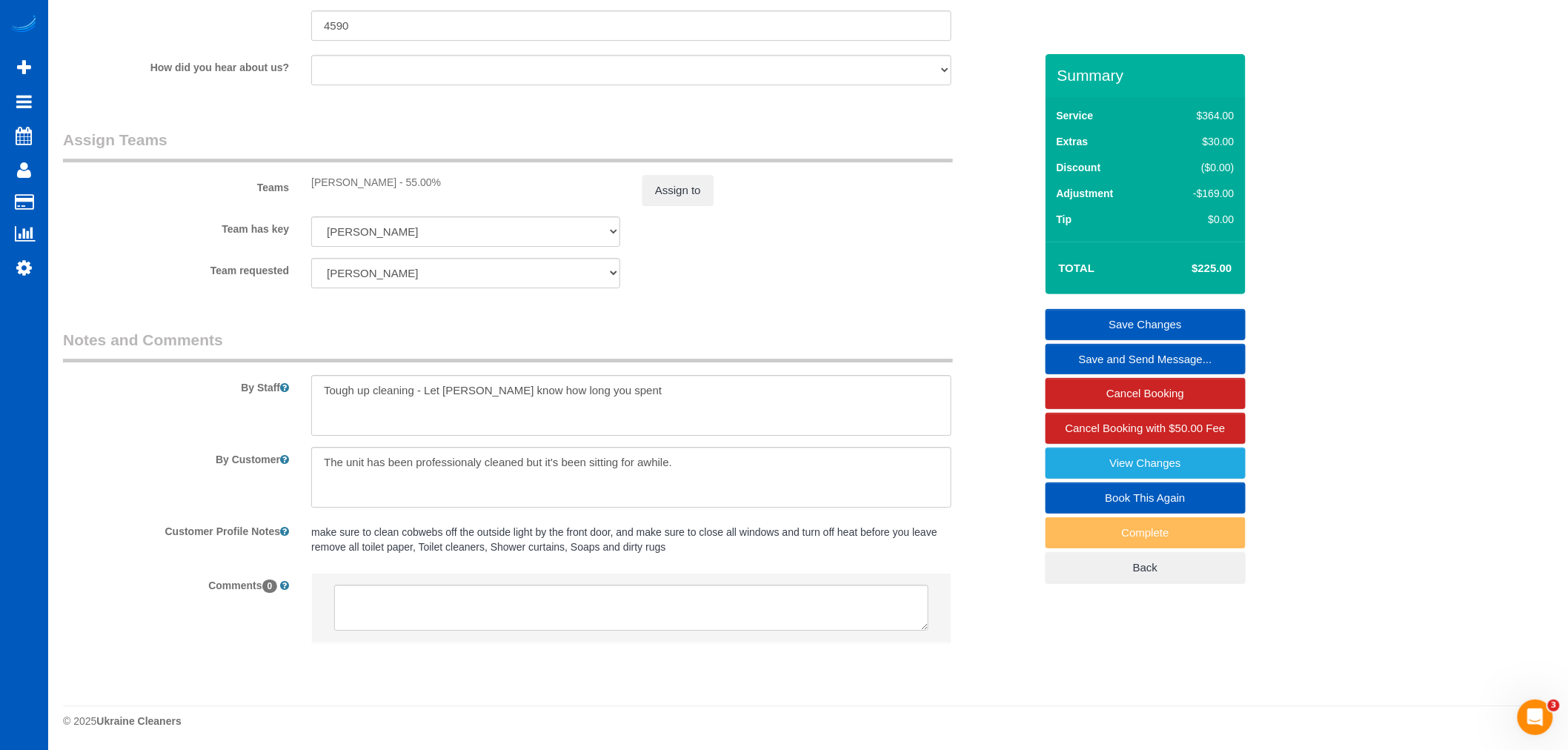
click at [1172, 319] on link "Save Changes" at bounding box center [1145, 325] width 200 height 32
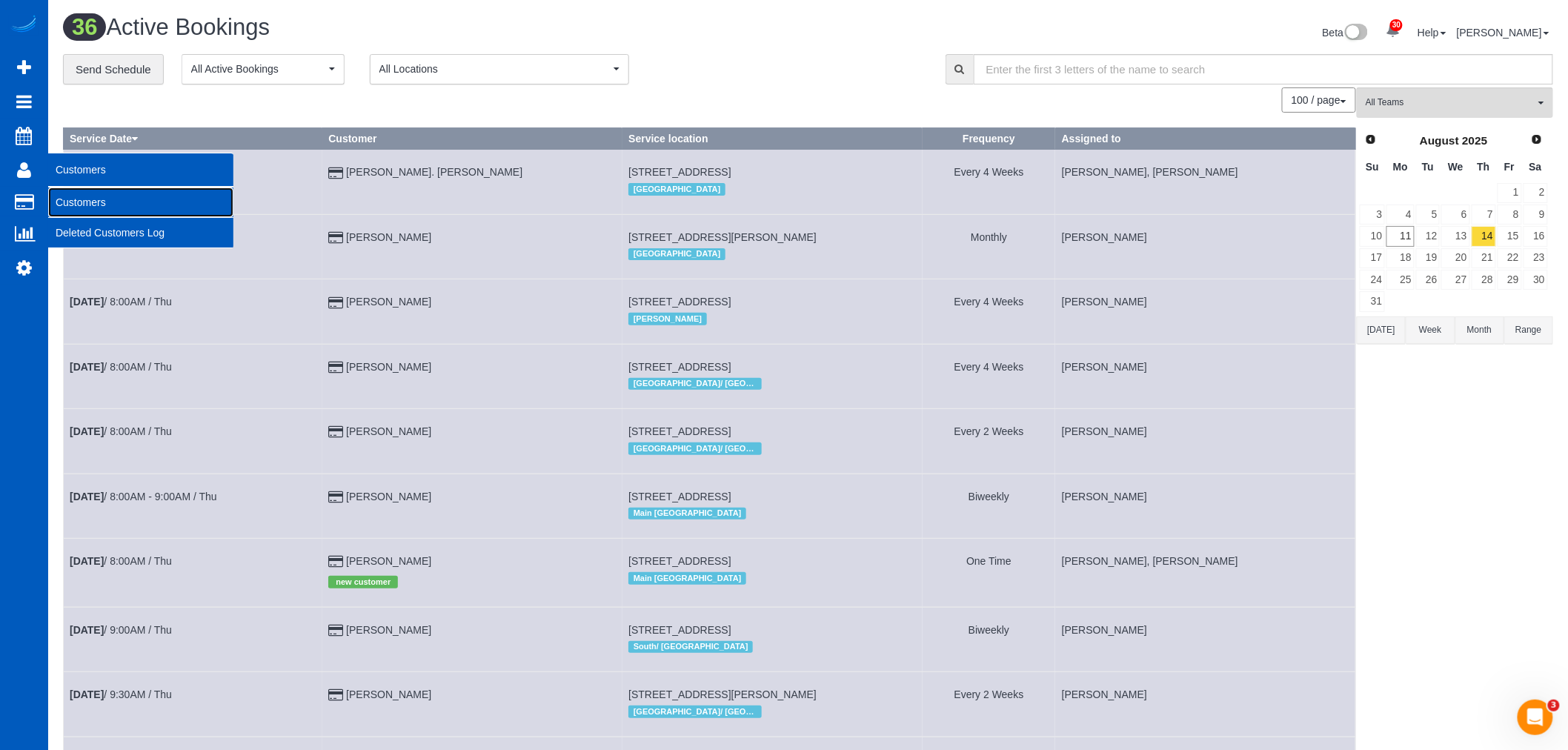
click at [93, 212] on link "Customers" at bounding box center [141, 202] width 186 height 30
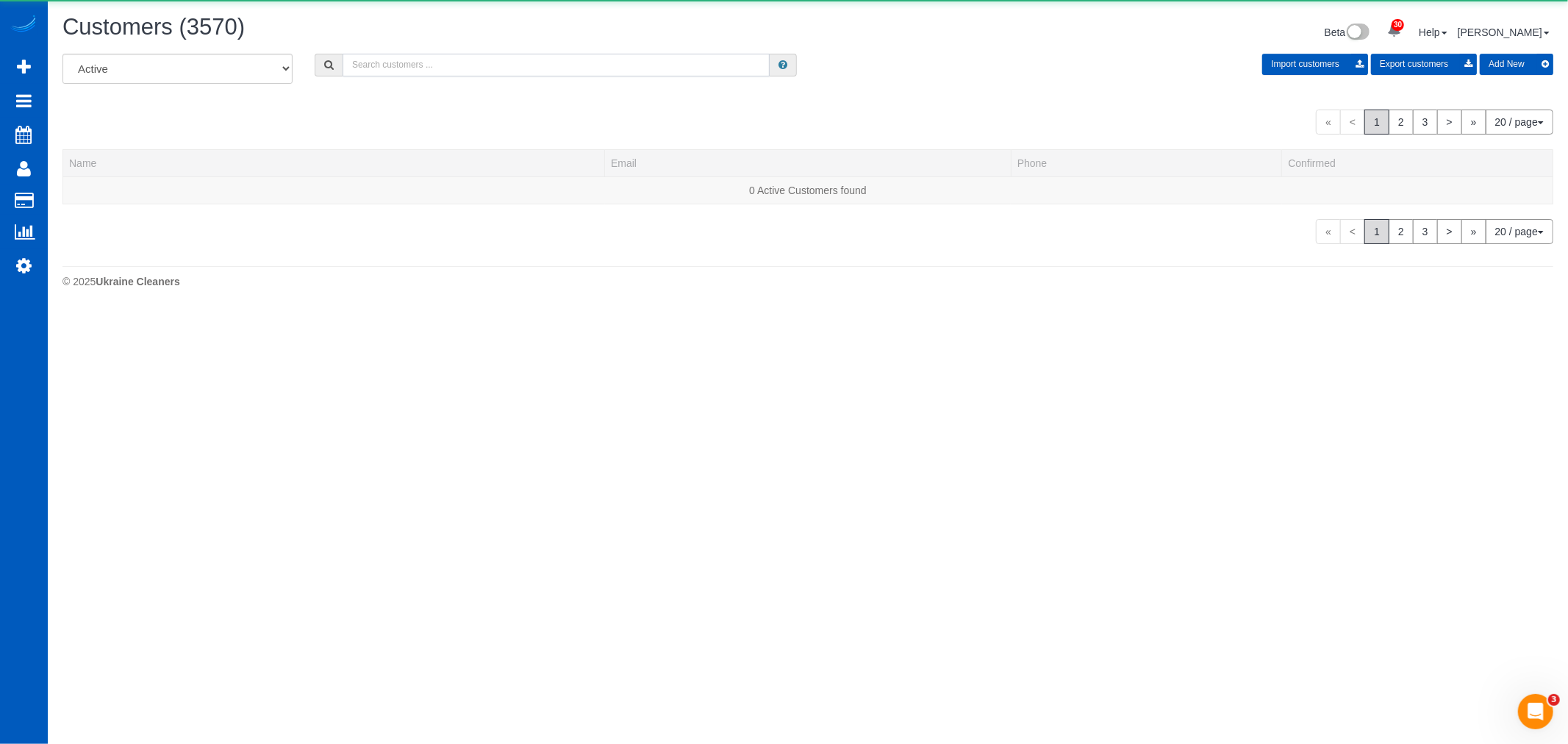
click at [446, 76] on input "text" at bounding box center [556, 65] width 427 height 23
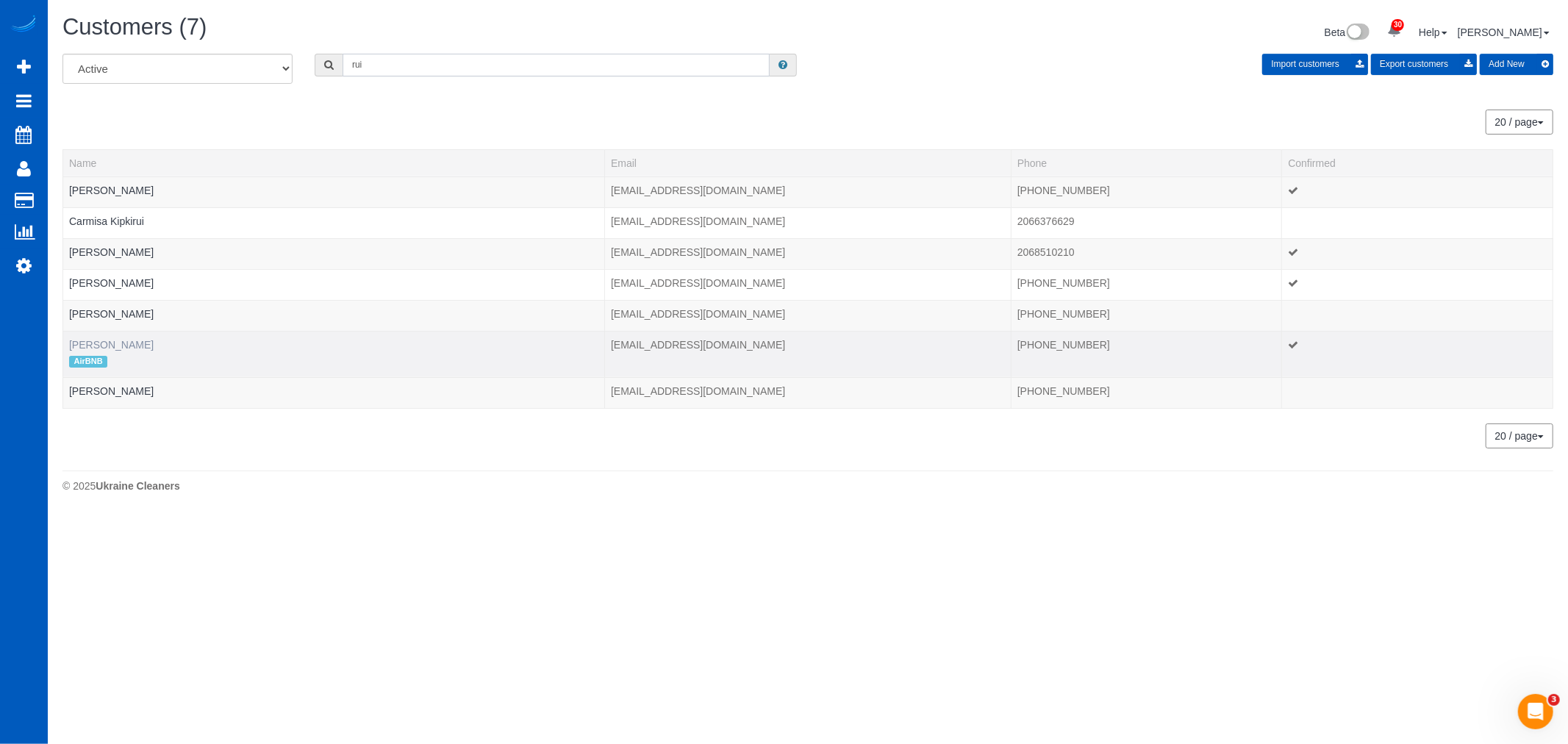
type input "rui"
click at [92, 349] on link "[PERSON_NAME]" at bounding box center [112, 345] width 84 height 12
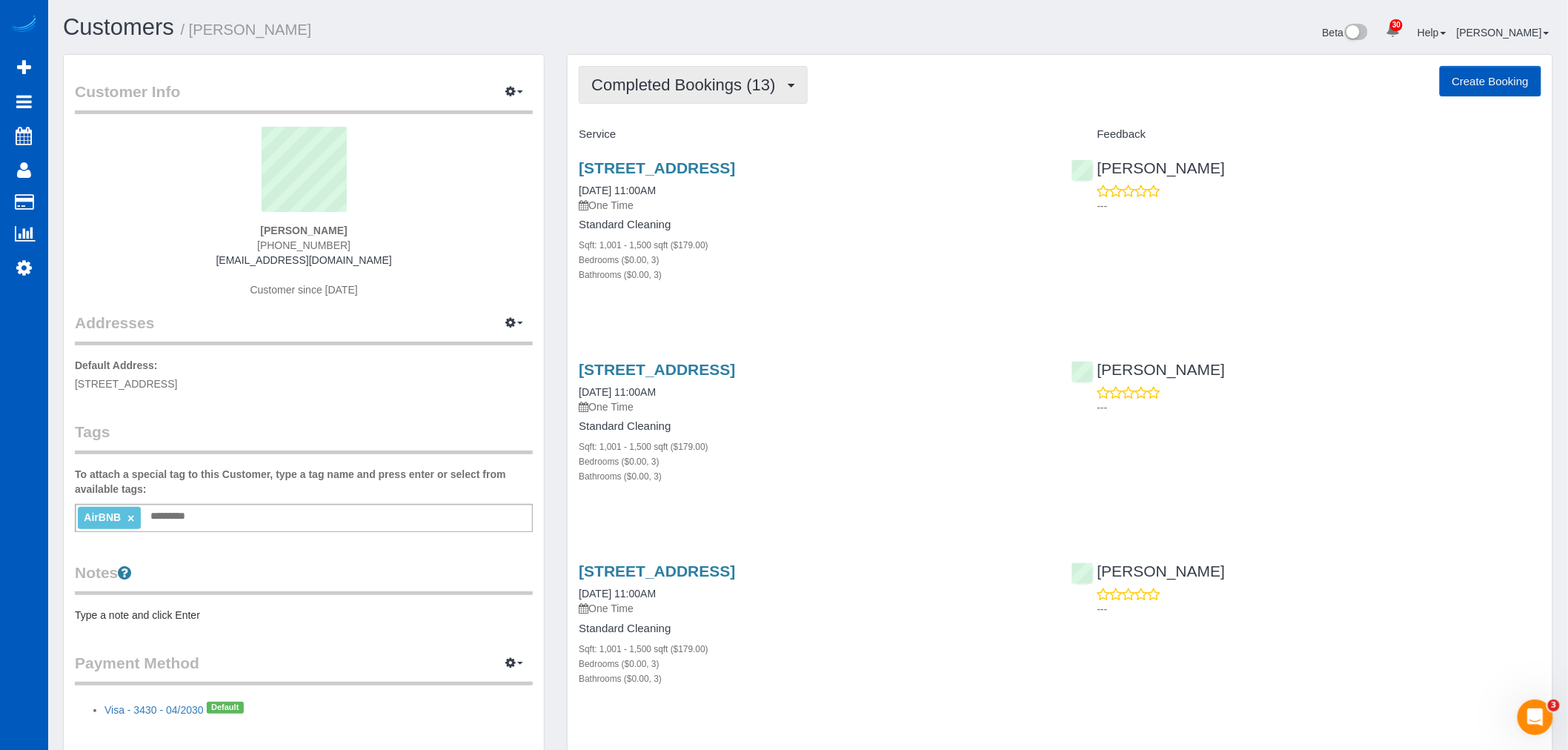
click at [705, 77] on span "Completed Bookings (13)" at bounding box center [687, 85] width 191 height 19
click at [674, 144] on link "Upcoming Bookings (6)" at bounding box center [659, 139] width 160 height 20
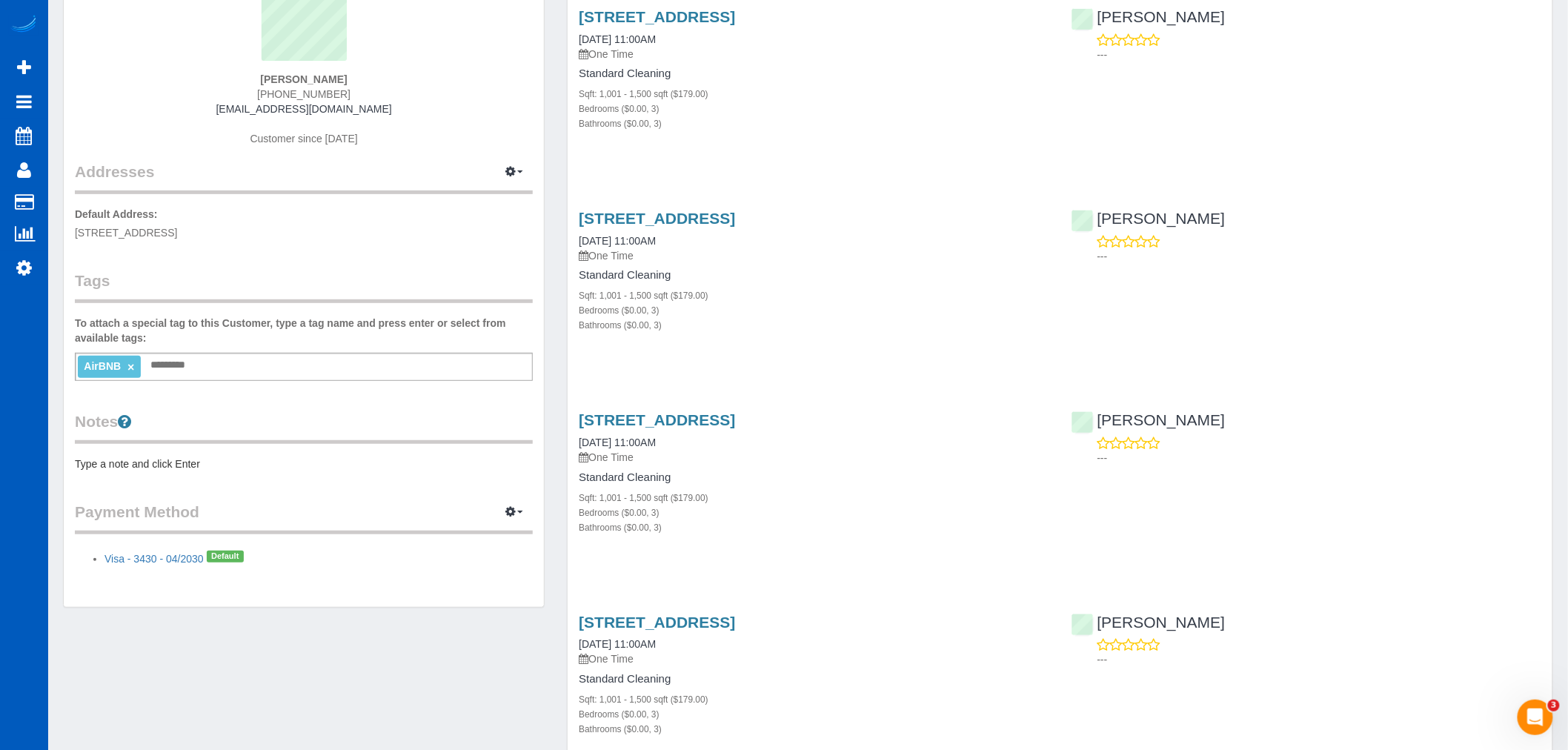
scroll to position [165, 0]
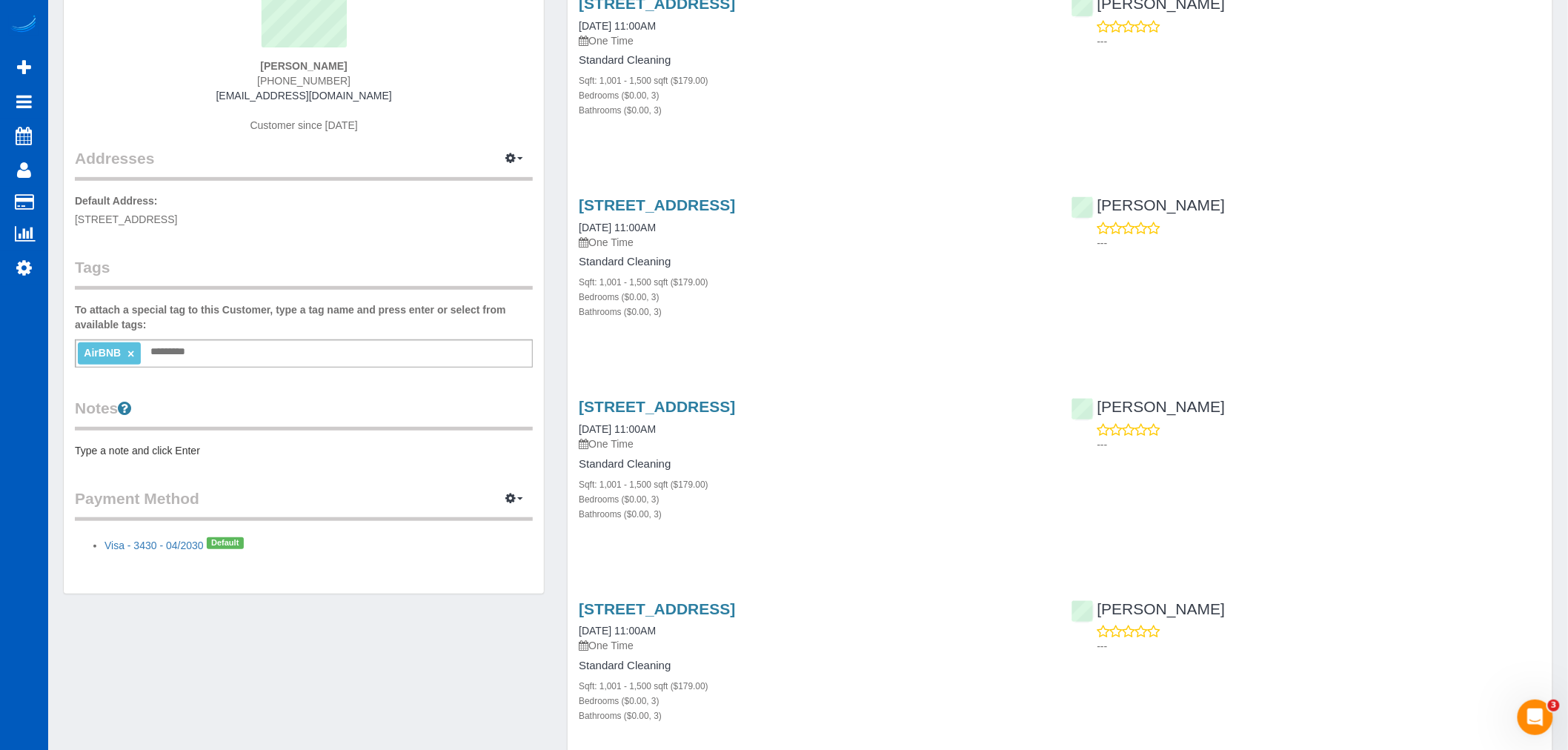
click at [668, 394] on div "3616 Palatine Ave N, Seattle, WA 98103 08/20/2025 11:00AM One Time Standard Cle…" at bounding box center [813, 467] width 492 height 165
click at [665, 400] on link "3616 Palatine Ave N, Seattle, WA 98103" at bounding box center [656, 406] width 156 height 17
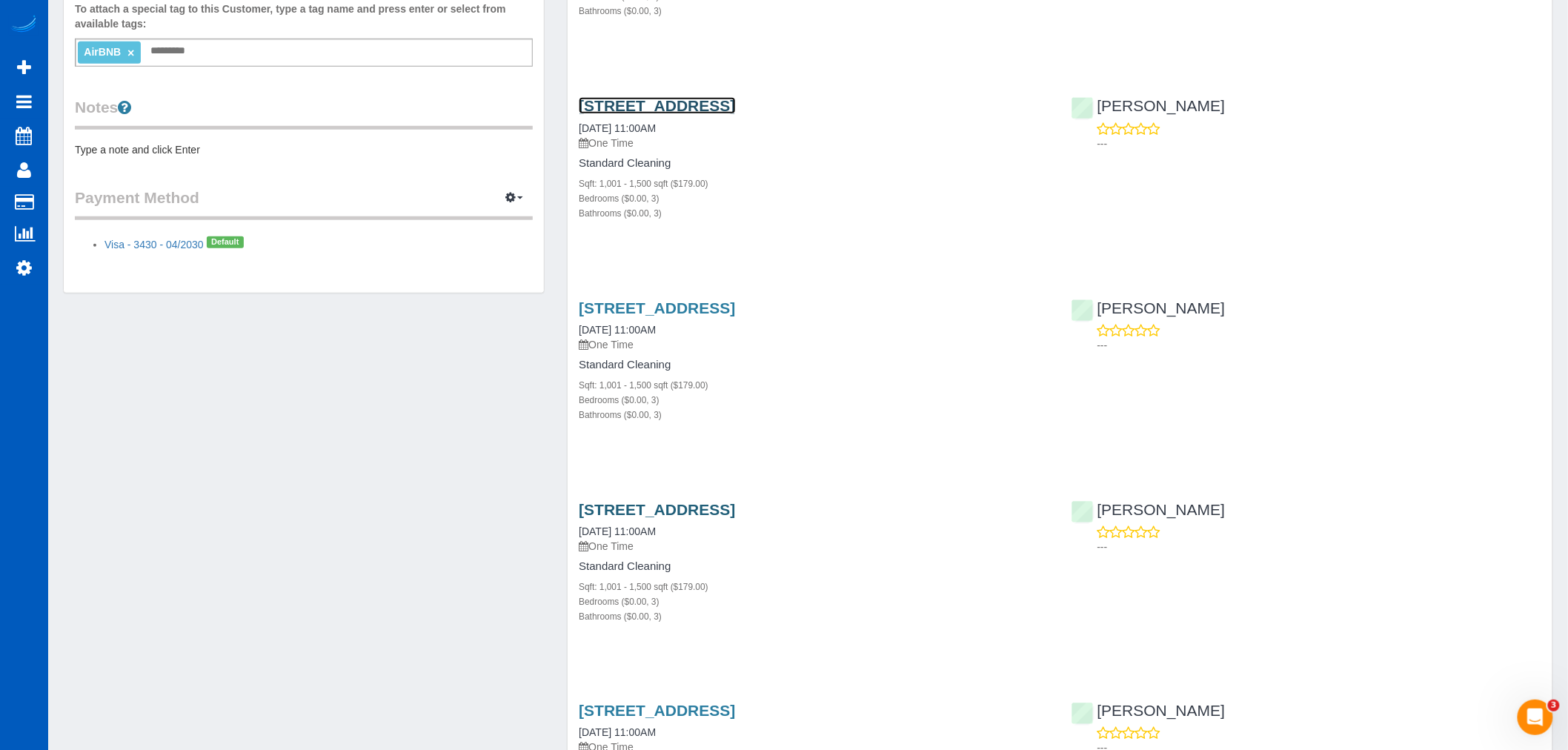
scroll to position [493, 0]
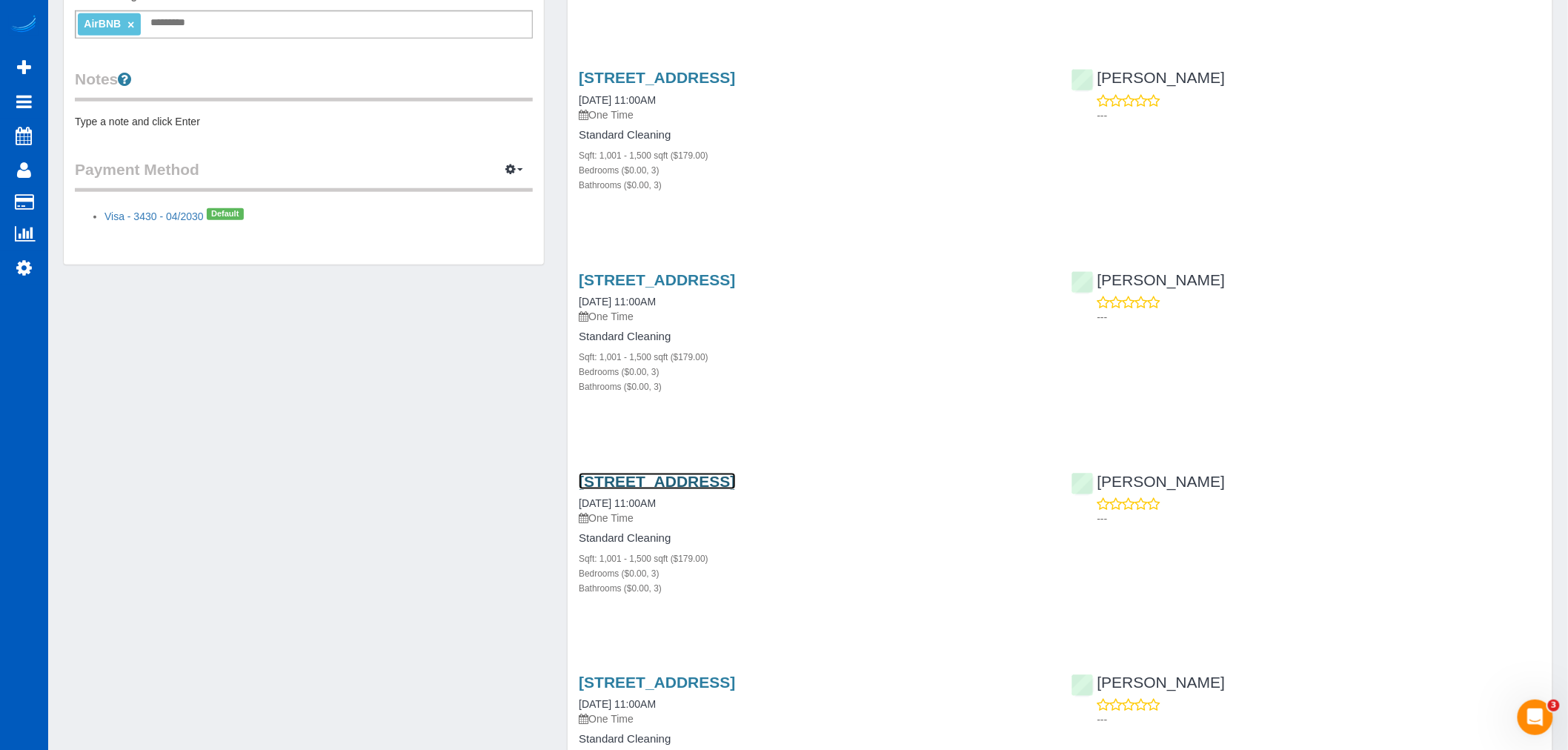
click at [641, 475] on link "3616 Palatine Ave N, Seattle, WA 98103" at bounding box center [656, 481] width 156 height 17
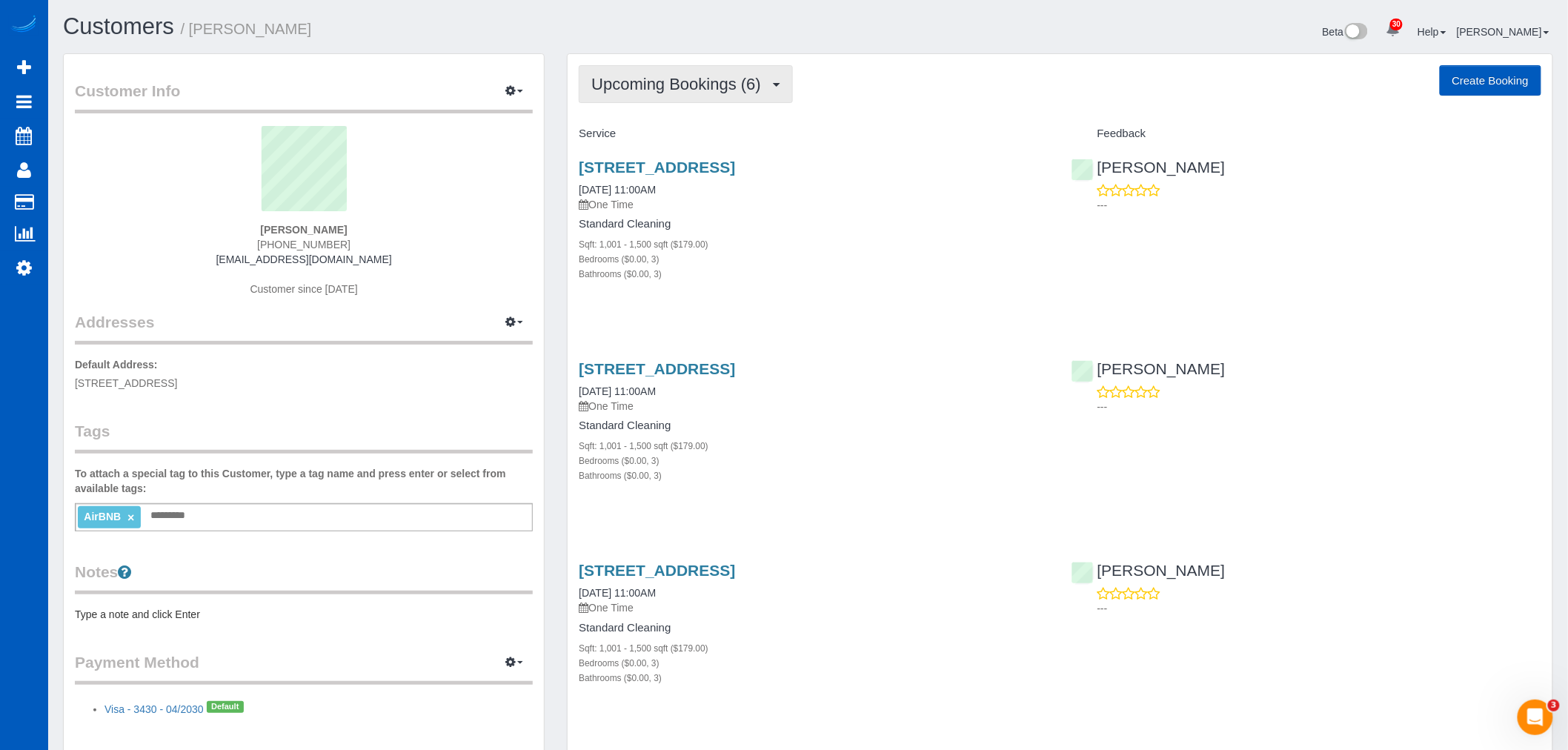
scroll to position [0, 0]
click at [707, 85] on span "Upcoming Bookings (6)" at bounding box center [679, 85] width 177 height 19
click at [671, 137] on link "Upcoming Bookings (6)" at bounding box center [659, 139] width 160 height 20
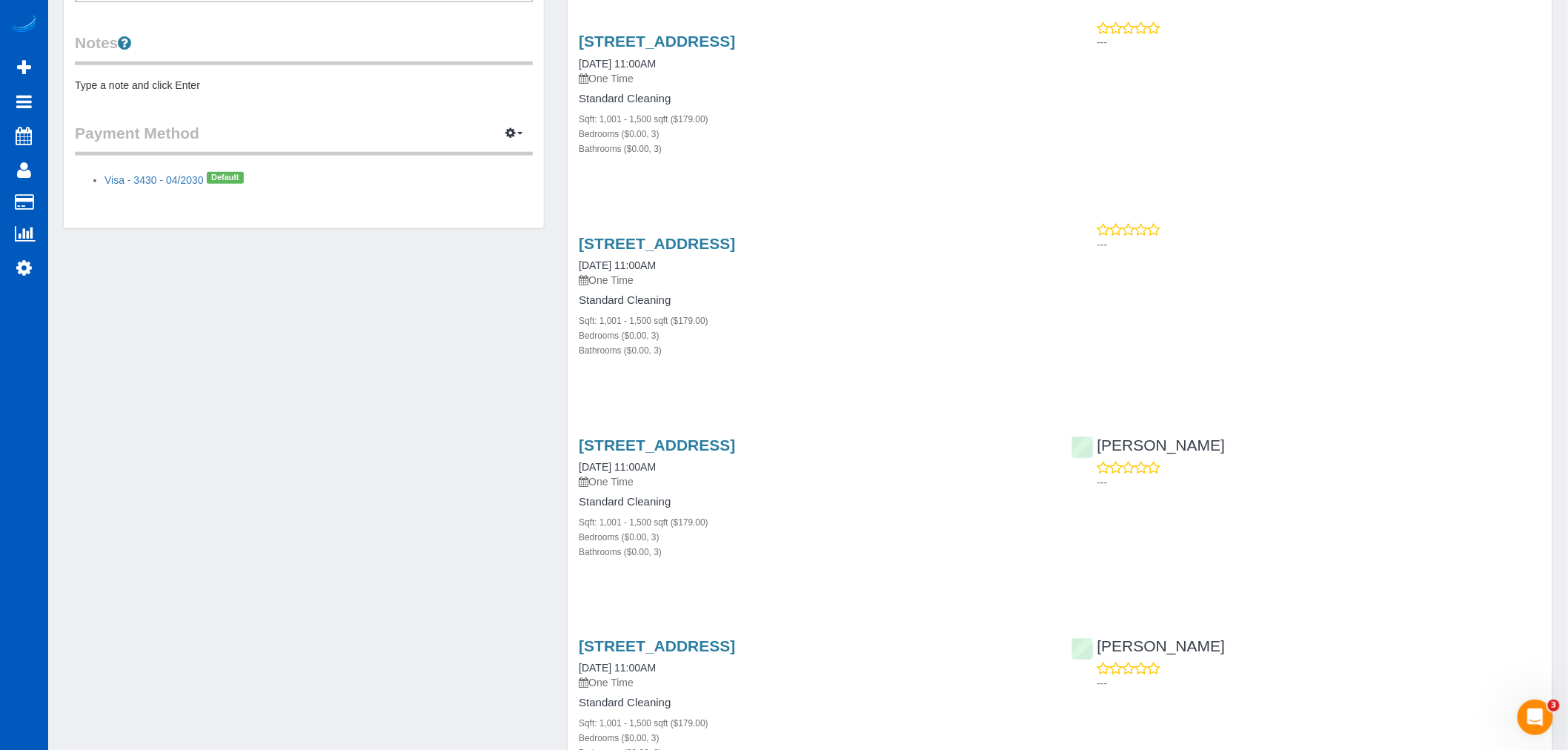
scroll to position [575, 0]
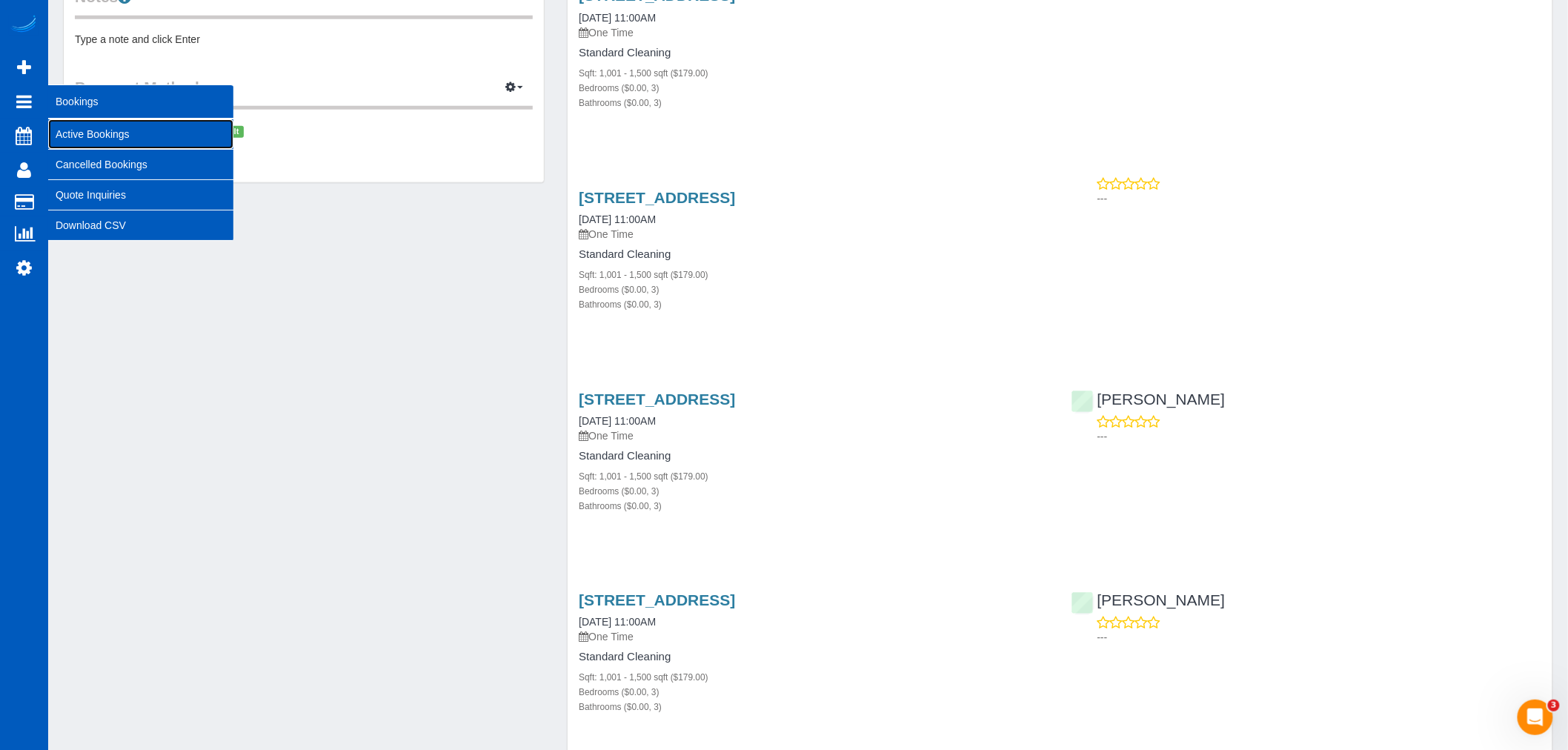
click at [86, 126] on link "Active Bookings" at bounding box center [141, 134] width 186 height 30
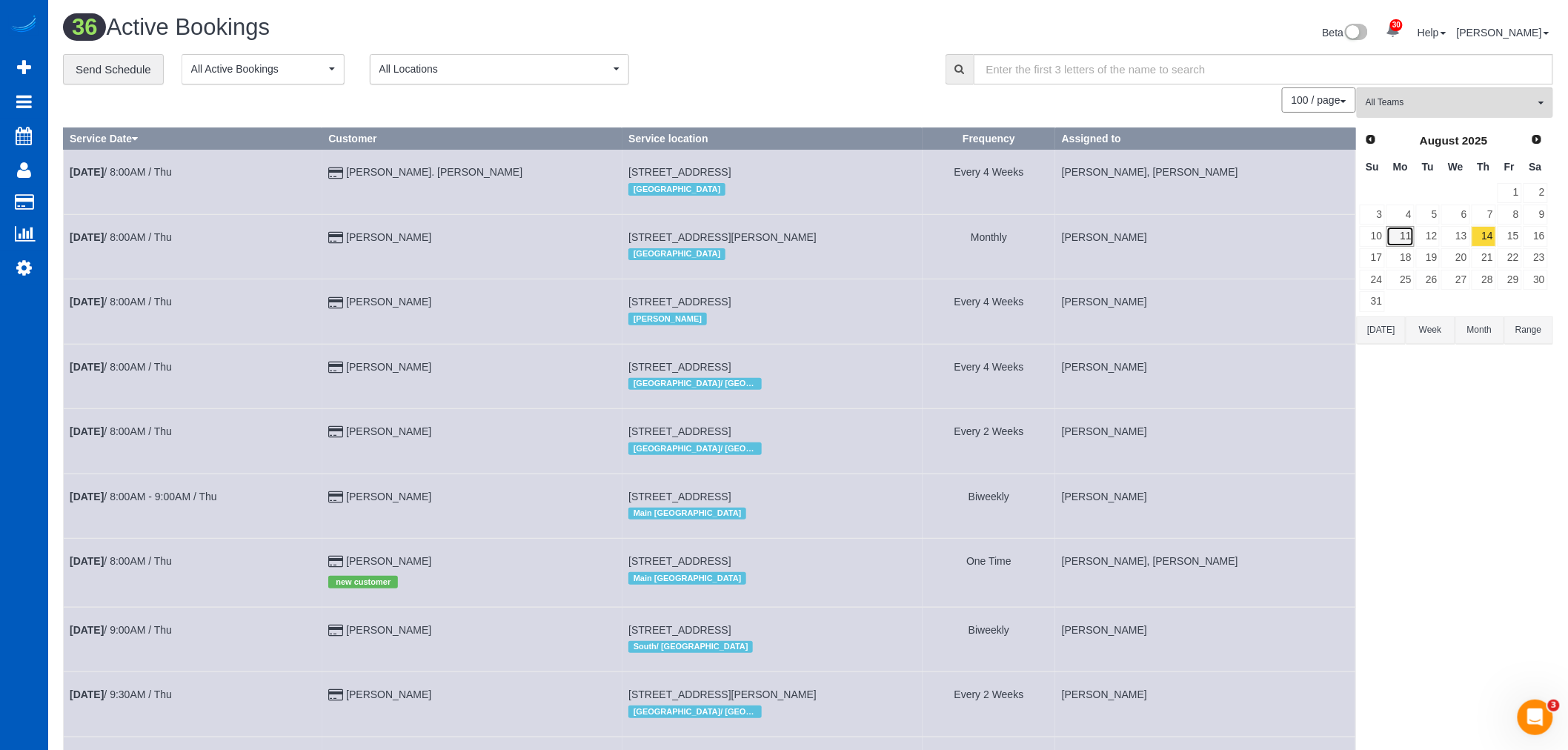
click at [1405, 238] on link "11" at bounding box center [1400, 236] width 28 height 20
click at [1409, 107] on span "All Teams" at bounding box center [1450, 103] width 169 height 13
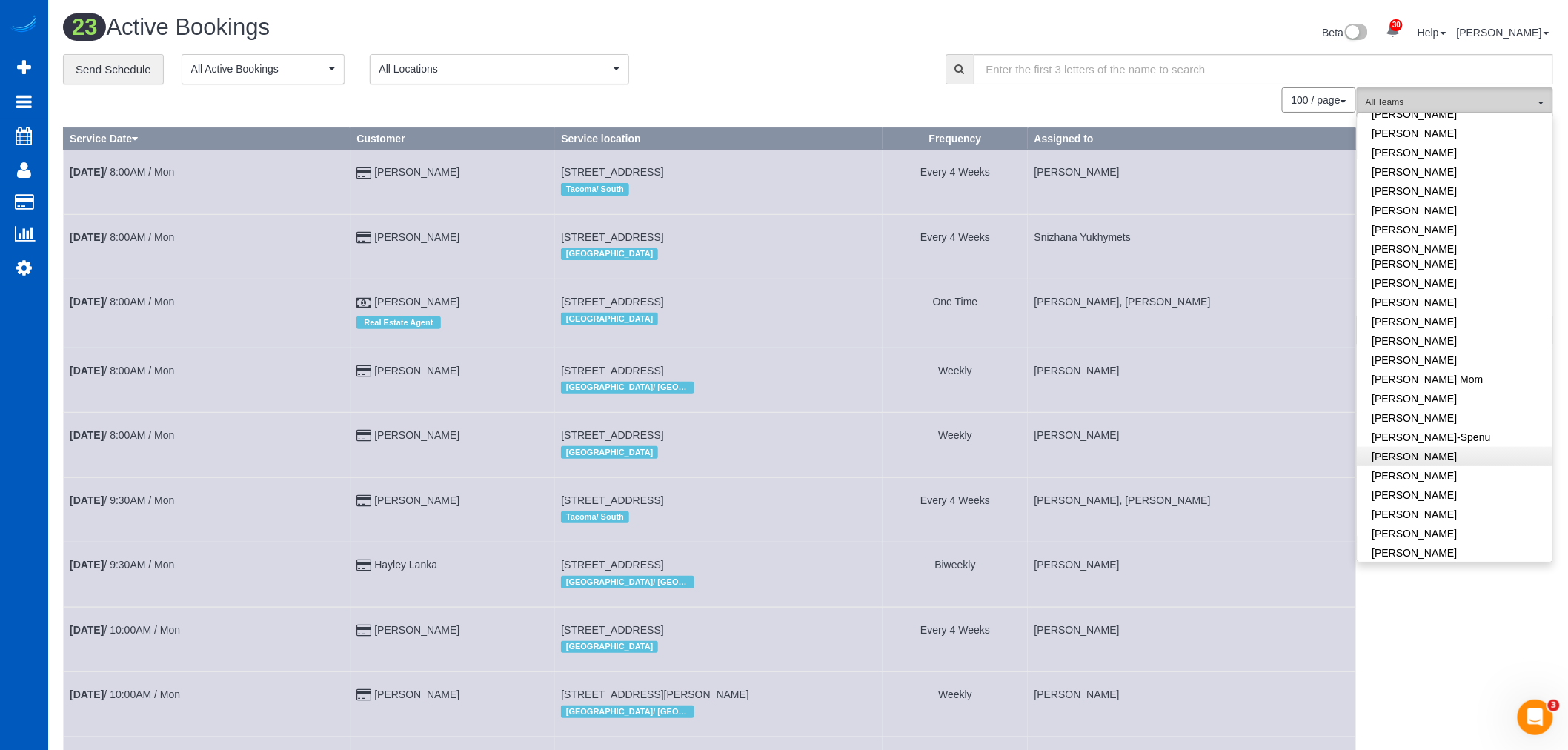
scroll to position [165, 0]
click at [1457, 501] on link "[PERSON_NAME]" at bounding box center [1455, 511] width 194 height 20
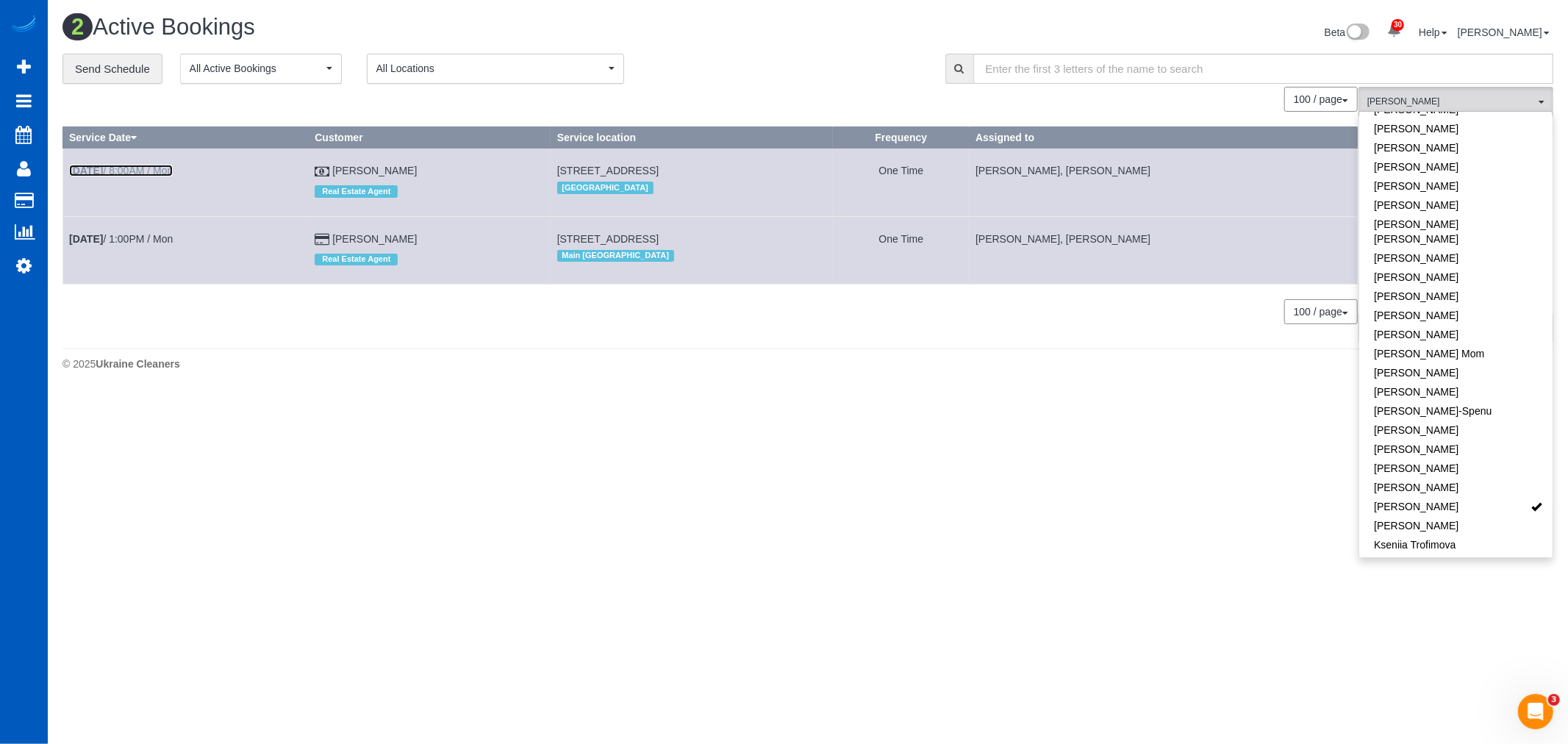
click at [127, 171] on link "Aug 11th / 8:00AM / Mon" at bounding box center [121, 170] width 104 height 12
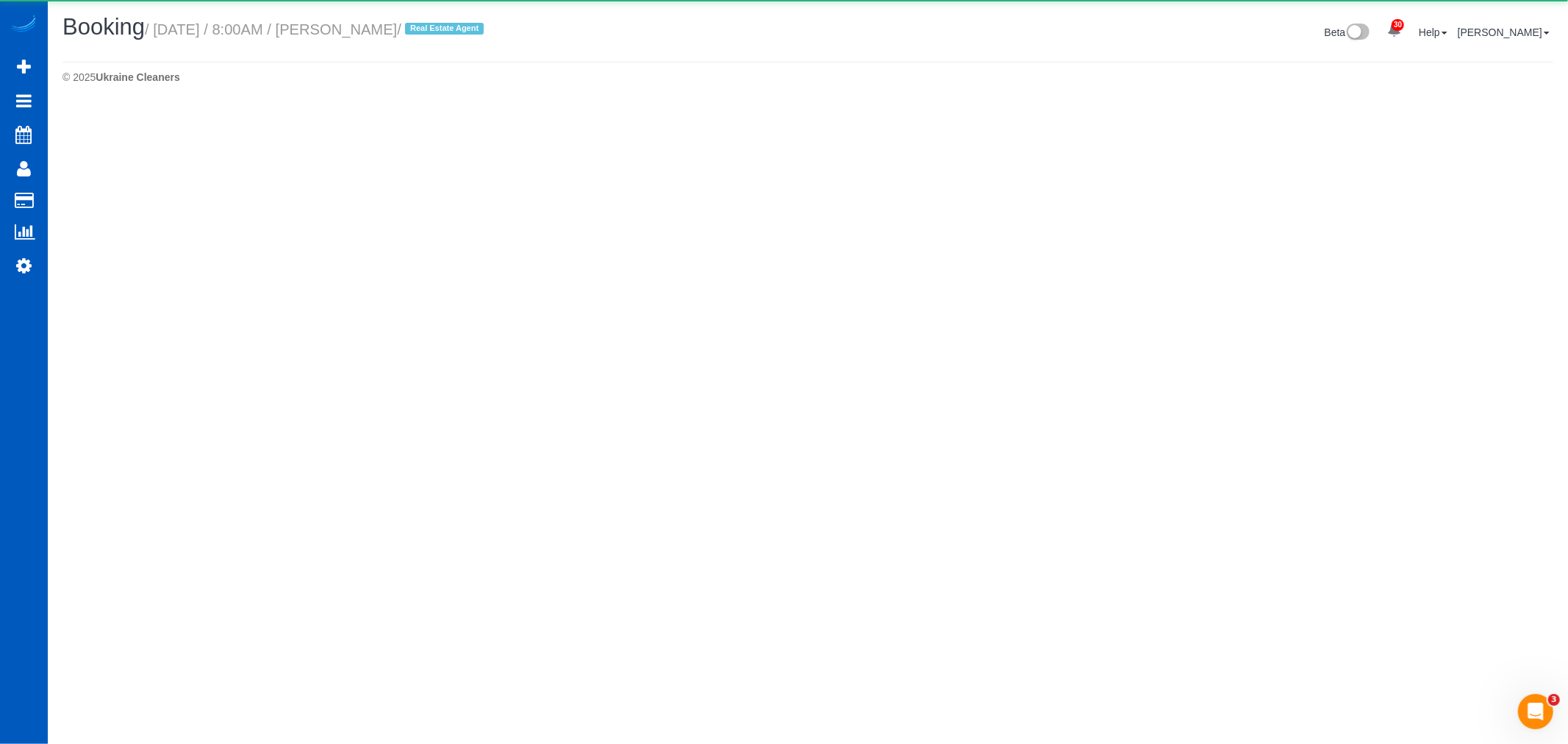
select select "WA"
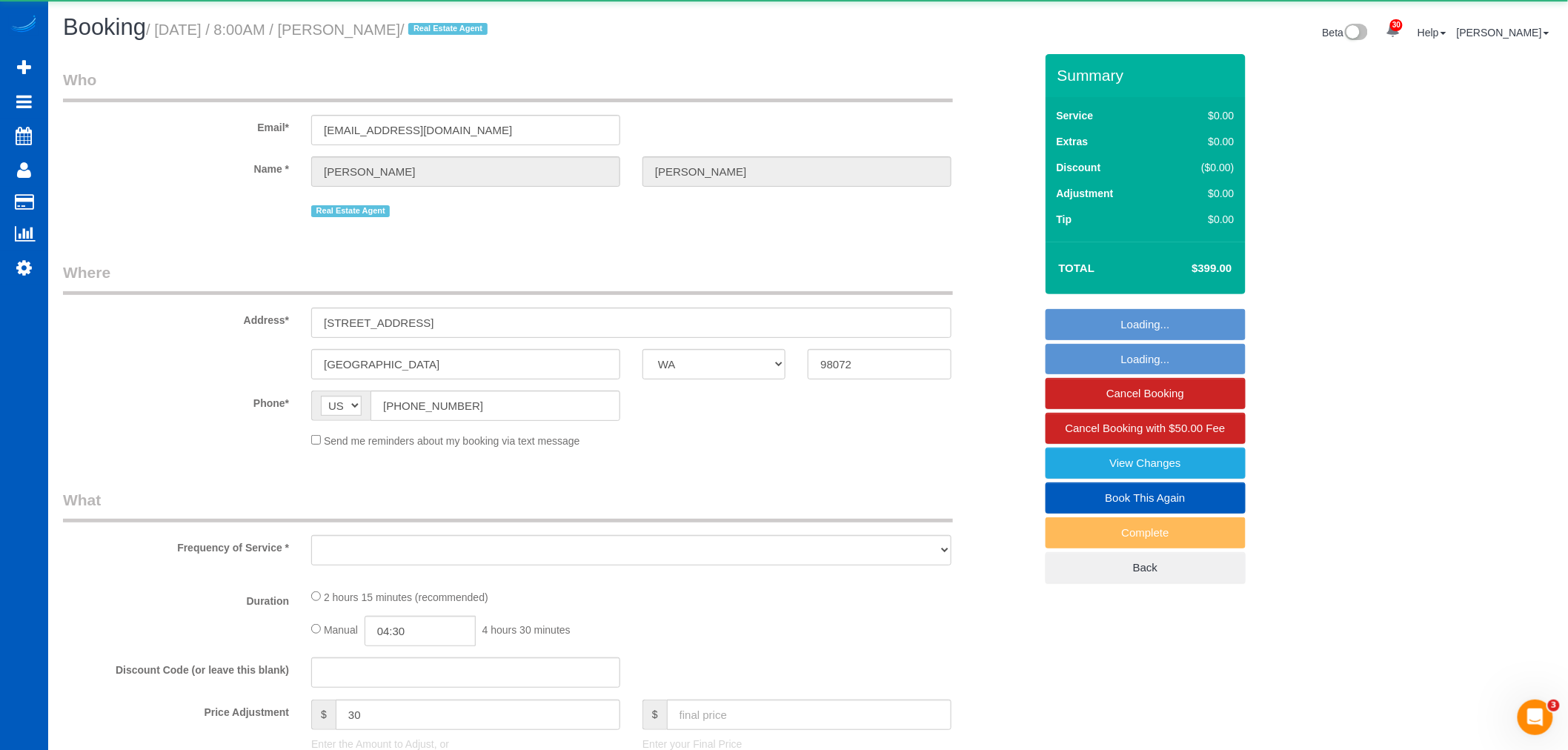
select select "object:5329"
select select "199"
select select "2001"
select select "3"
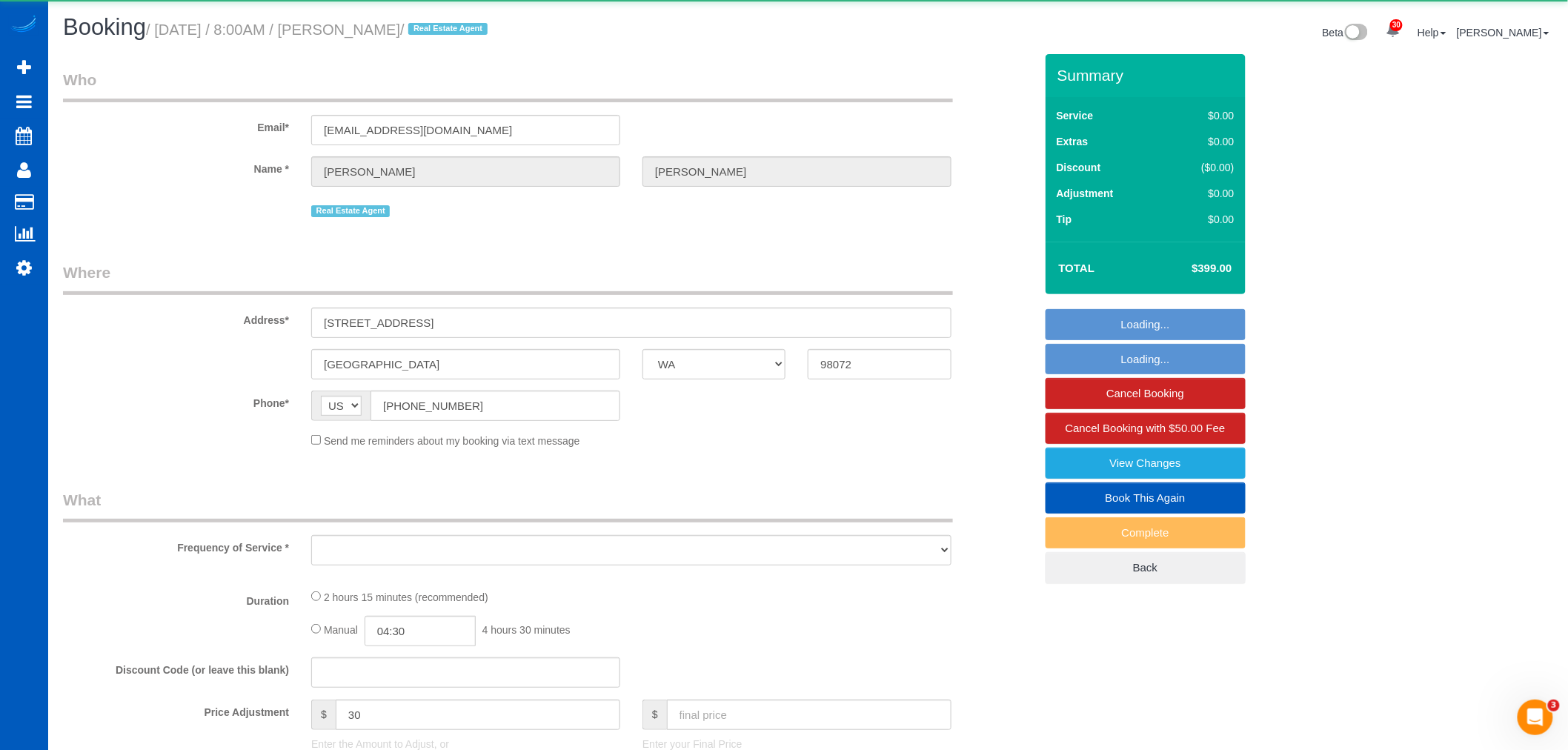
select select "spot8"
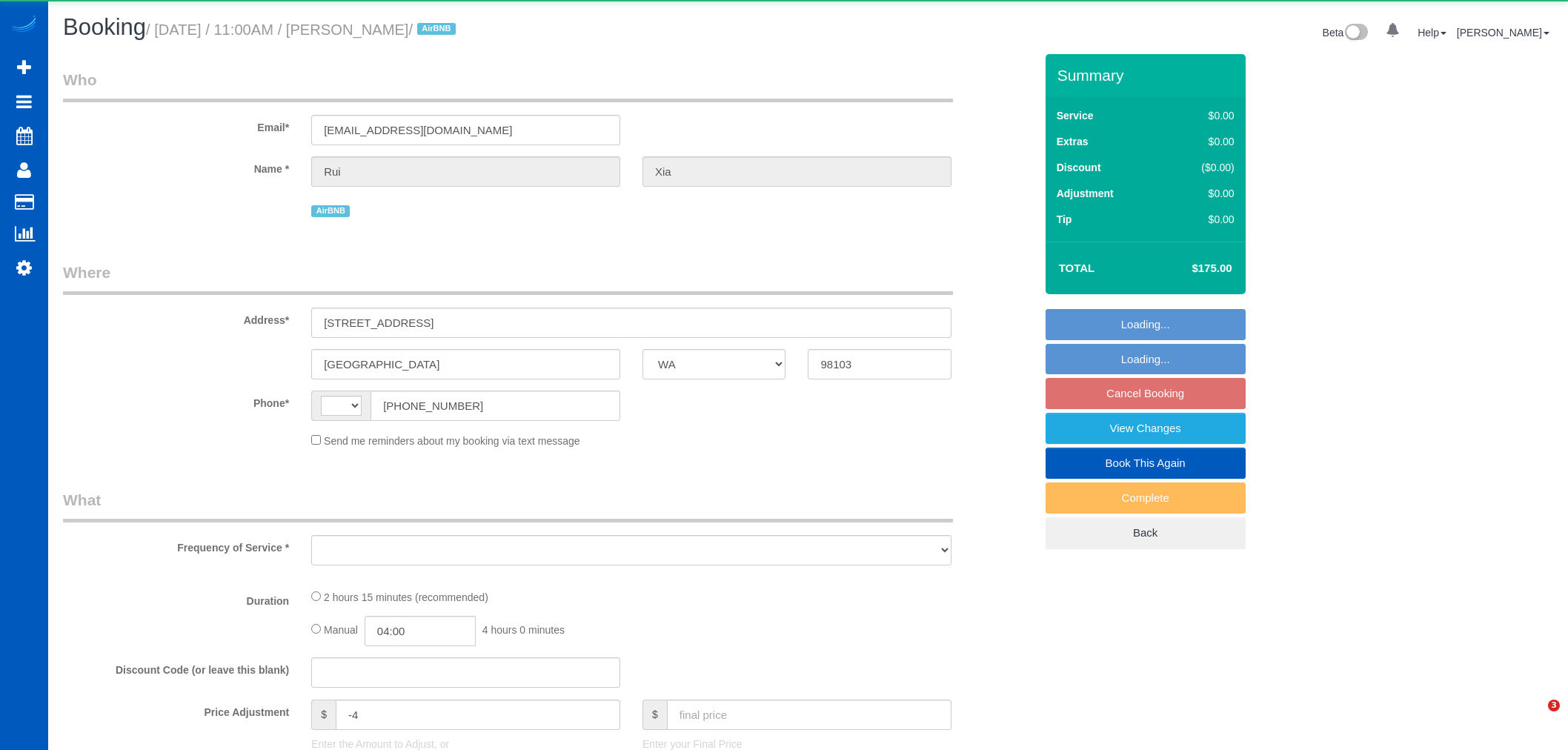
select select "WA"
select select "string:[GEOGRAPHIC_DATA]"
select select "object:739"
select select "string:fspay-581ee3a3-ef50-4f7b-abd9-92cea8b7e377"
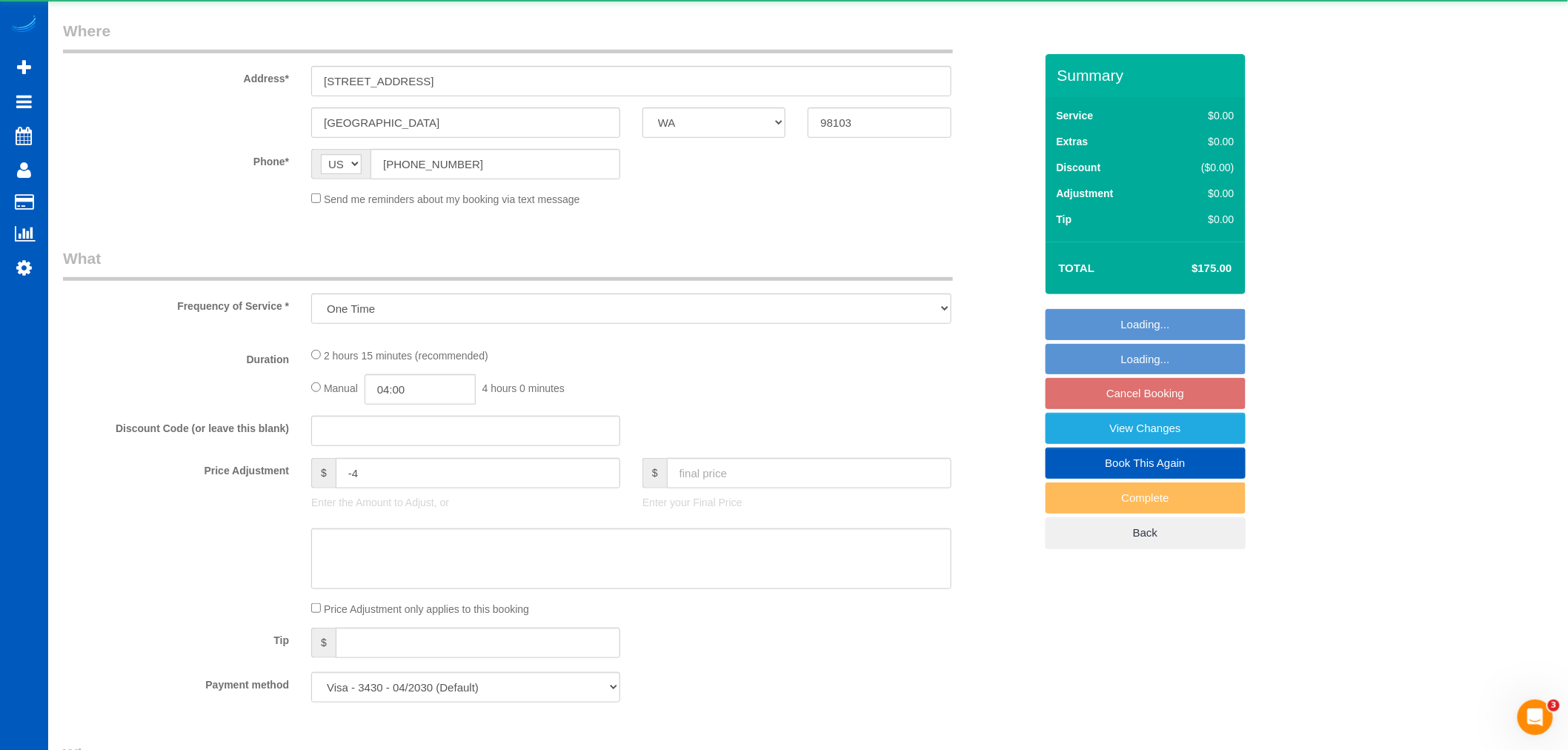
select select "199"
select select "1001"
select select "3"
select select "spot2"
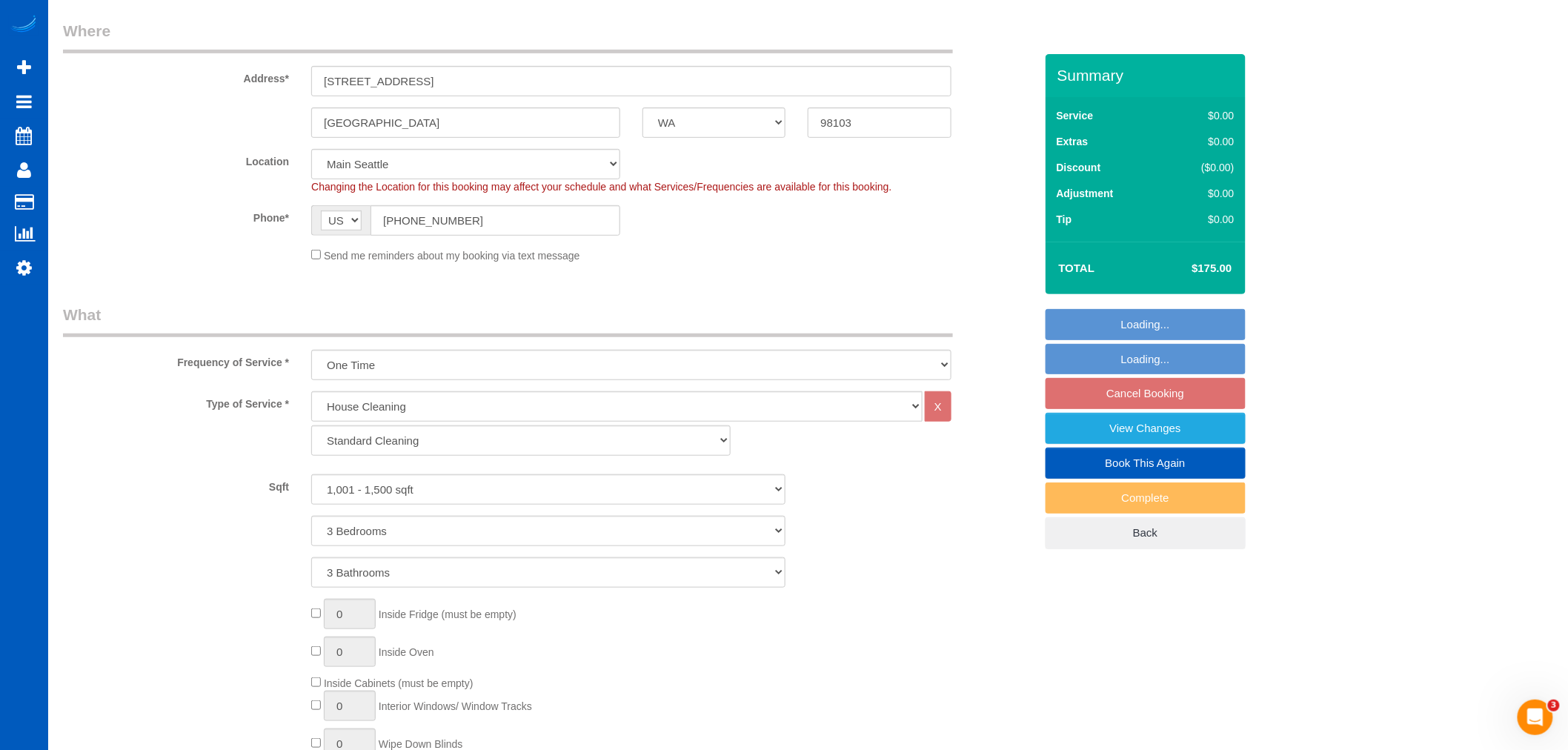
select select "object:1168"
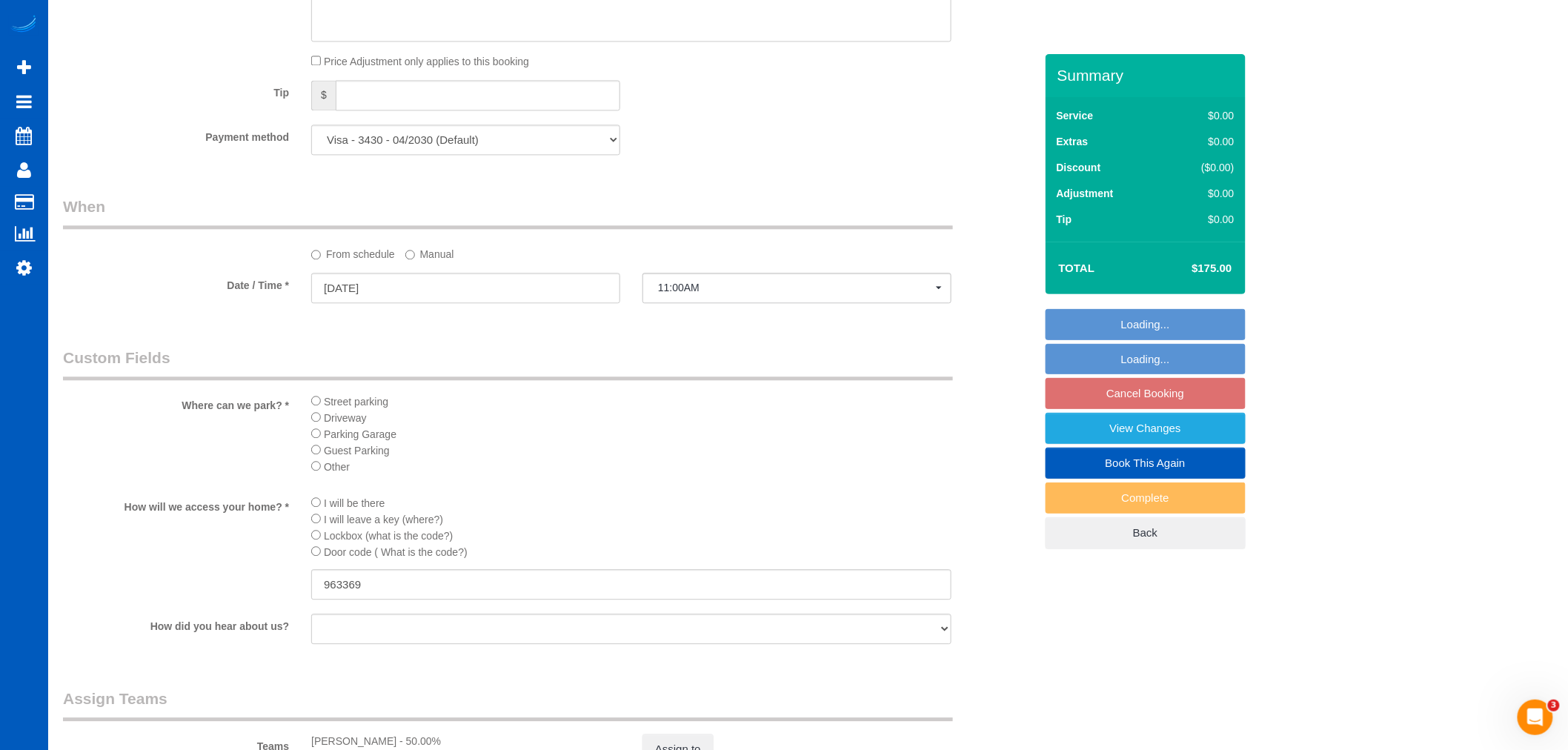
scroll to position [1316, 0]
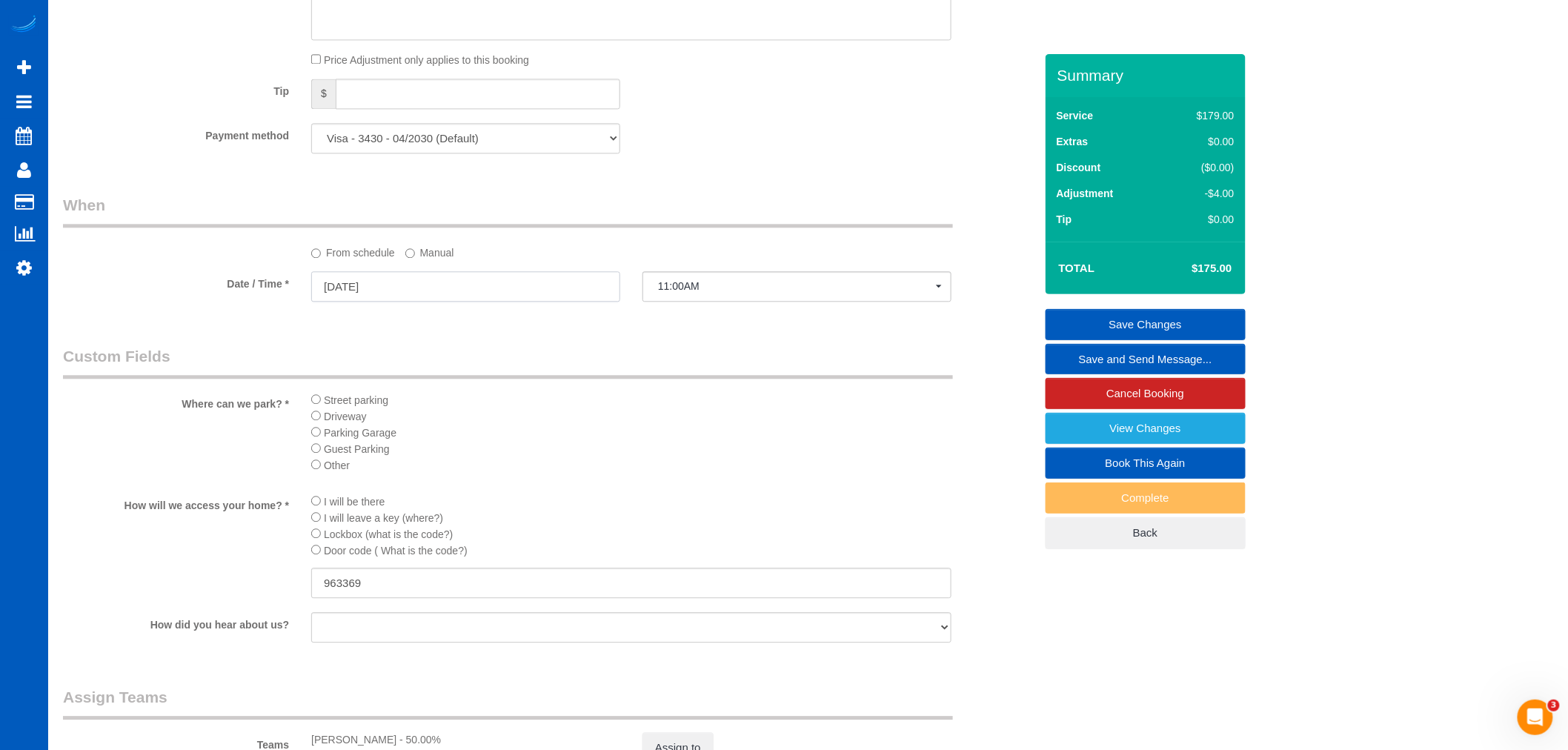
click at [388, 294] on input "[DATE]" at bounding box center [465, 286] width 309 height 31
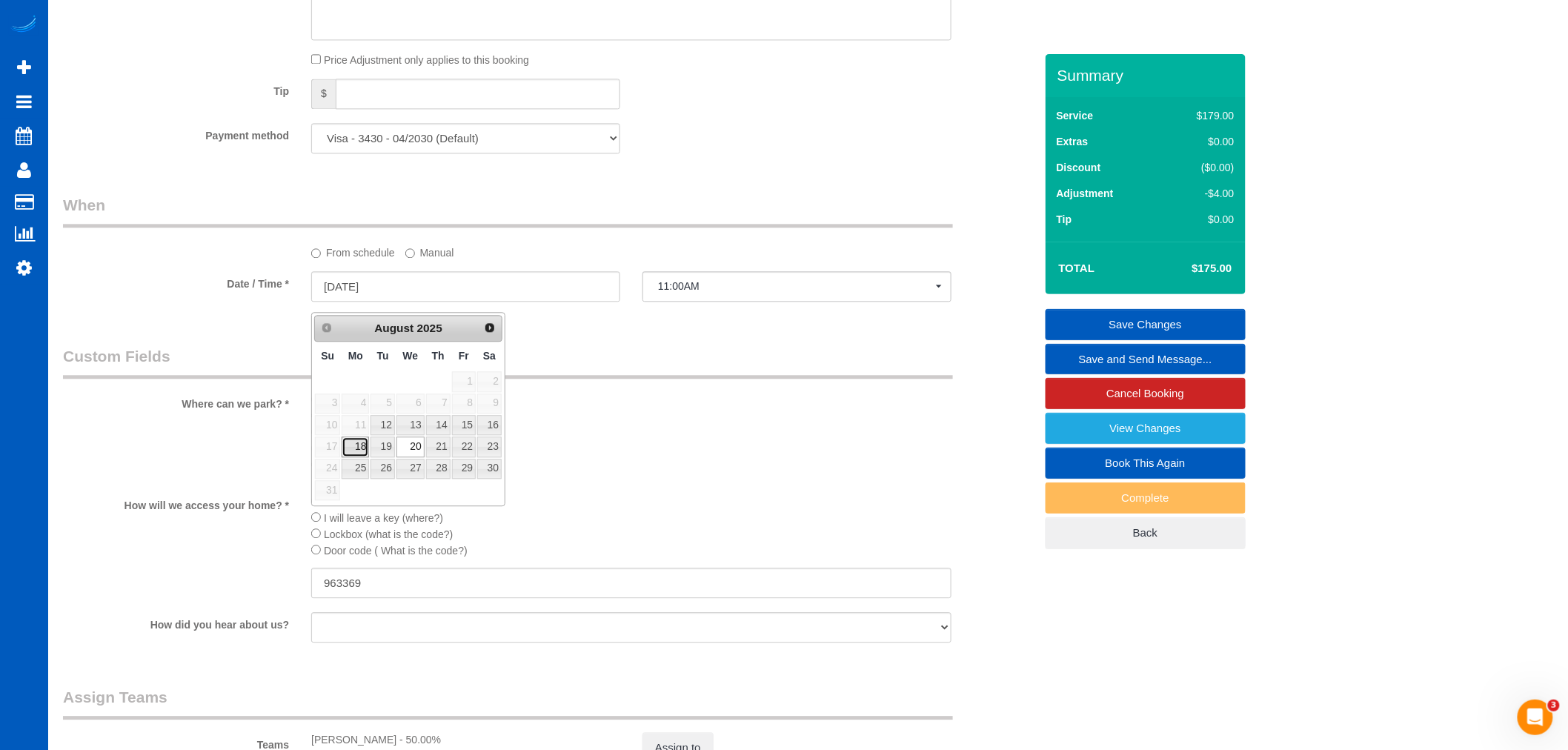
click at [363, 446] on link "18" at bounding box center [355, 446] width 28 height 20
type input "08/18/2025"
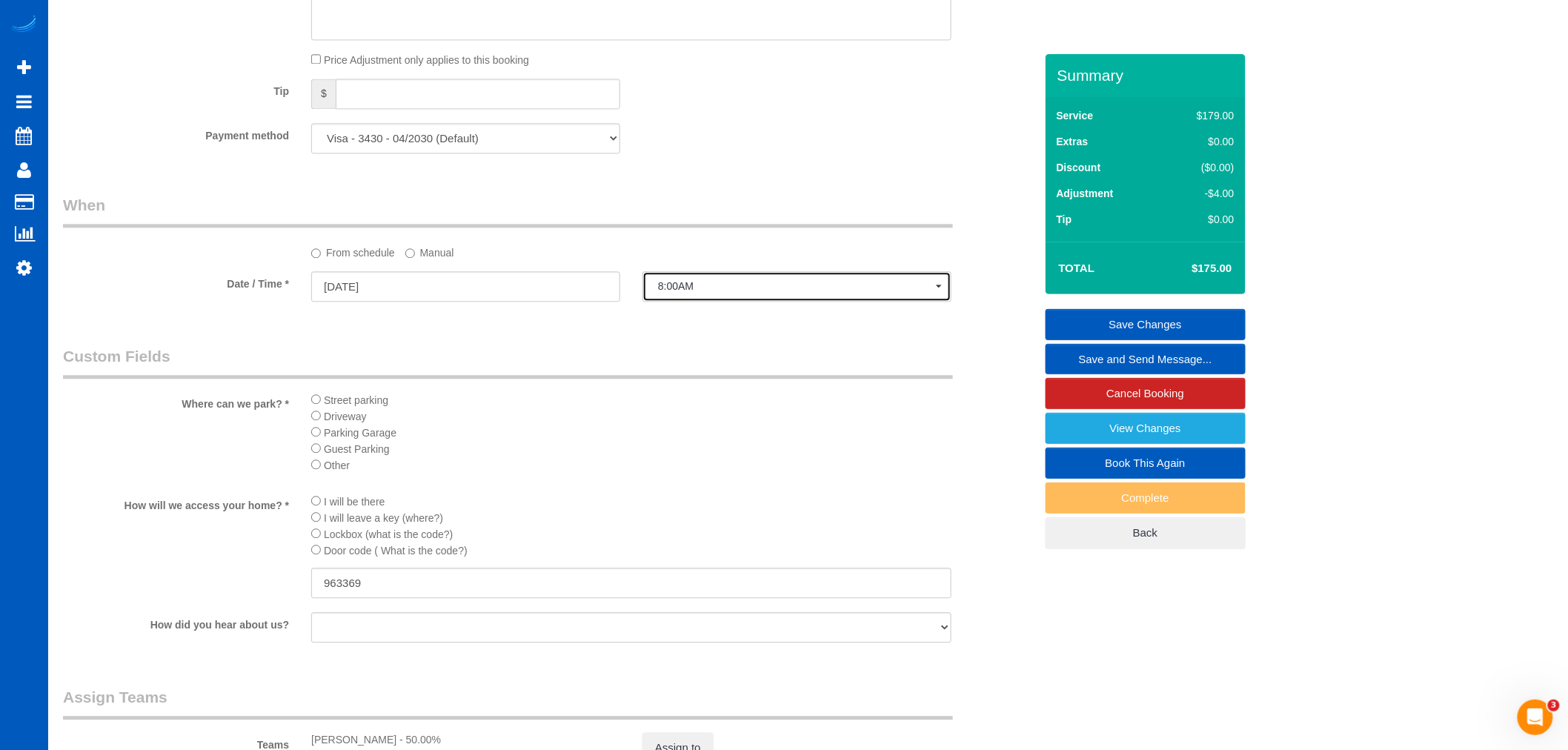
click at [687, 302] on button "8:00AM" at bounding box center [796, 286] width 309 height 31
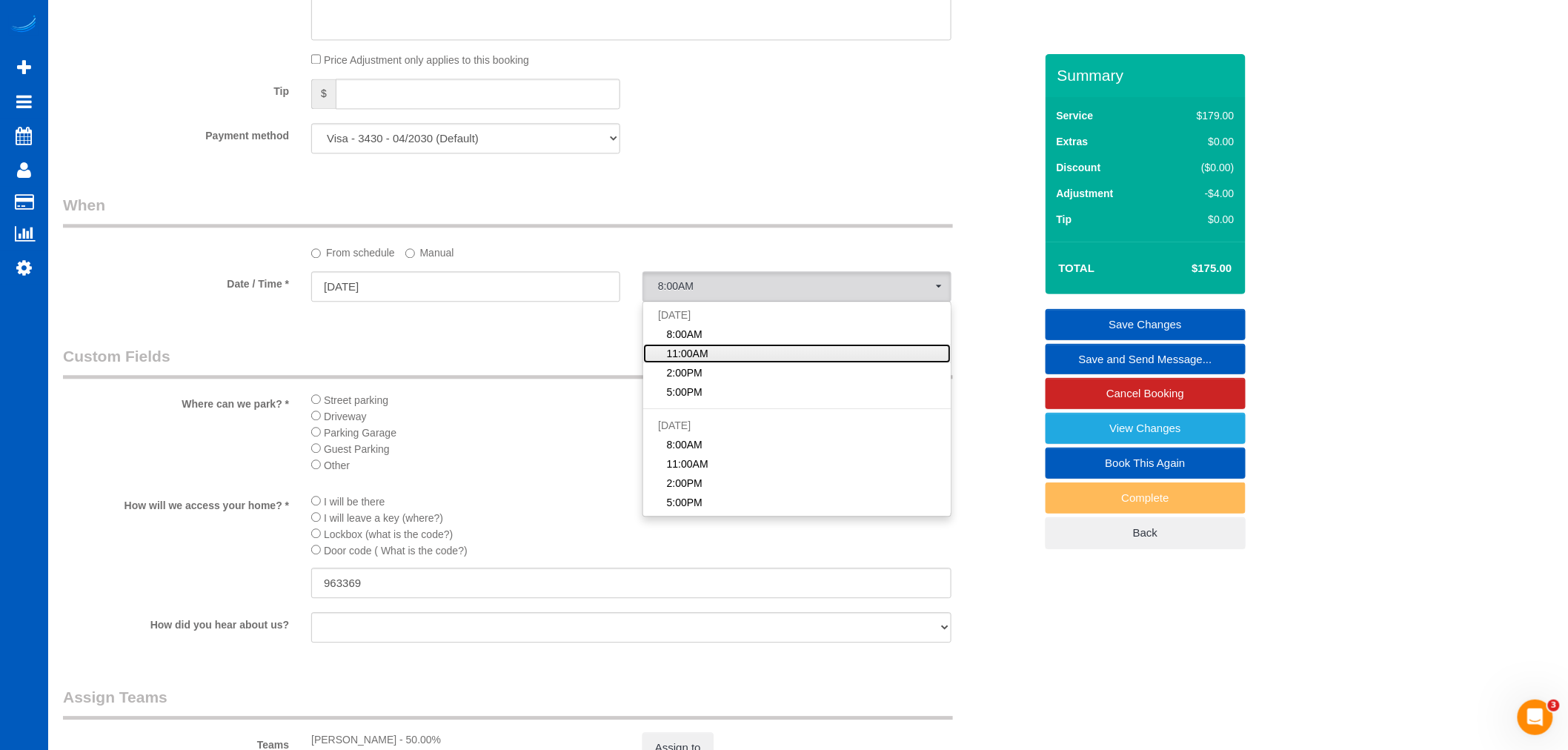
click at [694, 358] on span "11:00AM" at bounding box center [688, 353] width 41 height 15
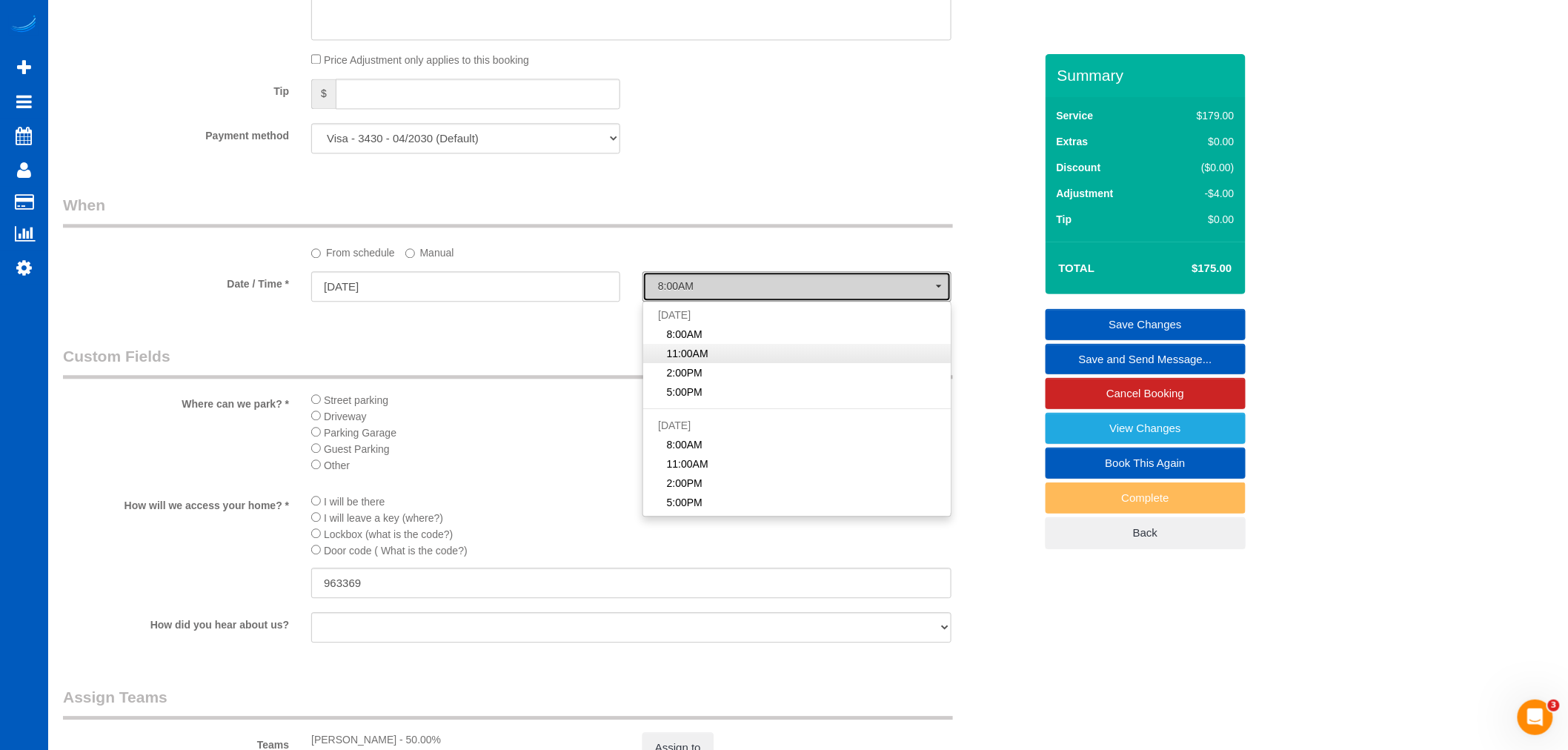
select select "spot19"
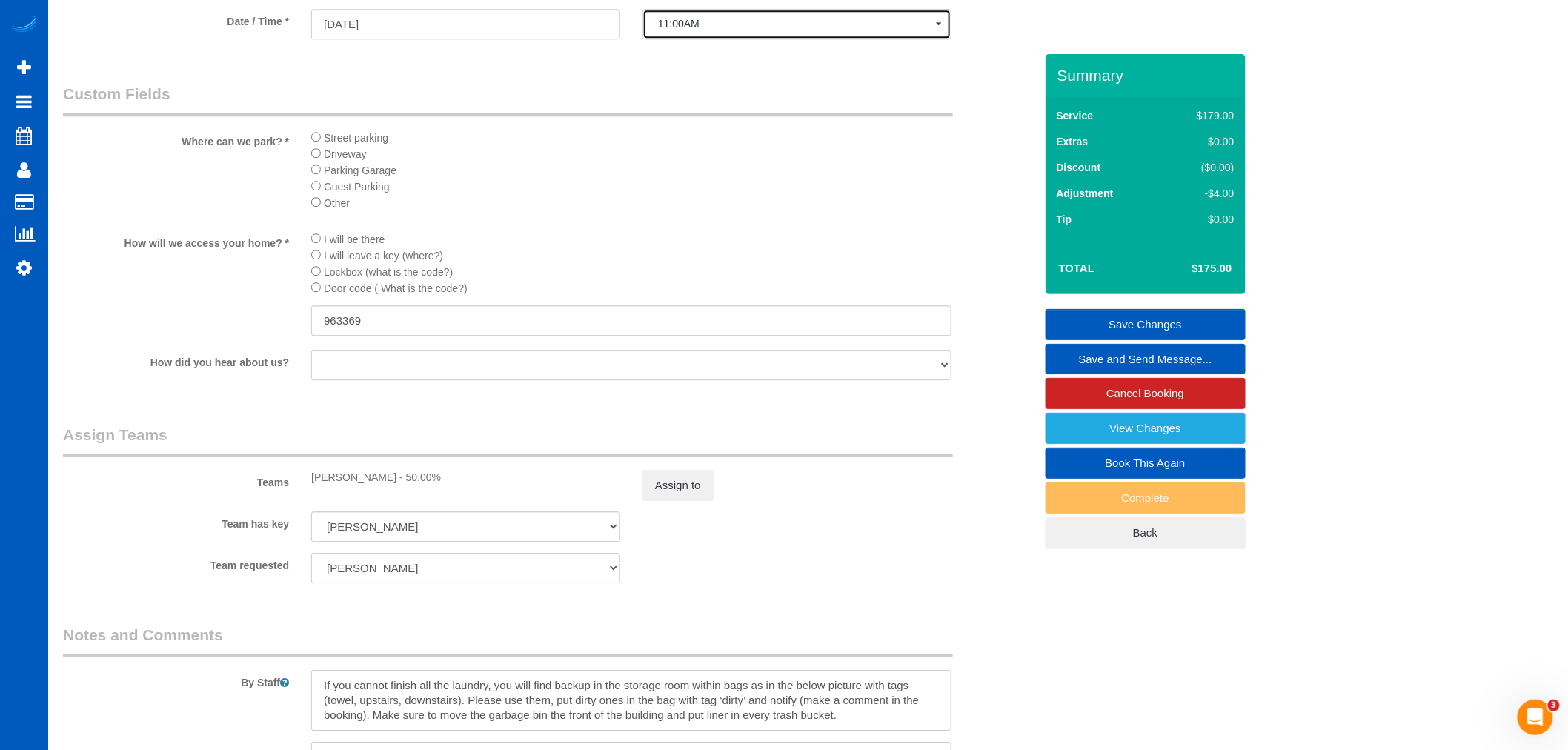
scroll to position [1729, 0]
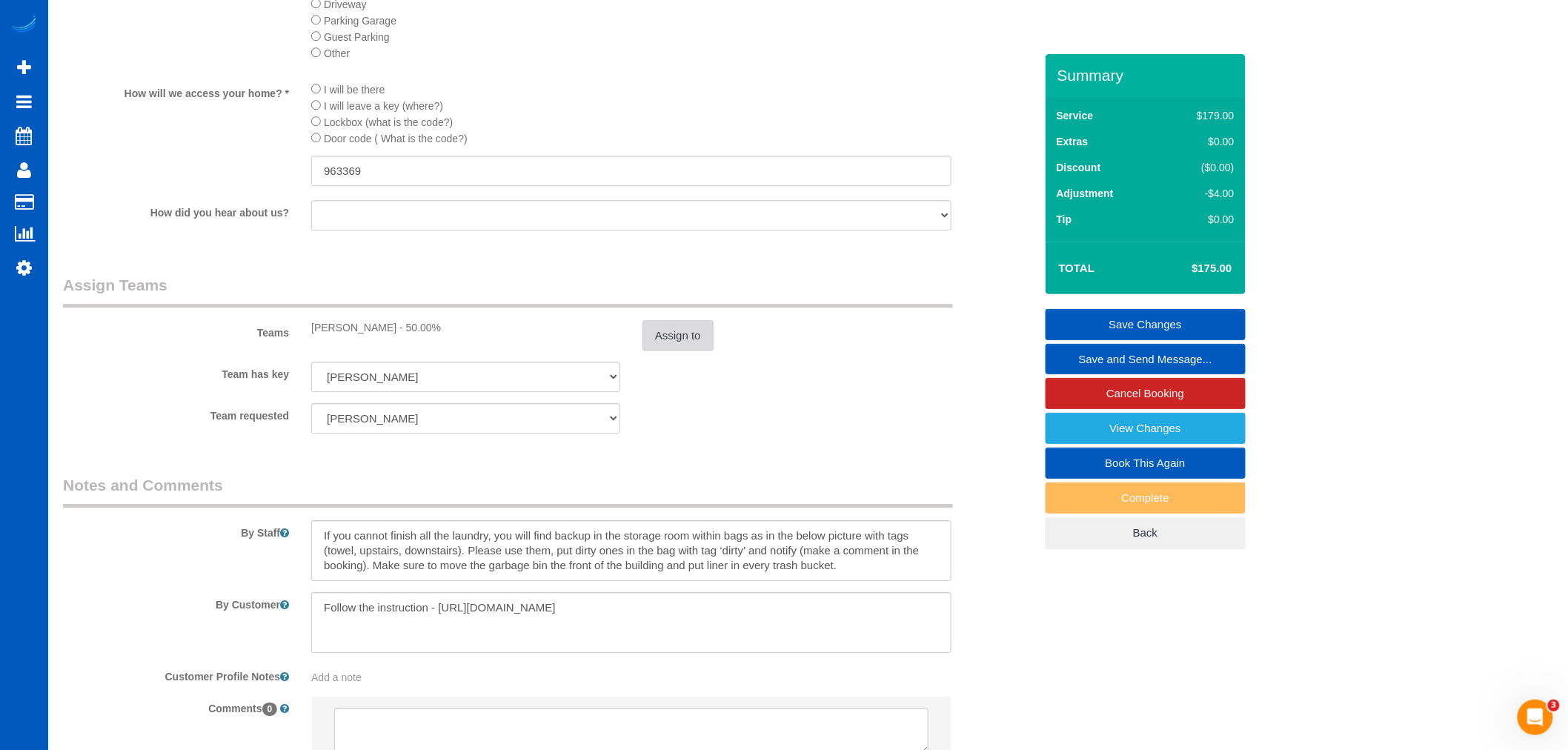
click at [683, 351] on button "Assign to" at bounding box center [678, 336] width 71 height 32
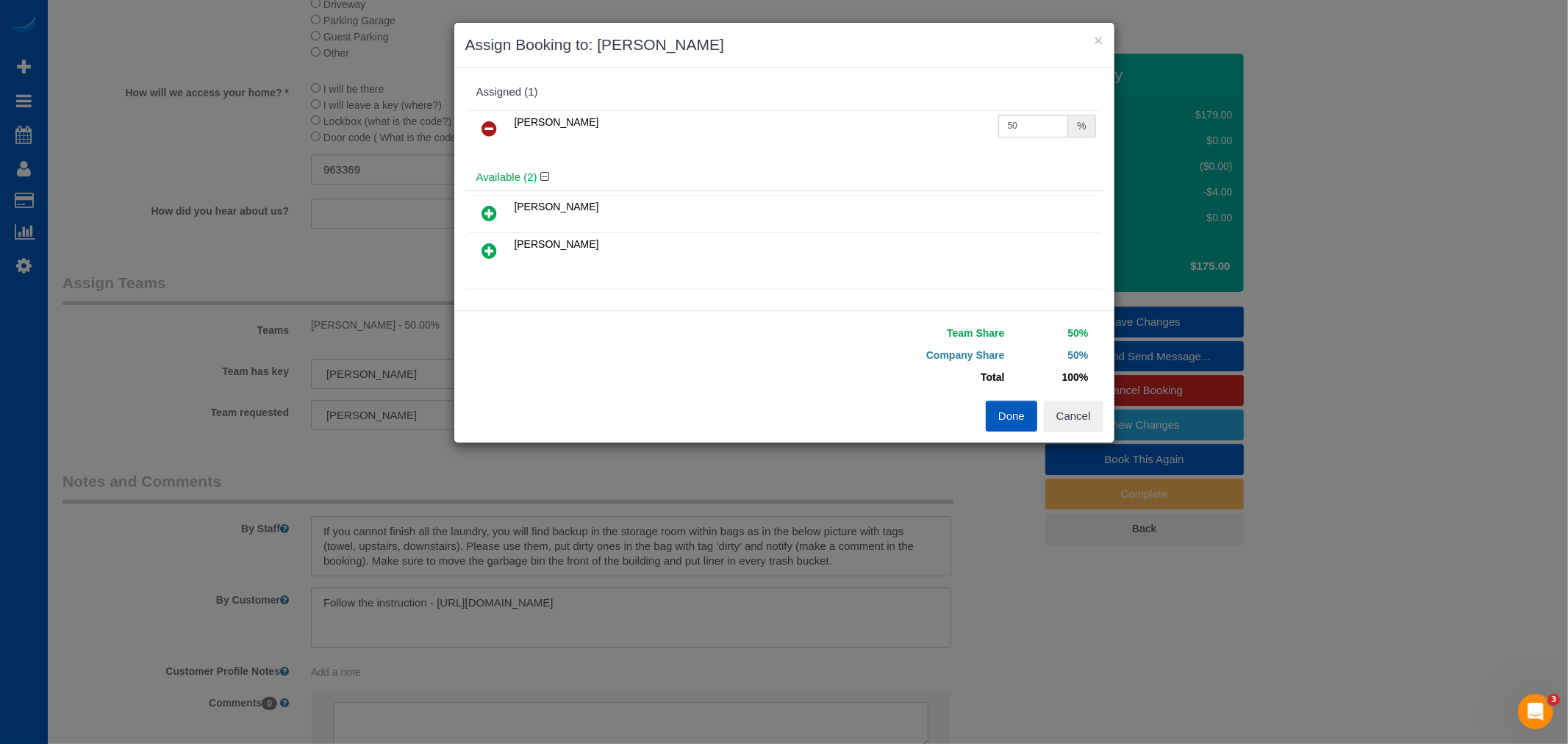
click at [494, 125] on icon at bounding box center [490, 128] width 16 height 18
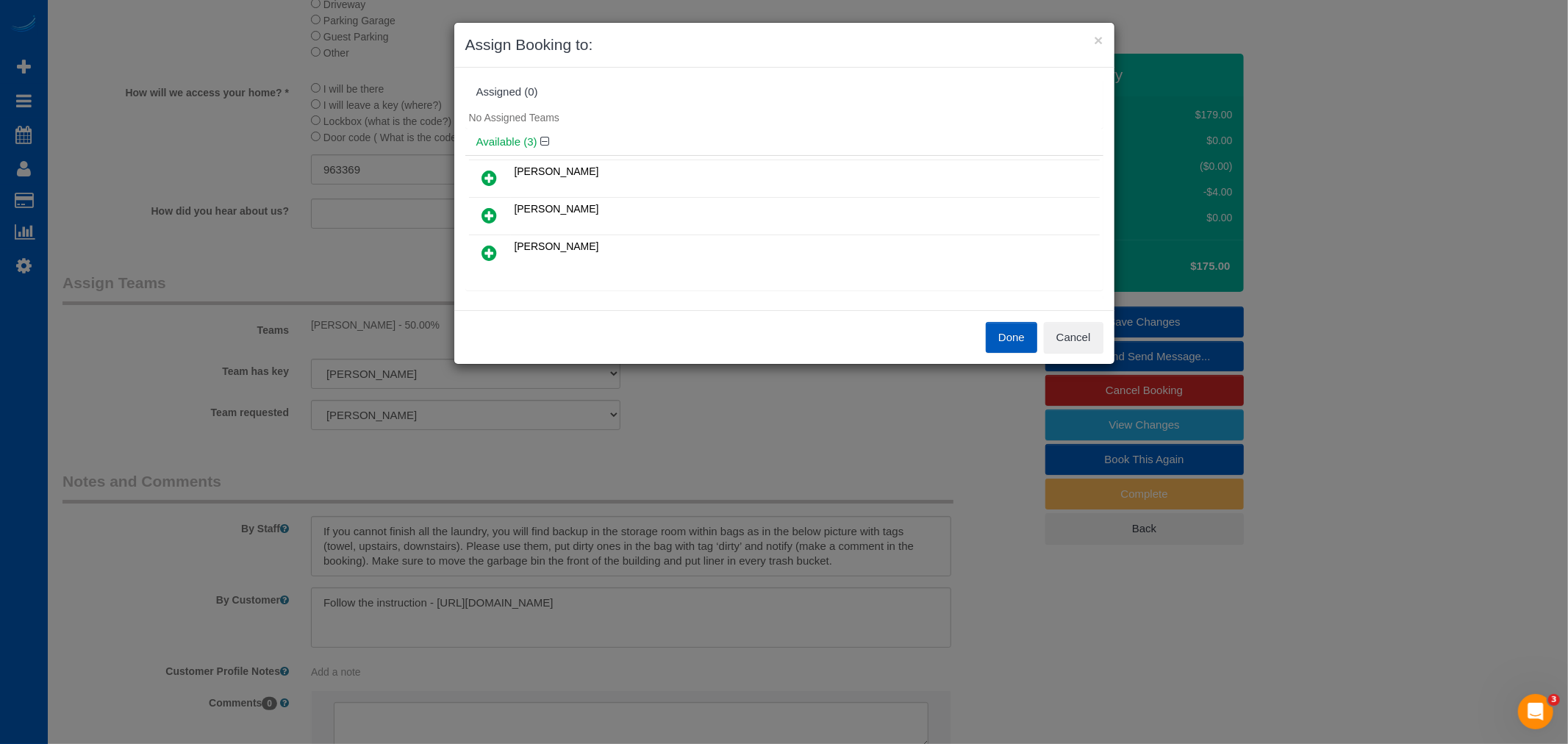
click at [1019, 347] on button "Done" at bounding box center [1011, 338] width 52 height 31
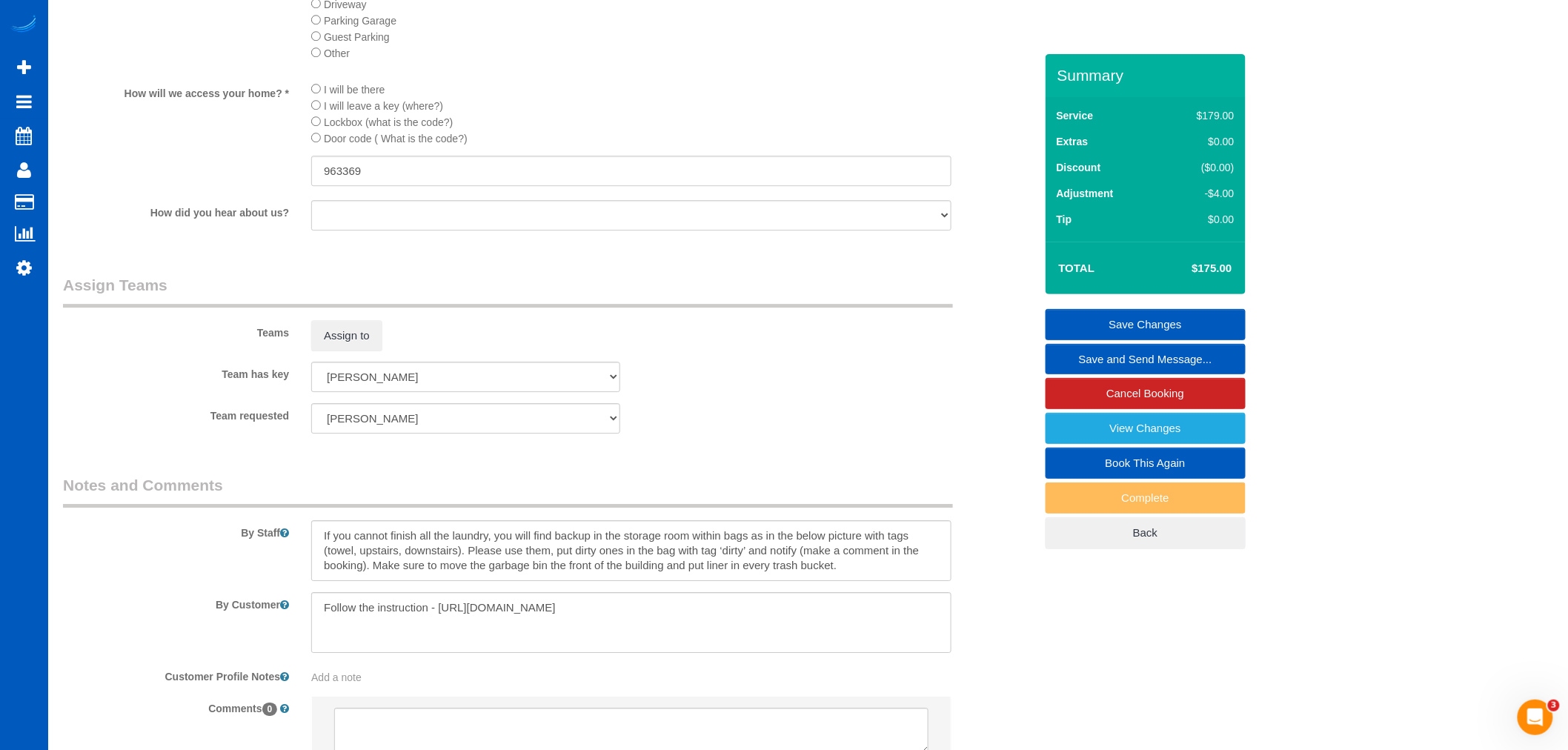
click at [1138, 315] on link "Save Changes" at bounding box center [1145, 325] width 200 height 32
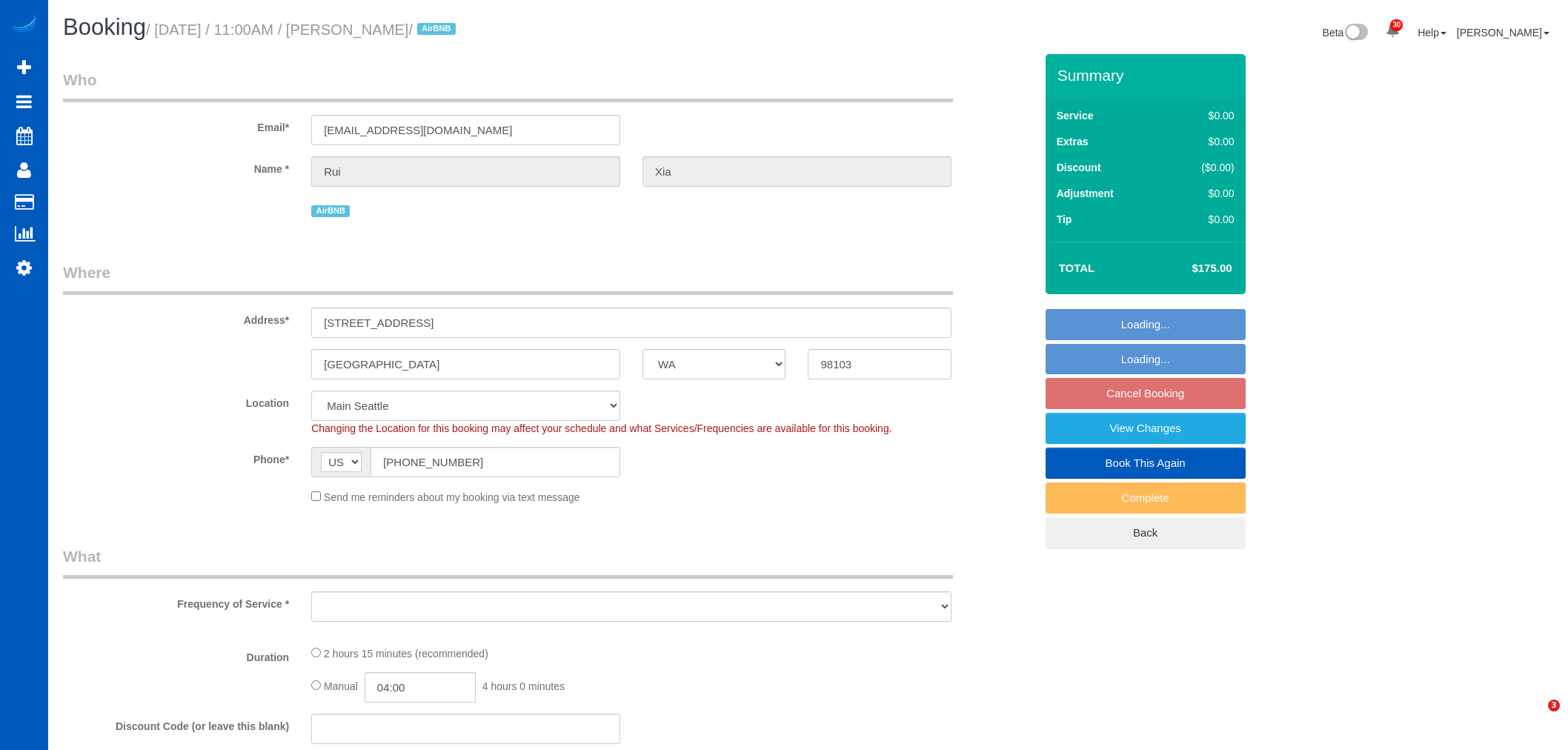
select select "WA"
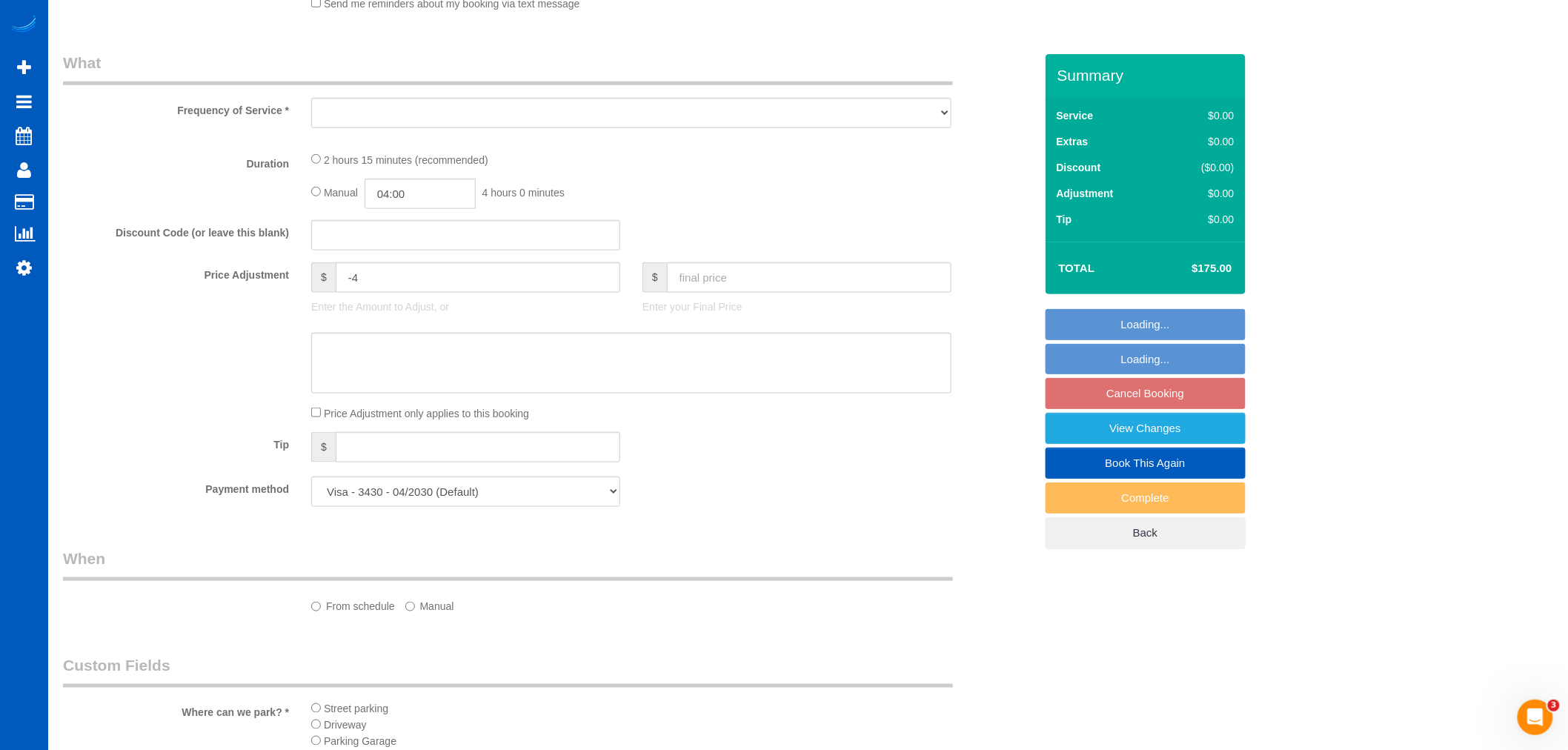
select select "object:1029"
select select "199"
select select "1001"
select select "3"
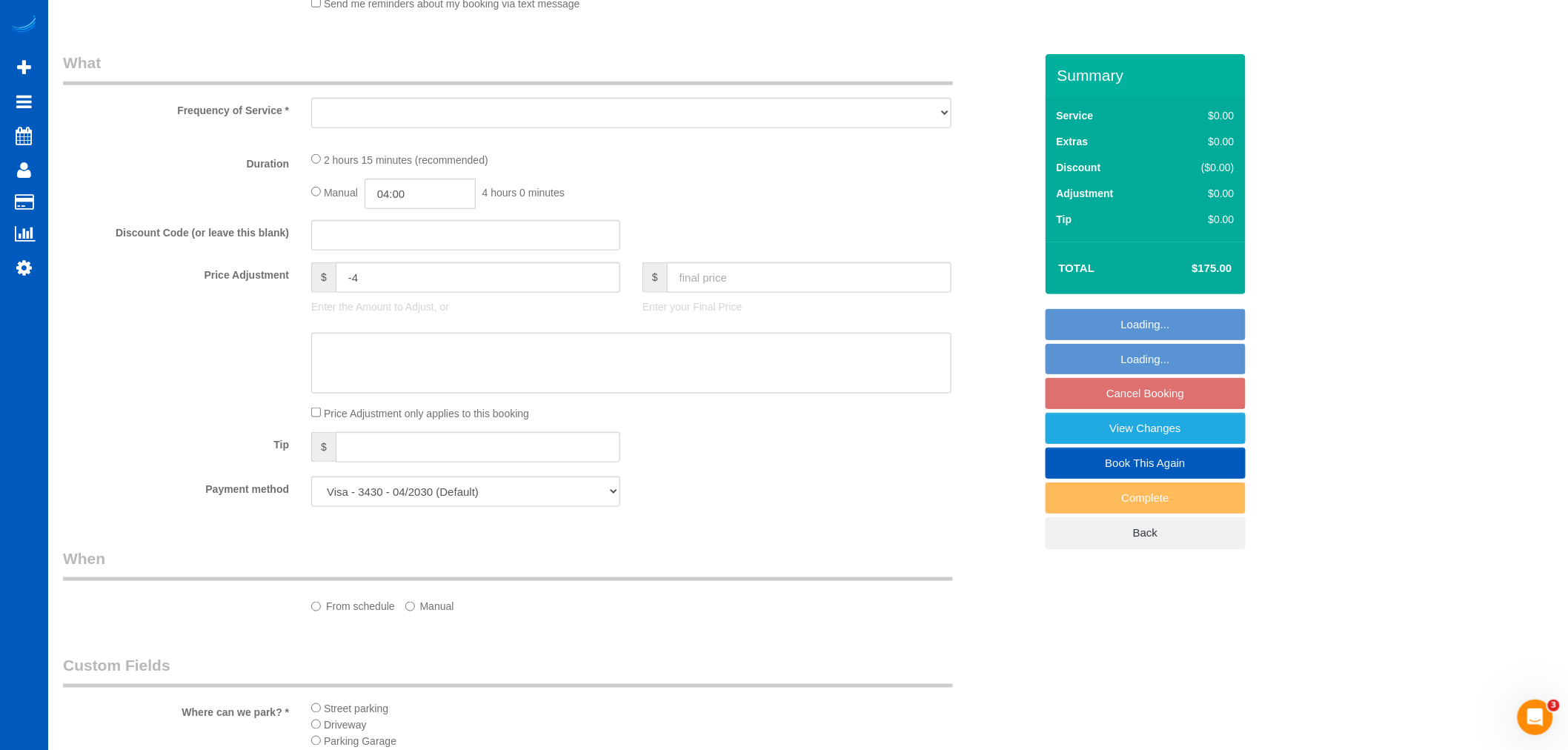
select select "spot2"
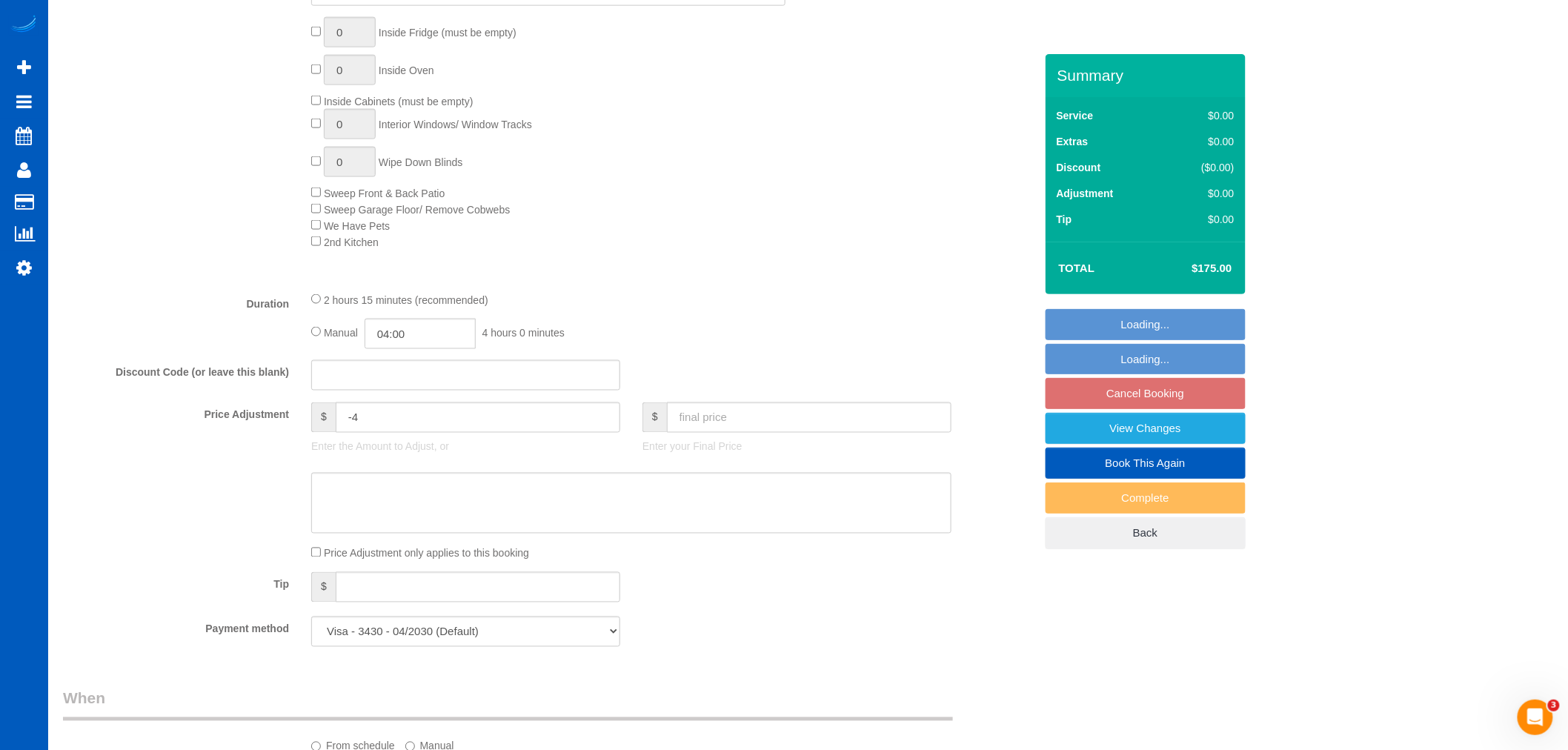
select select "1001"
select select "3"
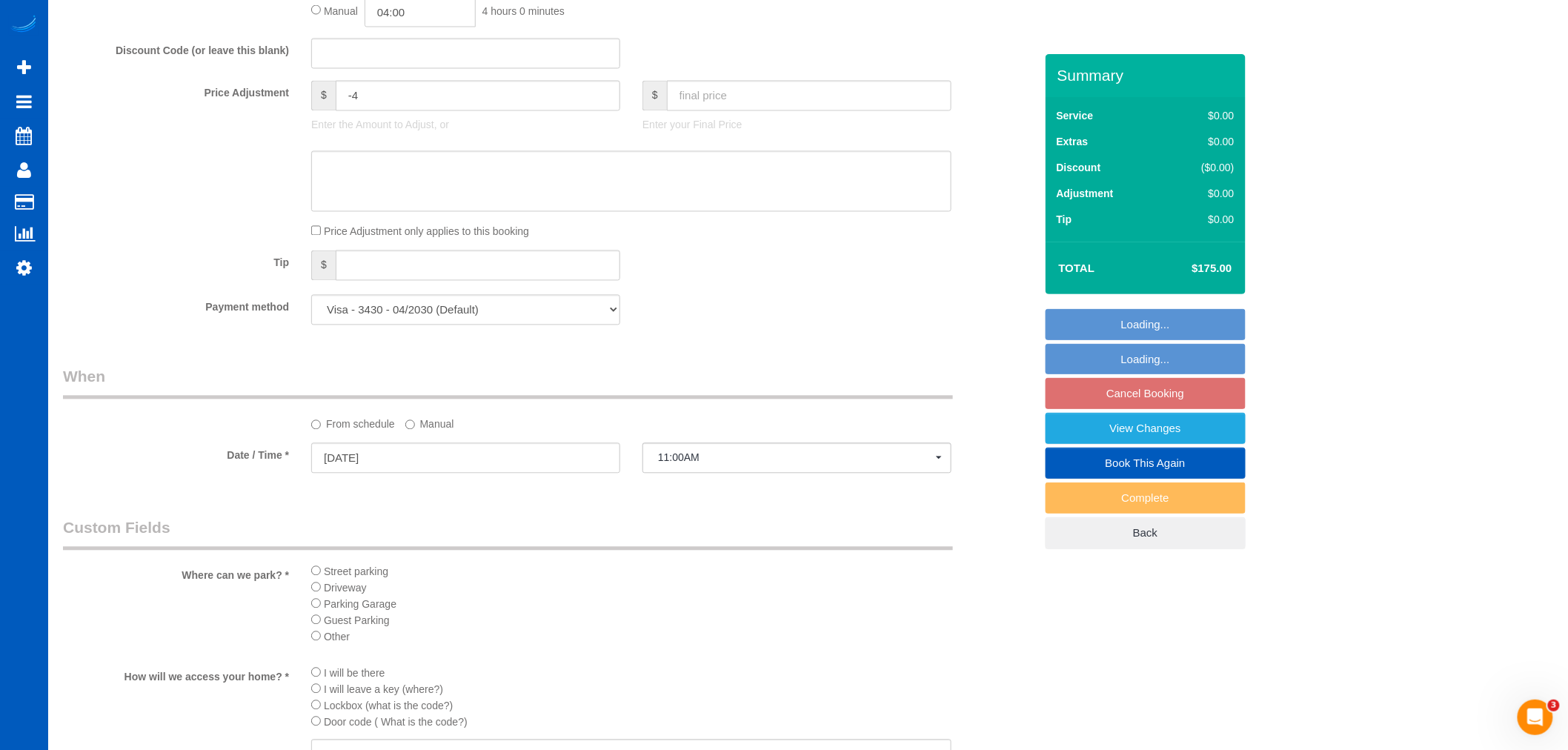
scroll to position [1153, 0]
click at [351, 451] on input "[DATE]" at bounding box center [465, 450] width 309 height 31
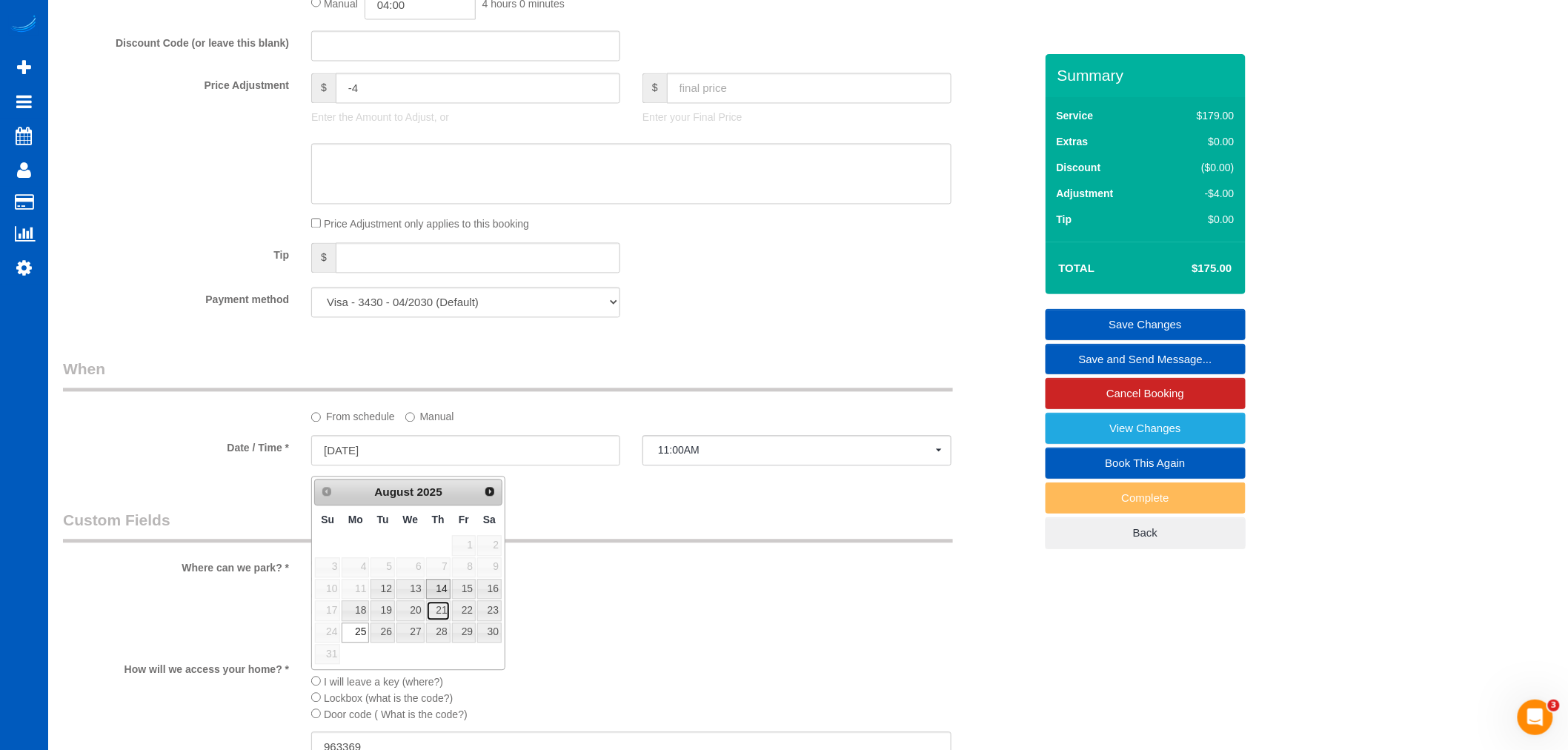
drag, startPoint x: 442, startPoint y: 593, endPoint x: 439, endPoint y: 614, distance: 21.2
click at [439, 614] on link "21" at bounding box center [438, 611] width 25 height 20
type input "[DATE]"
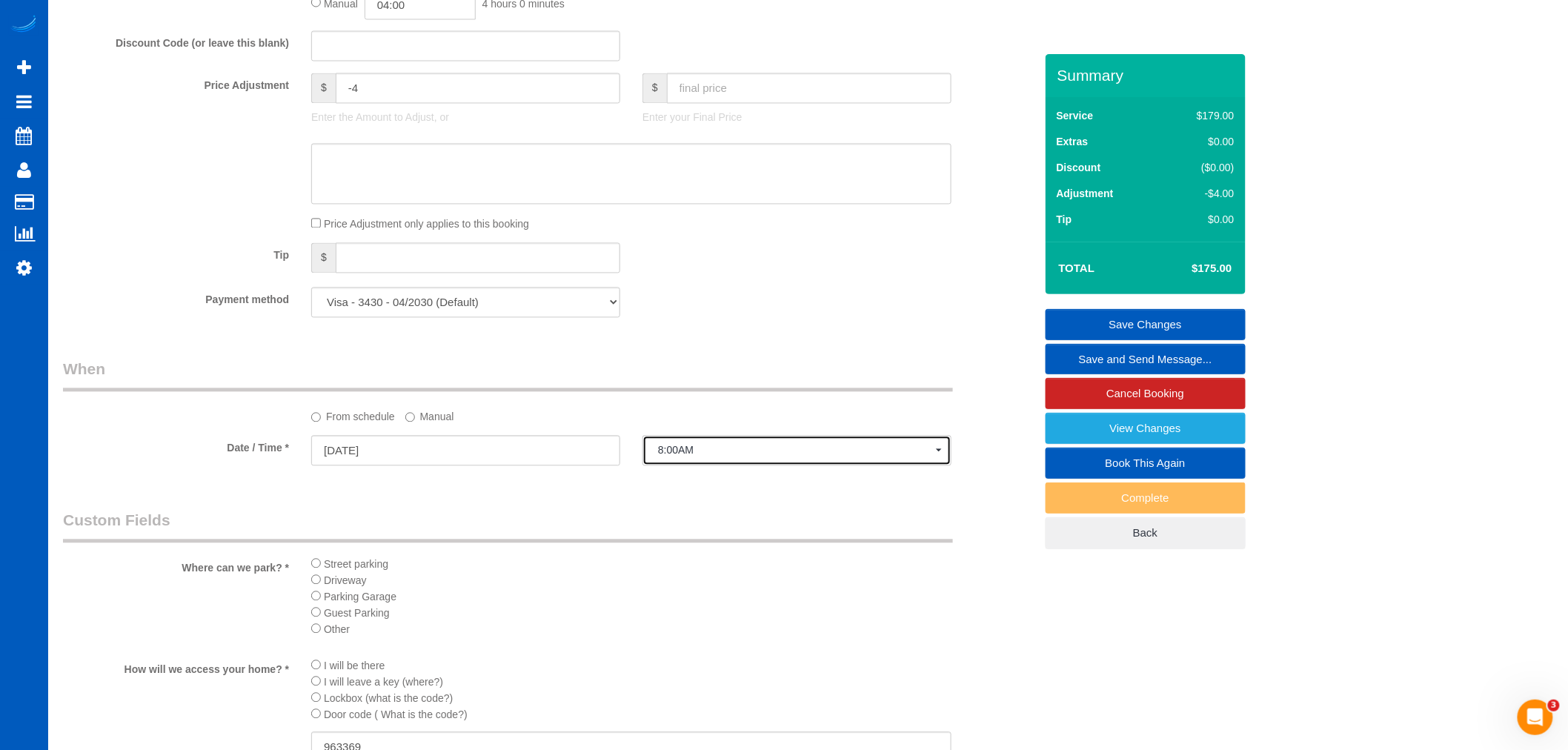
click at [709, 466] on button "8:00AM" at bounding box center [796, 450] width 309 height 31
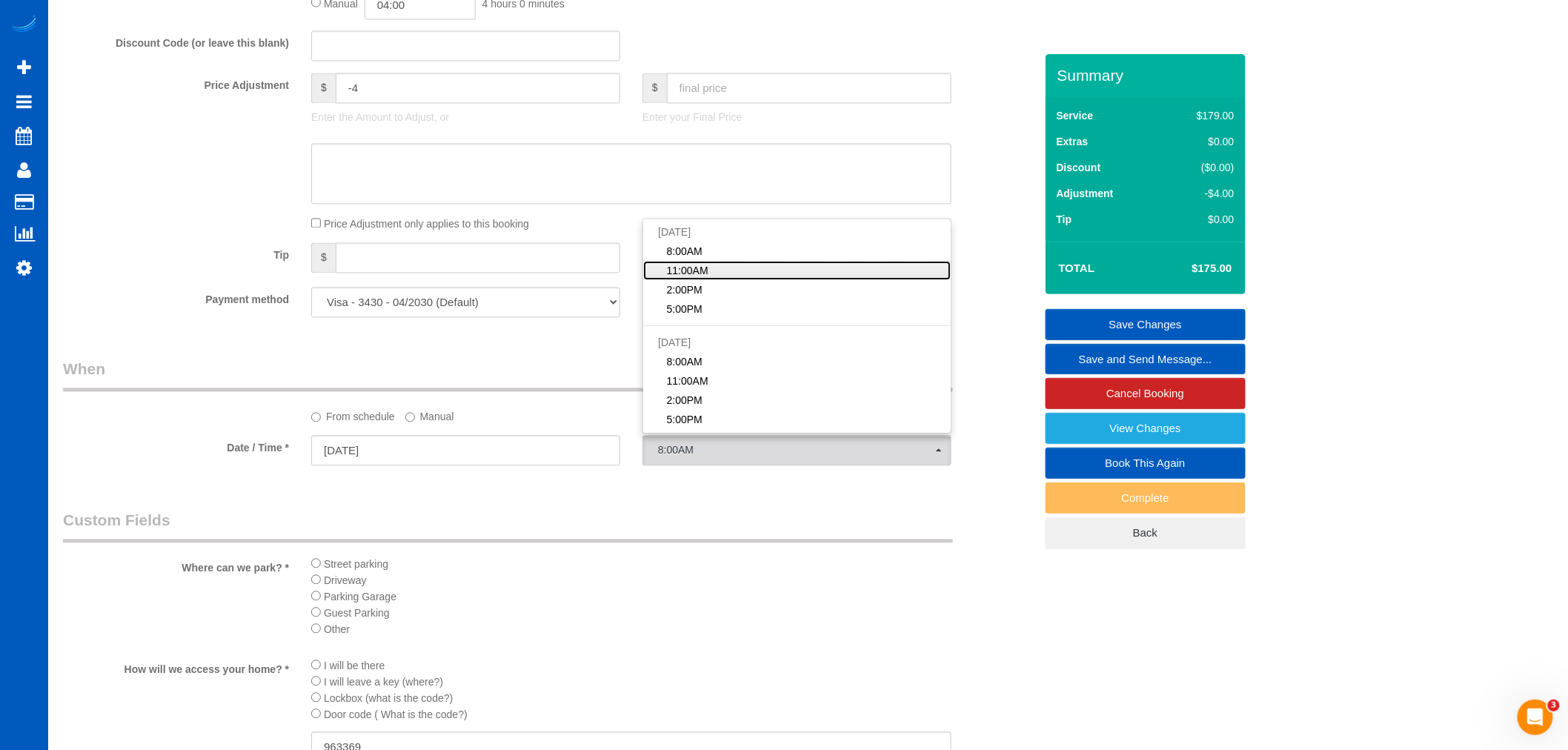
click at [722, 281] on link "11:00AM" at bounding box center [797, 271] width 308 height 20
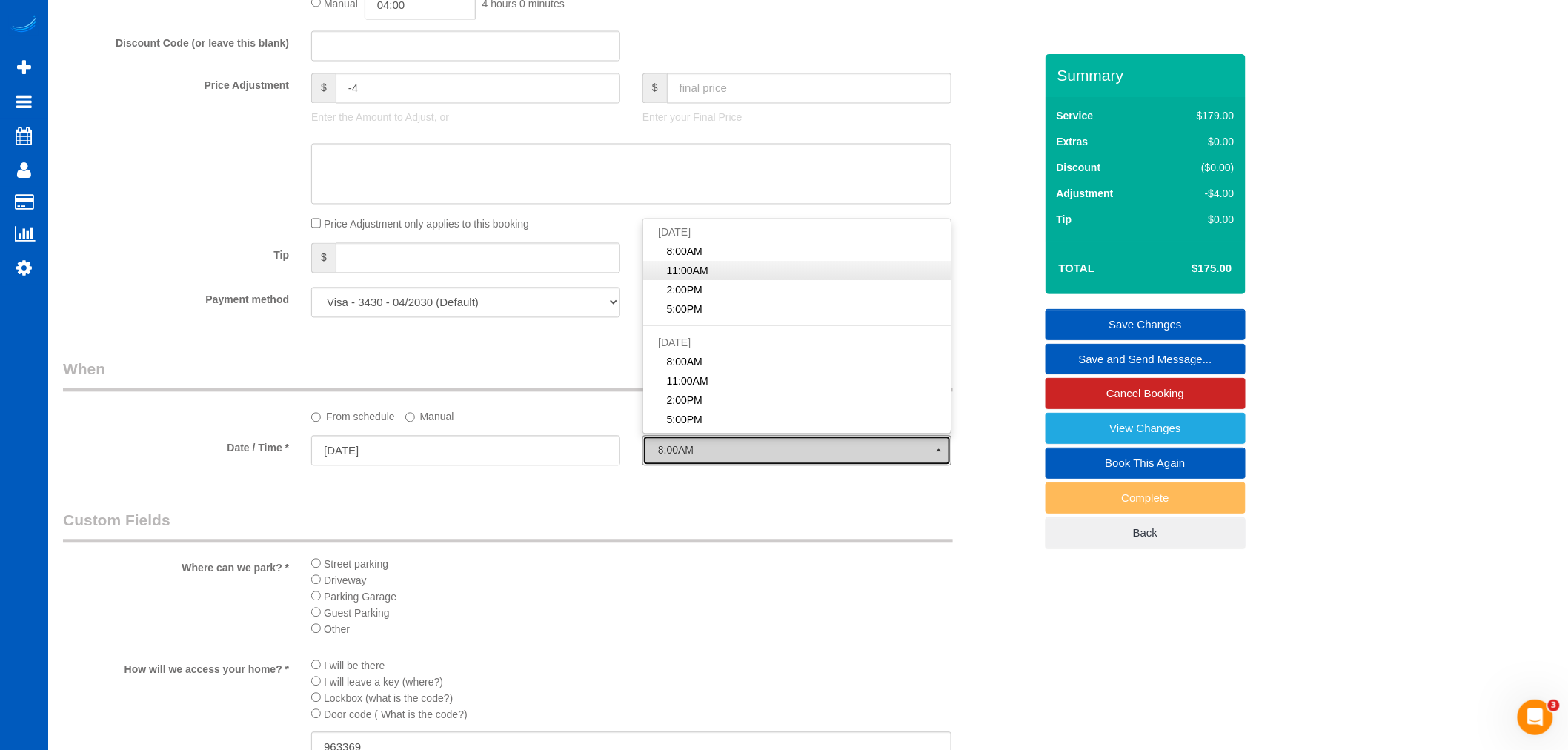
select select "spot19"
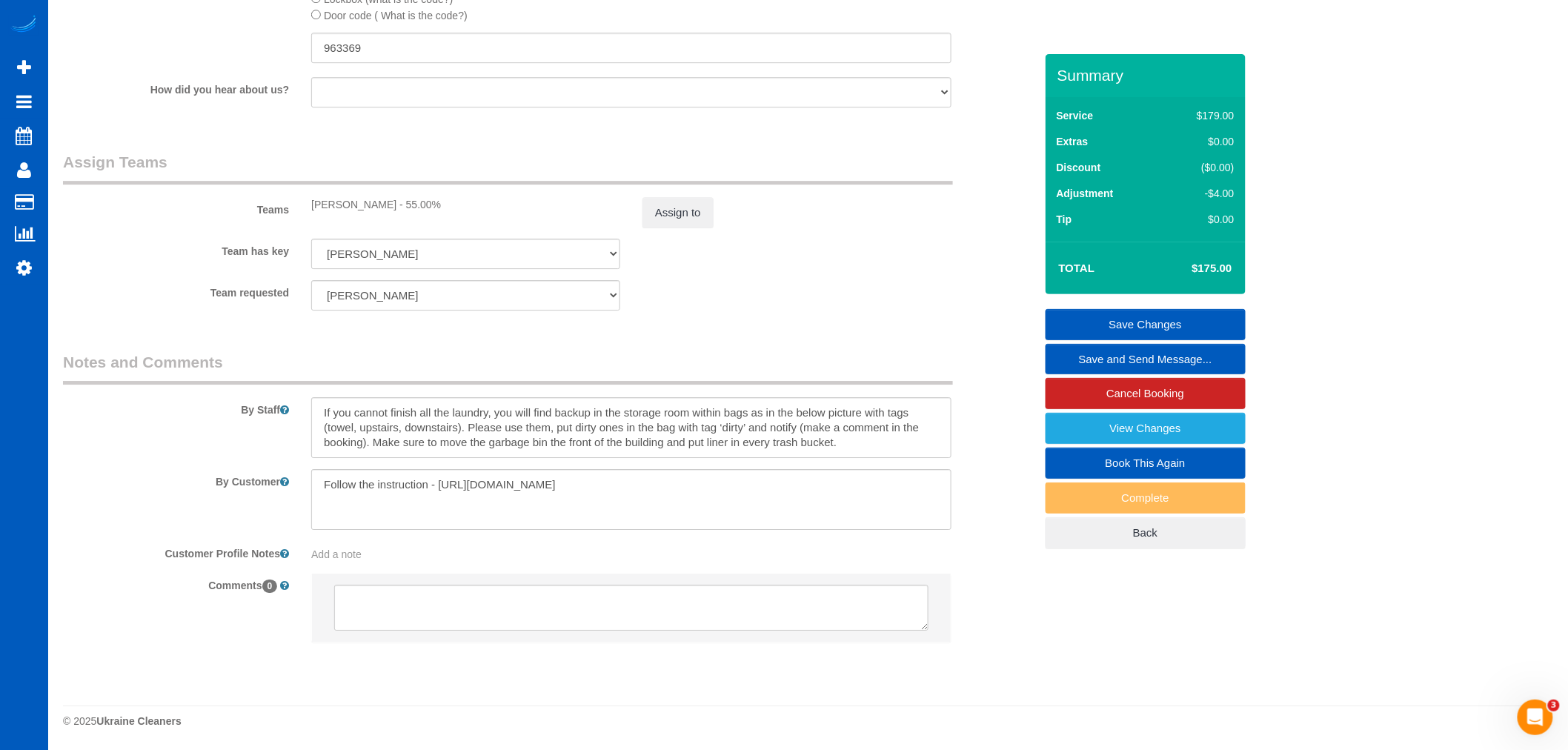
scroll to position [1872, 0]
click at [714, 218] on div "Assign to" at bounding box center [797, 213] width 332 height 32
click at [707, 218] on button "Assign to" at bounding box center [678, 213] width 71 height 32
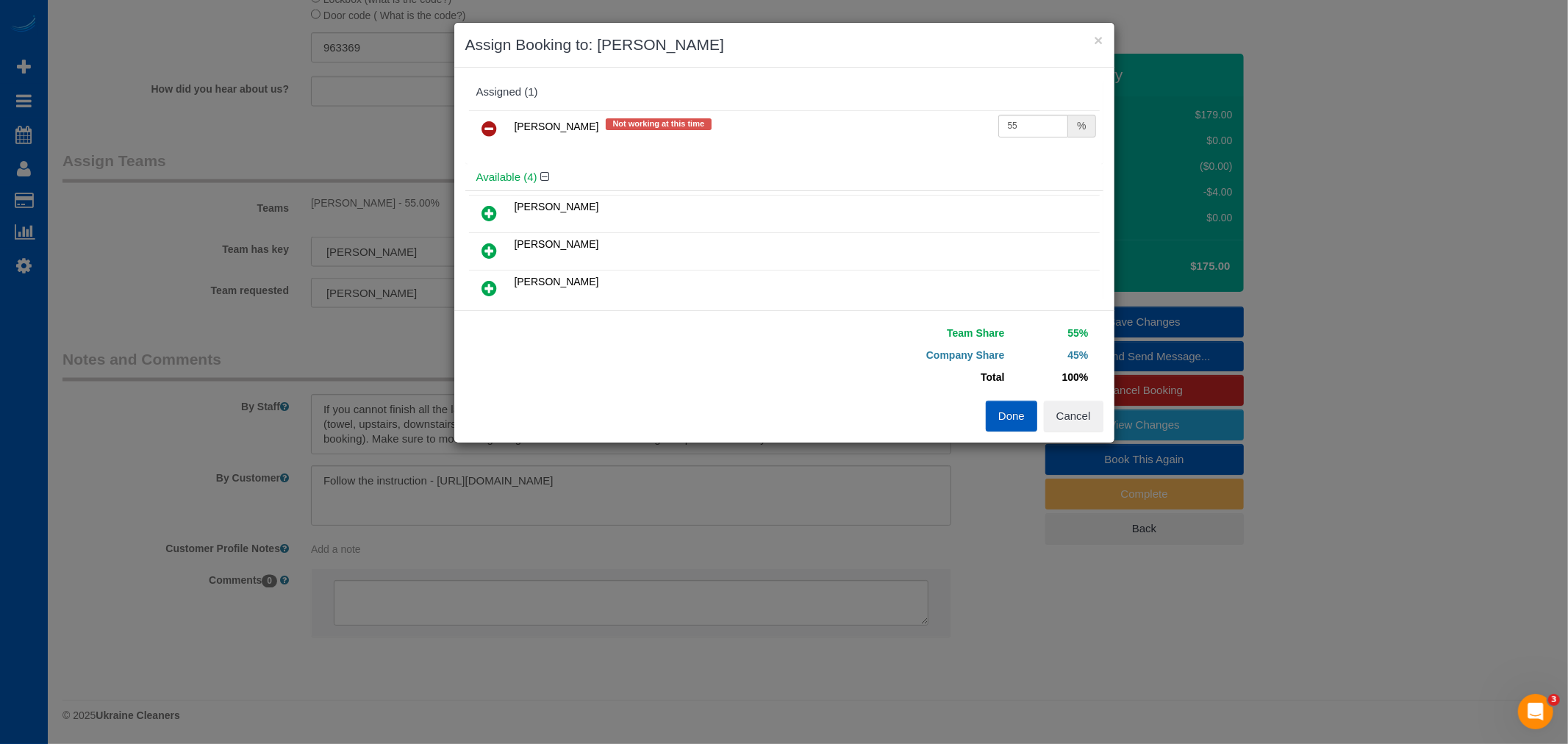
click at [487, 129] on icon at bounding box center [490, 128] width 16 height 18
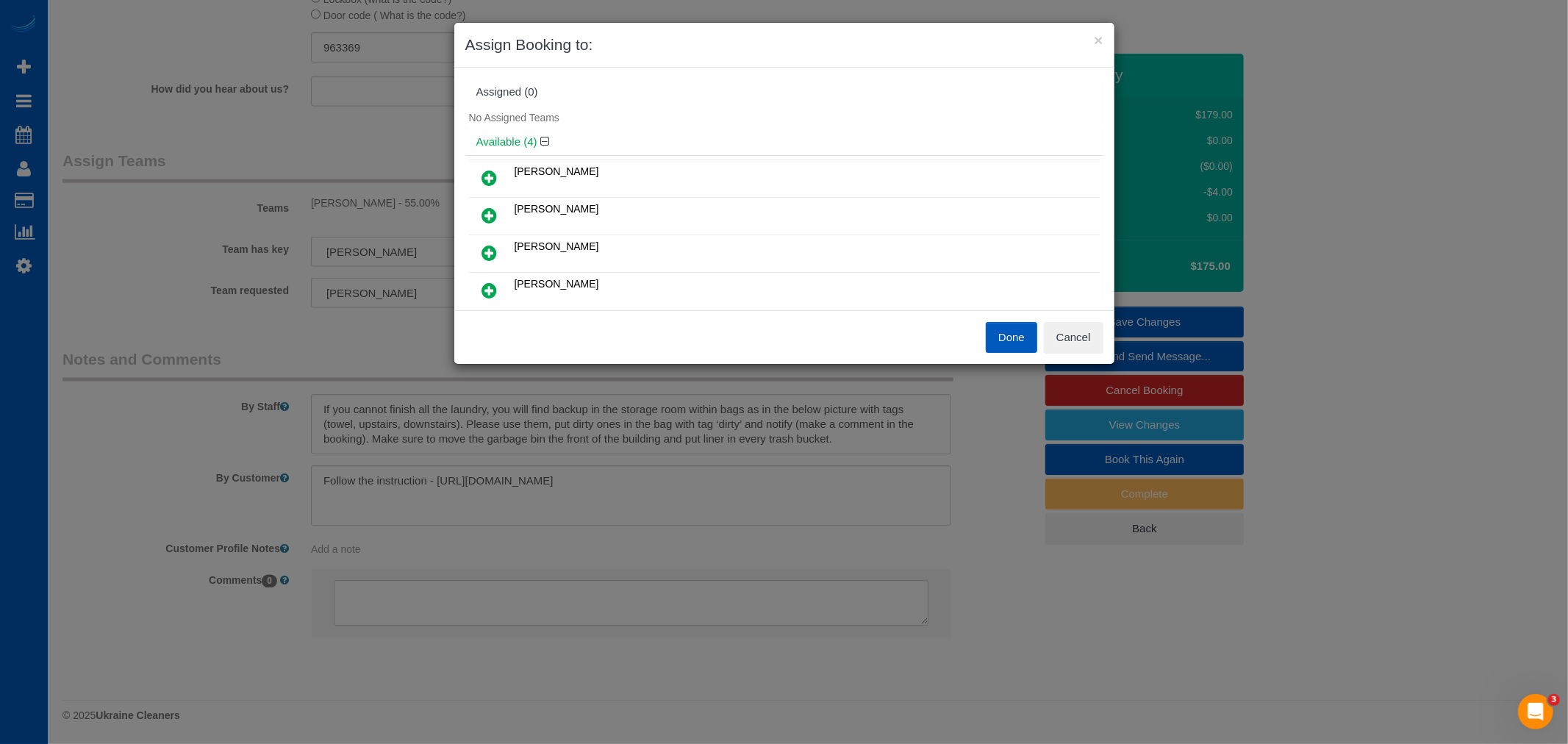
click at [991, 329] on button "Done" at bounding box center [1011, 338] width 52 height 31
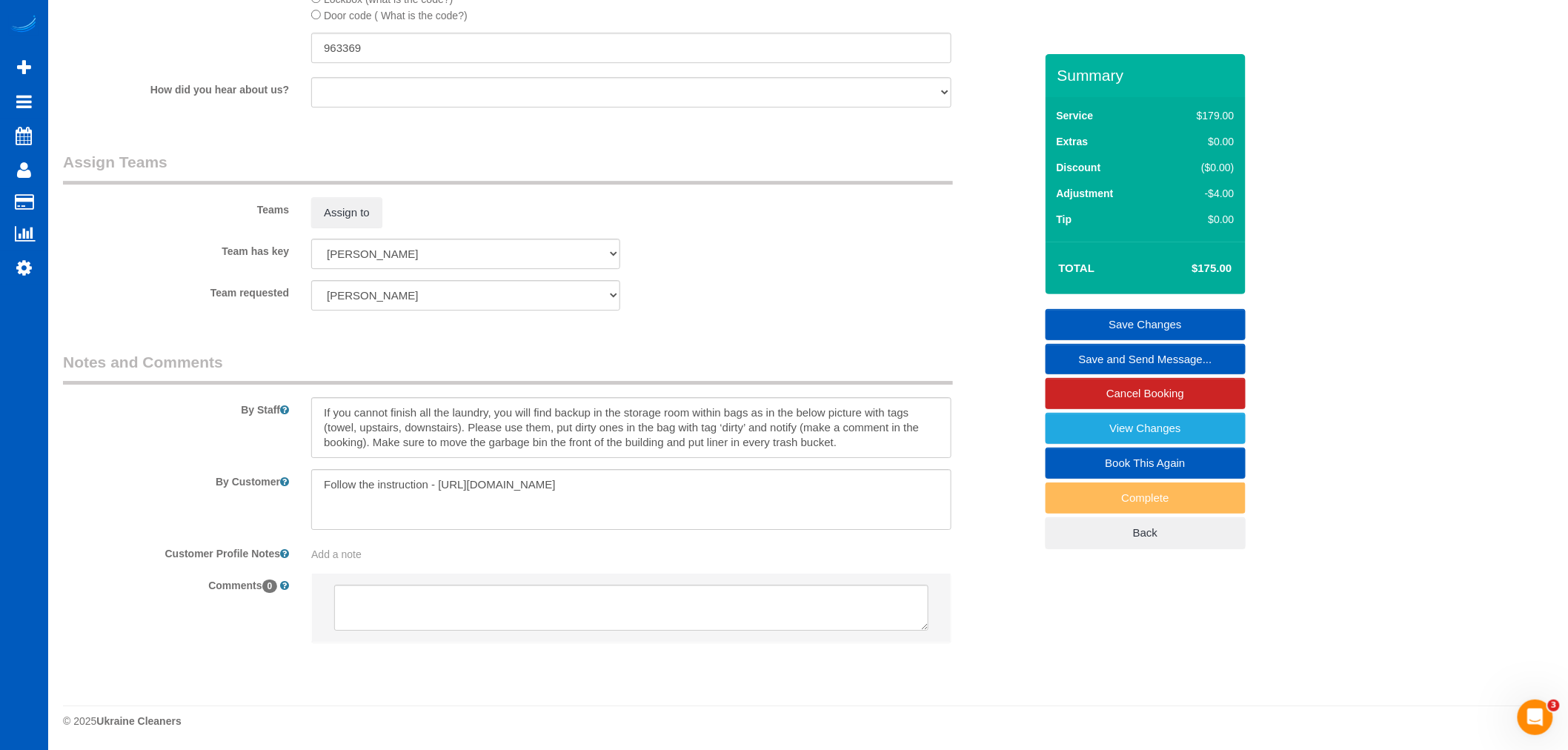
click at [1176, 329] on link "Save Changes" at bounding box center [1145, 325] width 200 height 32
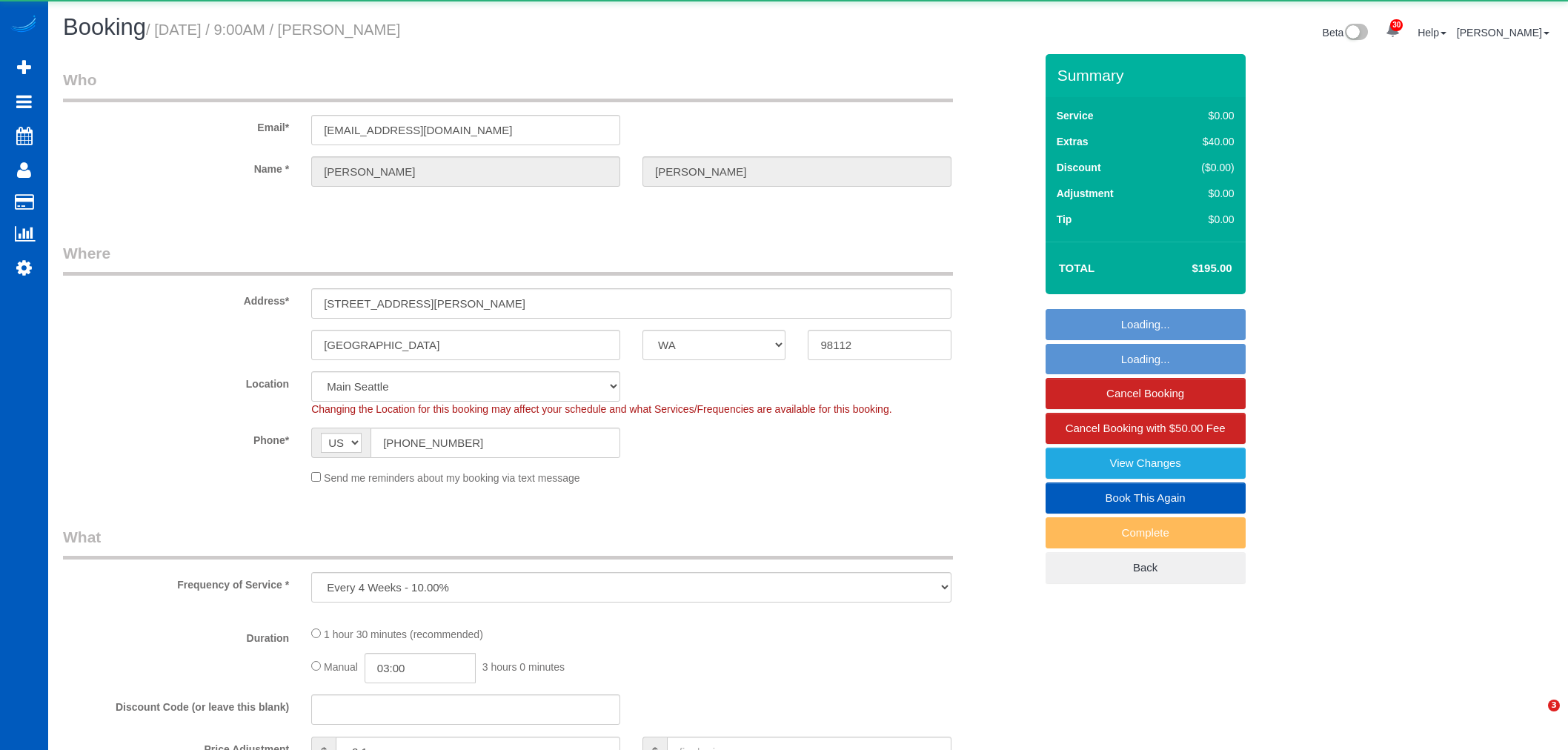
select select "WA"
select select "number:10"
select select "object:5033"
select select "199"
select select "1001"
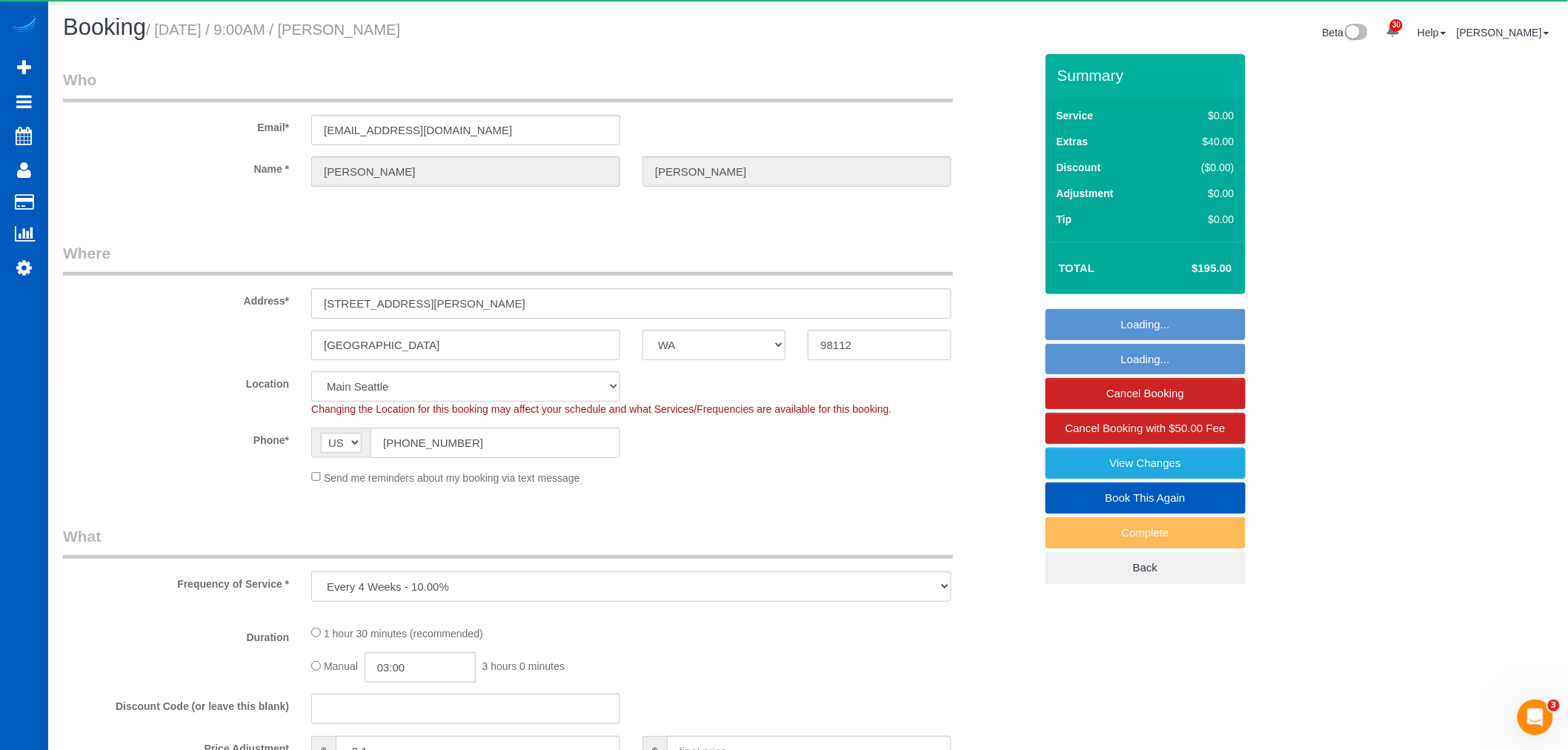
select select "2"
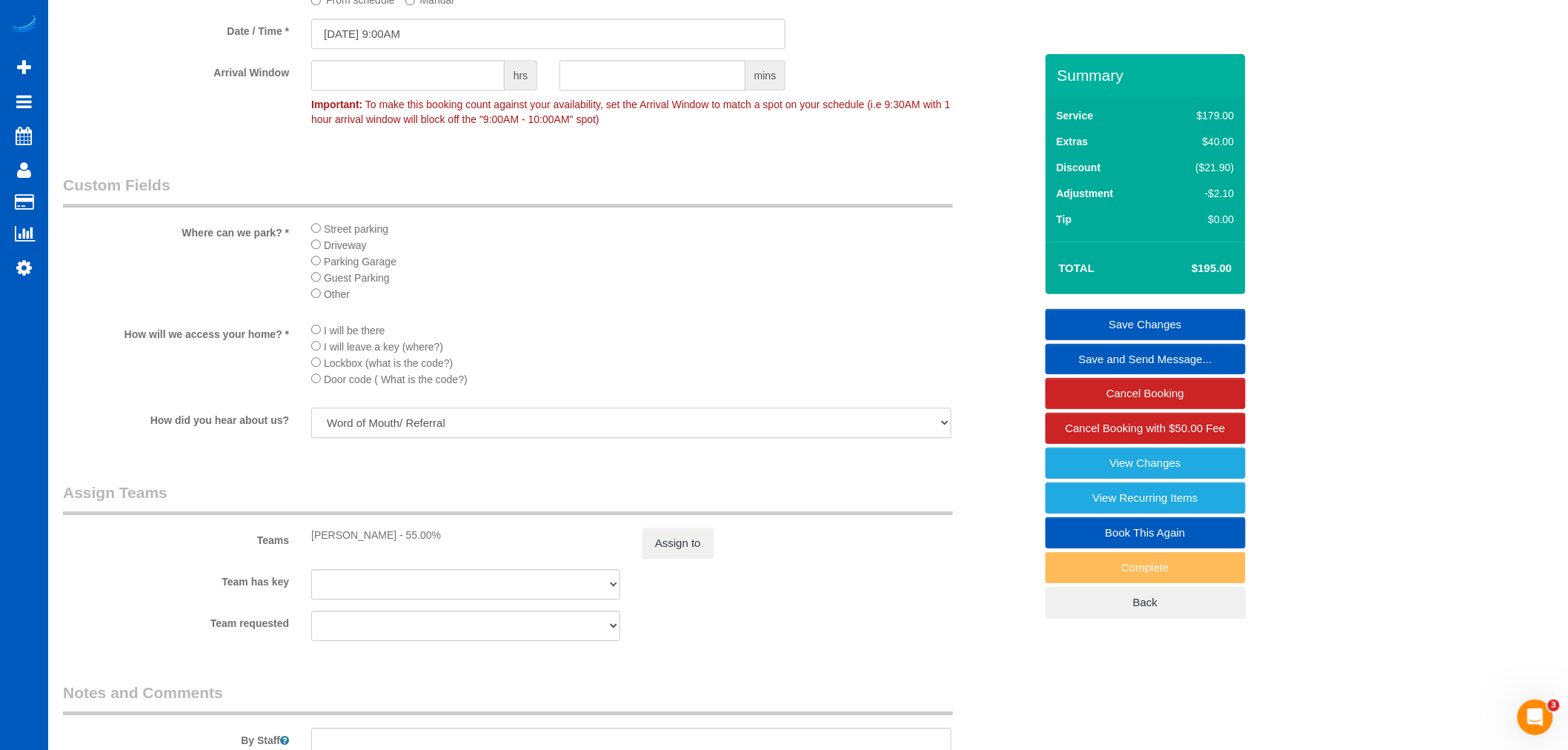
scroll to position [1405, 0]
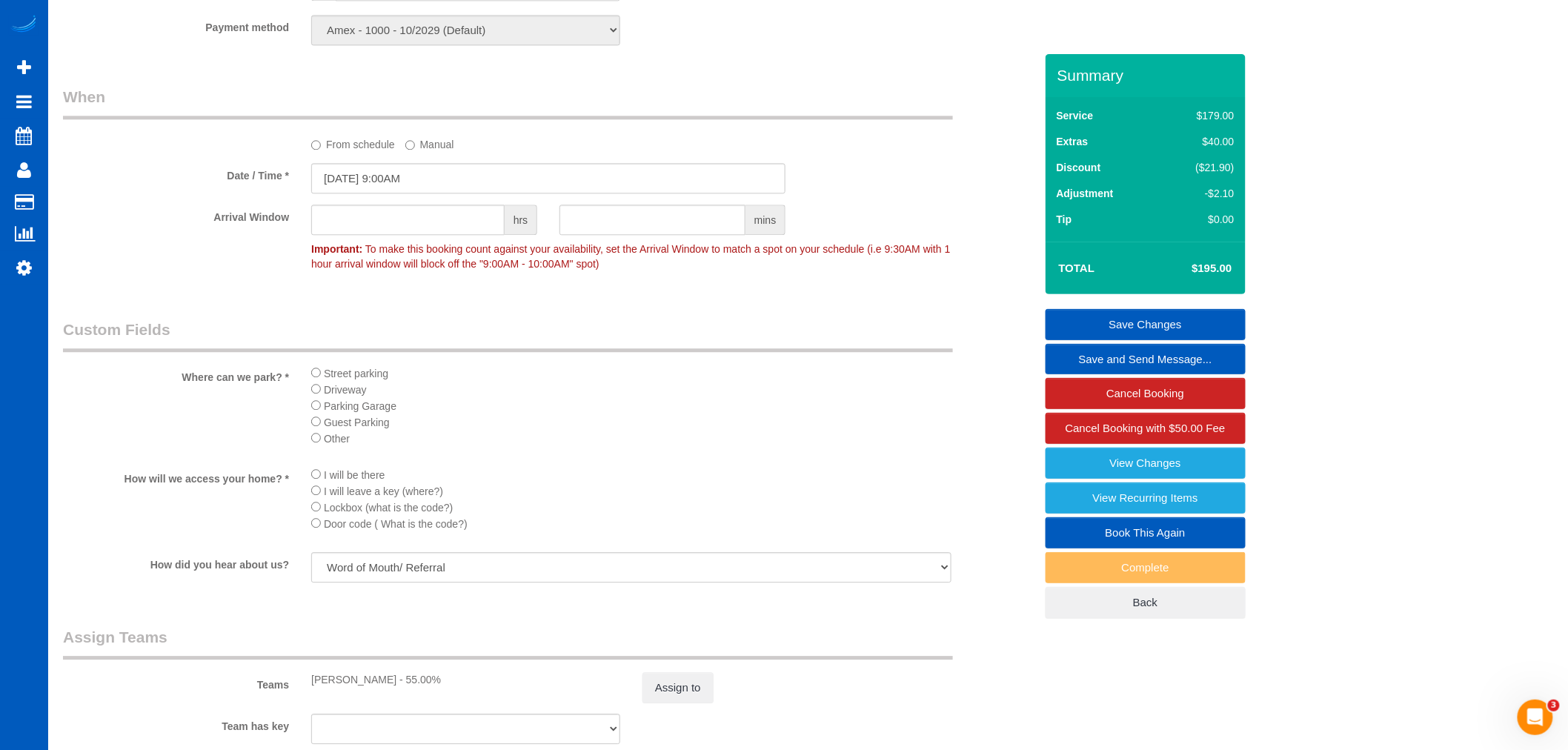
drag, startPoint x: 501, startPoint y: 332, endPoint x: 1510, endPoint y: 511, distance: 1024.8
click at [385, 188] on input "08/12/2025 9:00AM" at bounding box center [548, 178] width 475 height 31
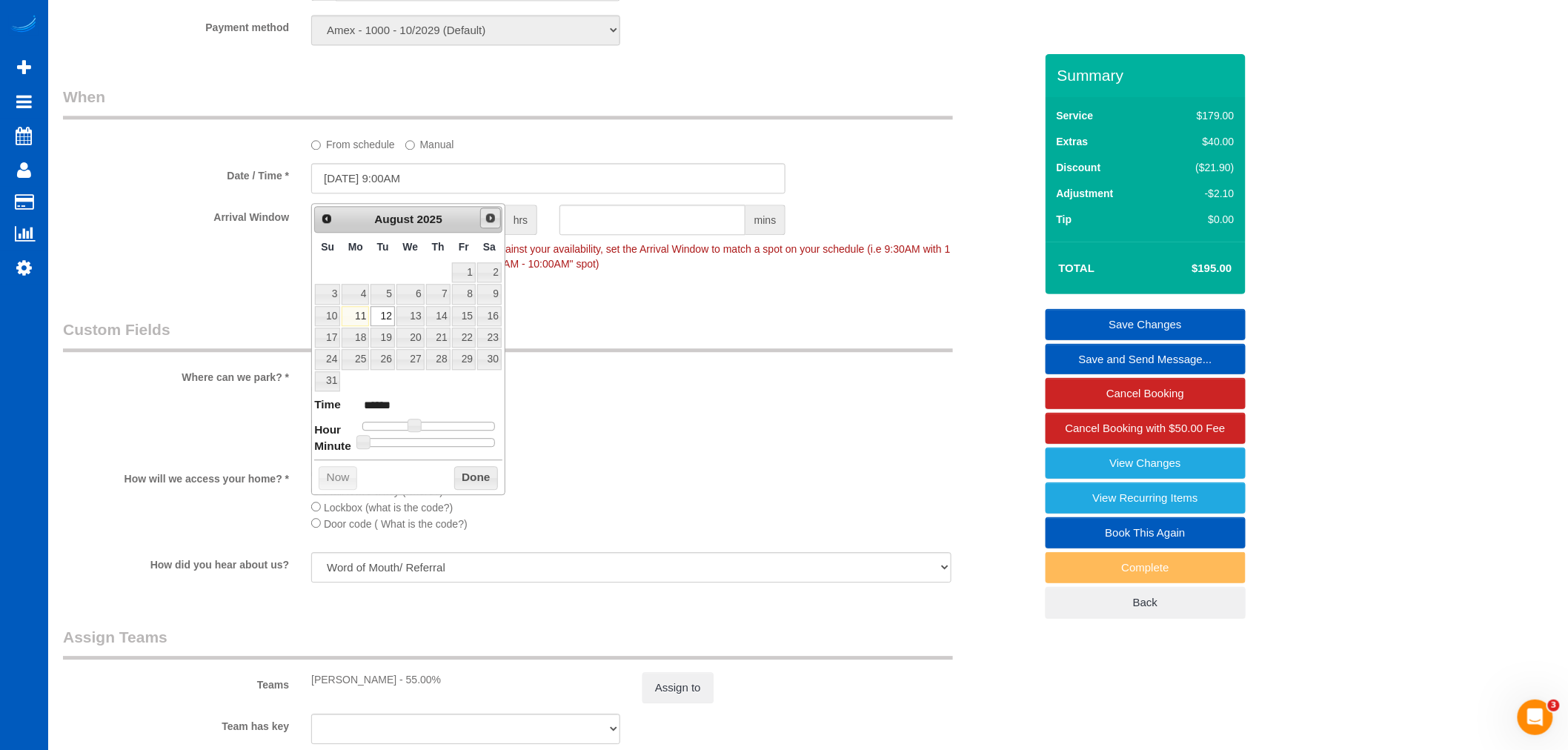
click at [497, 215] on link "Next" at bounding box center [490, 217] width 21 height 21
click at [390, 263] on link "2" at bounding box center [382, 272] width 24 height 20
type input "09/02/2025 9:00AM"
click at [463, 454] on button "Done" at bounding box center [476, 457] width 43 height 24
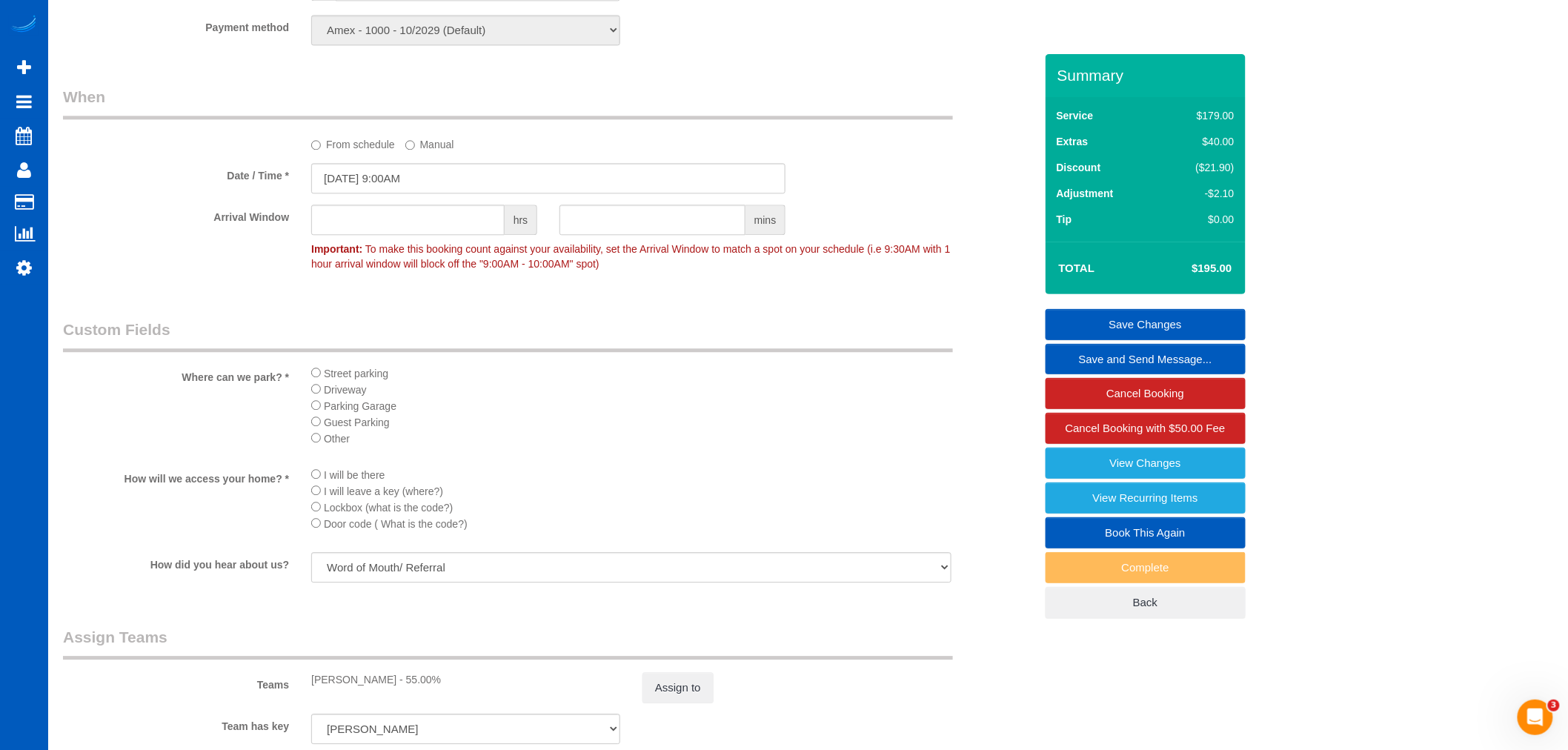
click at [1170, 332] on link "Save Changes" at bounding box center [1145, 325] width 200 height 32
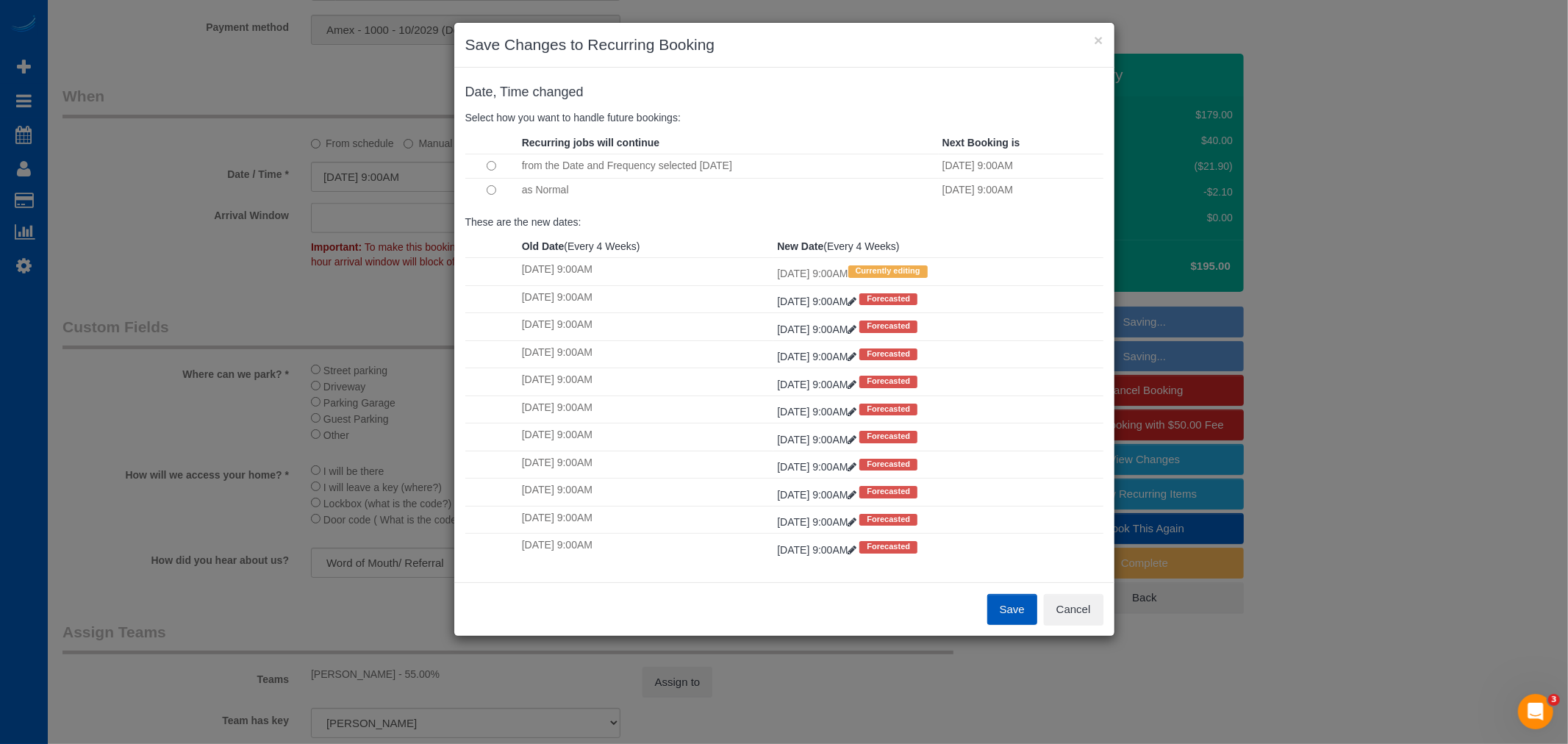
click at [1013, 621] on button "Save" at bounding box center [1011, 610] width 50 height 31
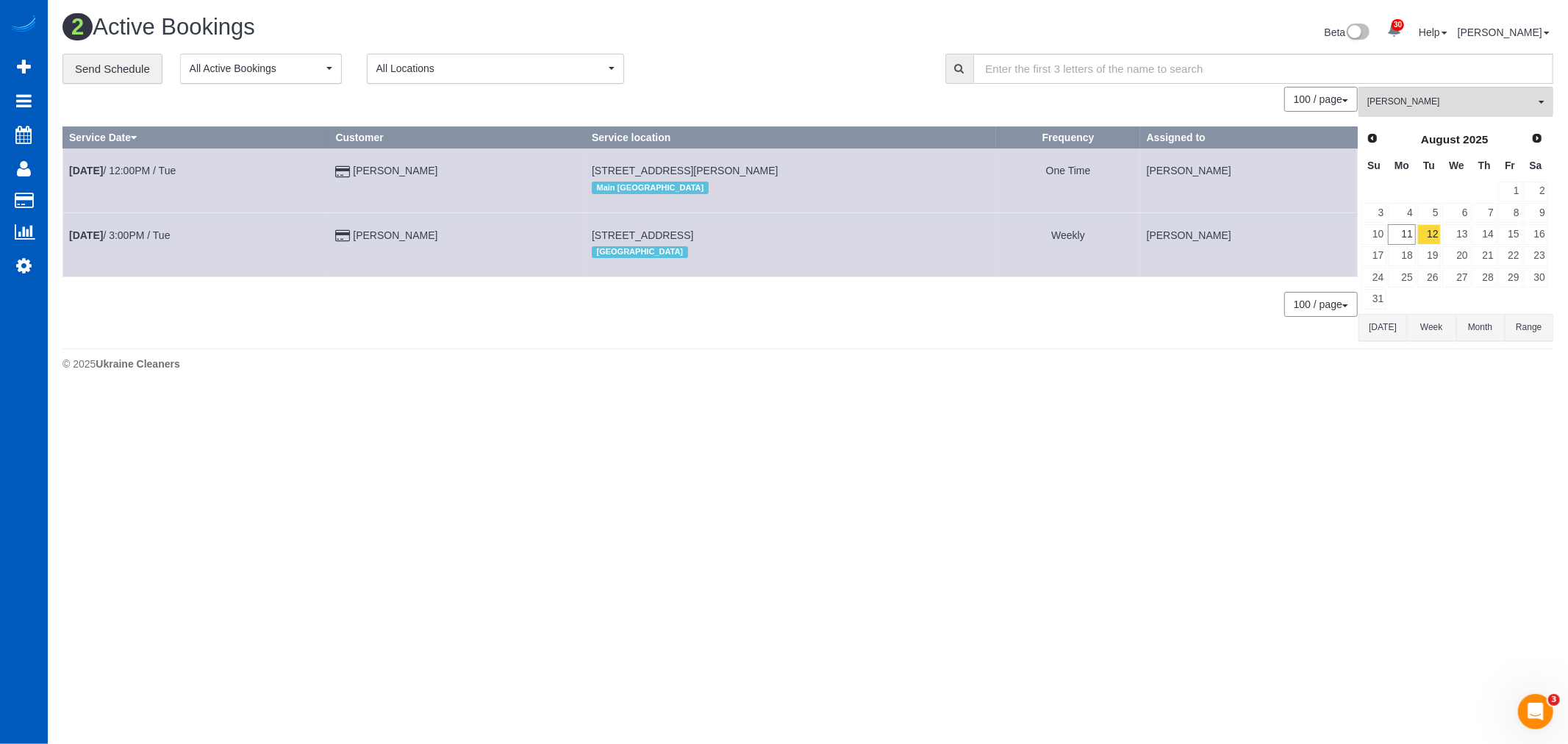
drag, startPoint x: 1218, startPoint y: 396, endPoint x: 1140, endPoint y: 333, distance: 100.3
click at [1218, 396] on body "30 Beta Your Notifications You have 0 alerts × You have 4 to charge for 08/09/2…" at bounding box center [784, 372] width 1568 height 744
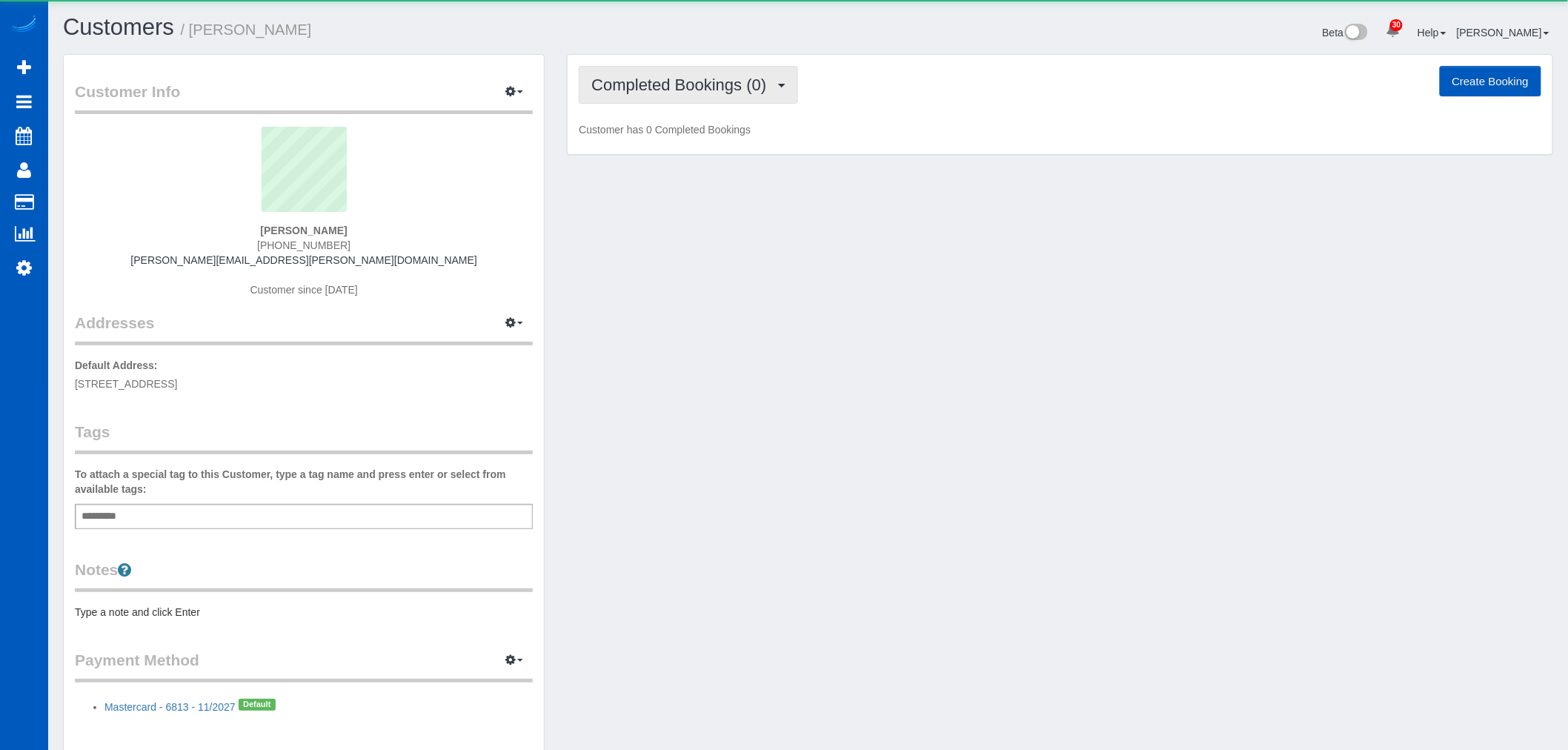
click at [732, 93] on span "Completed Bookings (0)" at bounding box center [682, 85] width 183 height 19
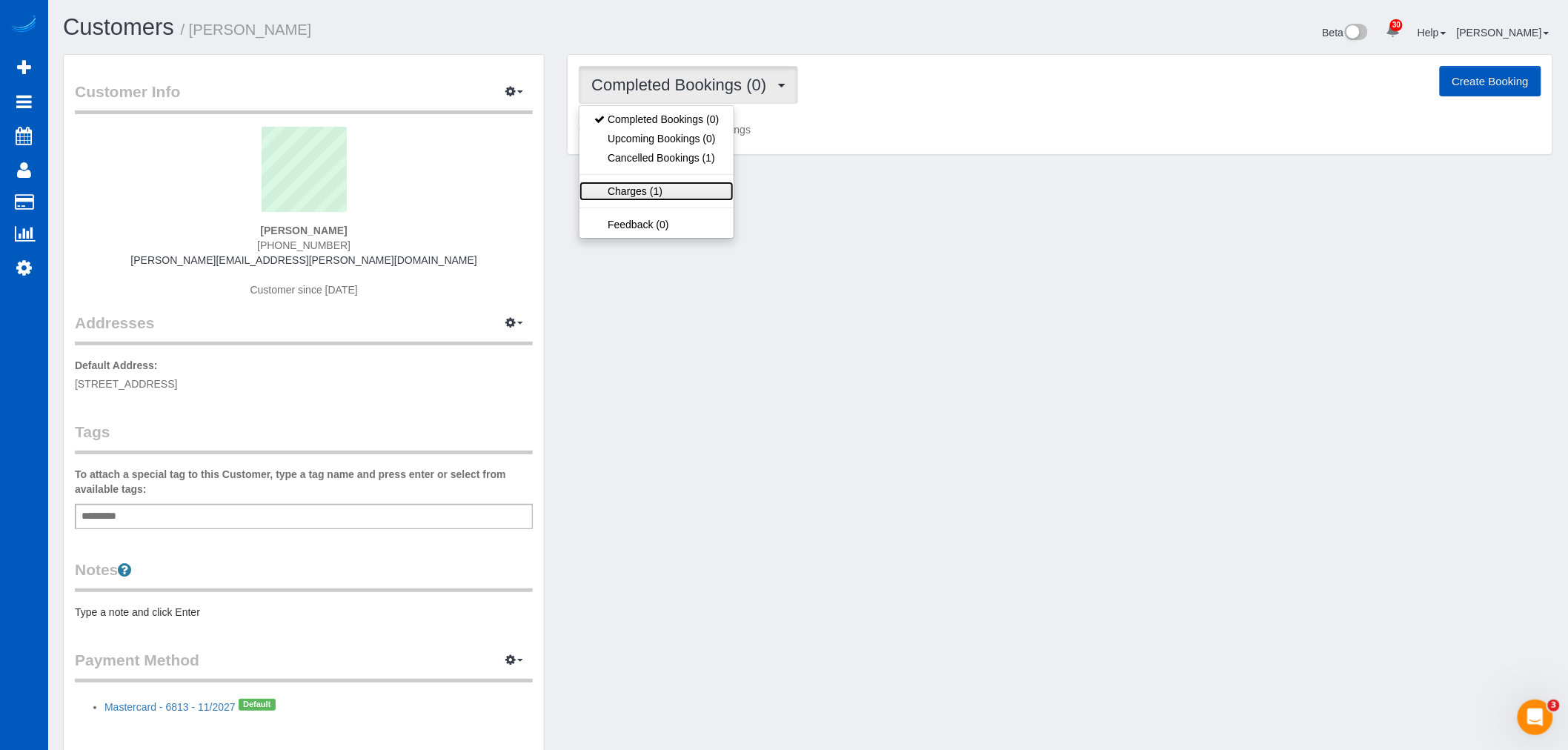
click at [699, 186] on link "Charges (1)" at bounding box center [656, 191] width 154 height 20
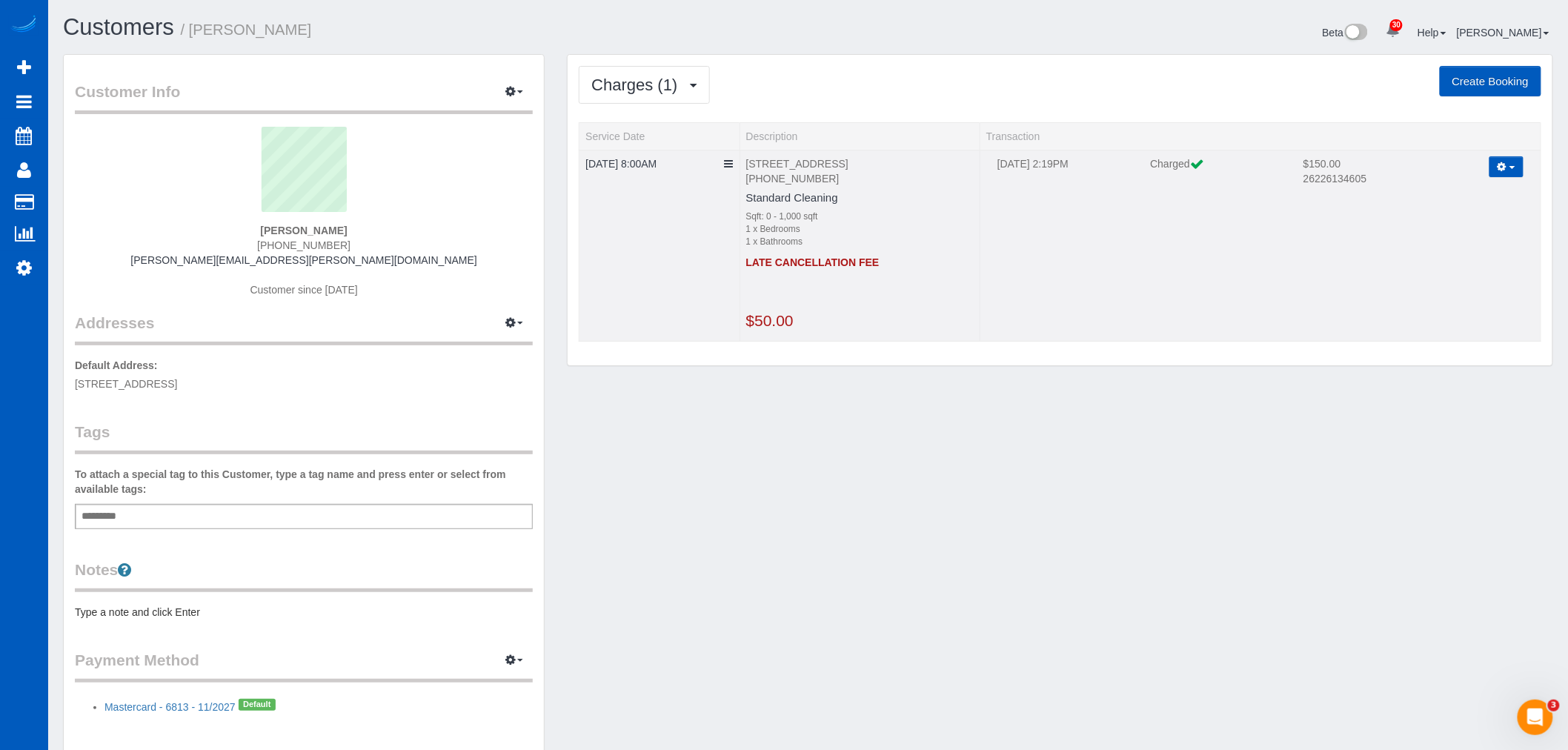
click at [1515, 163] on button "button" at bounding box center [1506, 167] width 35 height 22
click at [1450, 196] on link "Refund" at bounding box center [1463, 195] width 117 height 20
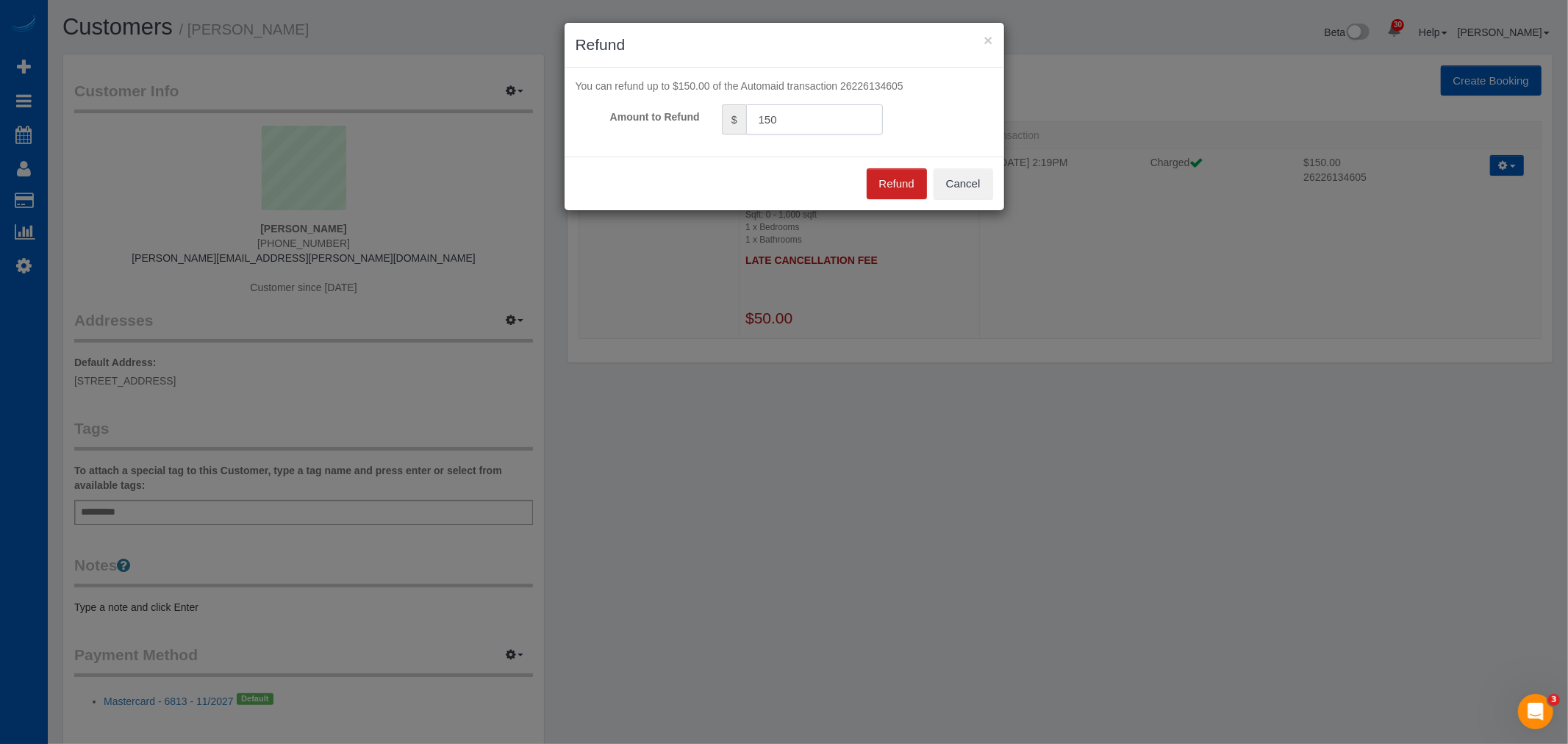
drag, startPoint x: 826, startPoint y: 115, endPoint x: 647, endPoint y: 129, distance: 179.5
click at [647, 129] on div "Amount to Refund $ 150" at bounding box center [784, 119] width 439 height 30
type input "100"
click at [888, 182] on button "Refund" at bounding box center [897, 184] width 61 height 31
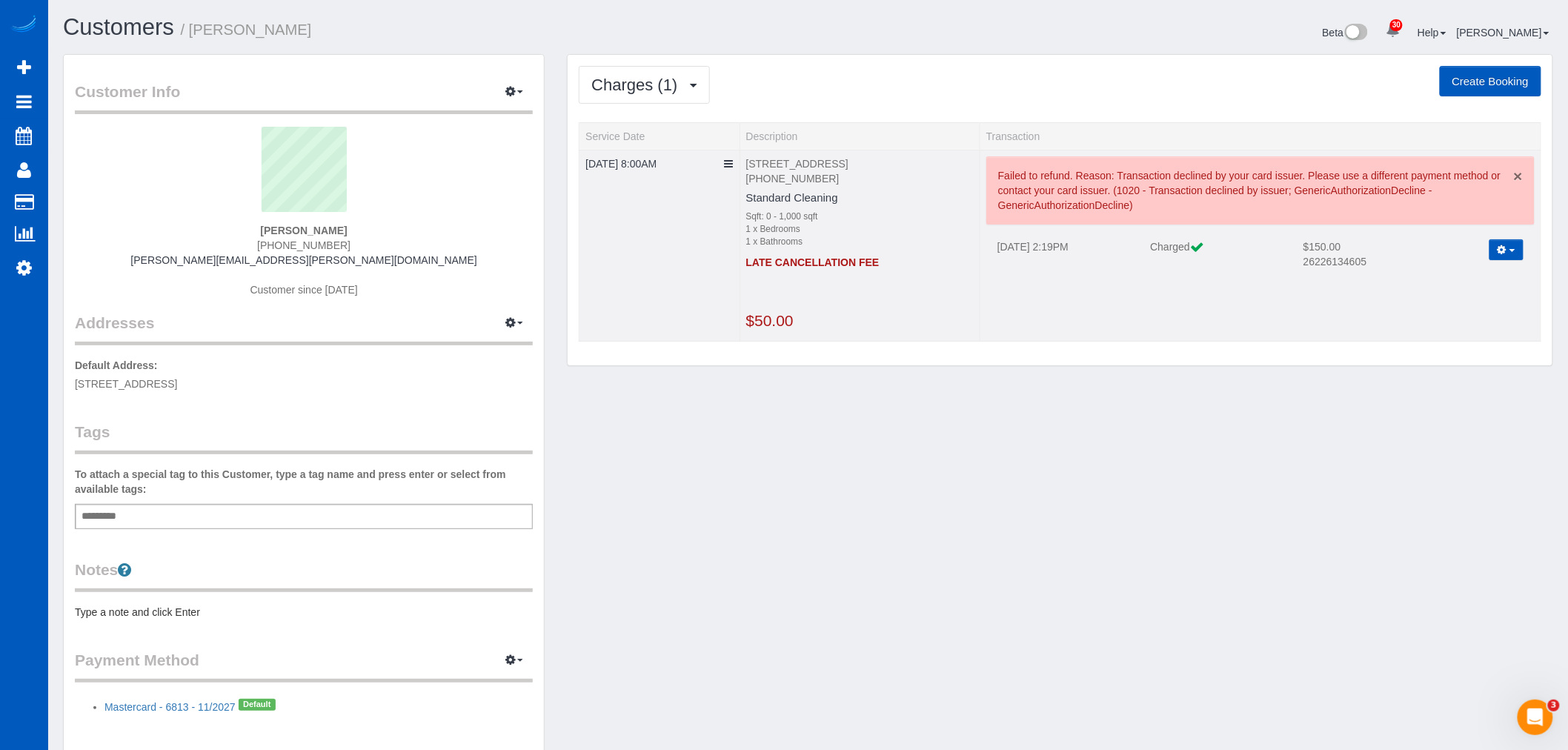
click at [1519, 174] on link "×" at bounding box center [1518, 176] width 9 height 16
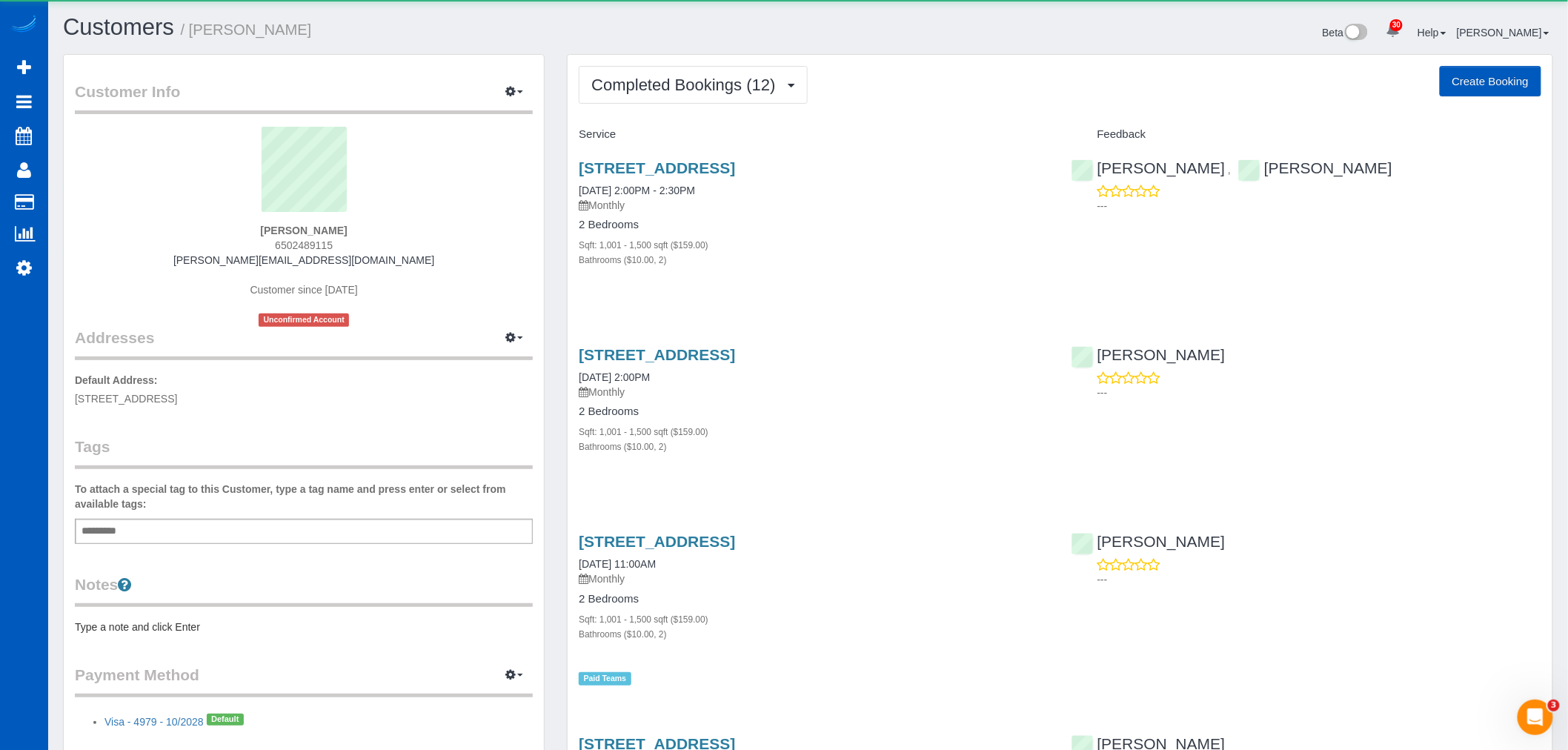
scroll to position [2615, 1568]
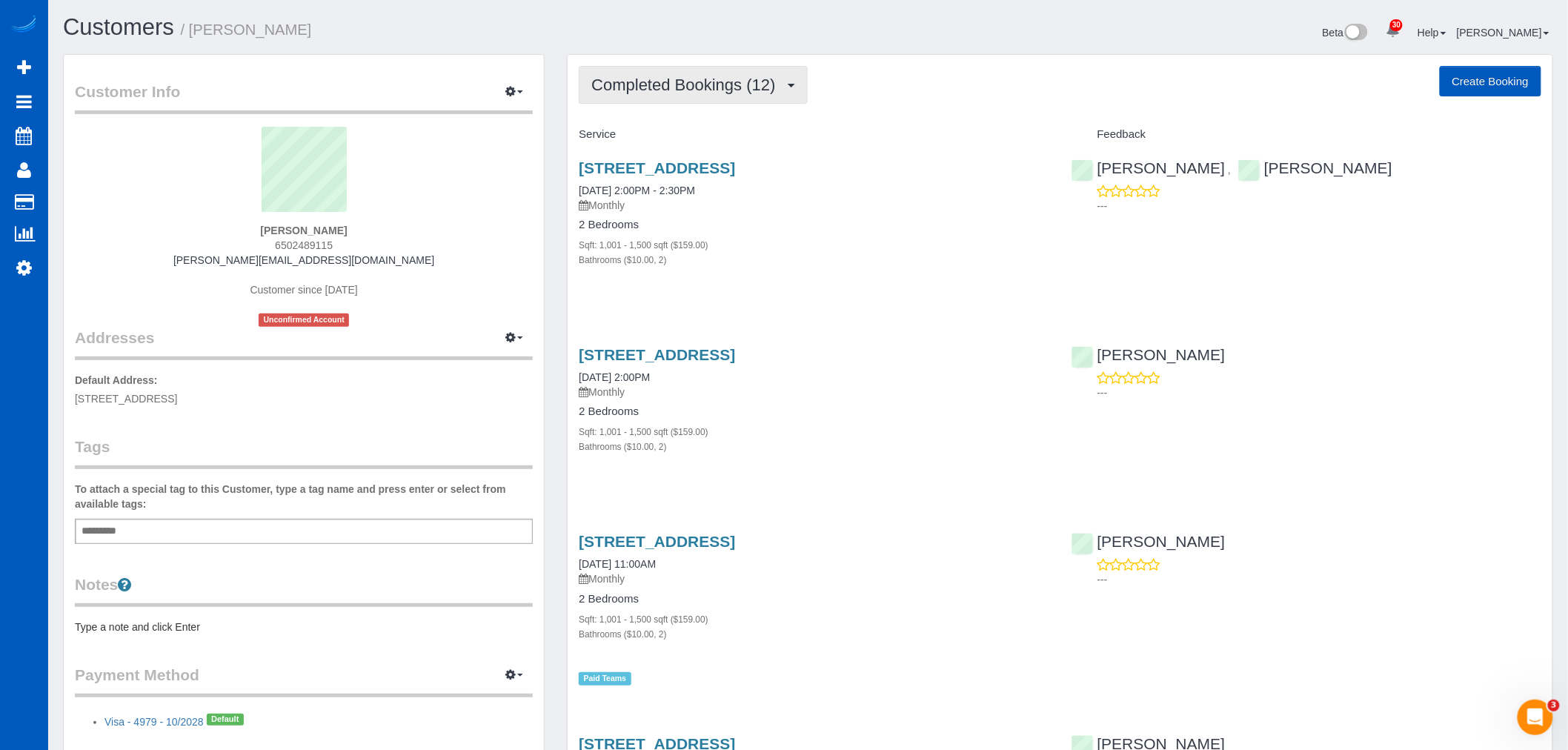
click at [742, 104] on button "Completed Bookings (12)" at bounding box center [692, 85] width 228 height 38
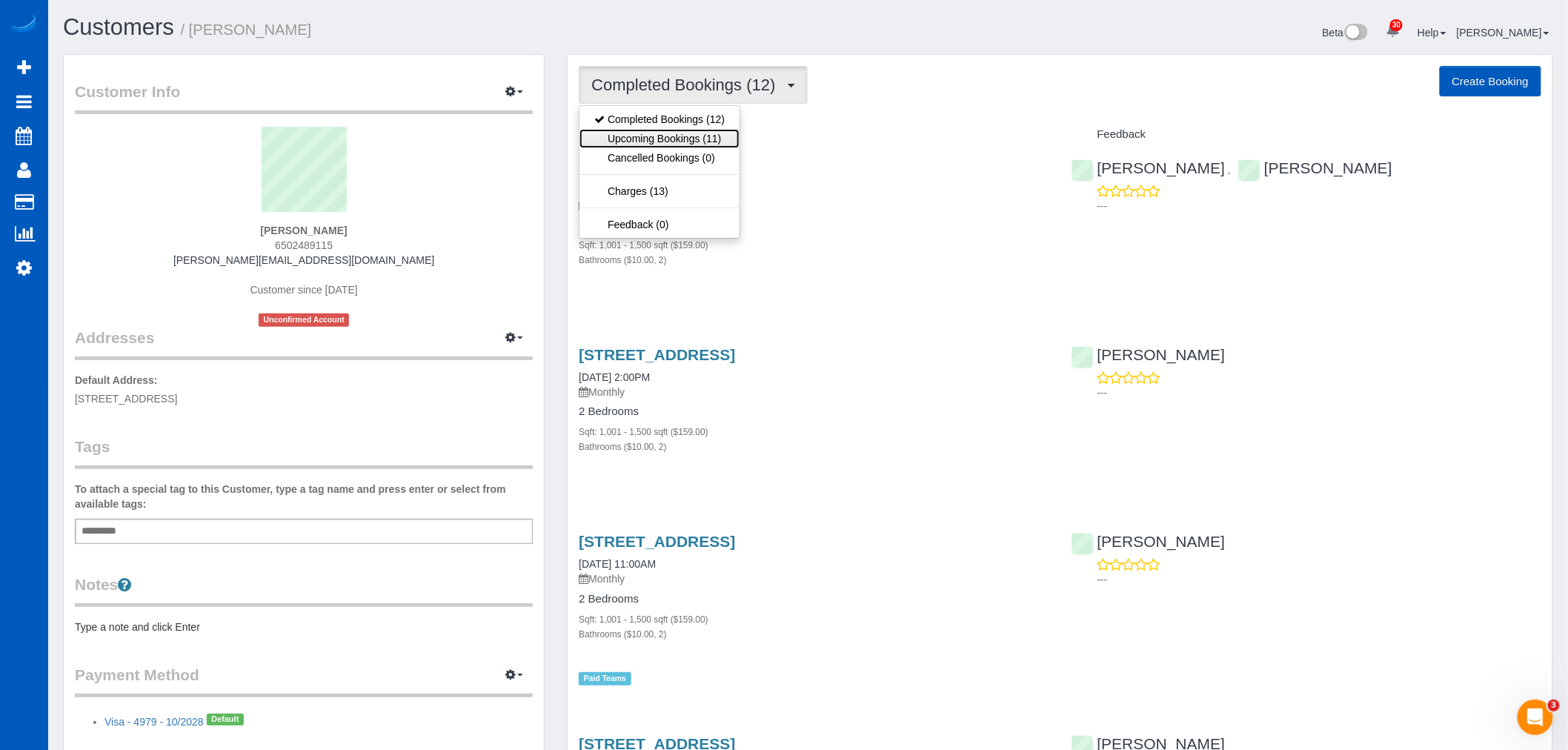
click at [677, 135] on link "Upcoming Bookings (11)" at bounding box center [659, 139] width 160 height 20
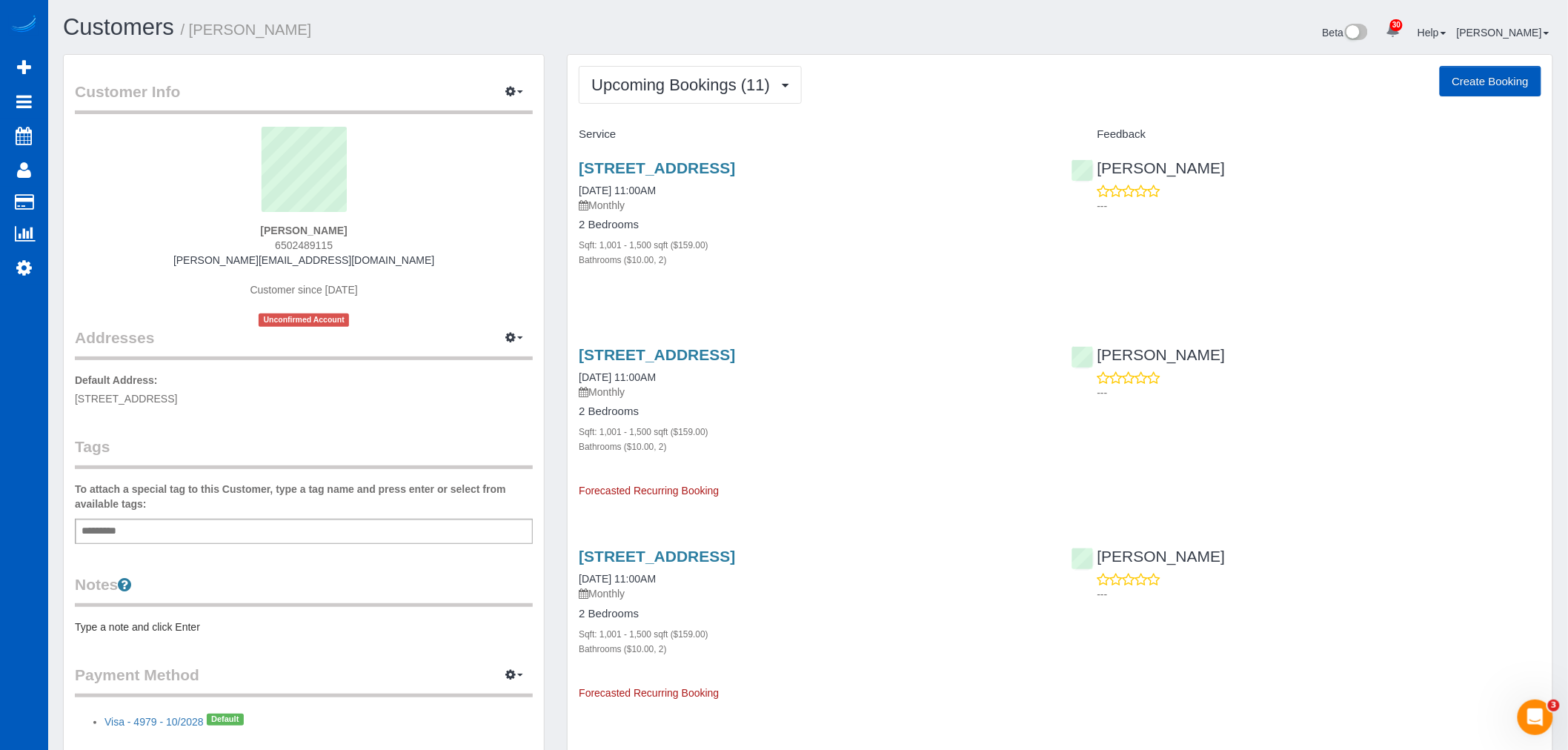
scroll to position [2429, 1568]
click at [668, 162] on link "1275 West College Ave 324, Spokane, WA 99201" at bounding box center [656, 167] width 156 height 17
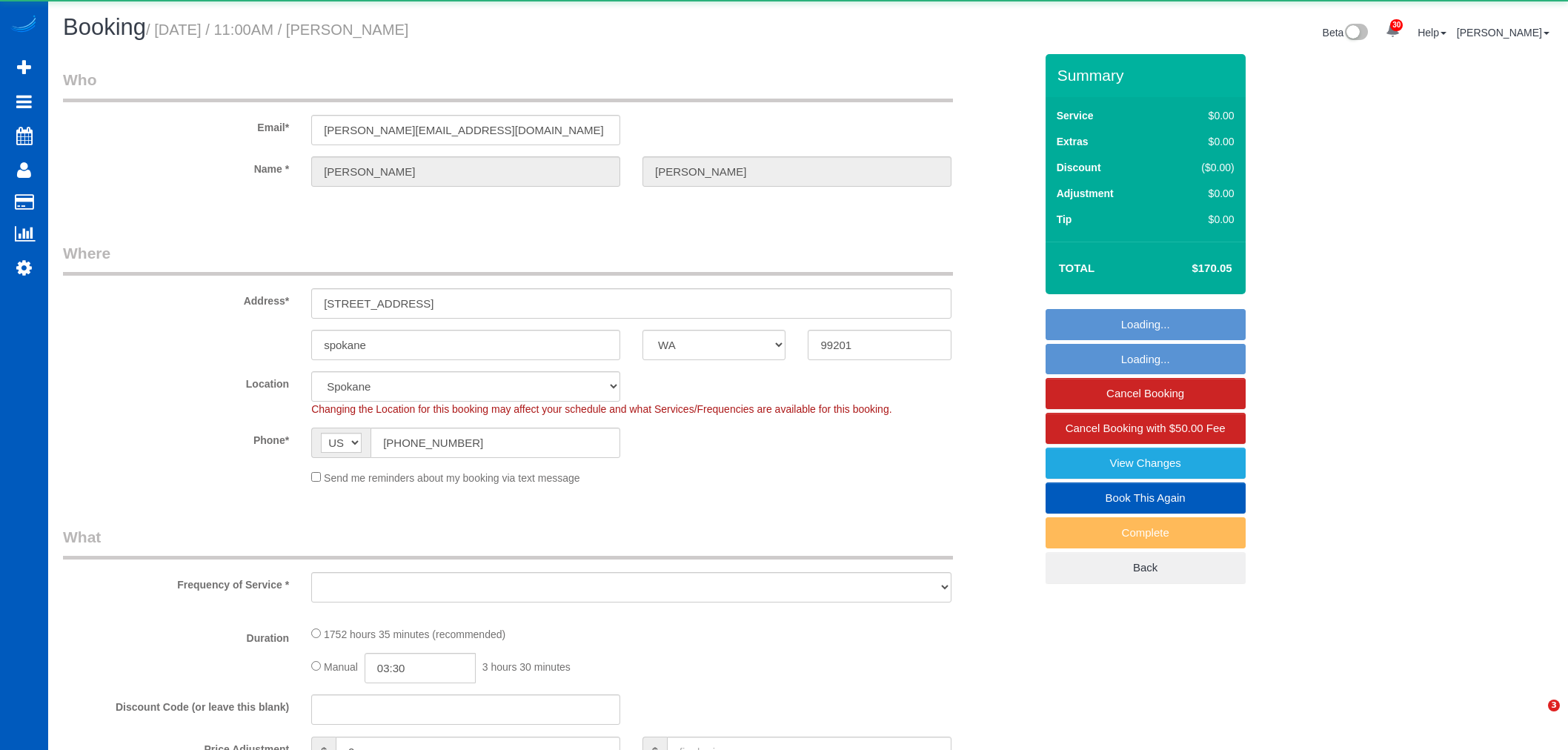
select select "WA"
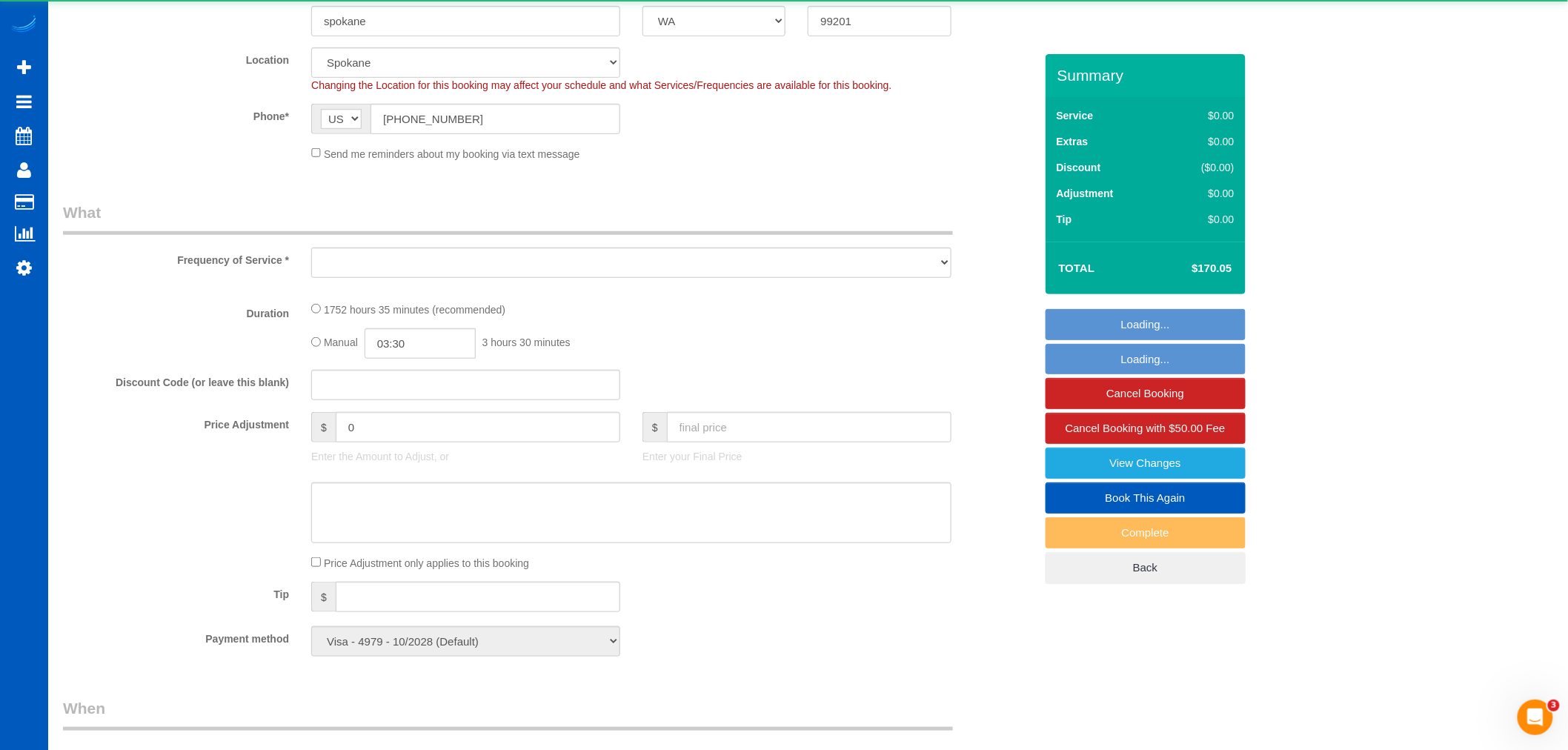
select select "object:998"
select select "1001"
select select "2"
select select "spot1"
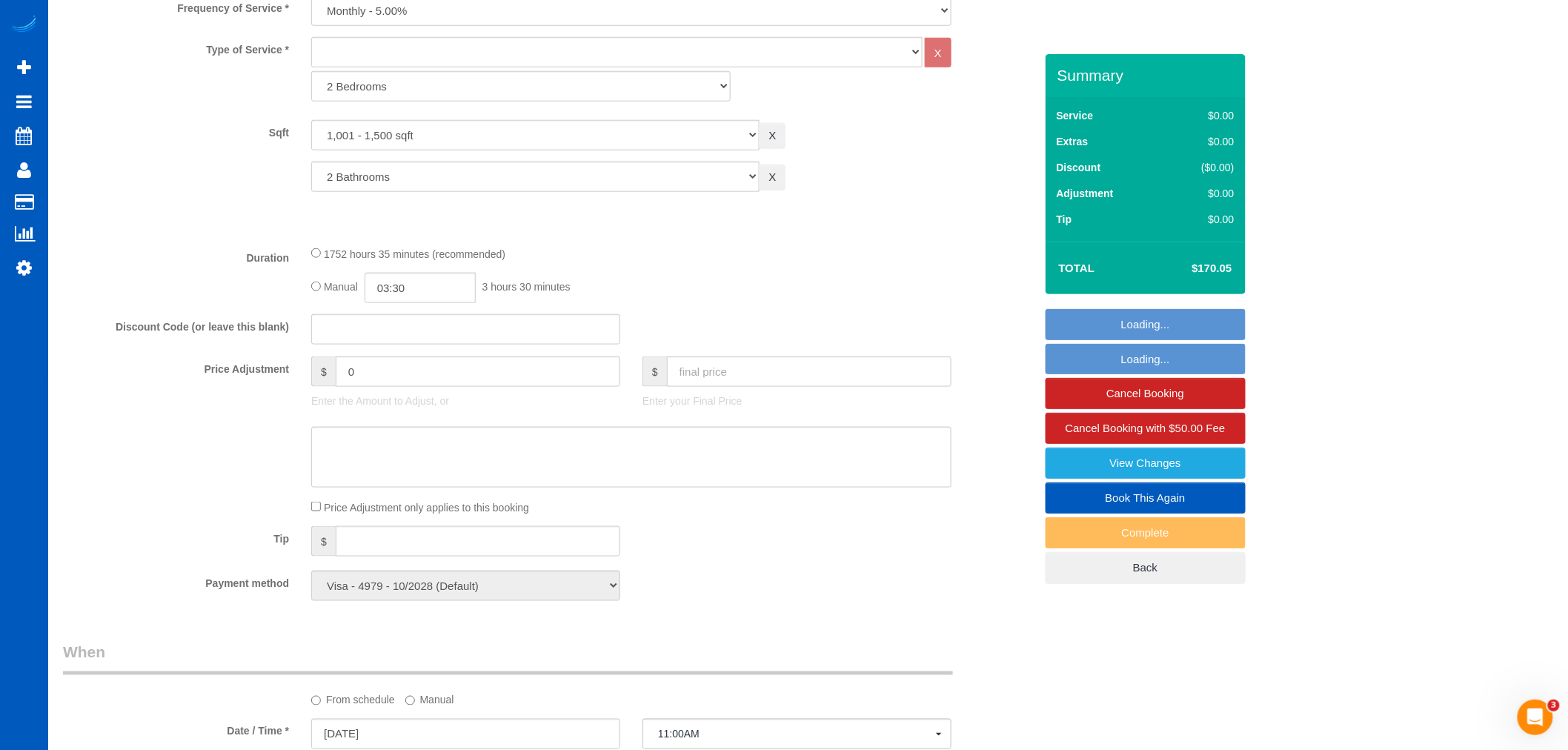
select select "object:1035"
select select "1001"
select select "2"
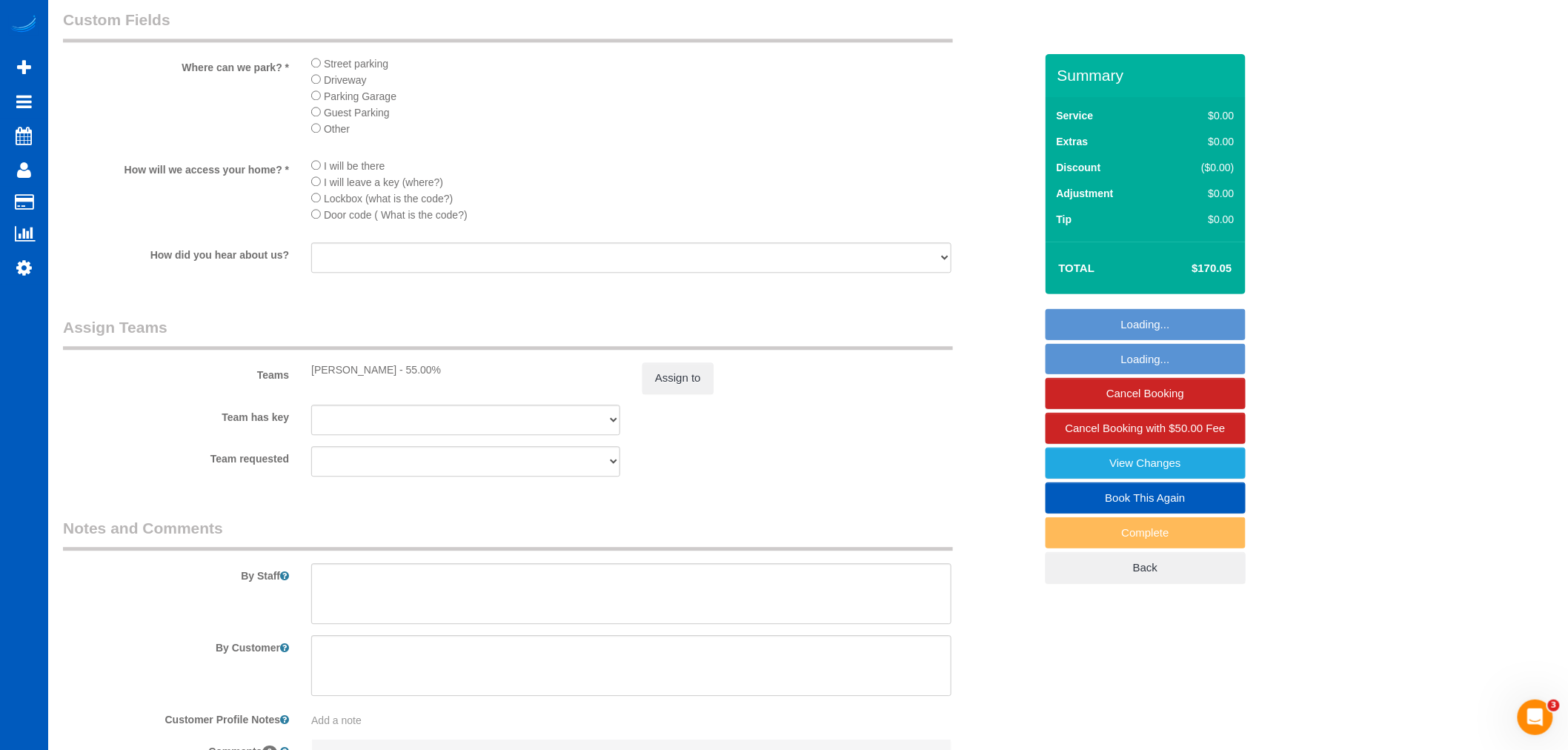
scroll to position [1399, 0]
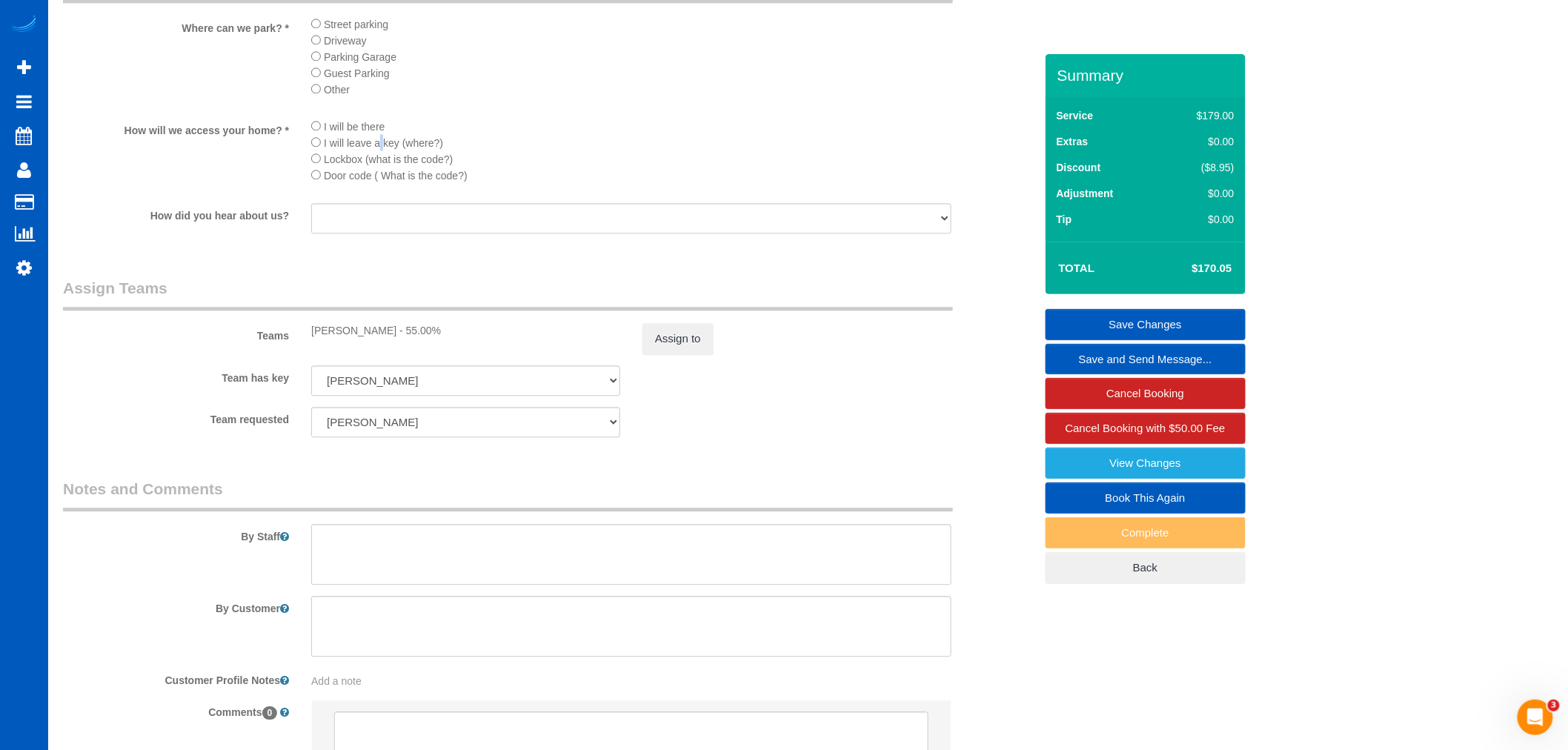
click li "I will leave a key (where?)"
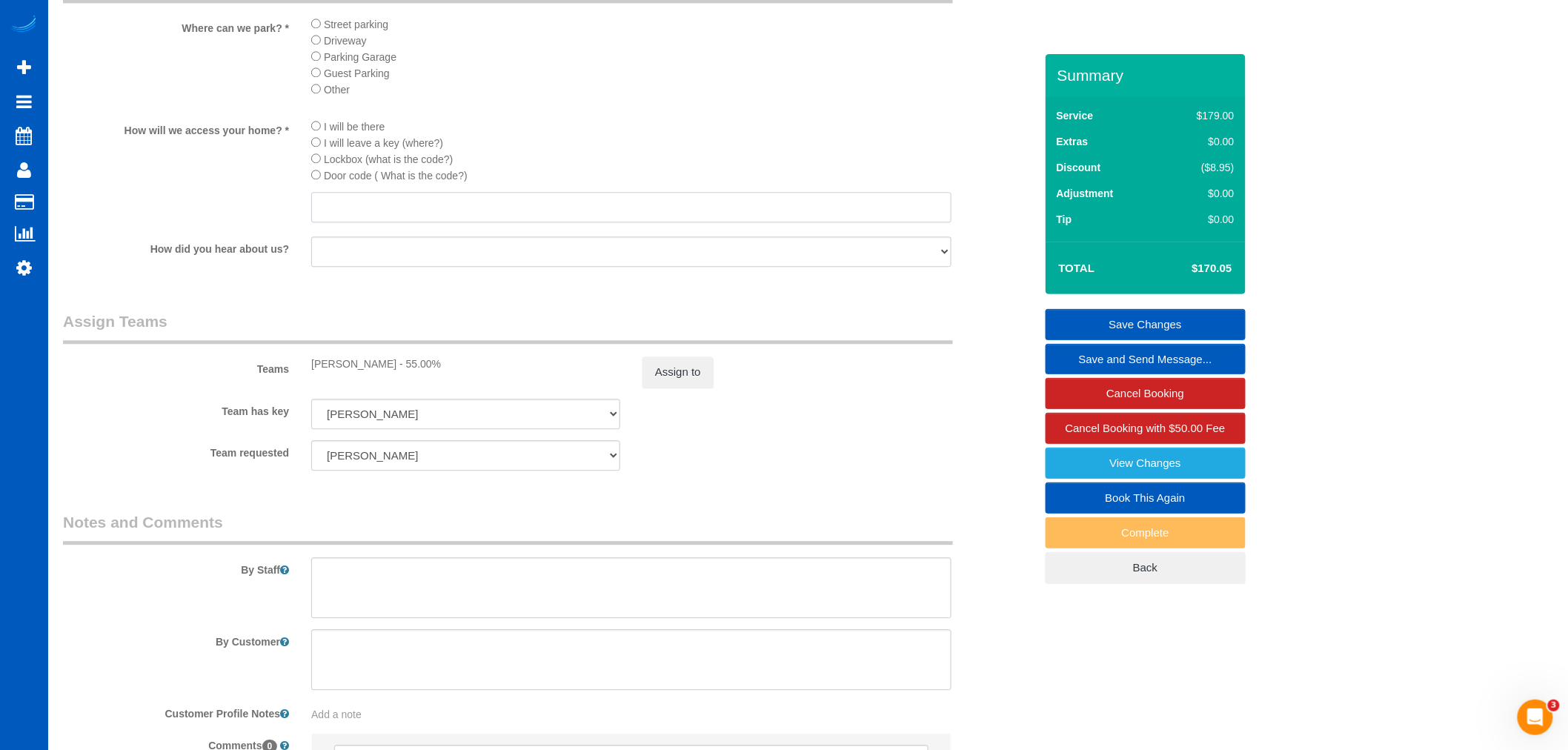
click input "text"
type input "under the mat"
click link "Save Changes"
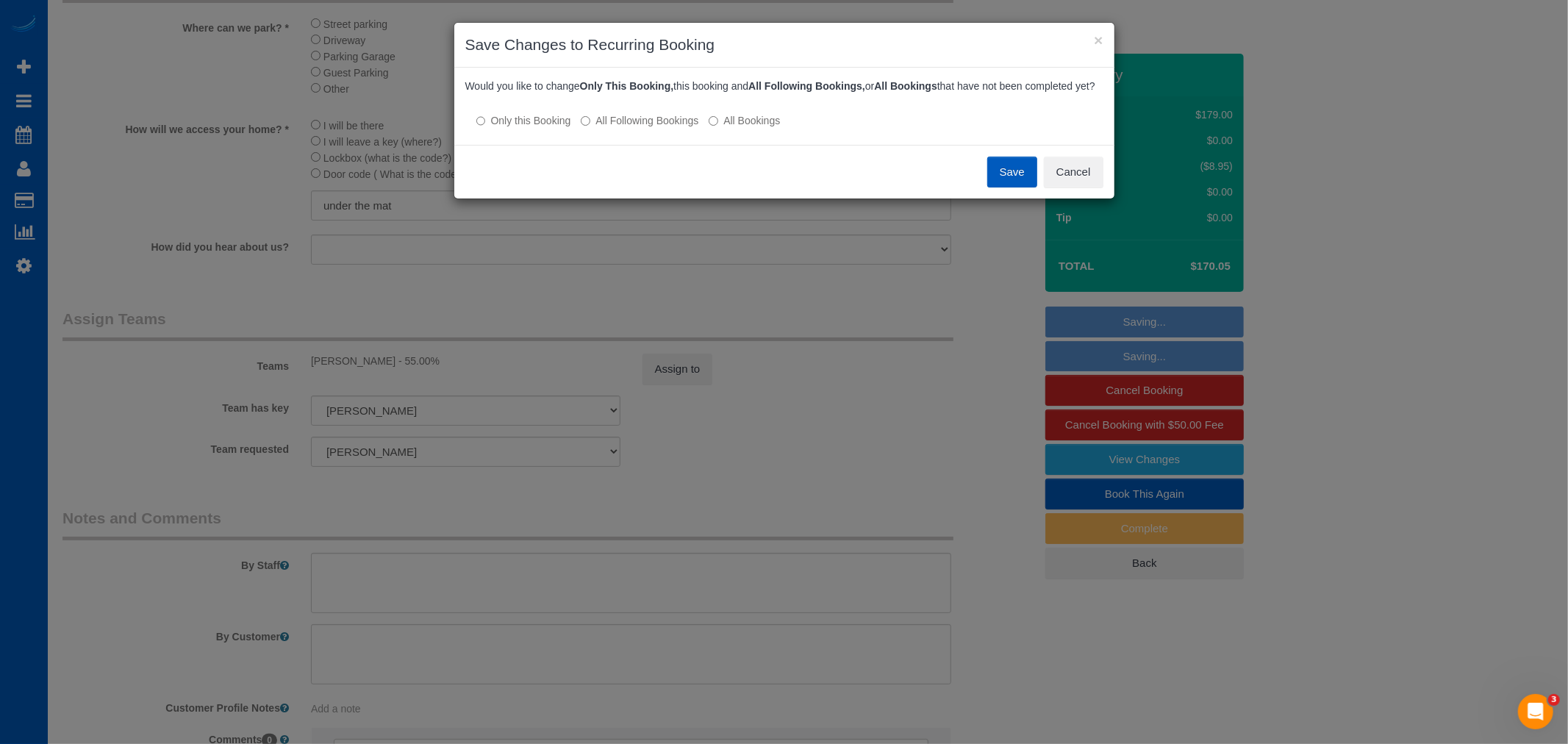
click label "All Following Bookings"
click label "Only this Booking"
click button "Cancel"
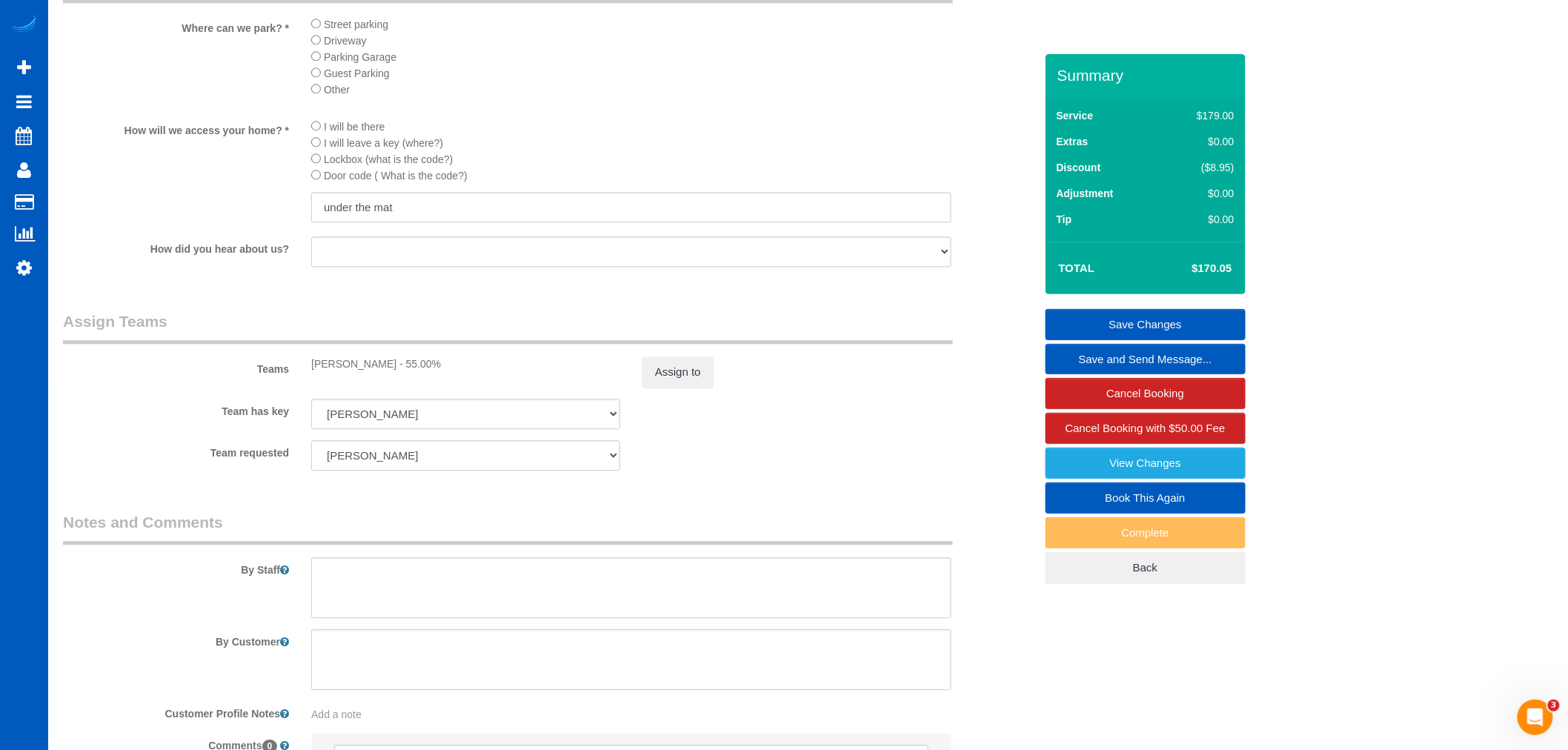
click link "Save Changes"
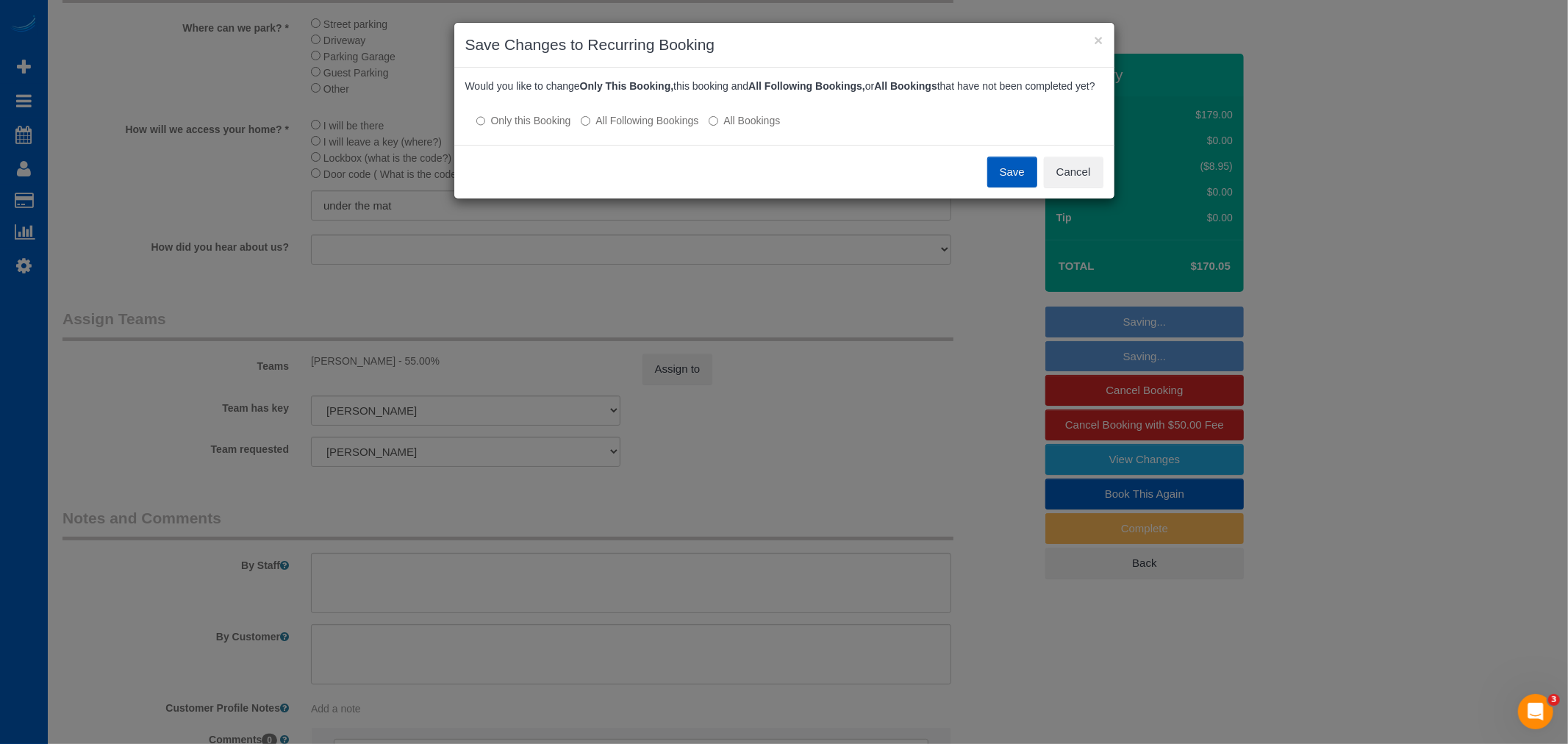
click button "Save"
